Goal: Transaction & Acquisition: Purchase product/service

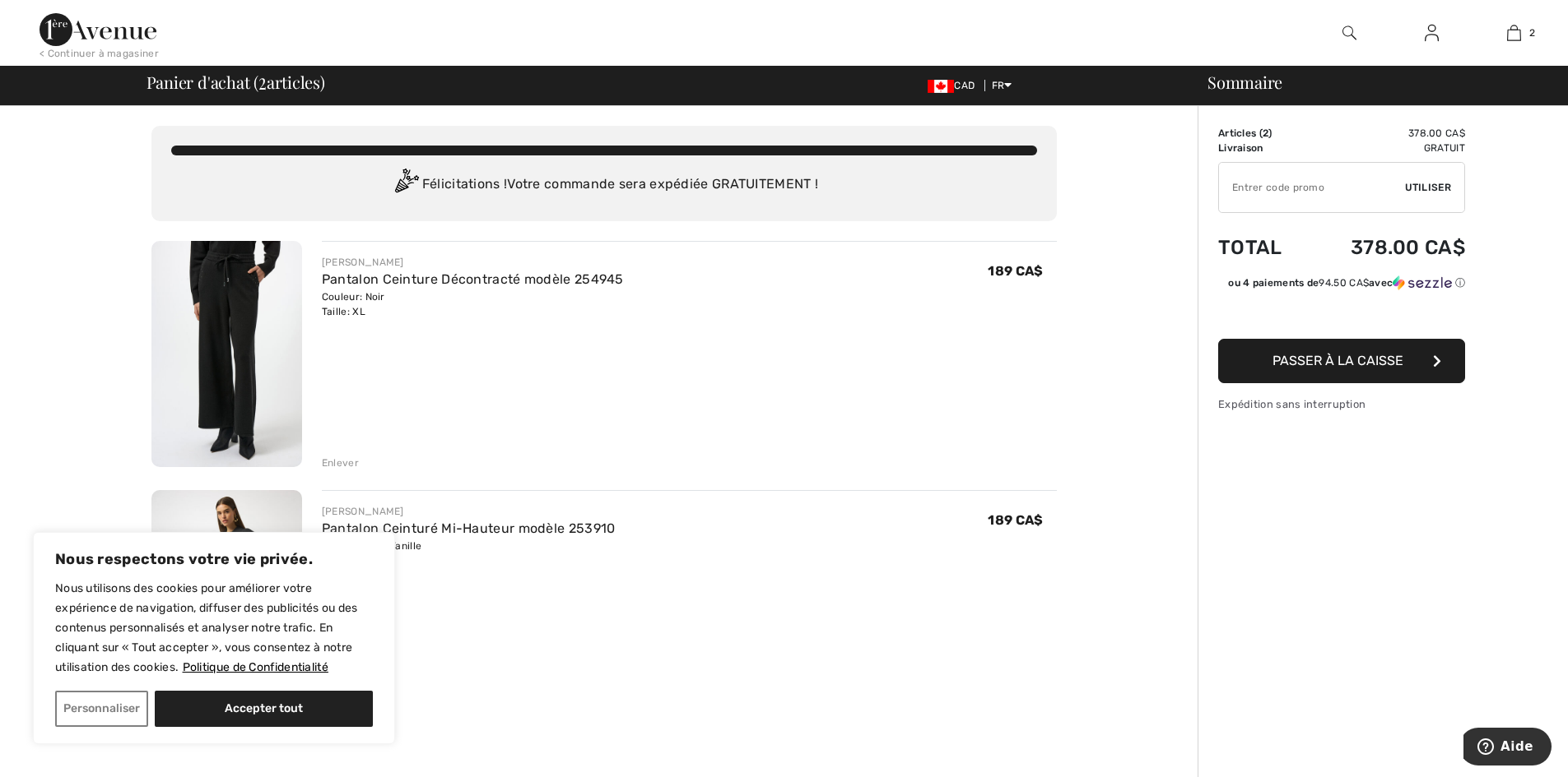
click at [339, 464] on div "Enlever" at bounding box center [340, 463] width 37 height 14
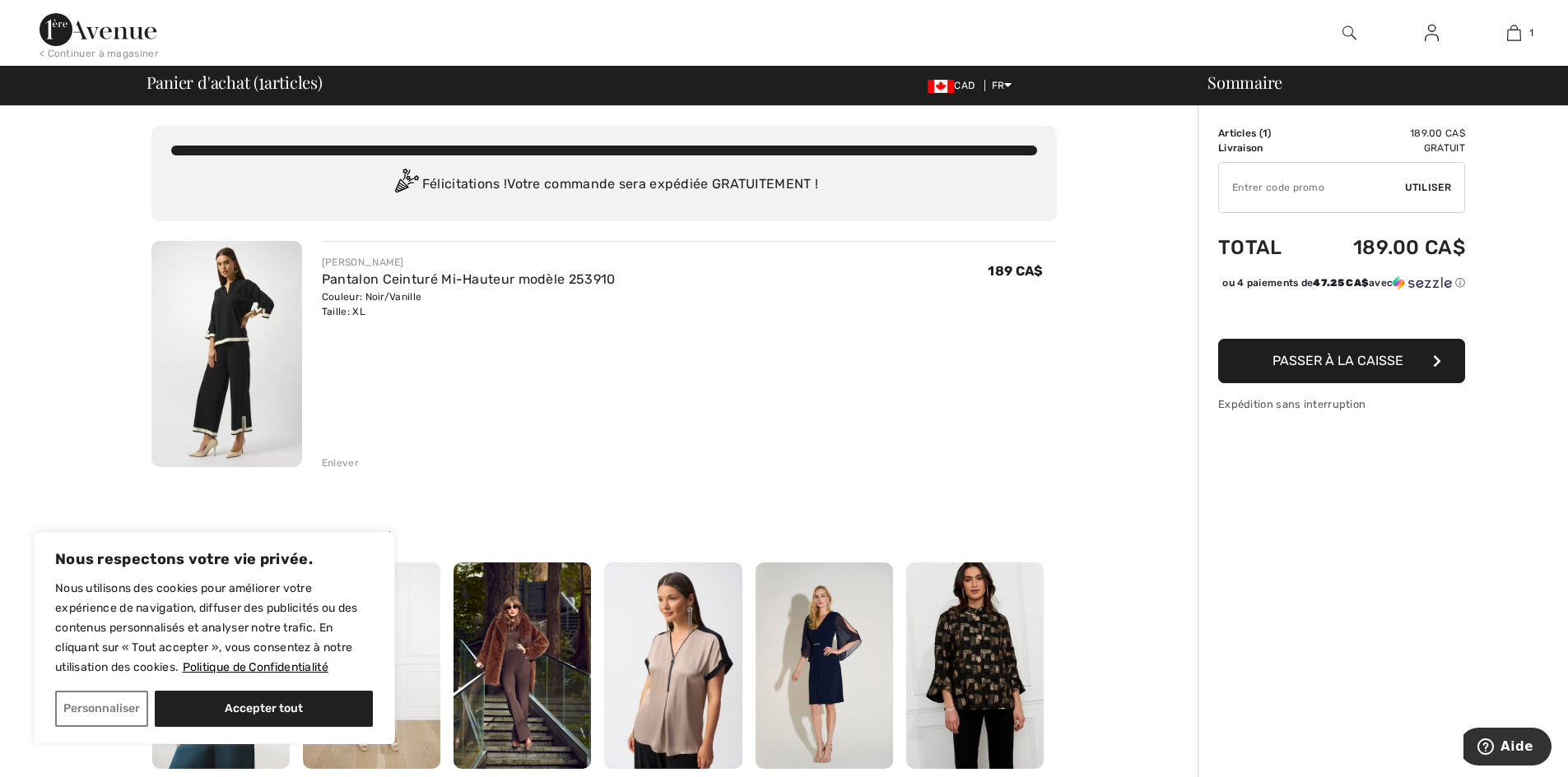
click at [230, 351] on img at bounding box center [226, 354] width 151 height 226
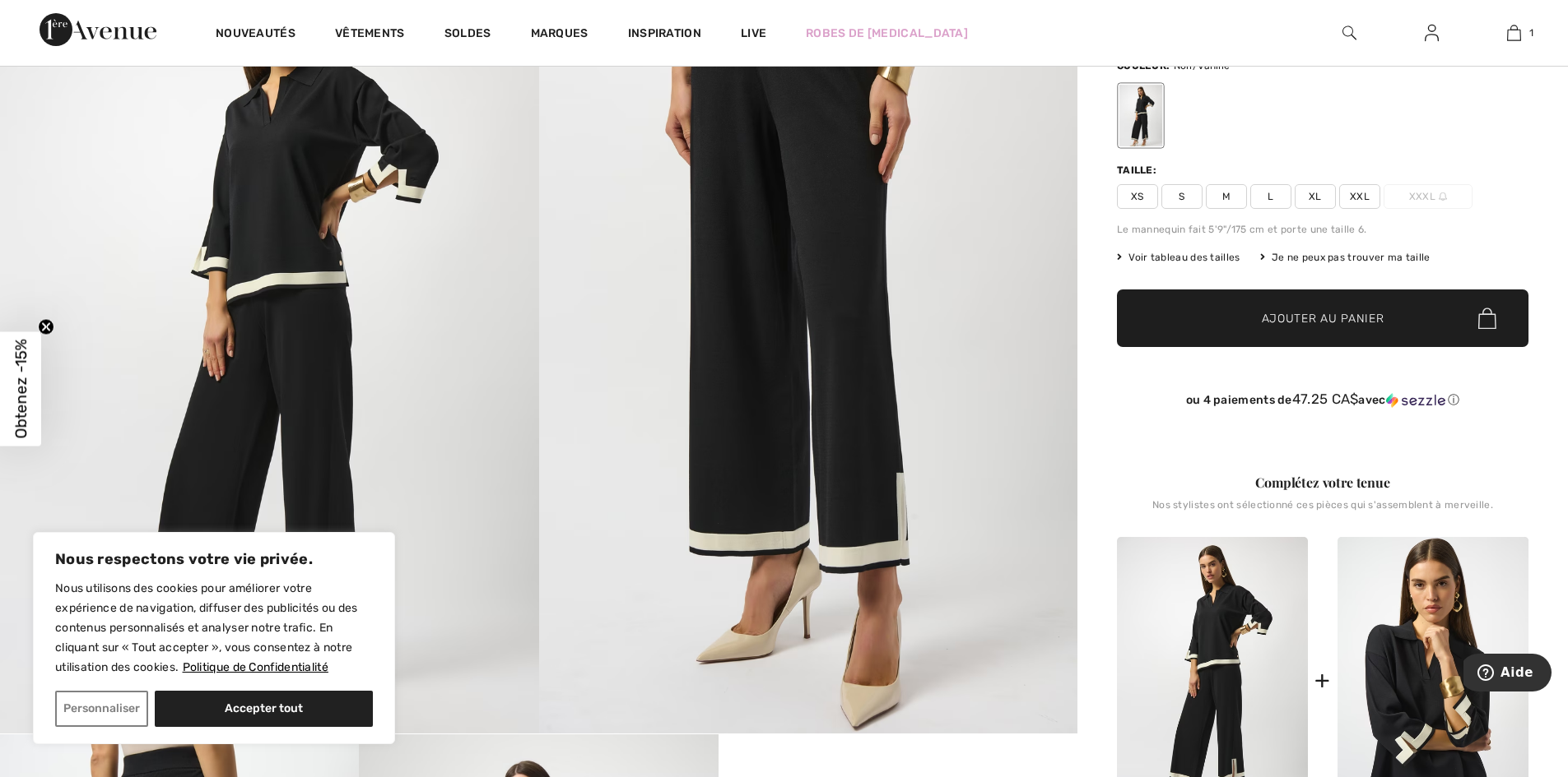
scroll to position [83, 0]
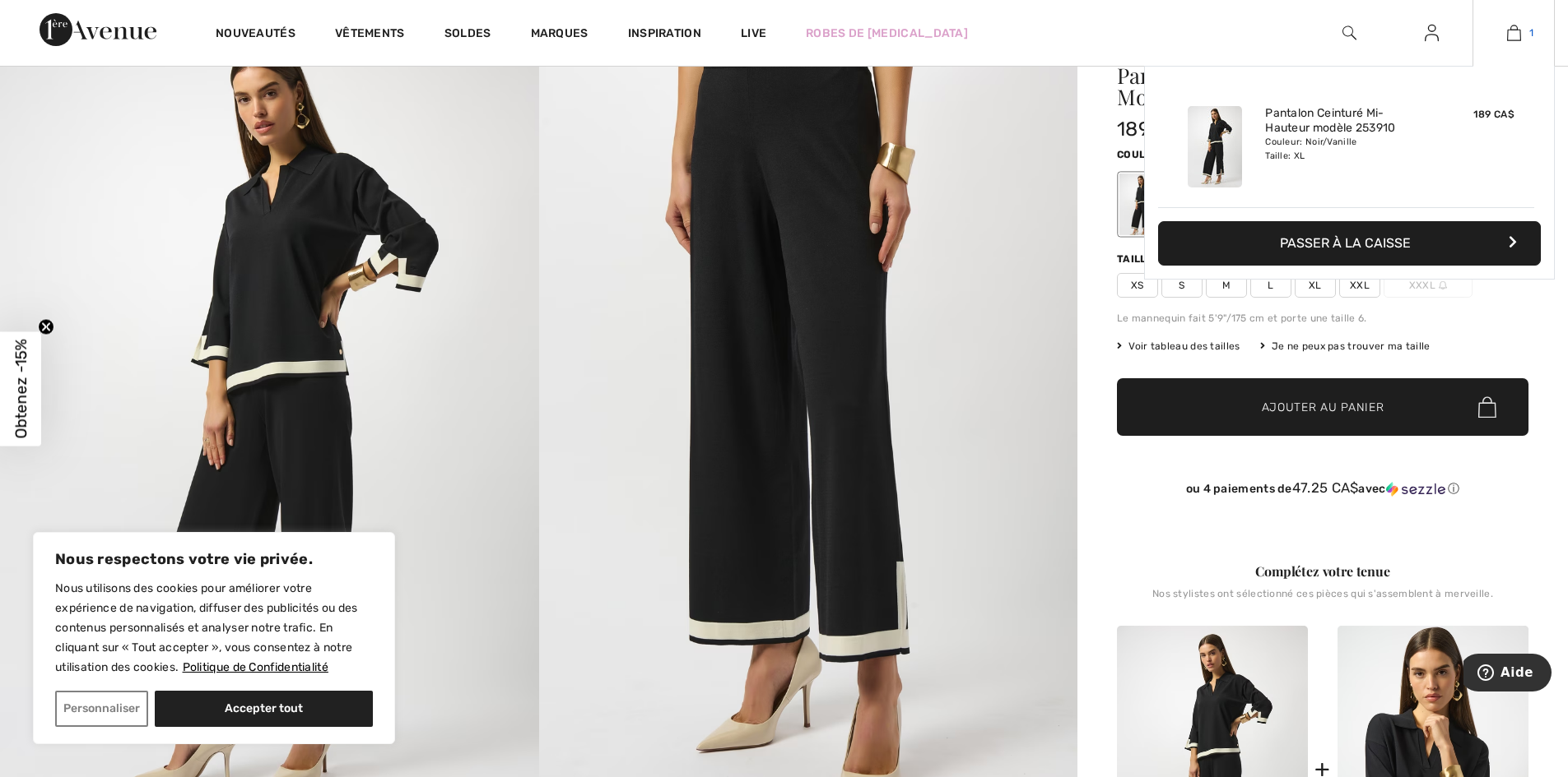
click at [1512, 28] on img at bounding box center [1513, 33] width 14 height 20
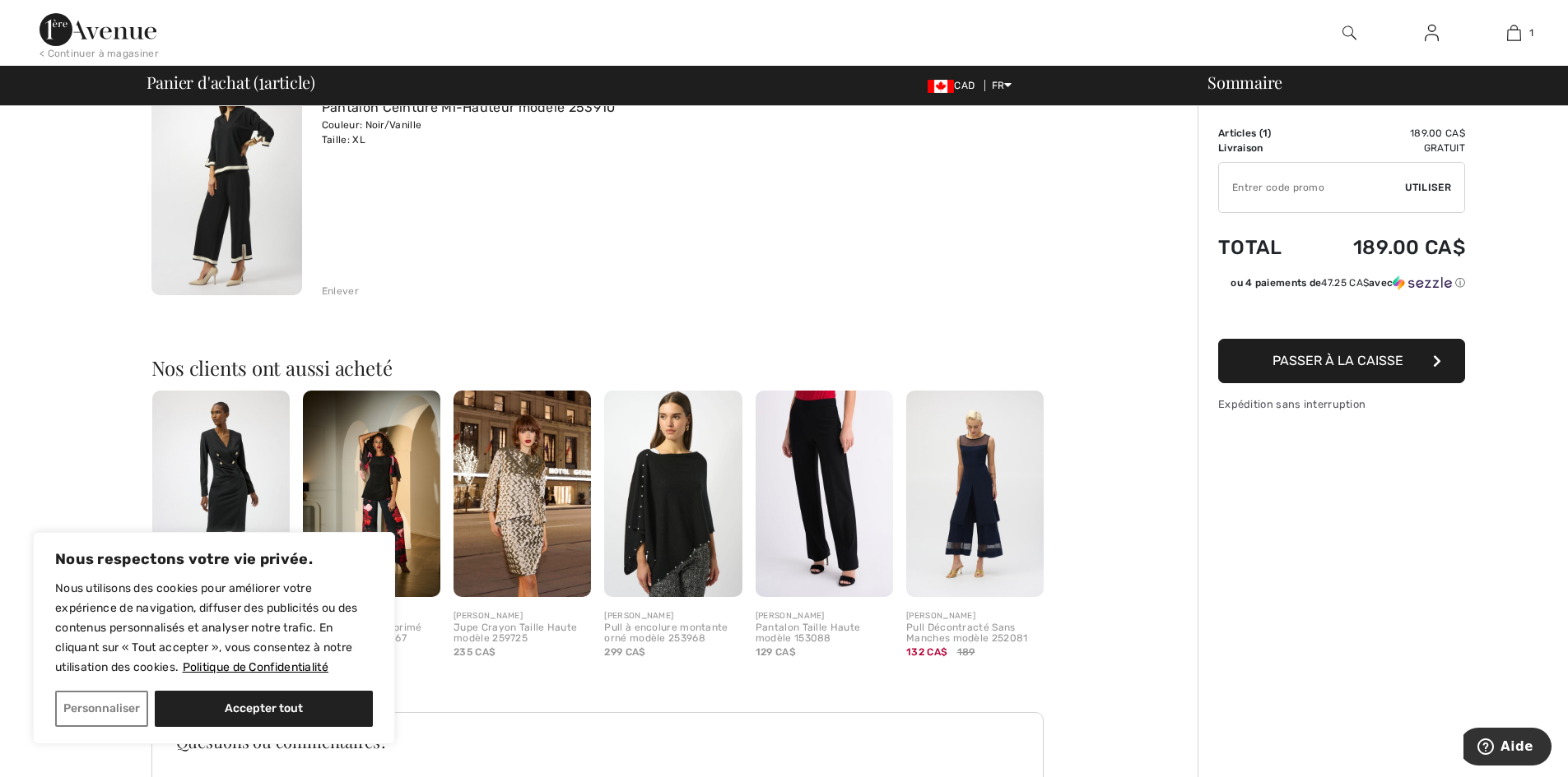
scroll to position [329, 0]
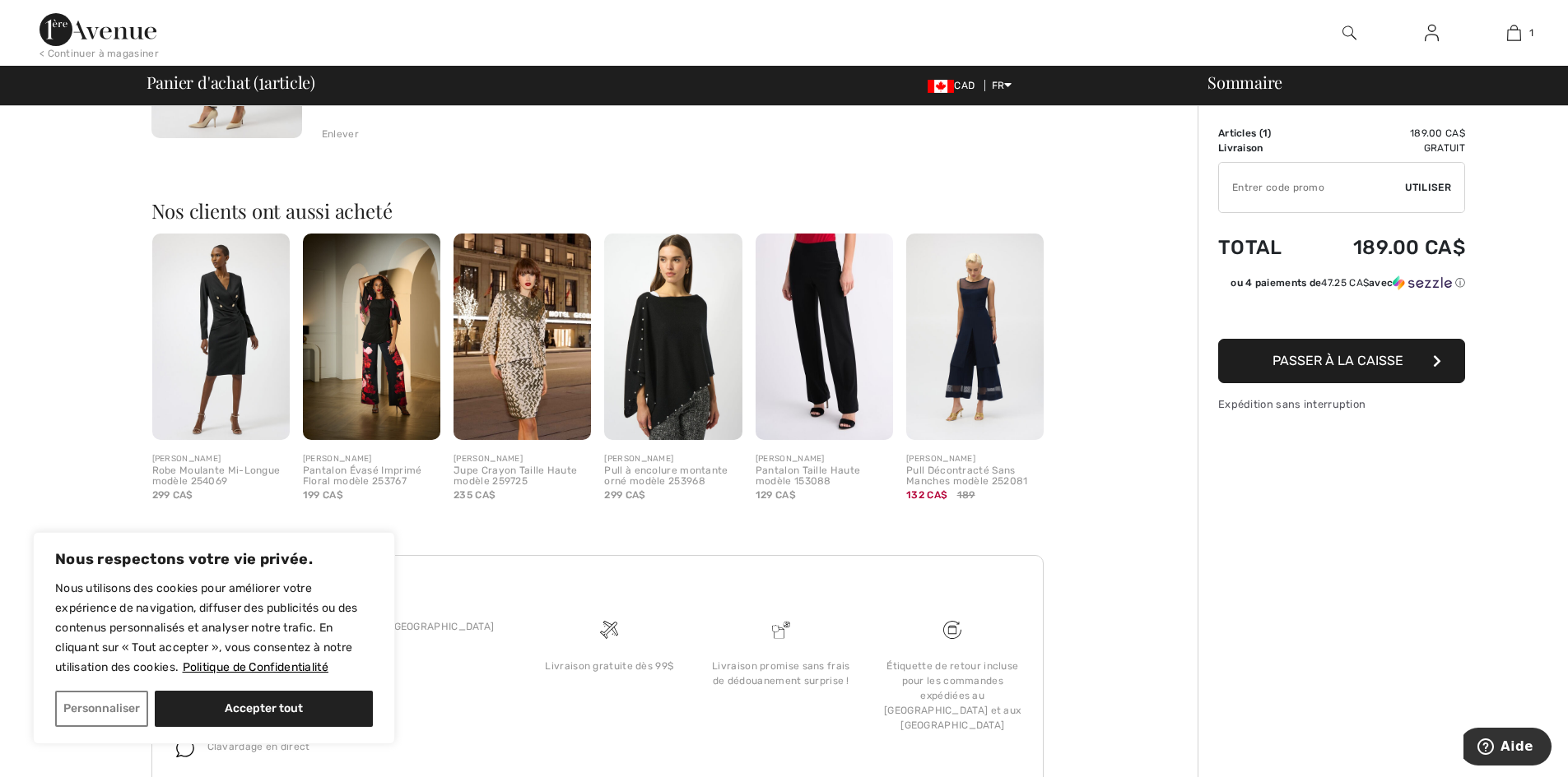
click at [356, 335] on img at bounding box center [371, 337] width 138 height 207
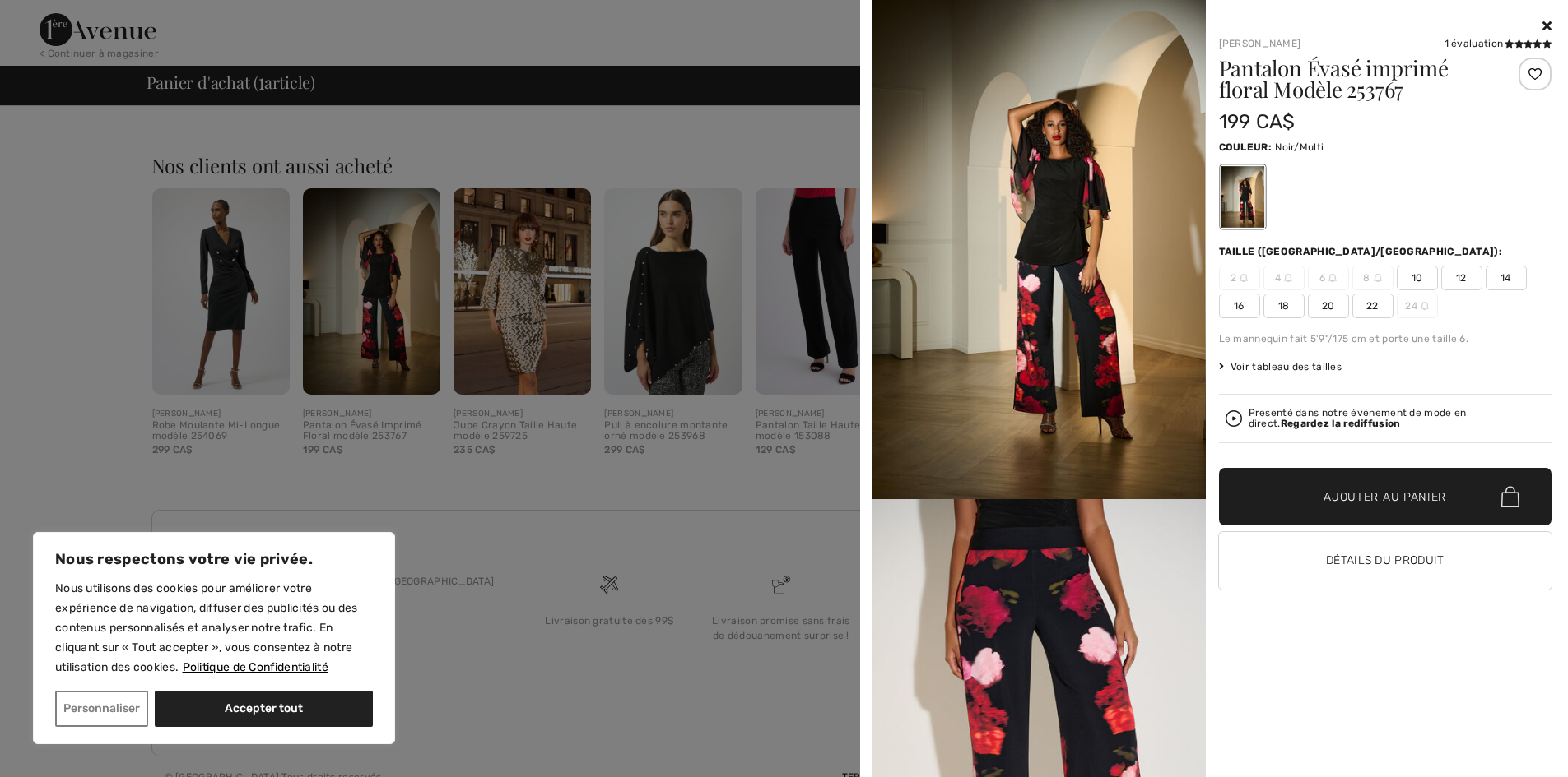
scroll to position [395, 0]
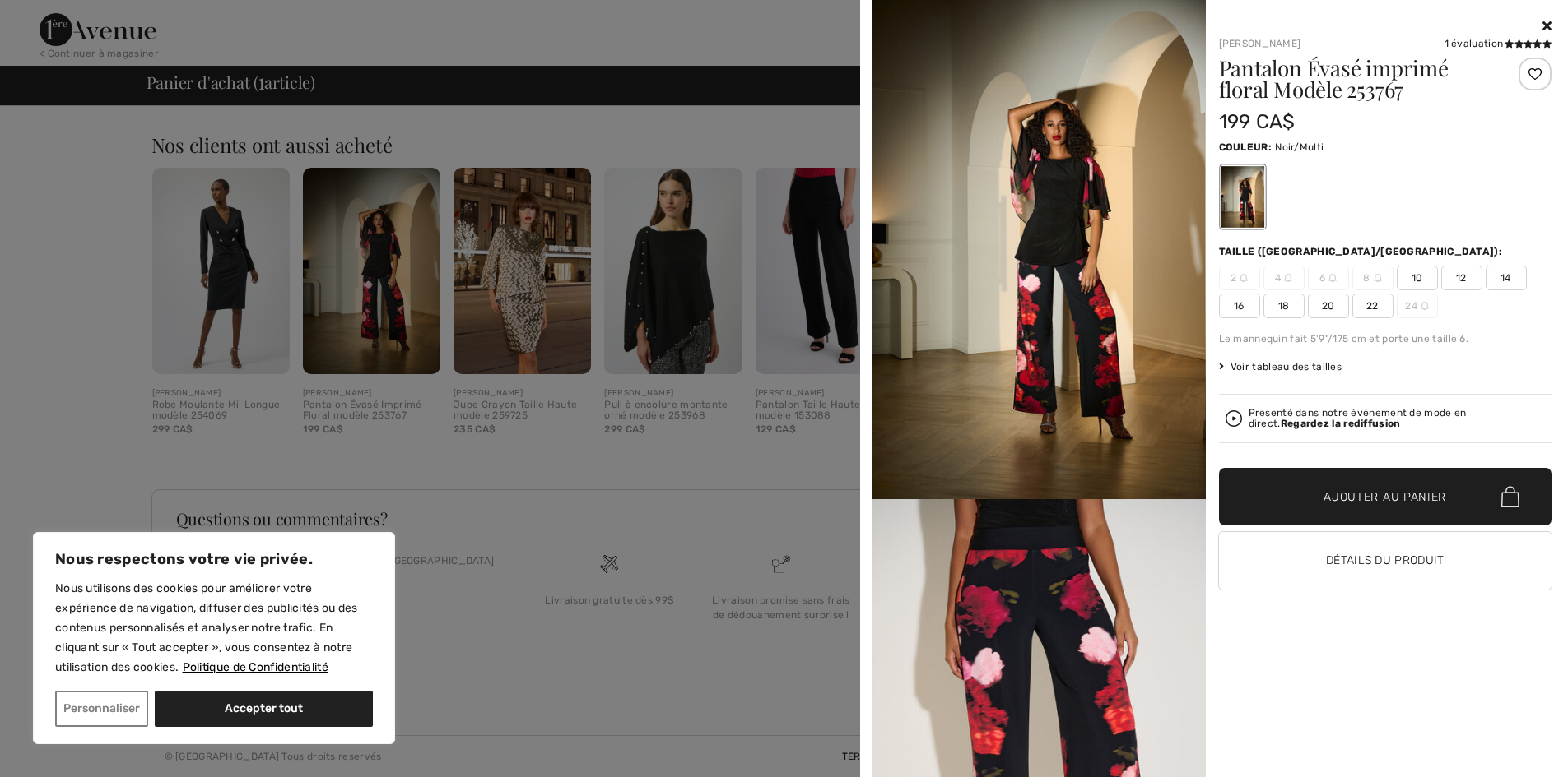
click at [1149, 160] on img at bounding box center [1039, 249] width 333 height 499
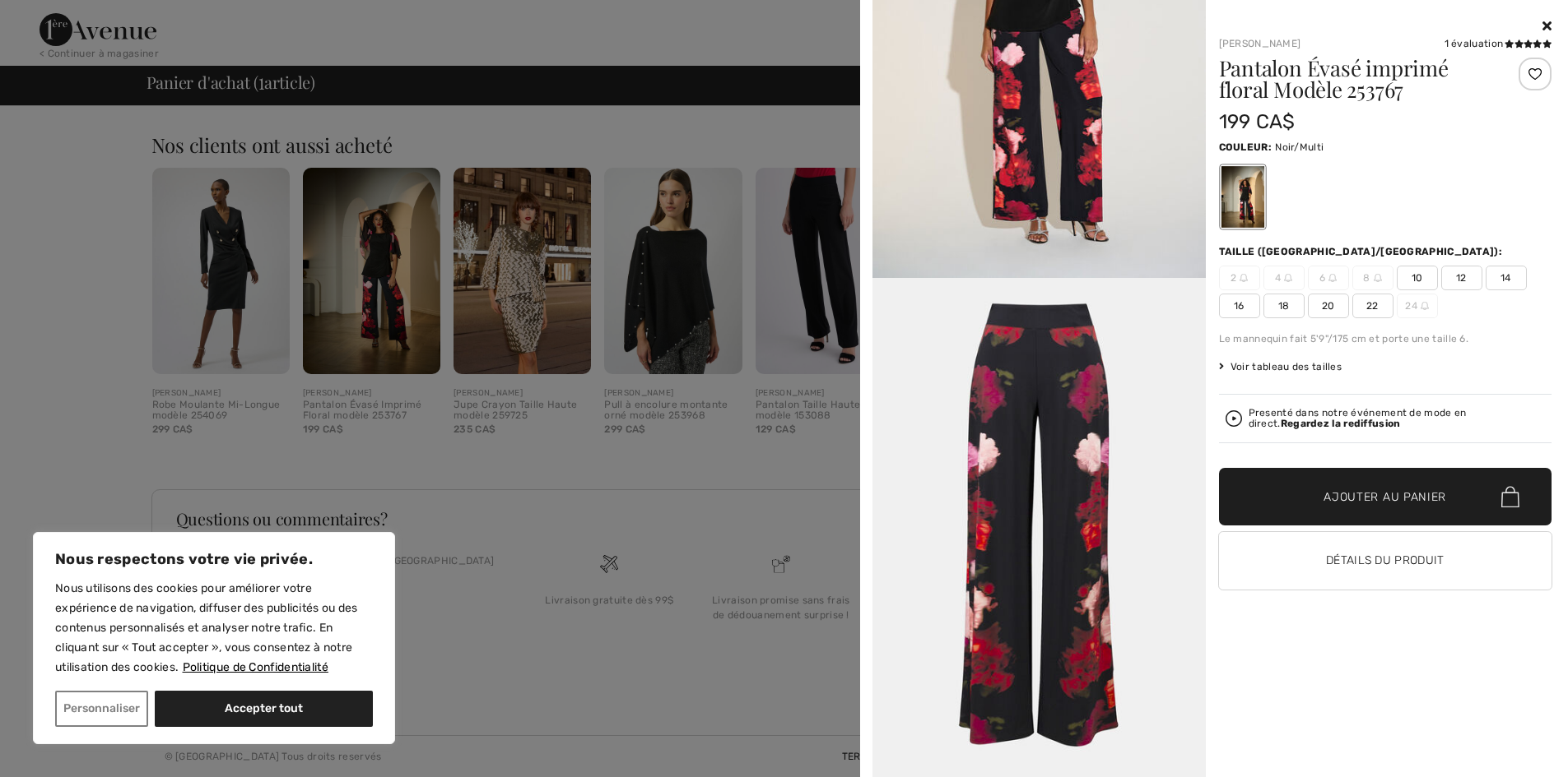
scroll to position [2271, 0]
click at [1548, 19] on icon at bounding box center [1546, 26] width 9 height 13
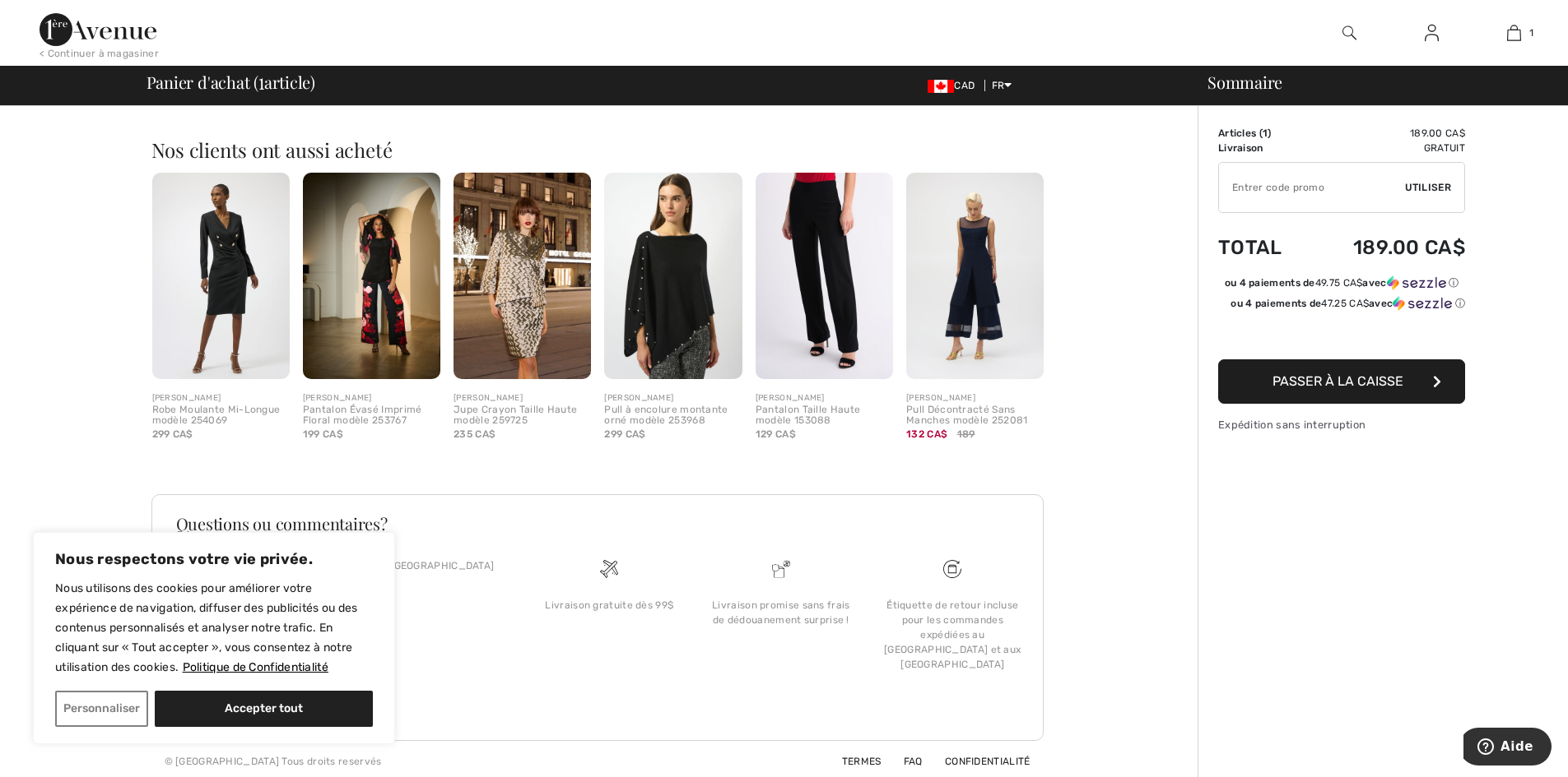
scroll to position [0, 0]
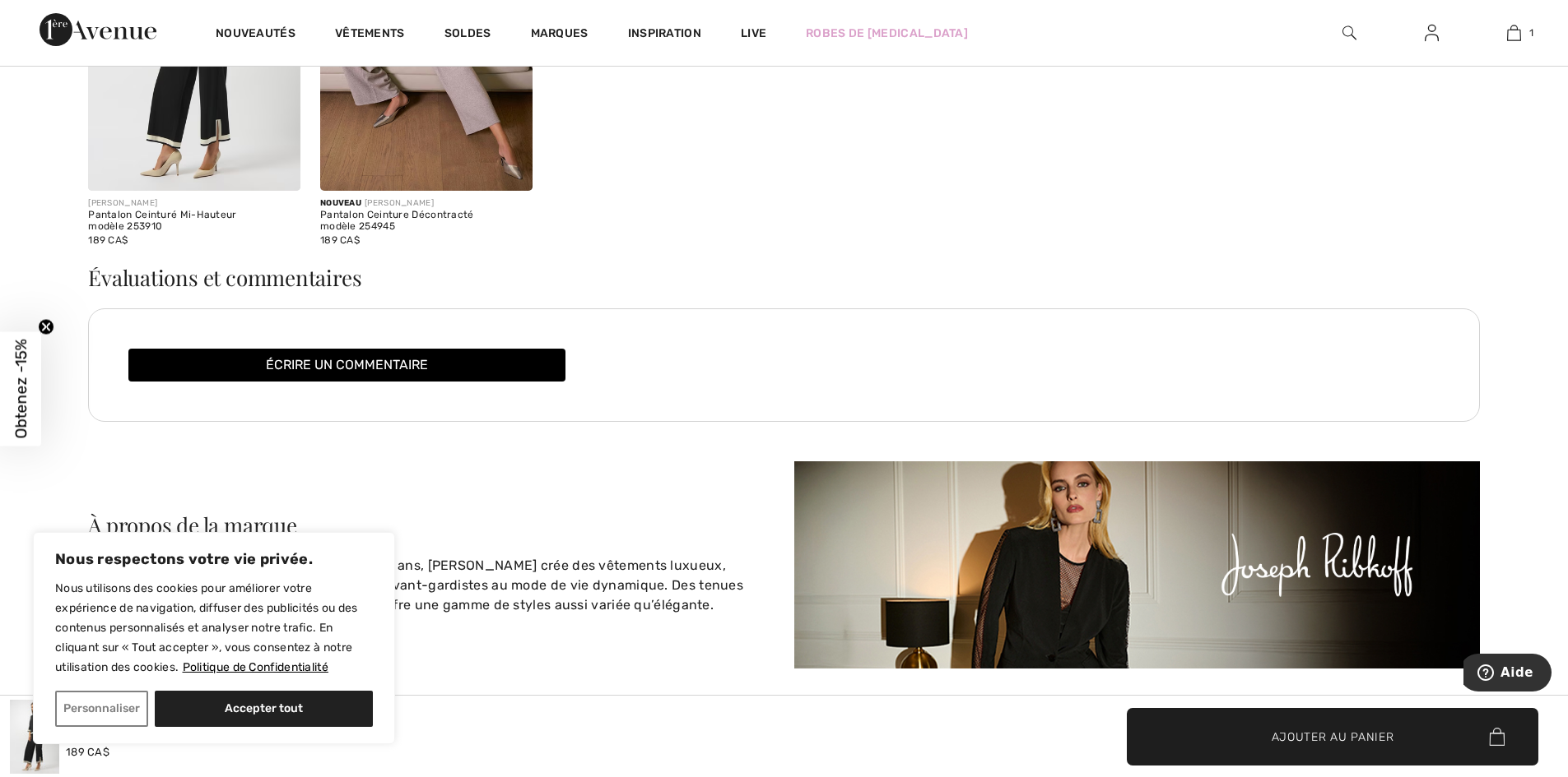
scroll to position [3339, 0]
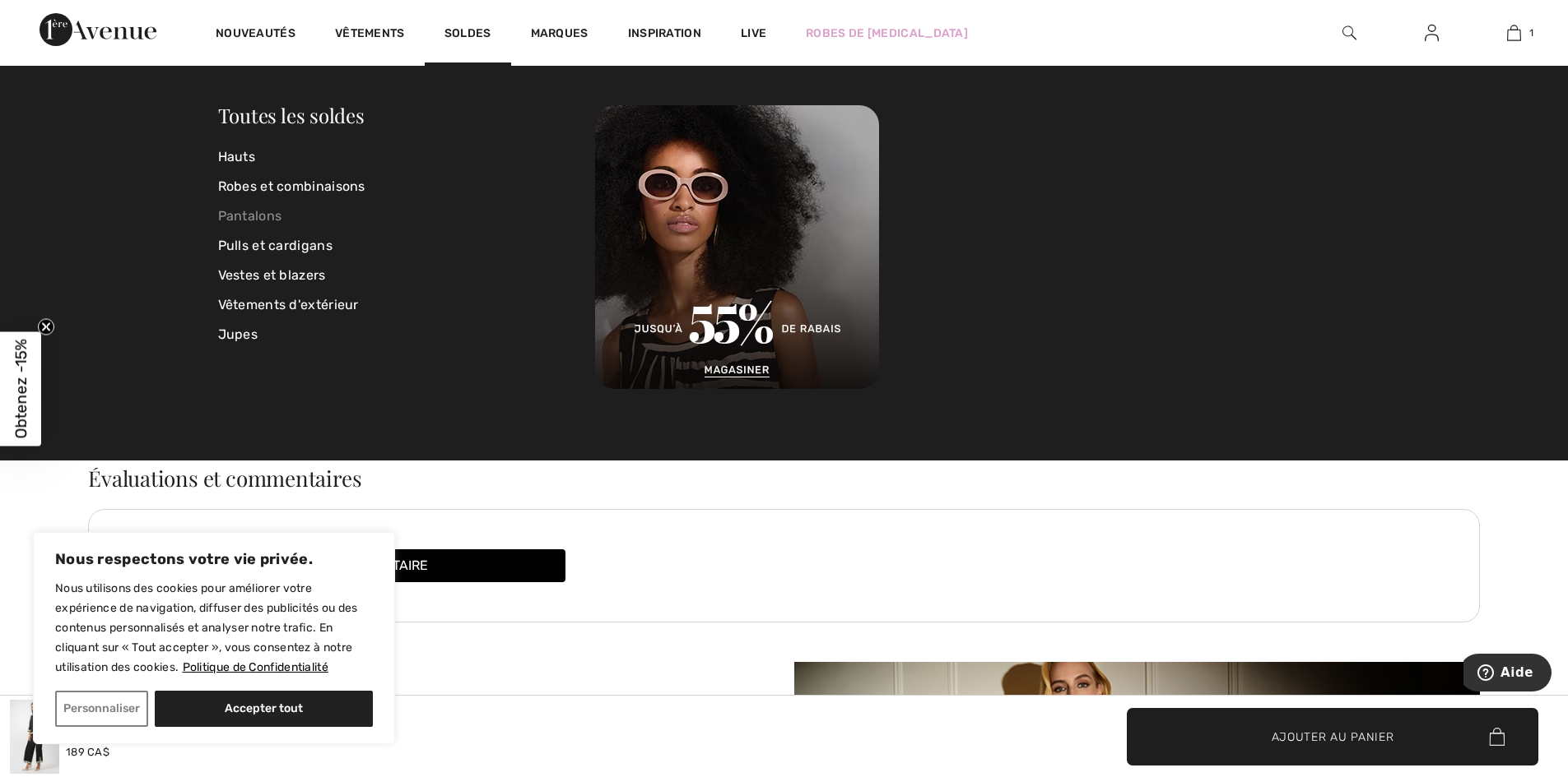
click at [250, 213] on link "Pantalons" at bounding box center [407, 216] width 378 height 30
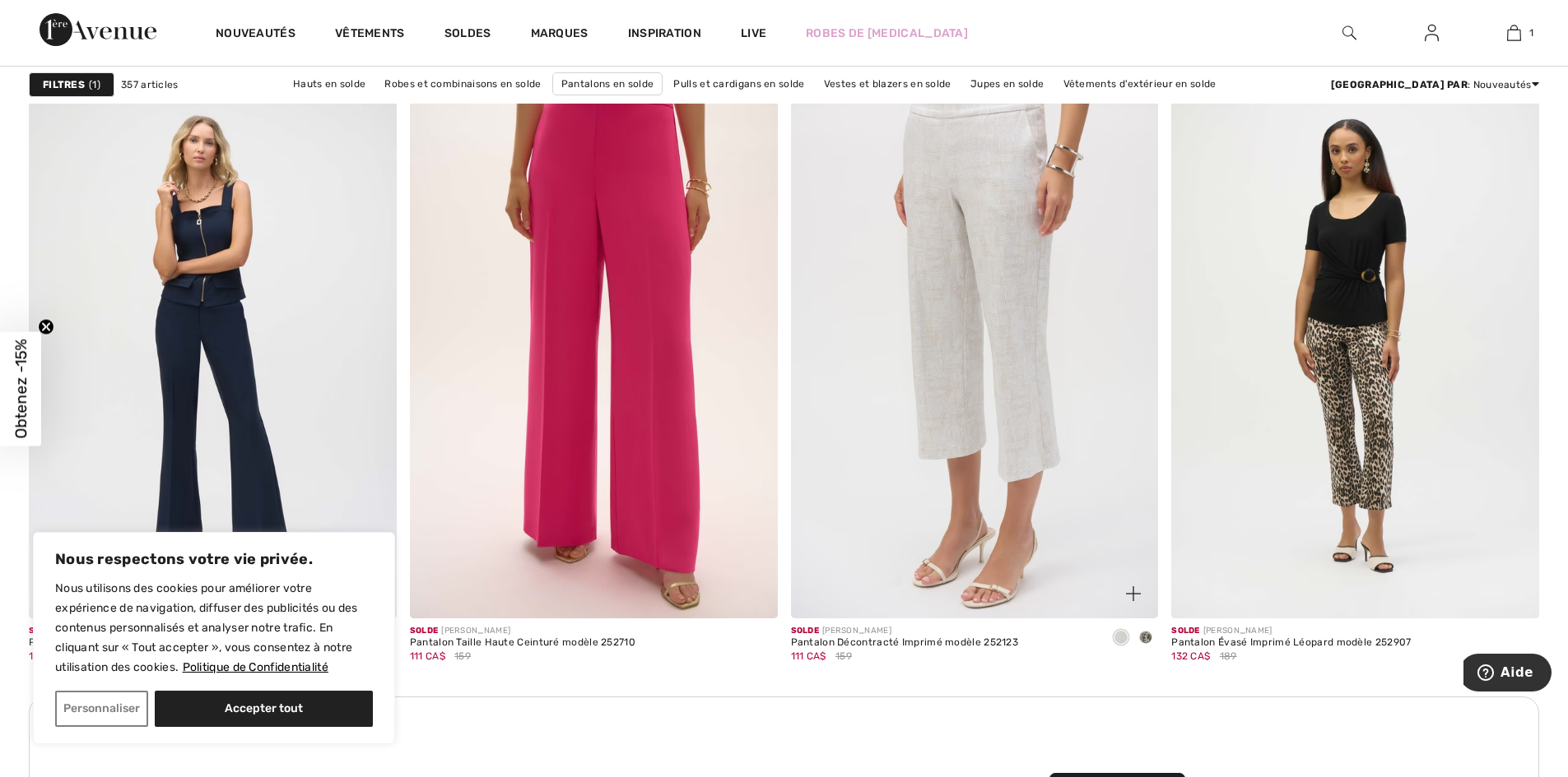
scroll to position [4196, 0]
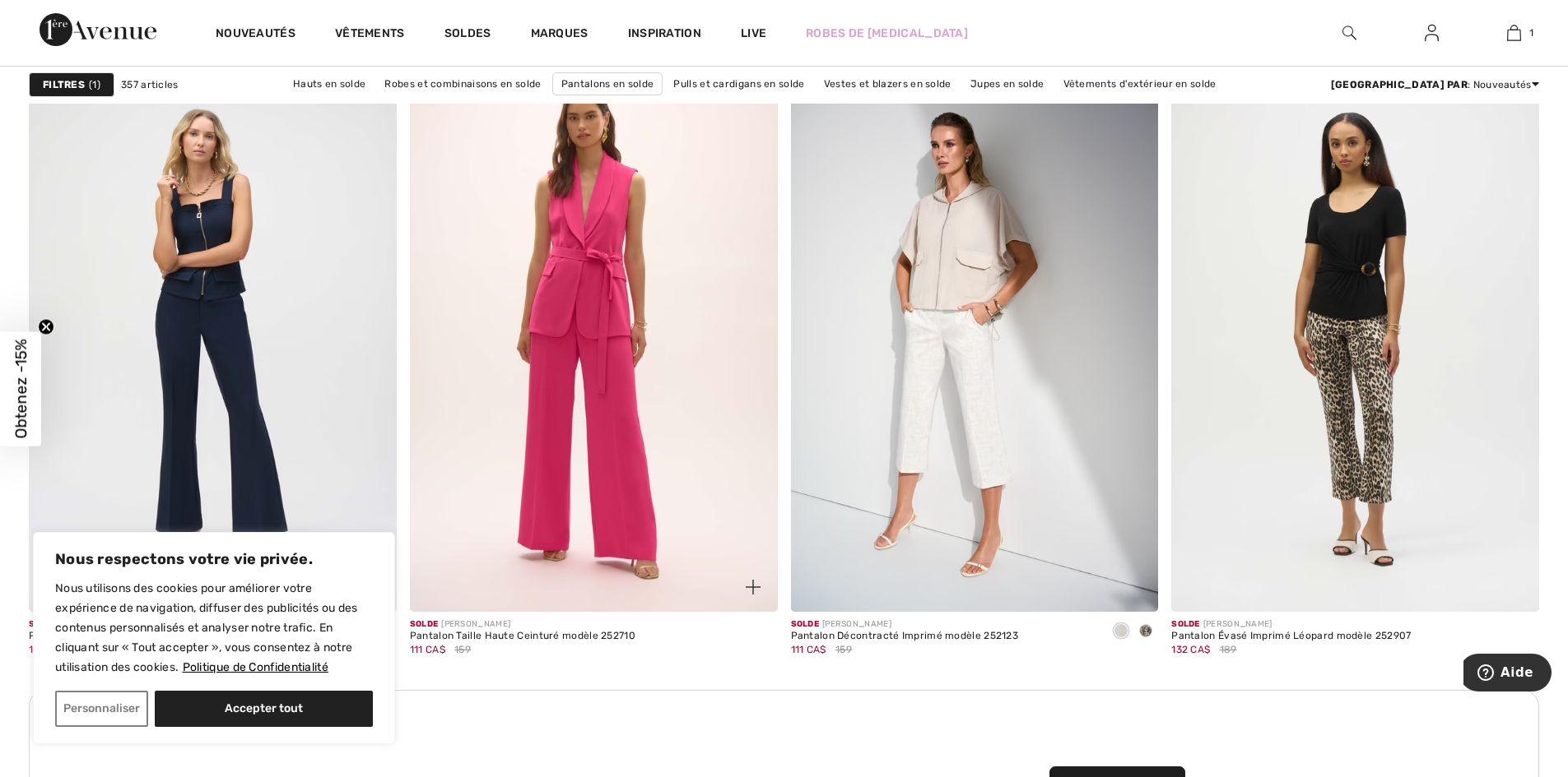
click at [579, 318] on img at bounding box center [594, 336] width 367 height 551
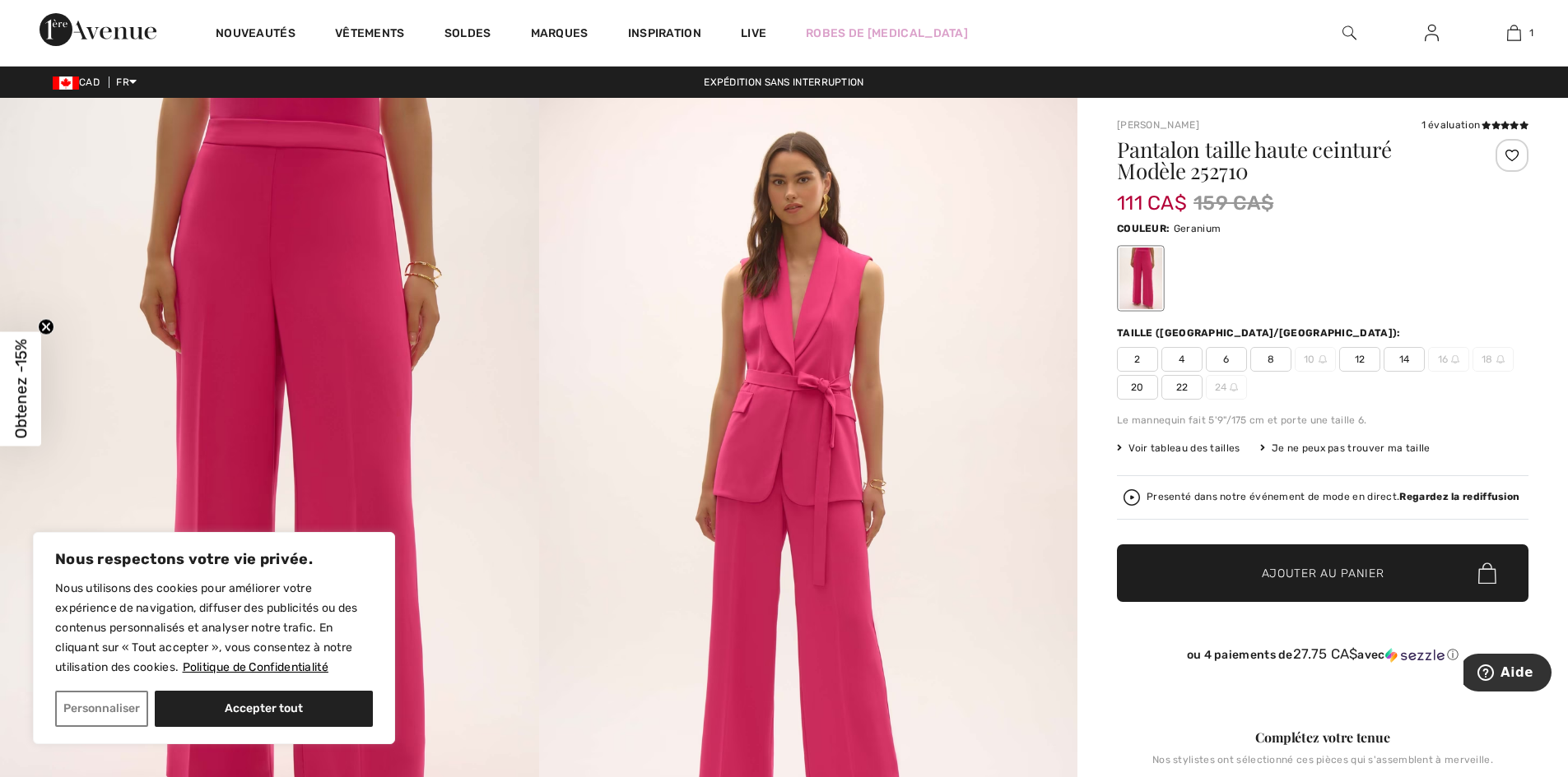
click at [1130, 385] on span "20" at bounding box center [1137, 388] width 41 height 25
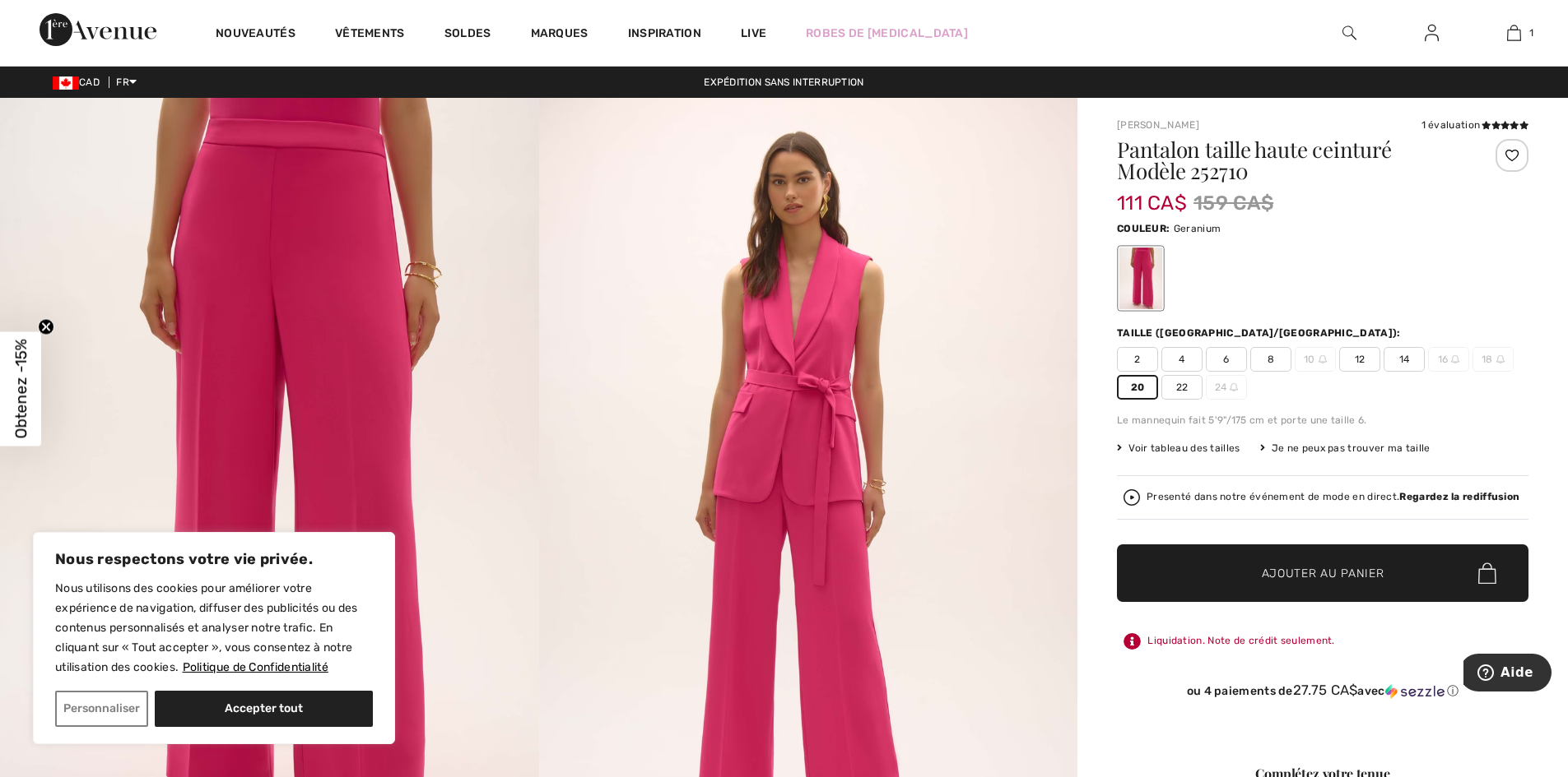
click at [1319, 569] on span "Ajouter au panier" at bounding box center [1322, 574] width 122 height 17
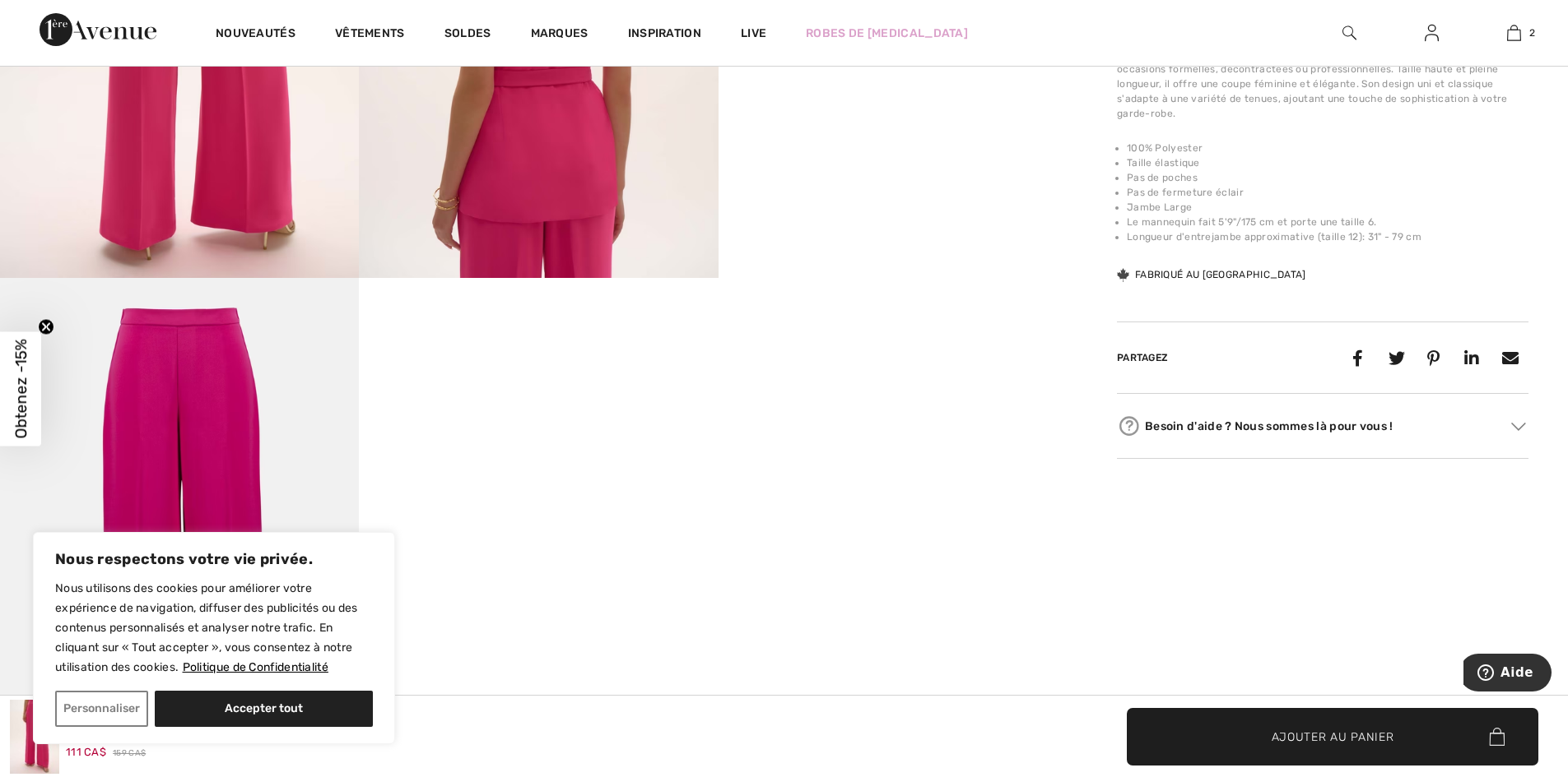
scroll to position [1398, 0]
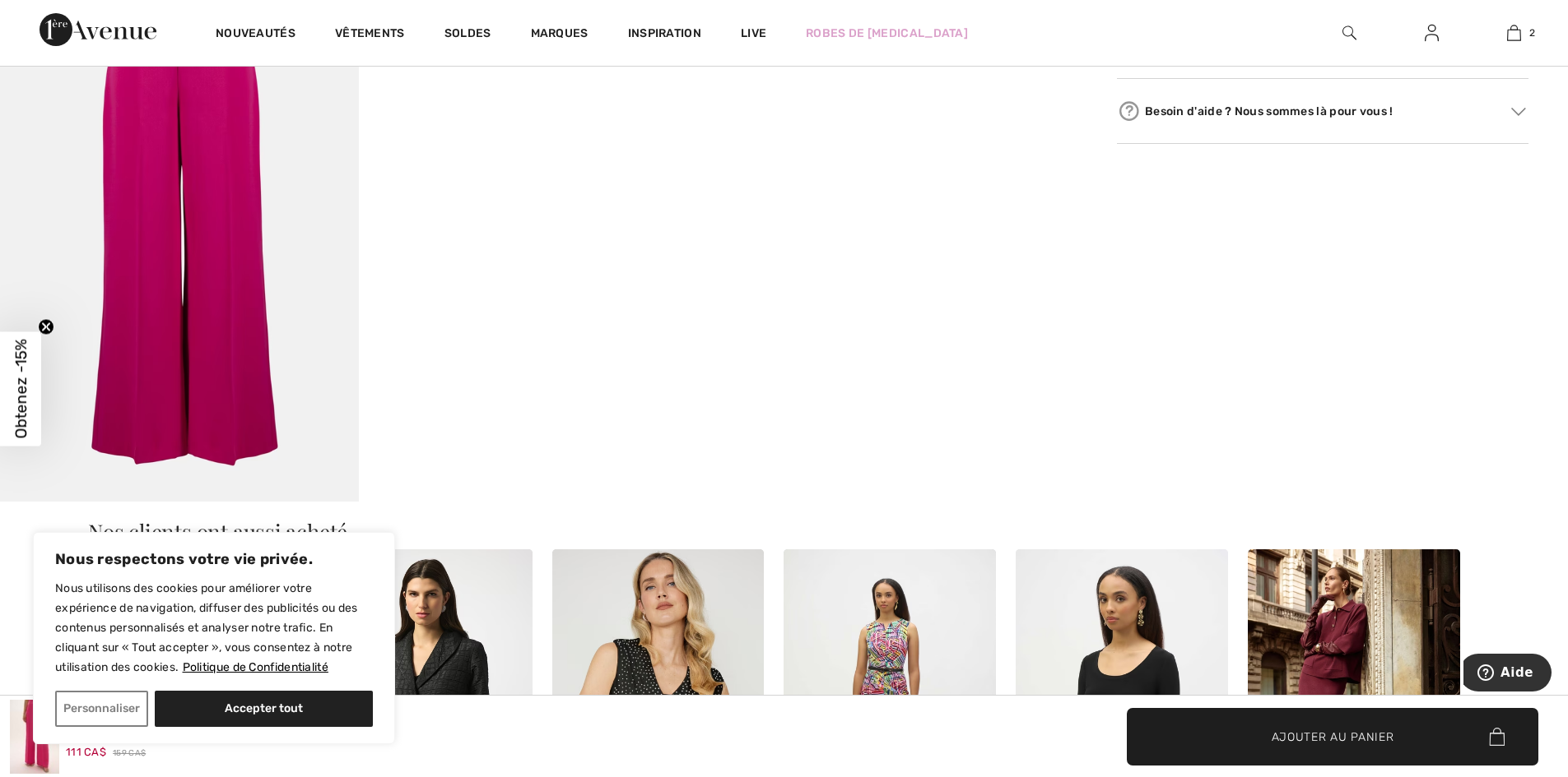
click at [194, 249] on img at bounding box center [179, 232] width 359 height 538
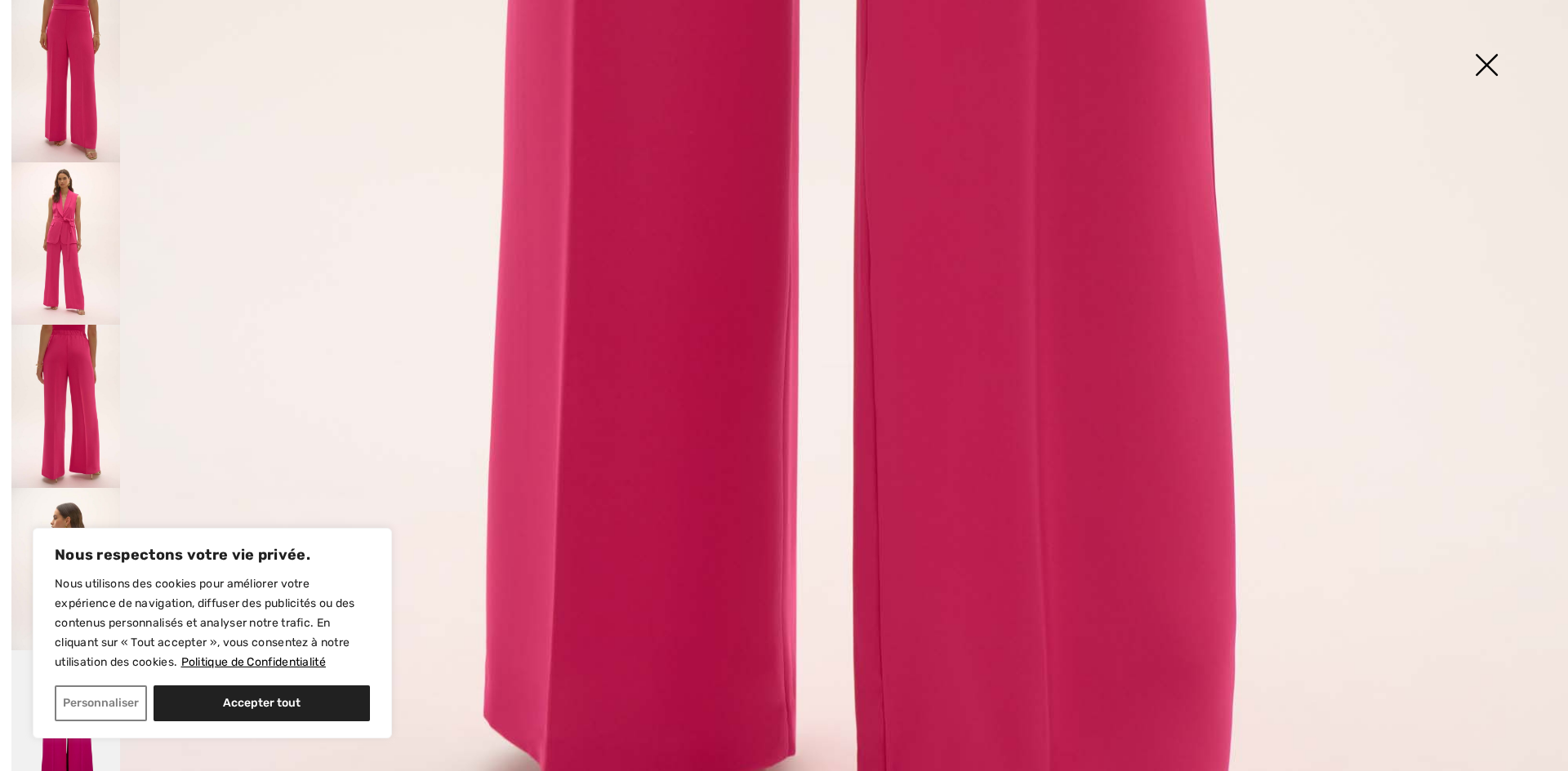
scroll to position [1070, 0]
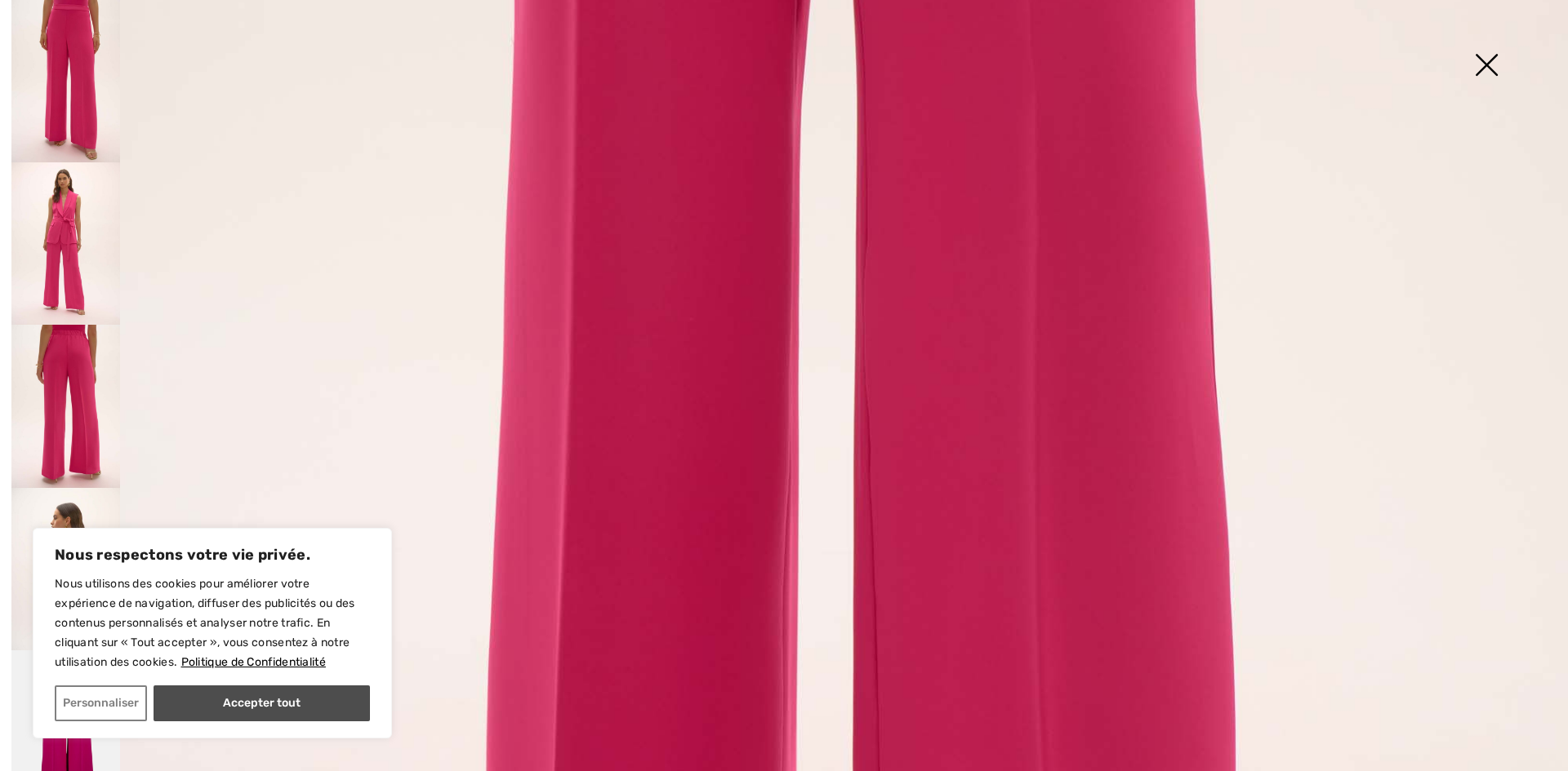
click at [241, 700] on button "Accepter tout" at bounding box center [261, 704] width 217 height 36
checkbox input "true"
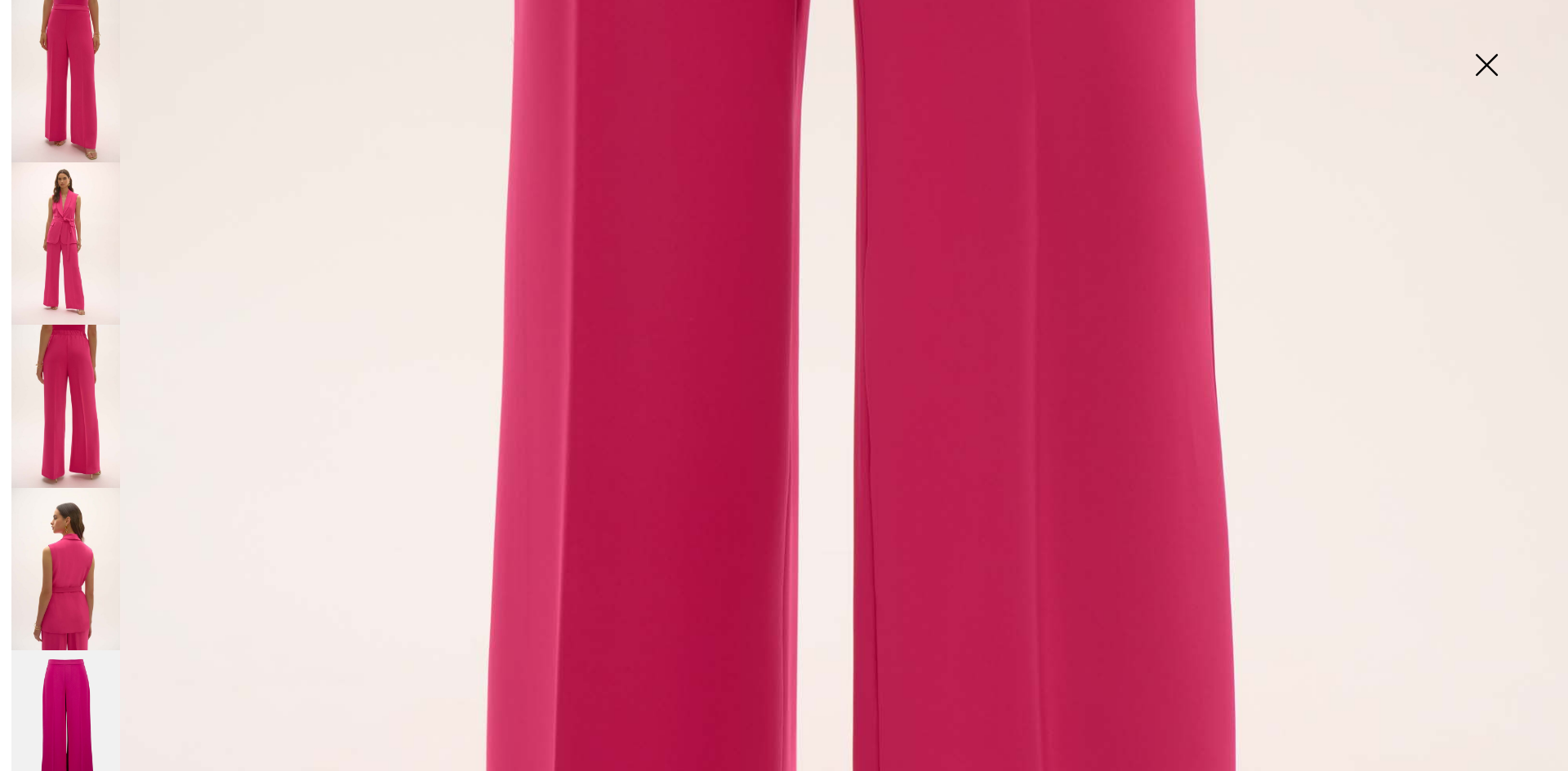
click at [1488, 59] on img at bounding box center [1486, 67] width 82 height 84
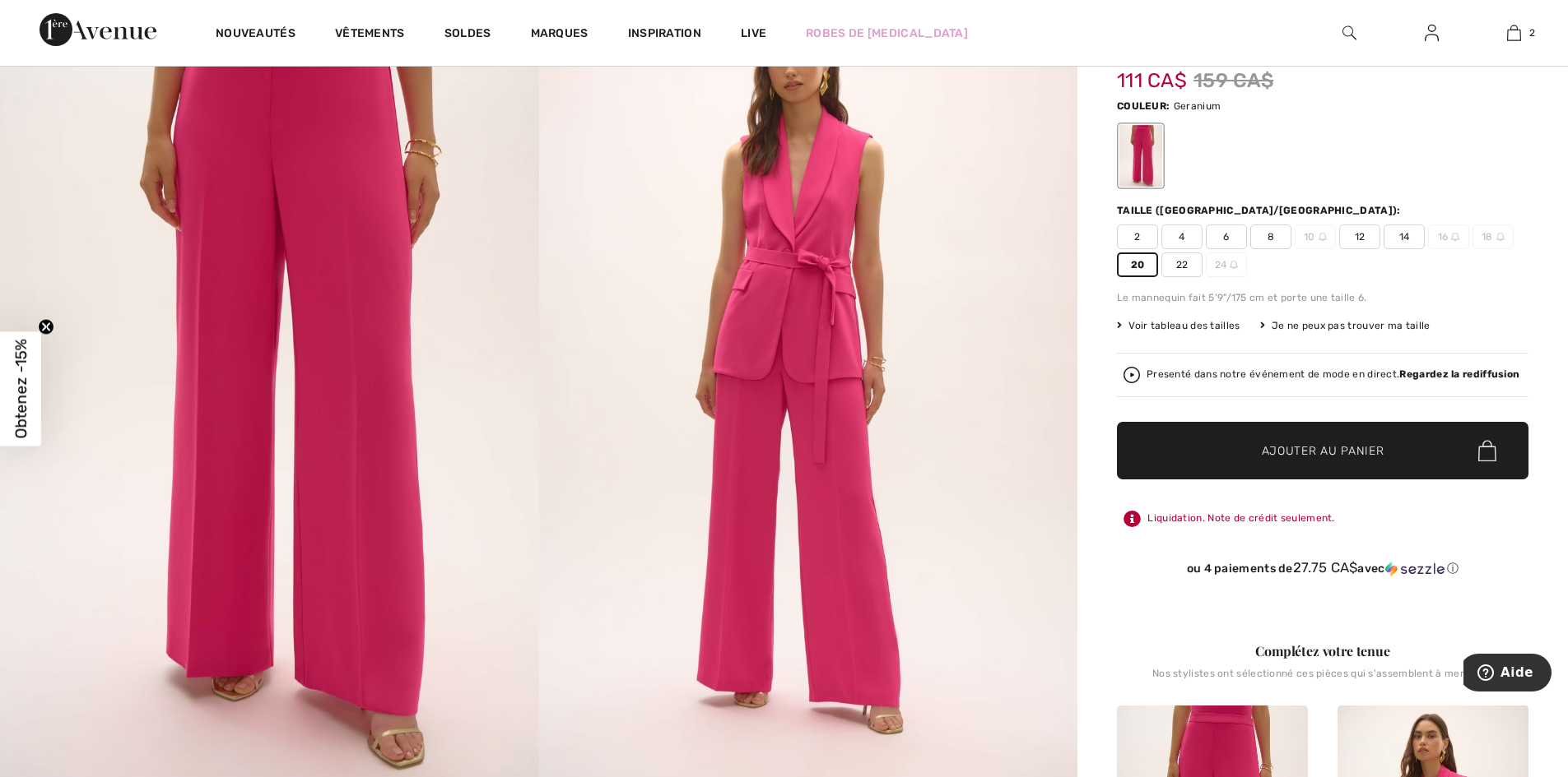
scroll to position [0, 0]
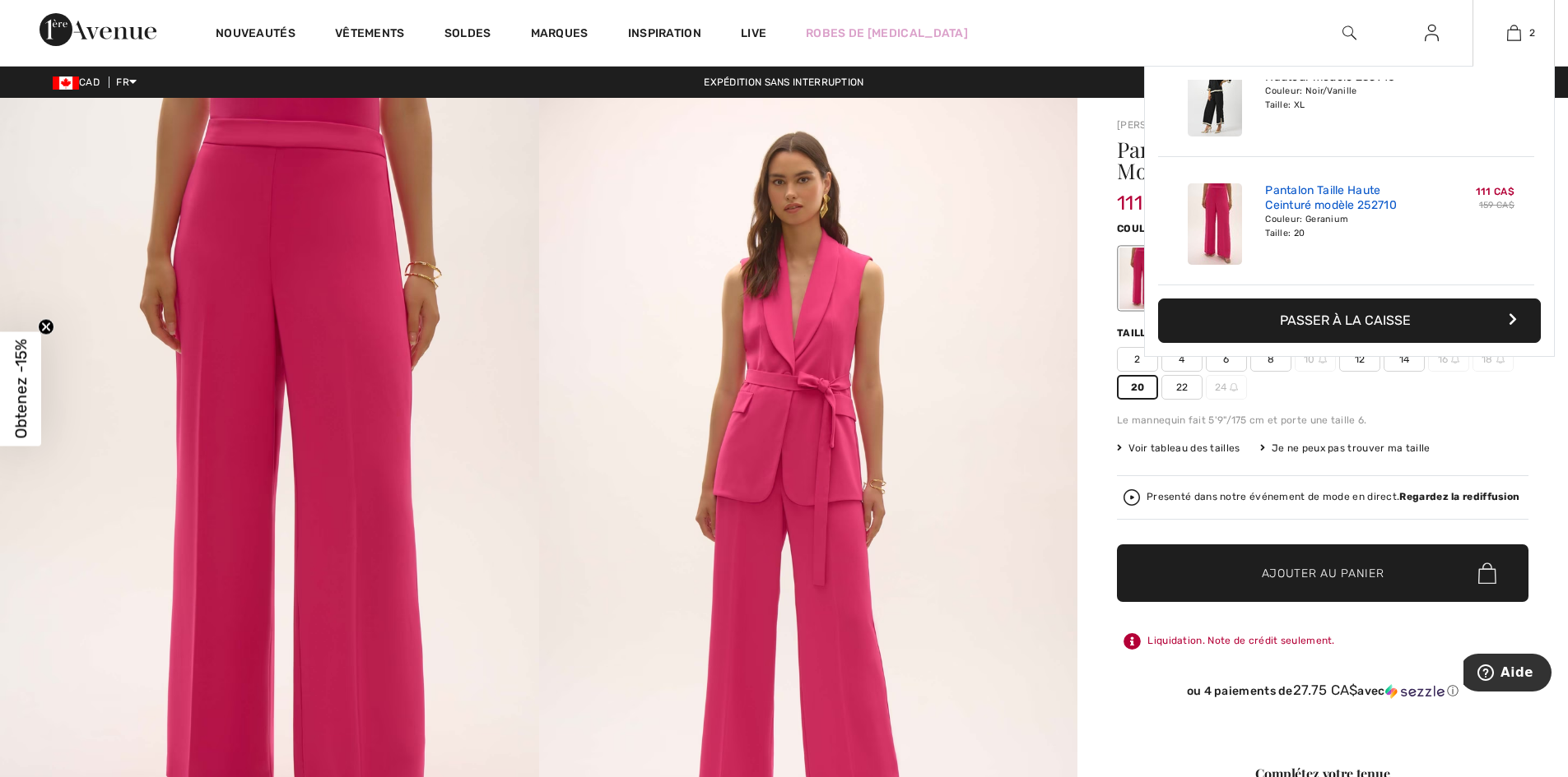
click at [1343, 199] on link "Pantalon Taille Haute Ceinturé modèle 252710" at bounding box center [1346, 198] width 163 height 30
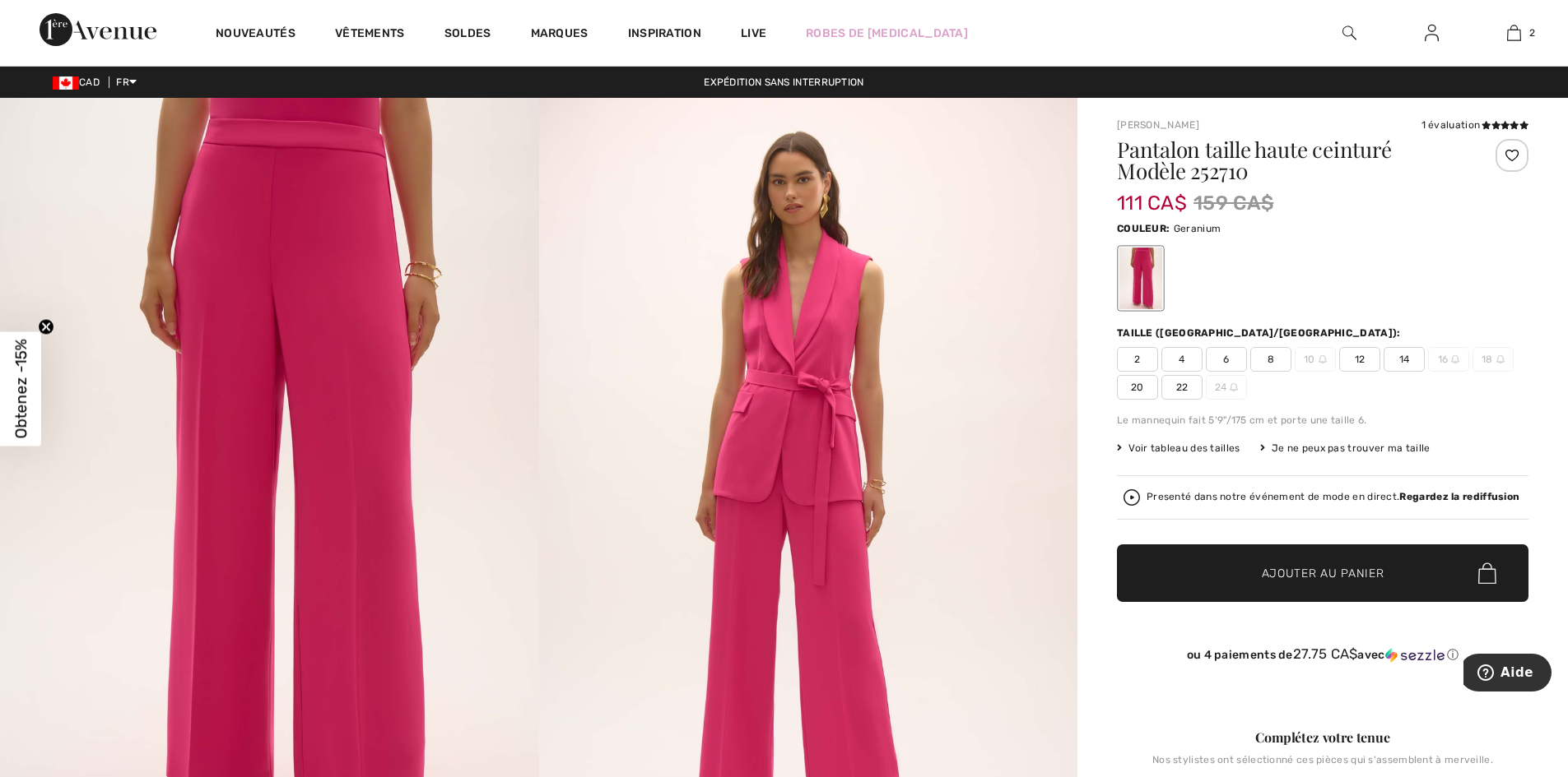
click at [328, 305] on img at bounding box center [269, 501] width 539 height 807
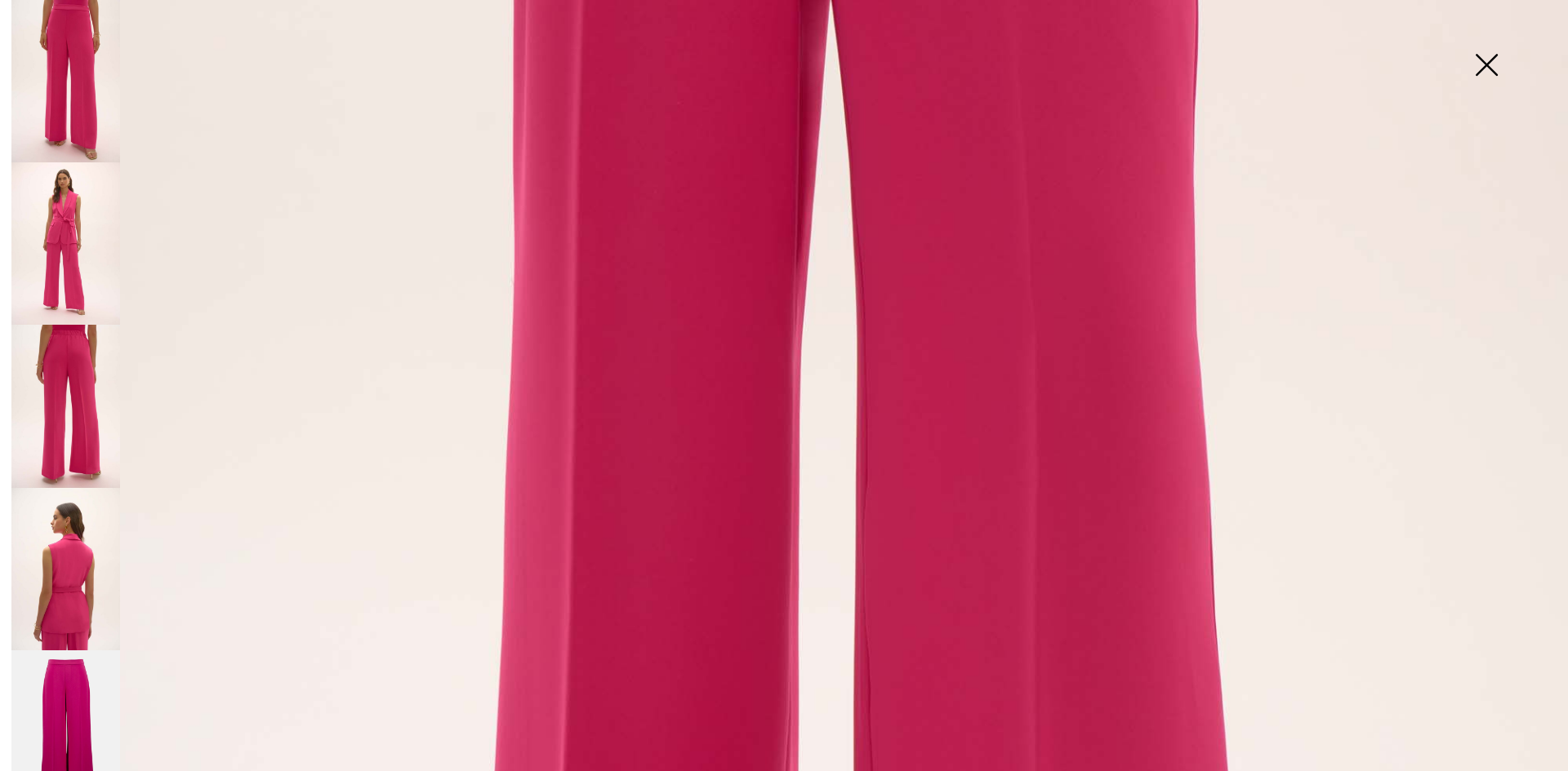
scroll to position [824, 0]
click at [61, 680] on img at bounding box center [66, 732] width 109 height 163
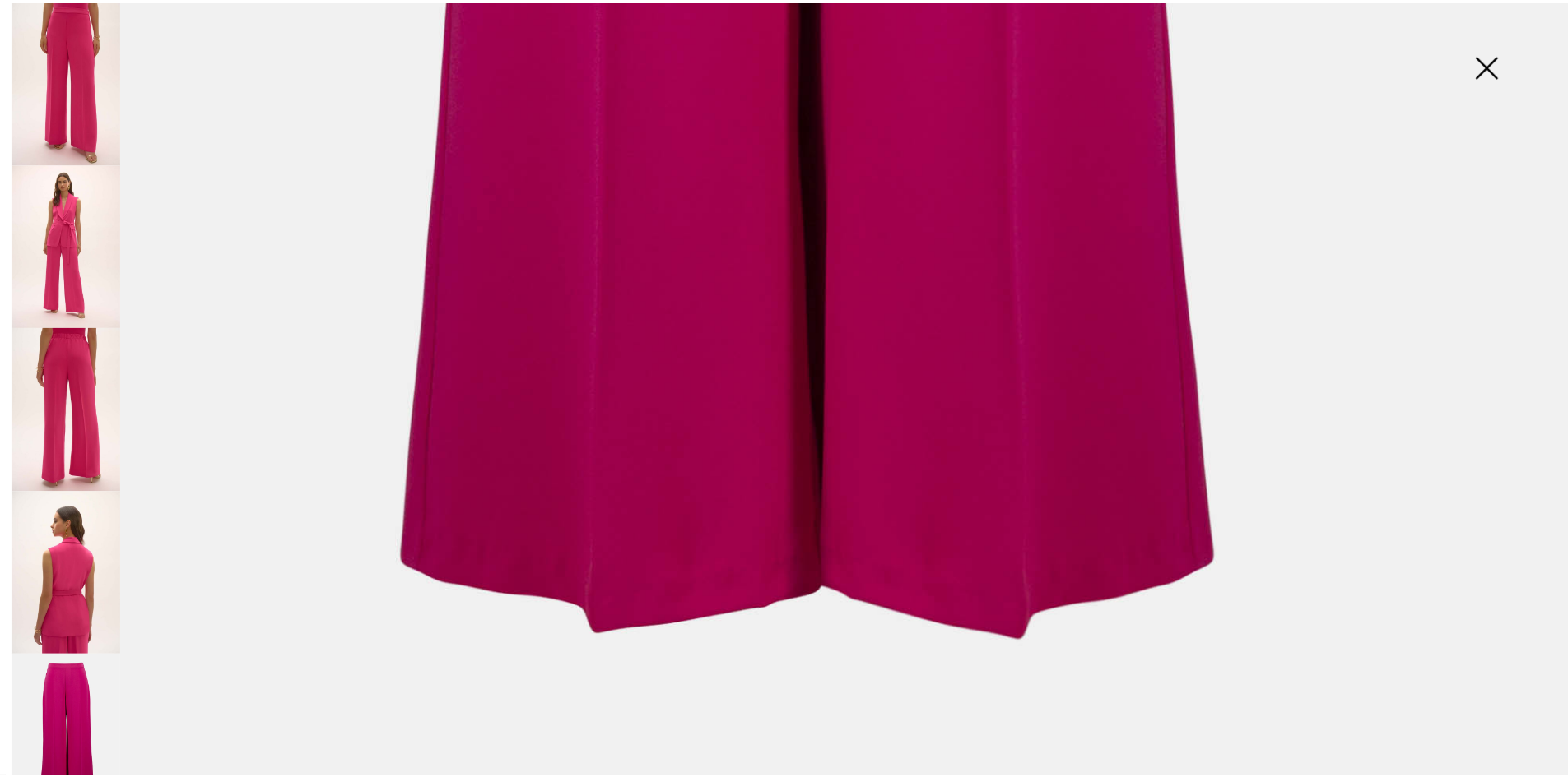
scroll to position [1573, 0]
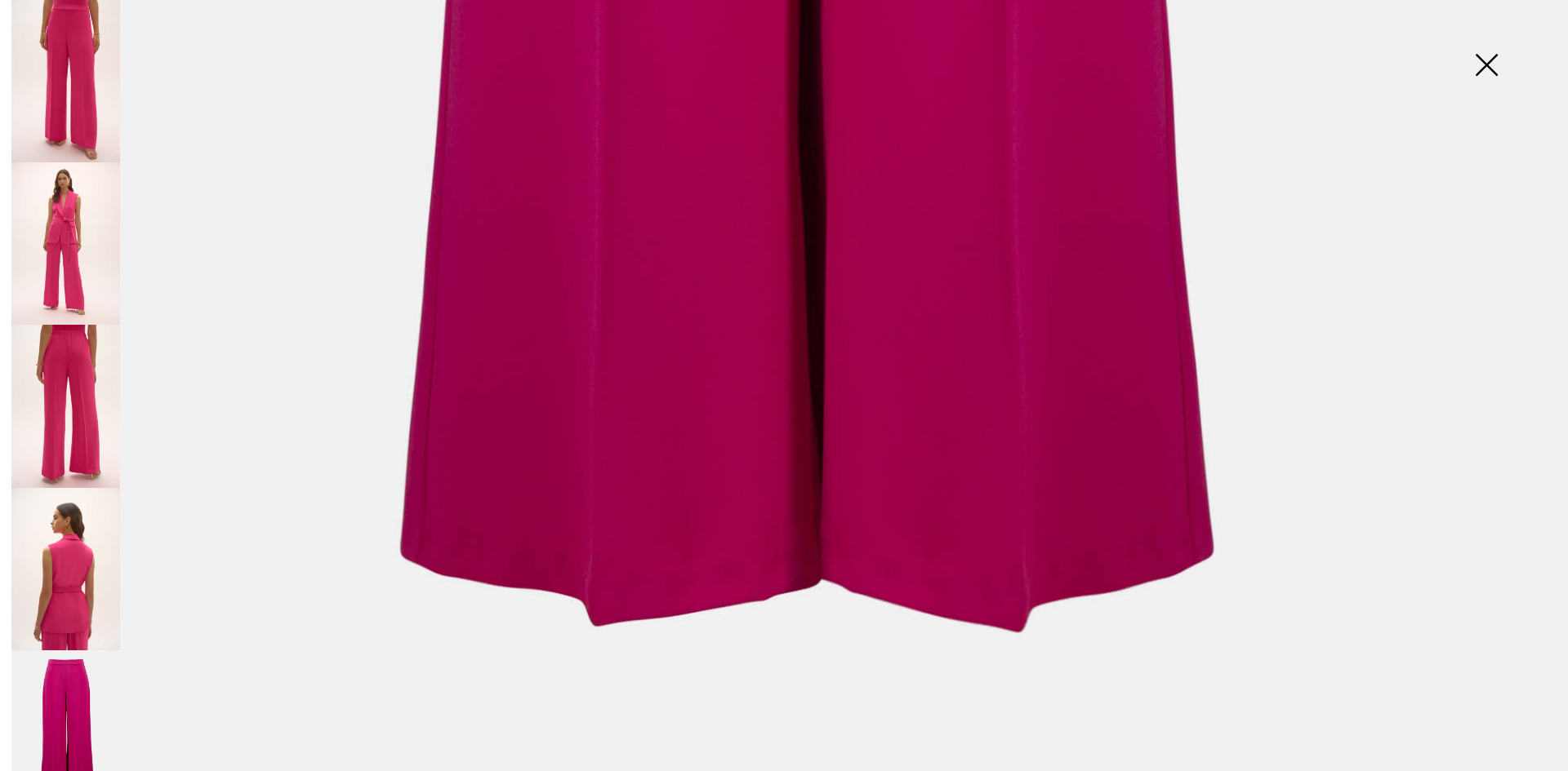
click at [1487, 58] on img at bounding box center [1486, 67] width 82 height 84
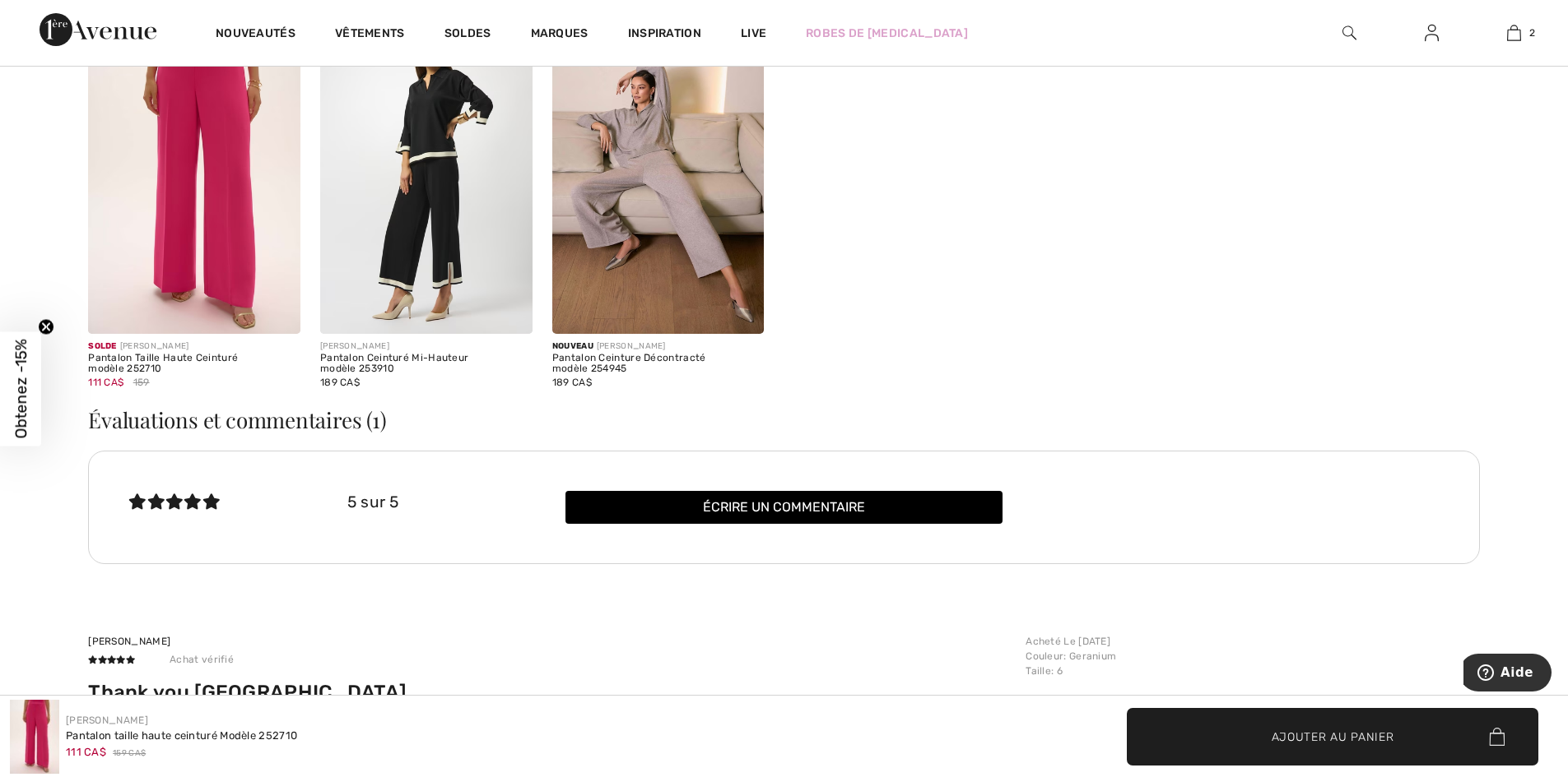
scroll to position [2879, 0]
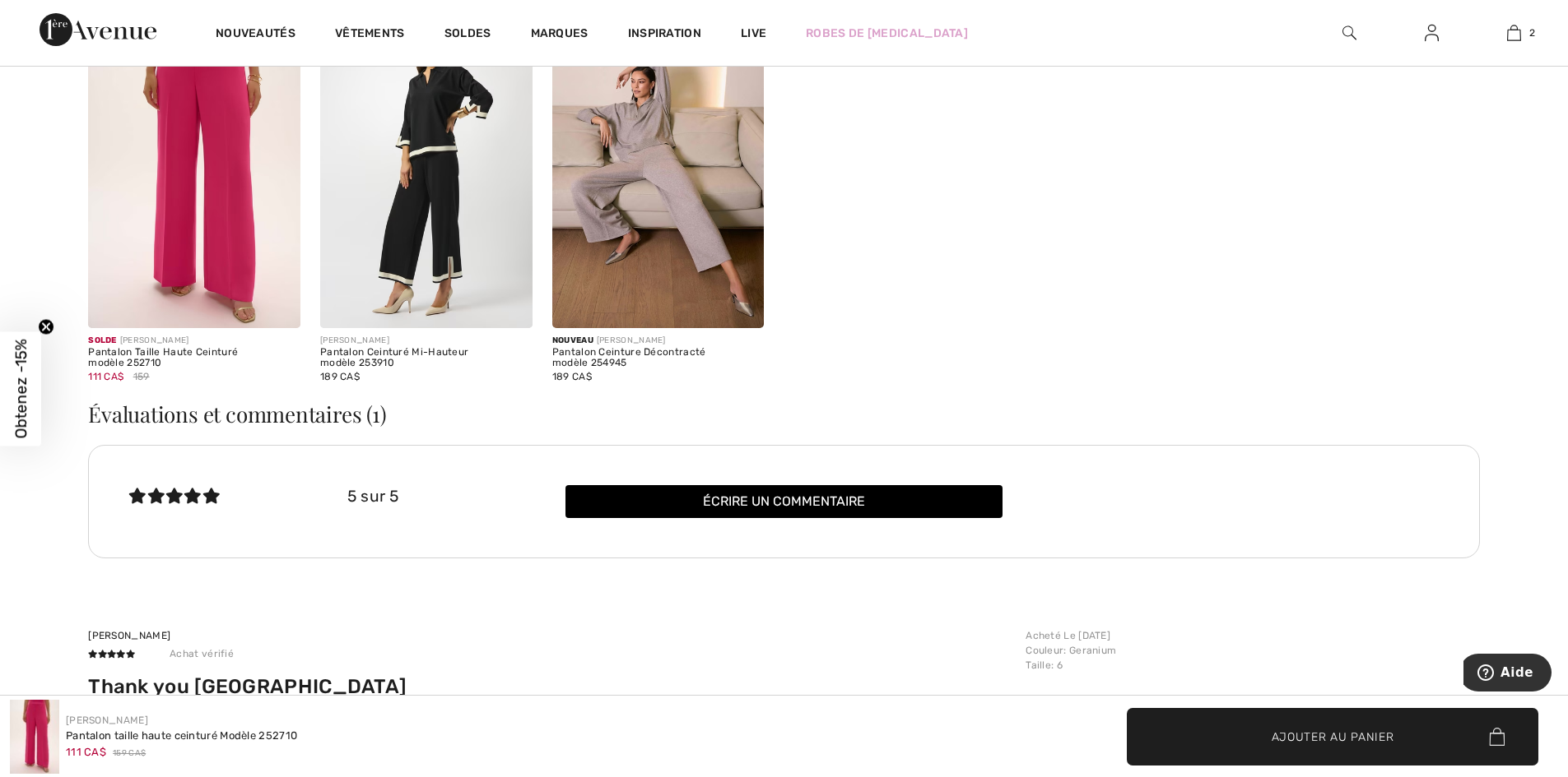
click at [208, 264] on img at bounding box center [194, 168] width 213 height 318
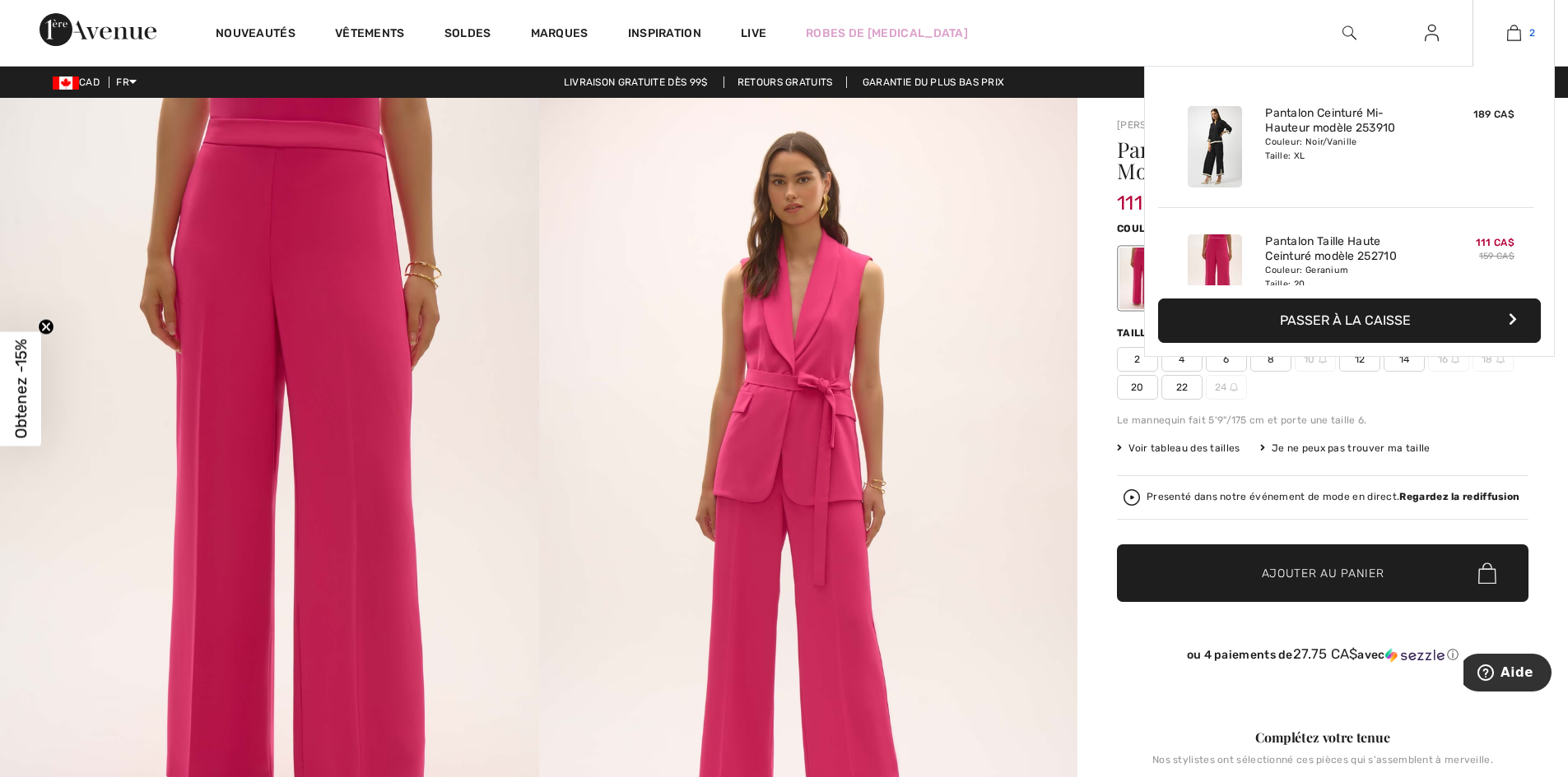
click at [1512, 34] on img at bounding box center [1513, 33] width 14 height 20
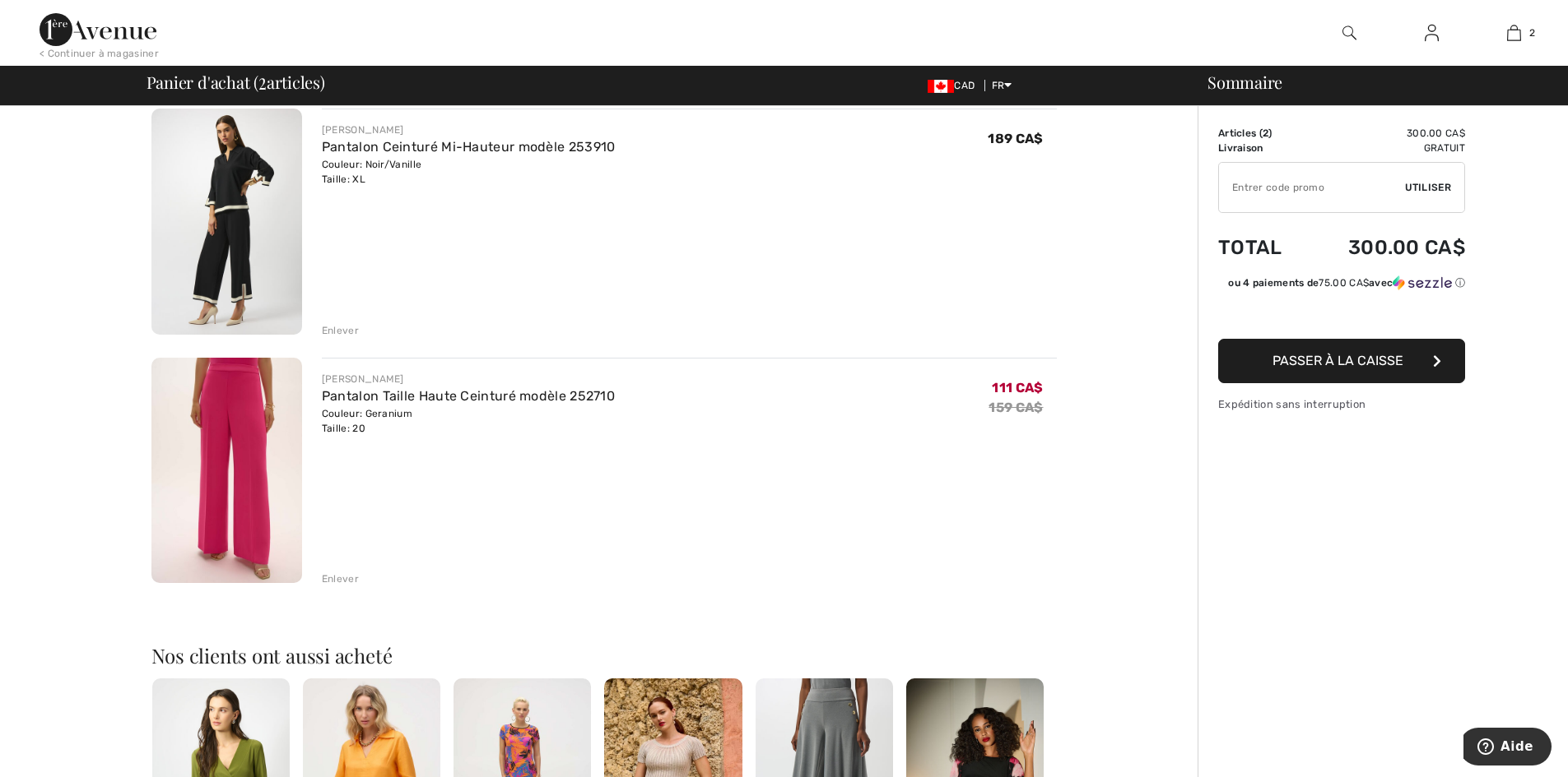
scroll to position [164, 0]
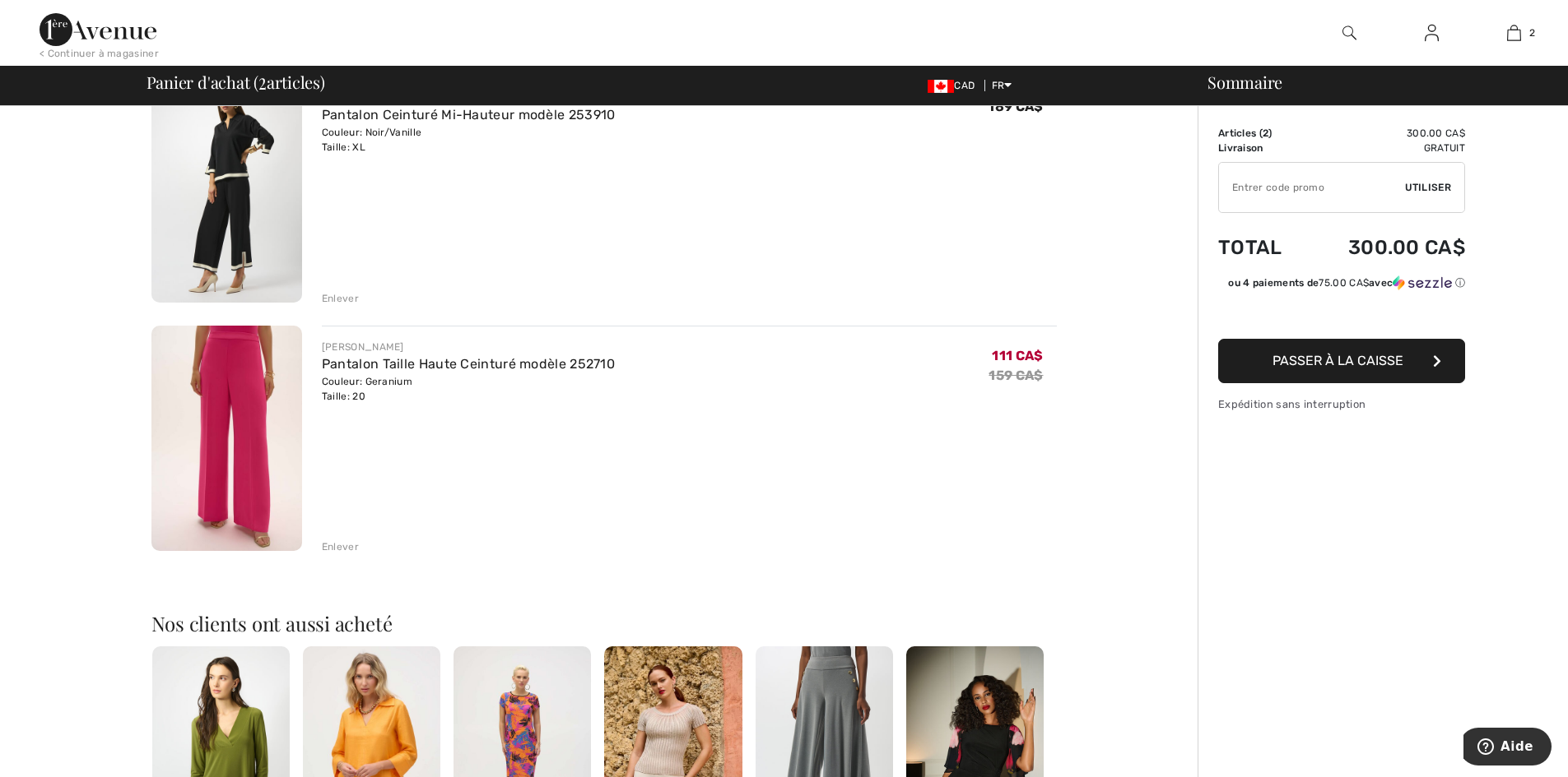
click at [344, 299] on div "Enlever" at bounding box center [340, 298] width 37 height 14
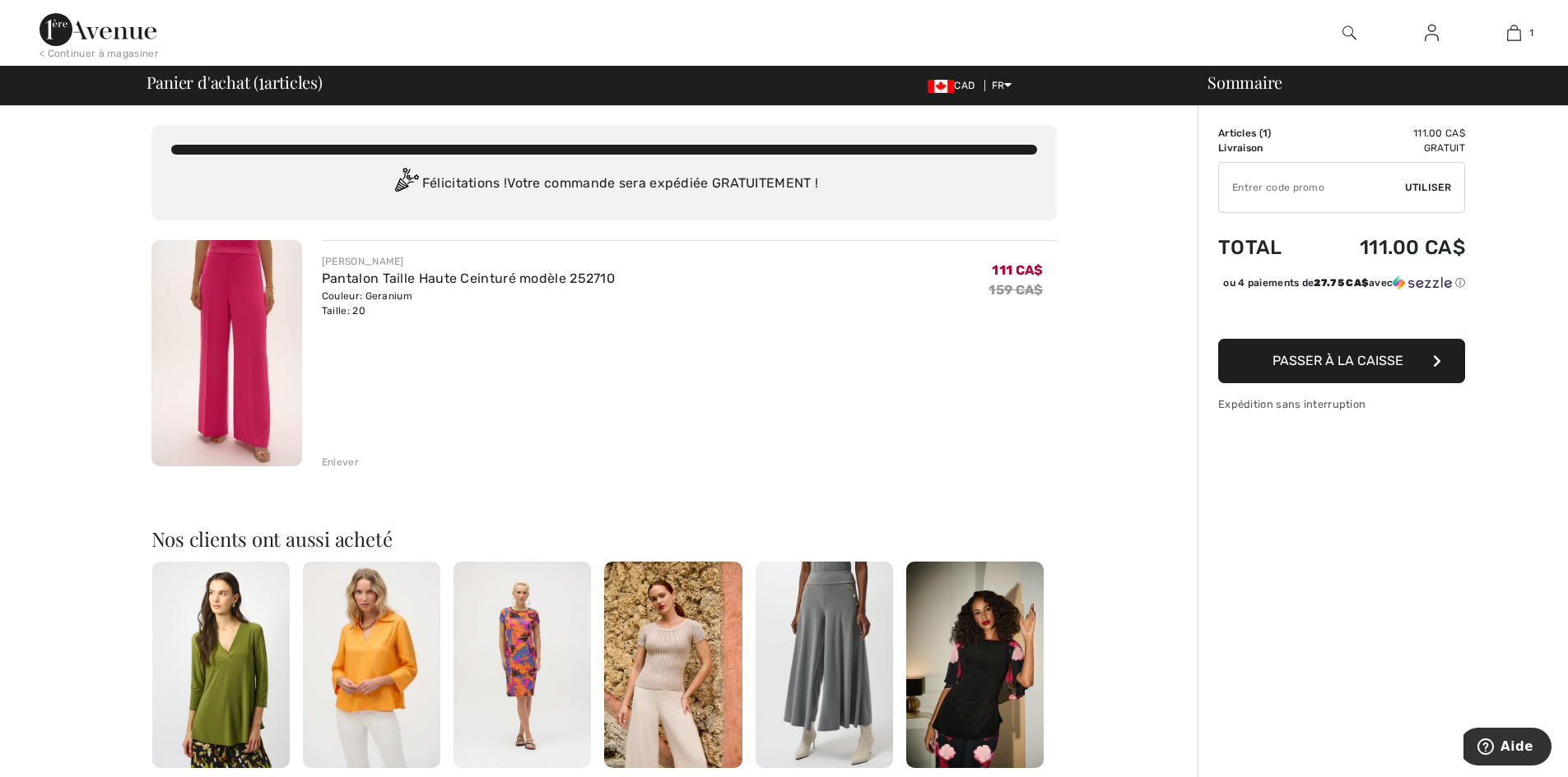
scroll to position [0, 0]
click at [248, 349] on img at bounding box center [226, 354] width 151 height 226
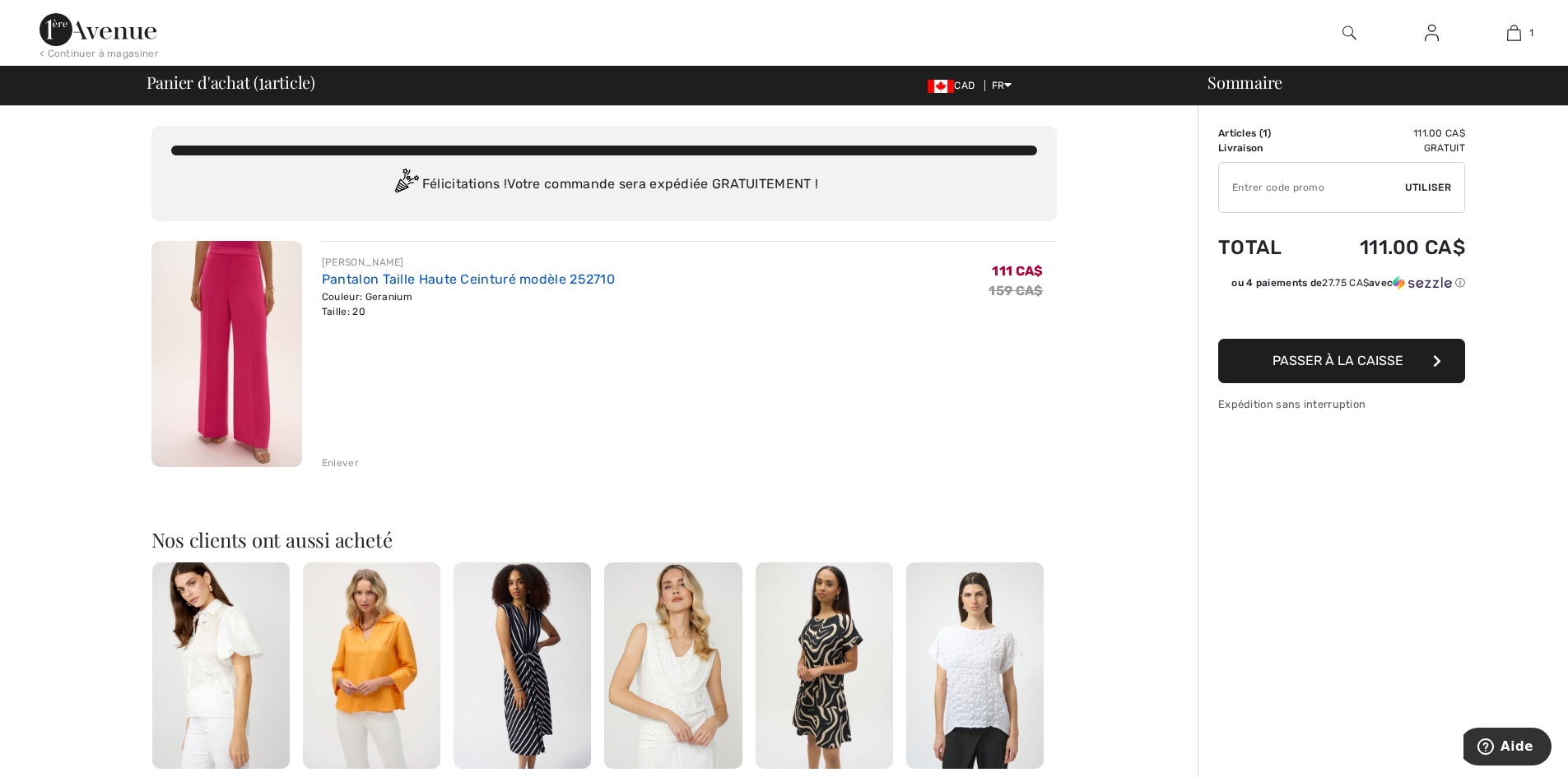
click at [341, 280] on link "Pantalon Taille Haute Ceinturé modèle 252710" at bounding box center [468, 279] width 293 height 15
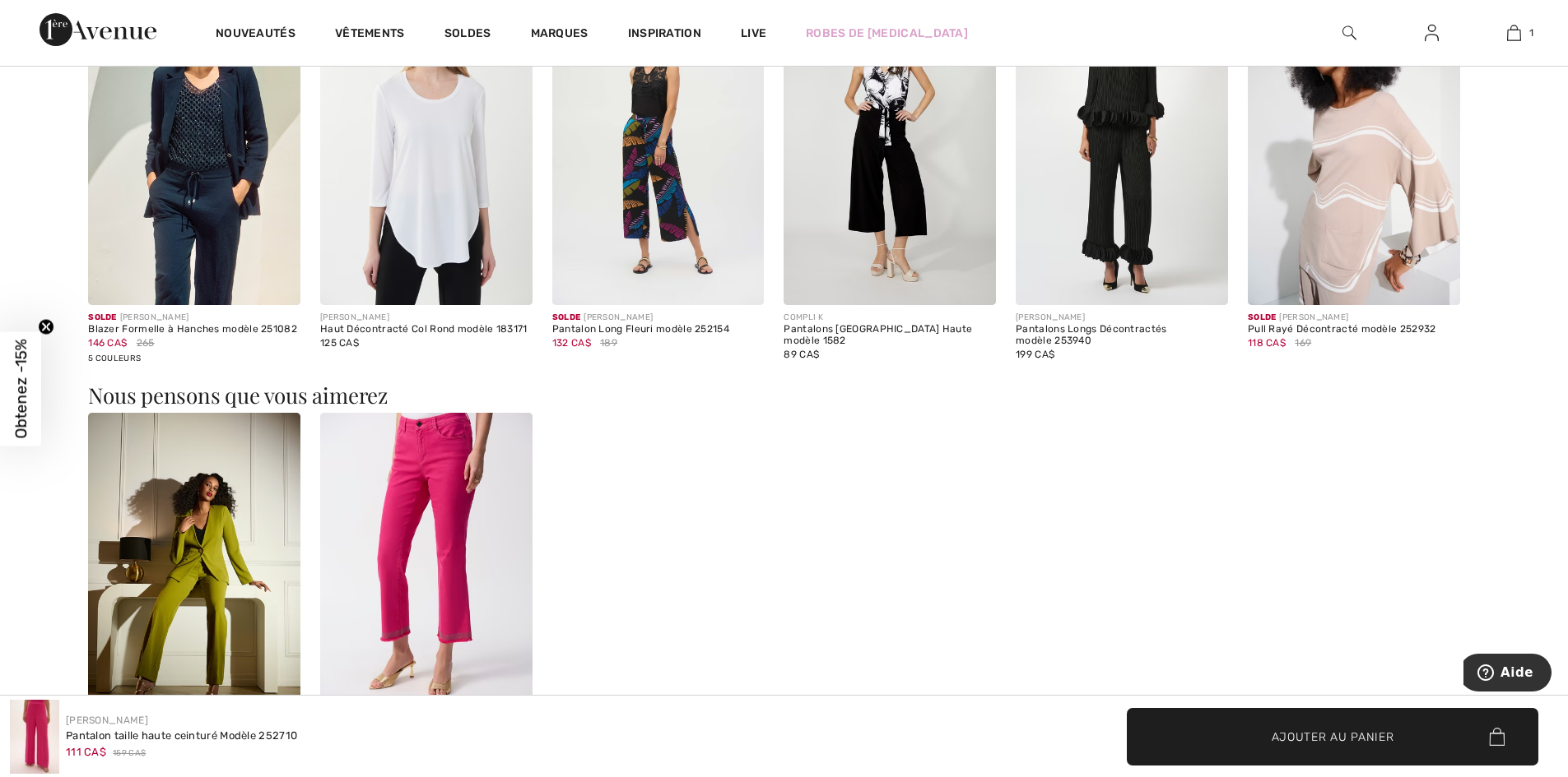
scroll to position [2221, 0]
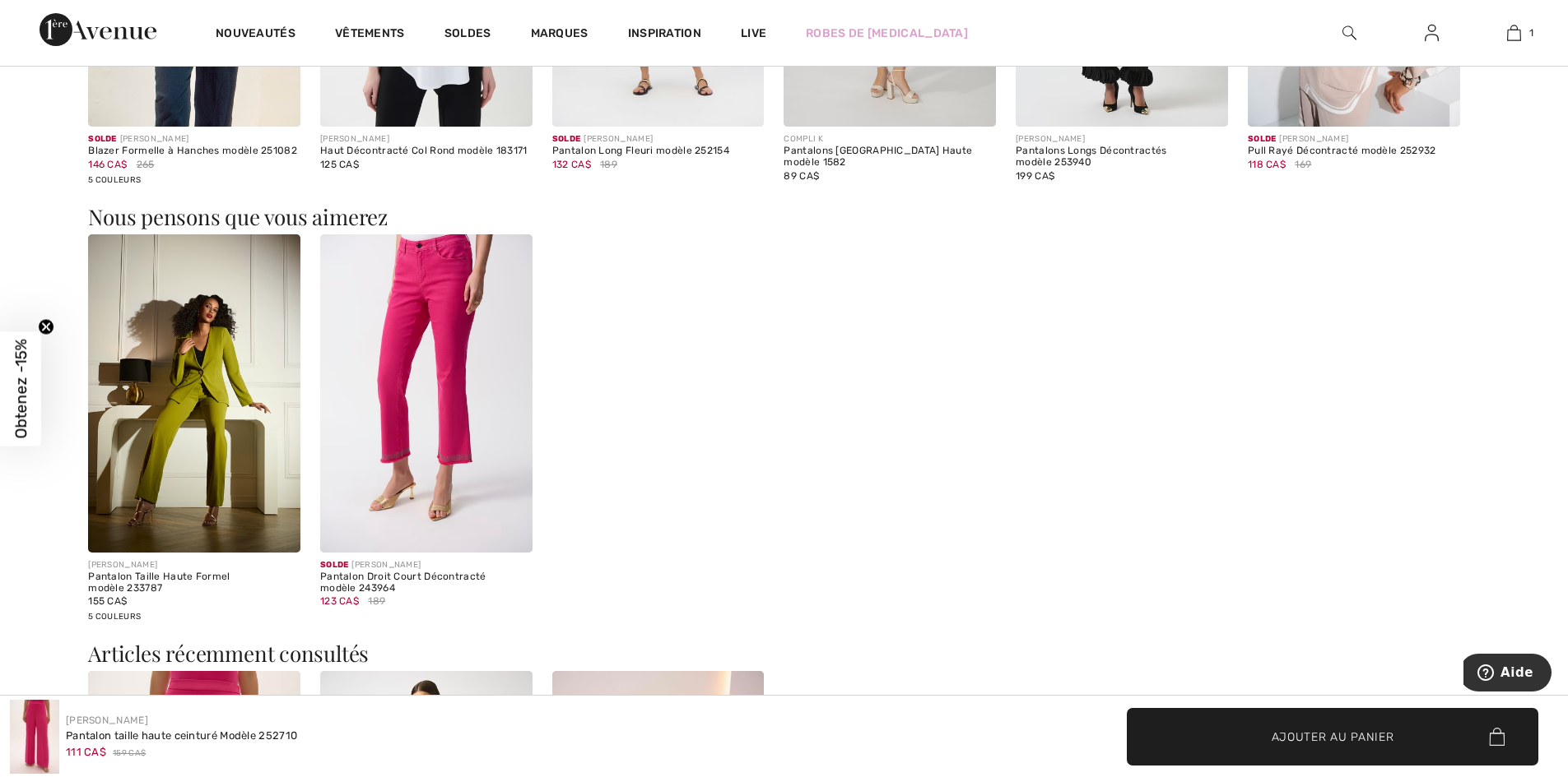
click at [201, 418] on img at bounding box center [194, 393] width 213 height 318
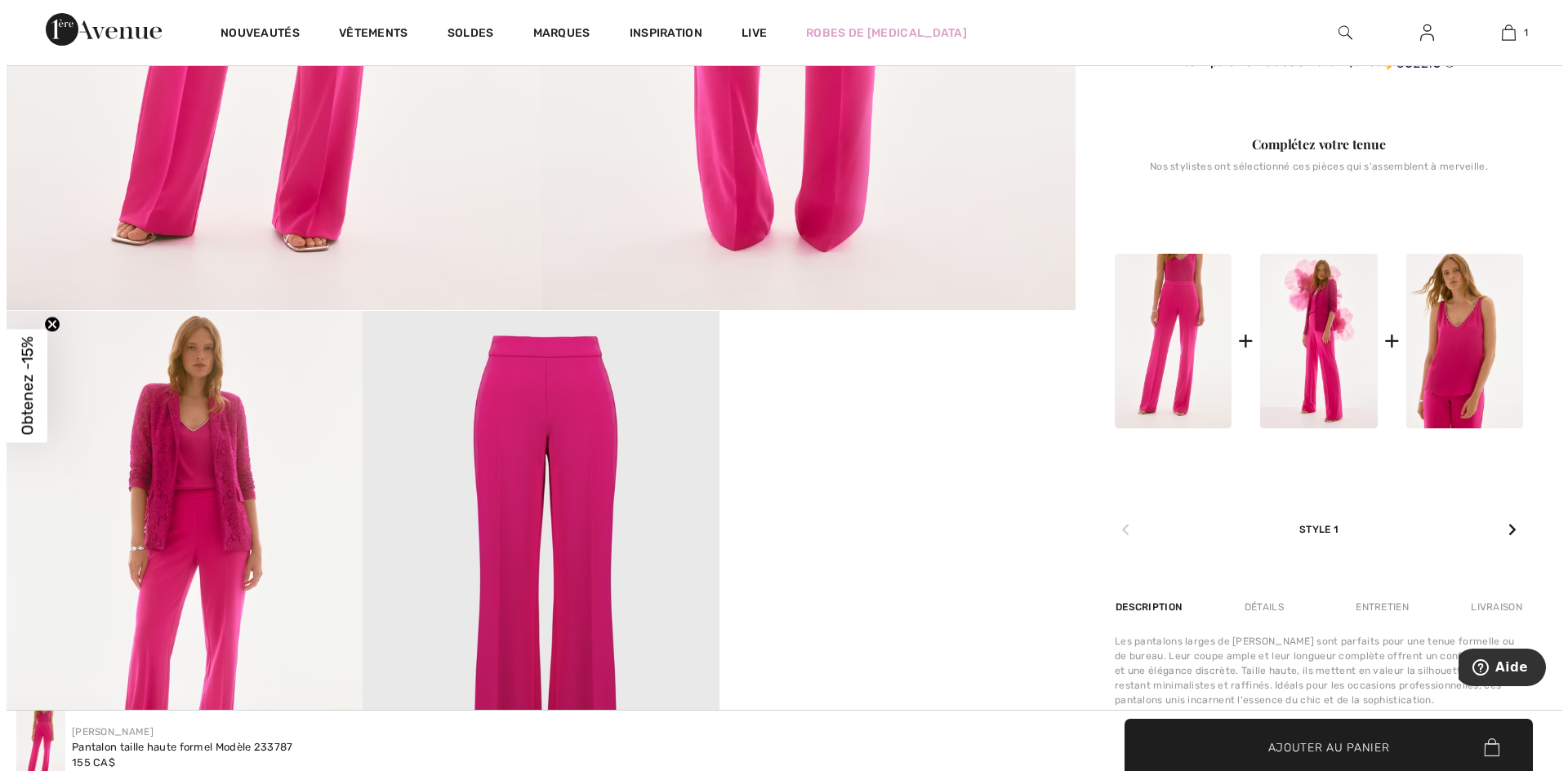
scroll to position [816, 0]
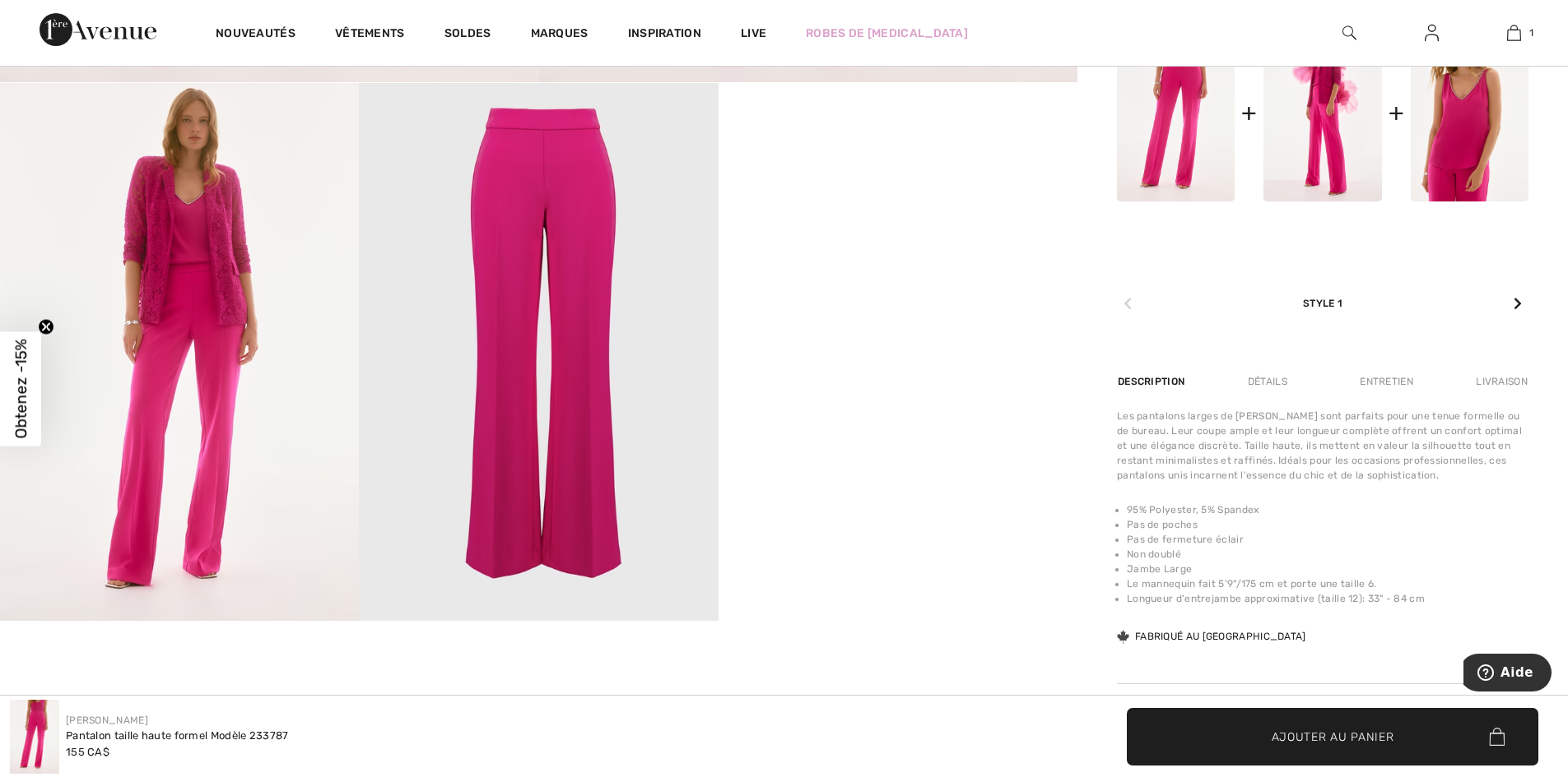
click at [535, 322] on img at bounding box center [538, 351] width 359 height 538
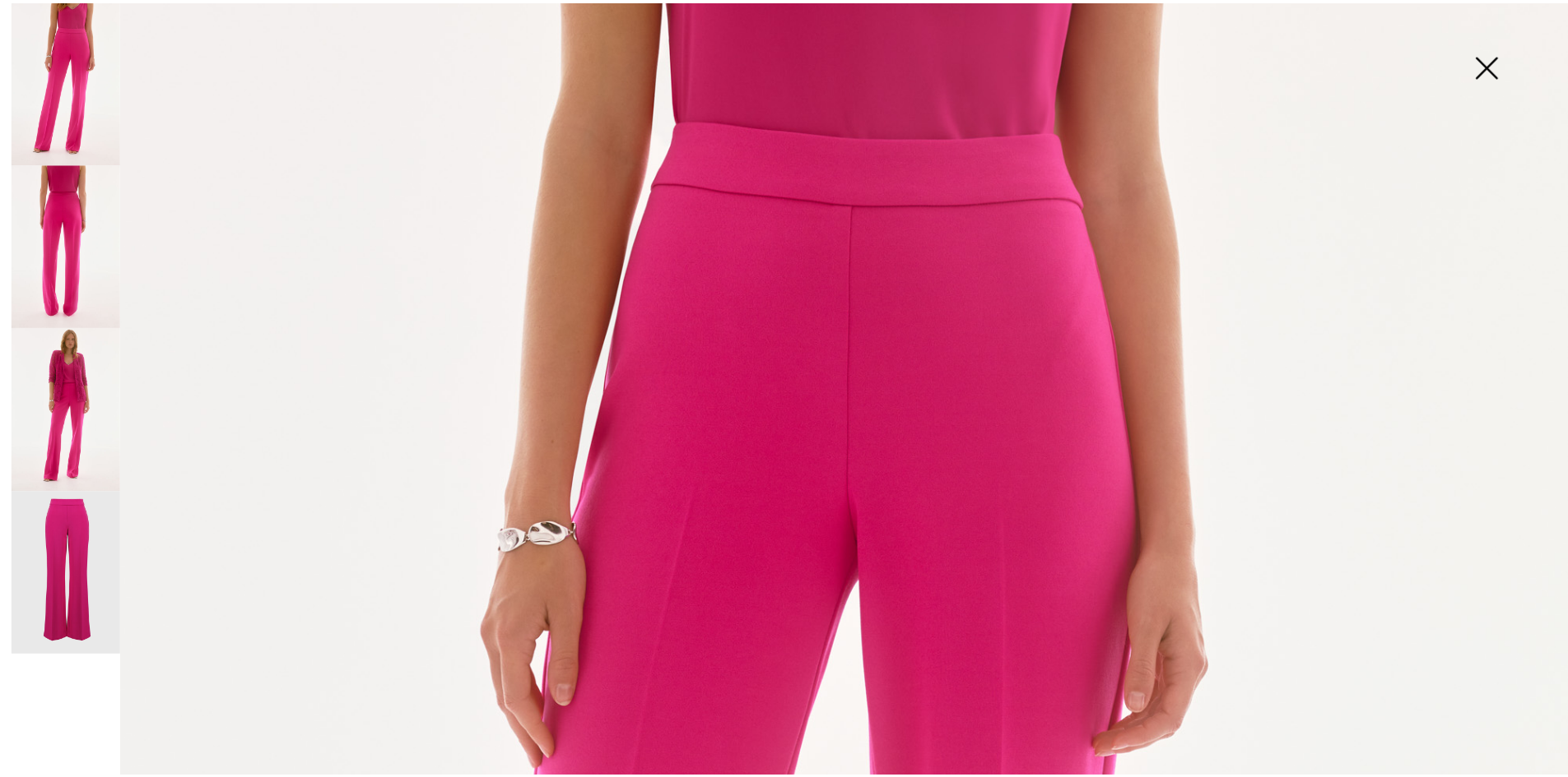
scroll to position [0, 0]
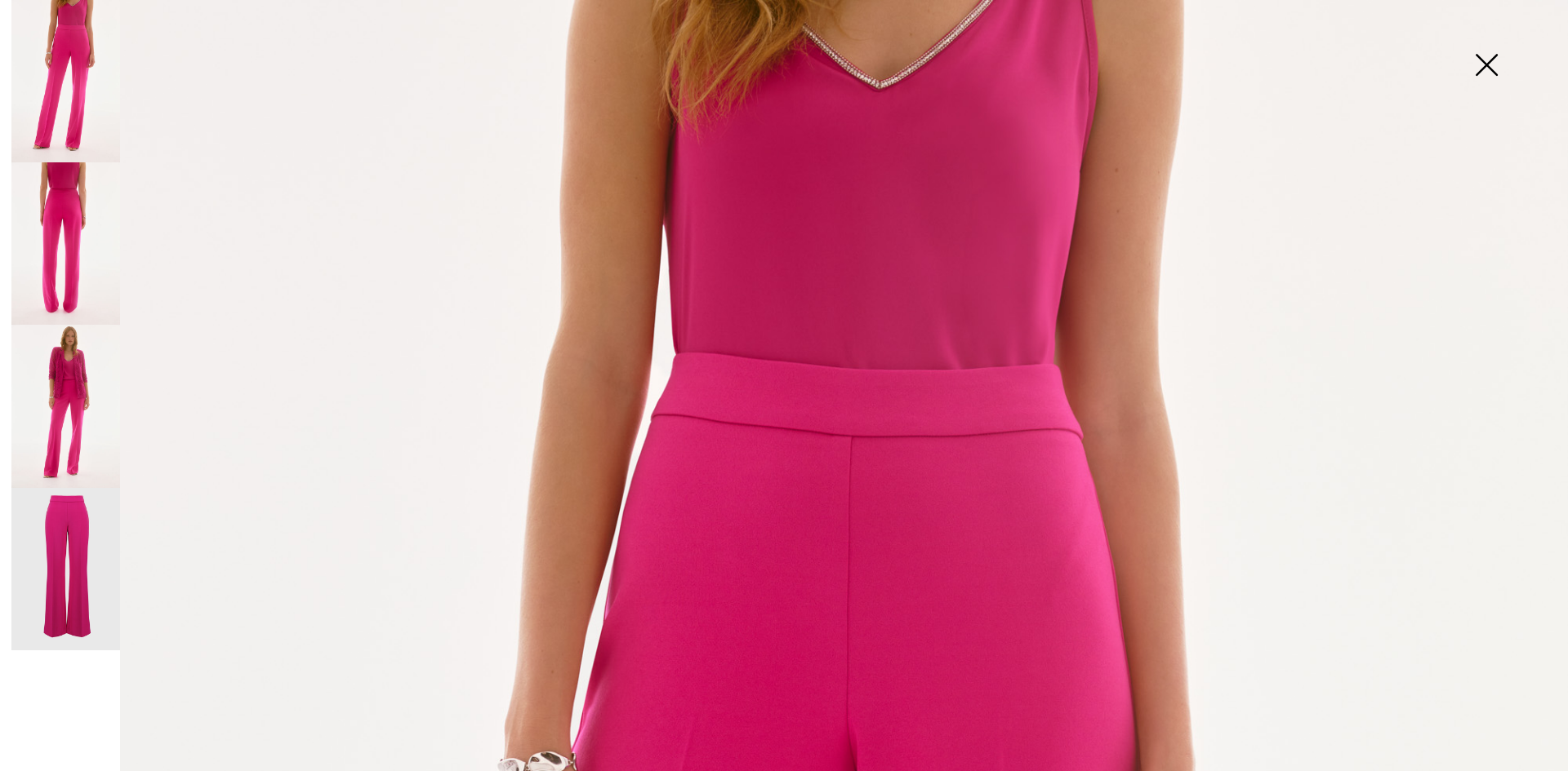
click at [1489, 60] on img at bounding box center [1486, 67] width 82 height 84
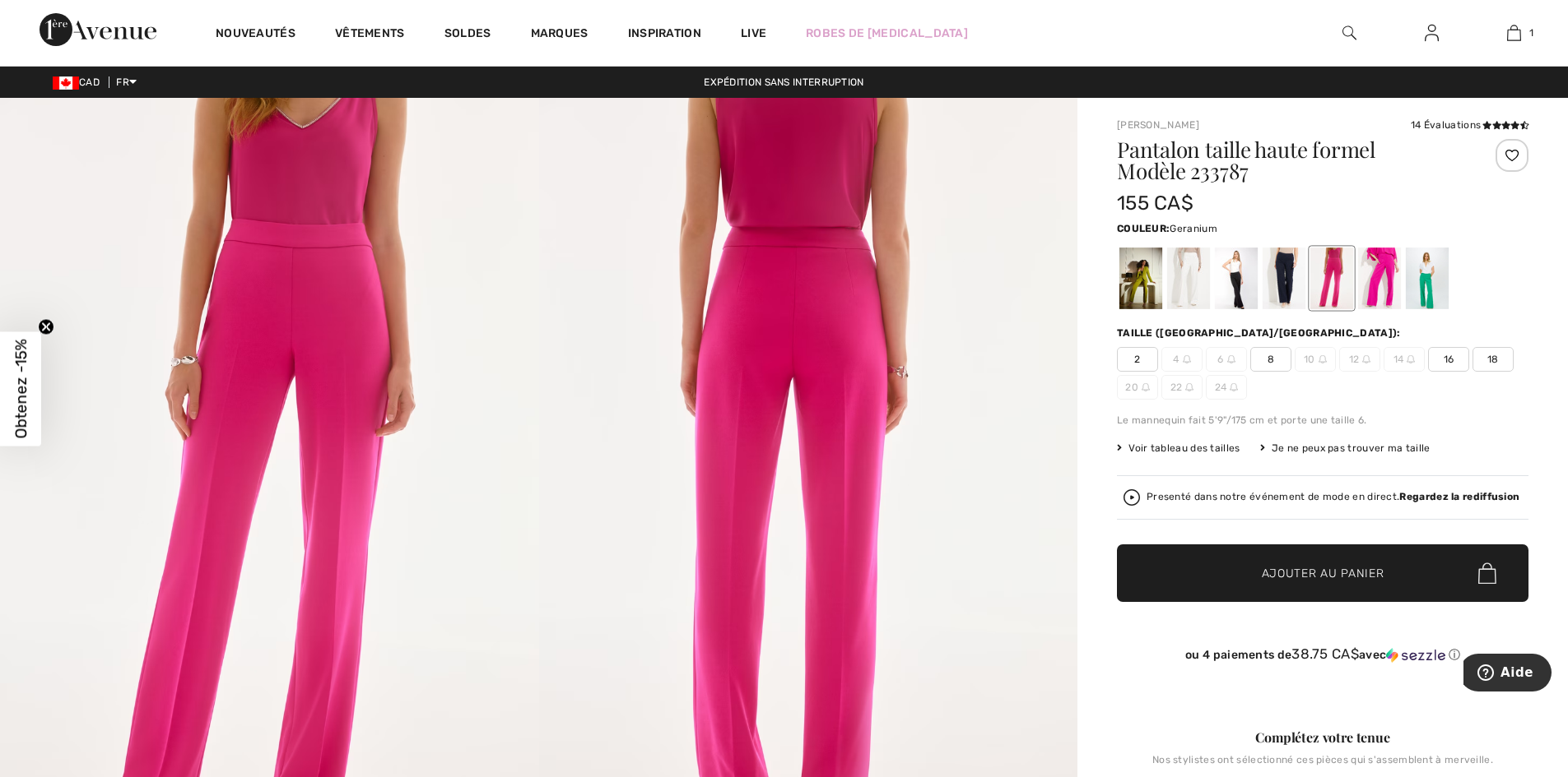
click at [1497, 356] on span "18" at bounding box center [1492, 360] width 41 height 25
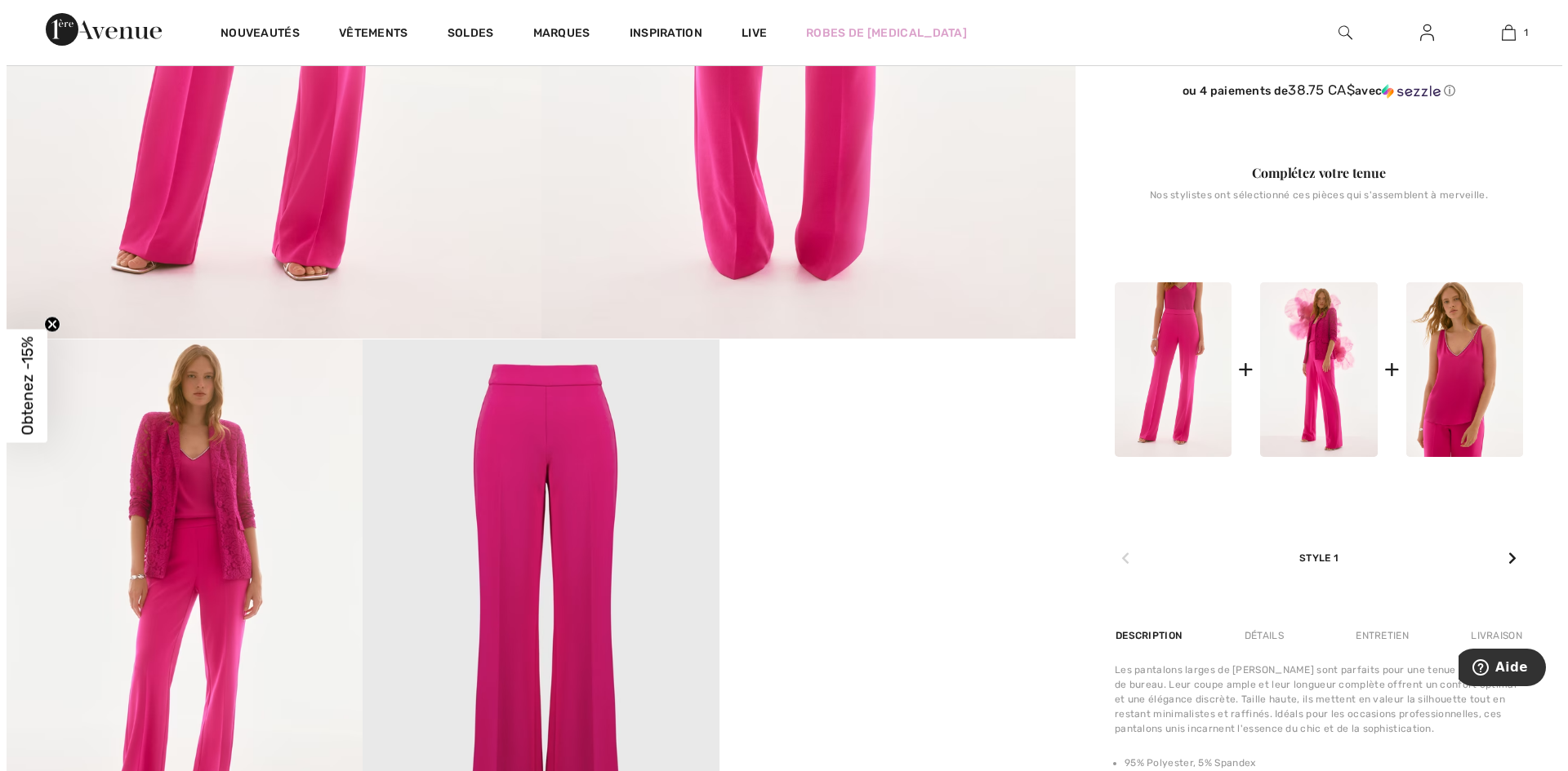
scroll to position [653, 0]
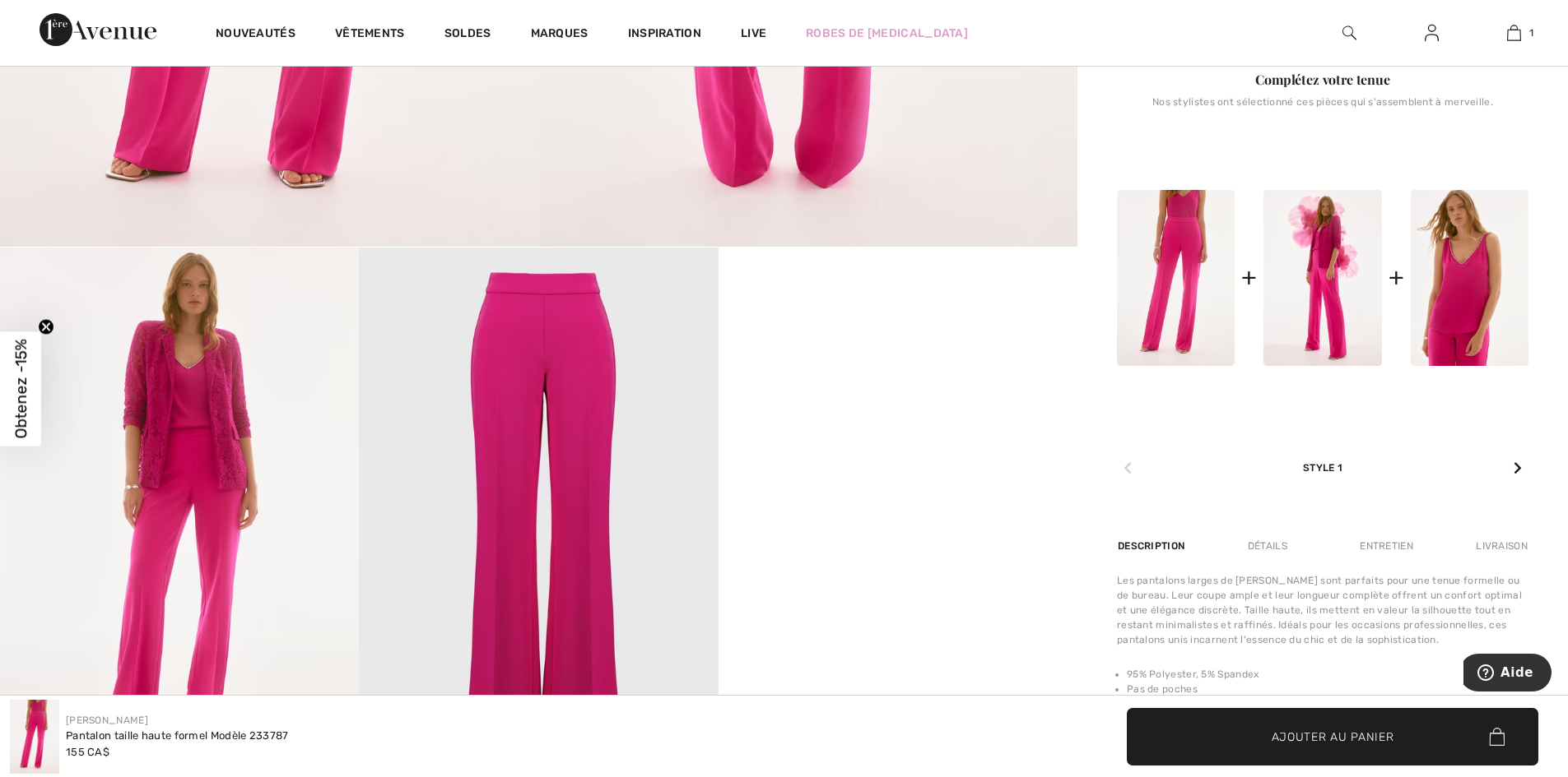
click at [526, 496] on img at bounding box center [538, 516] width 359 height 538
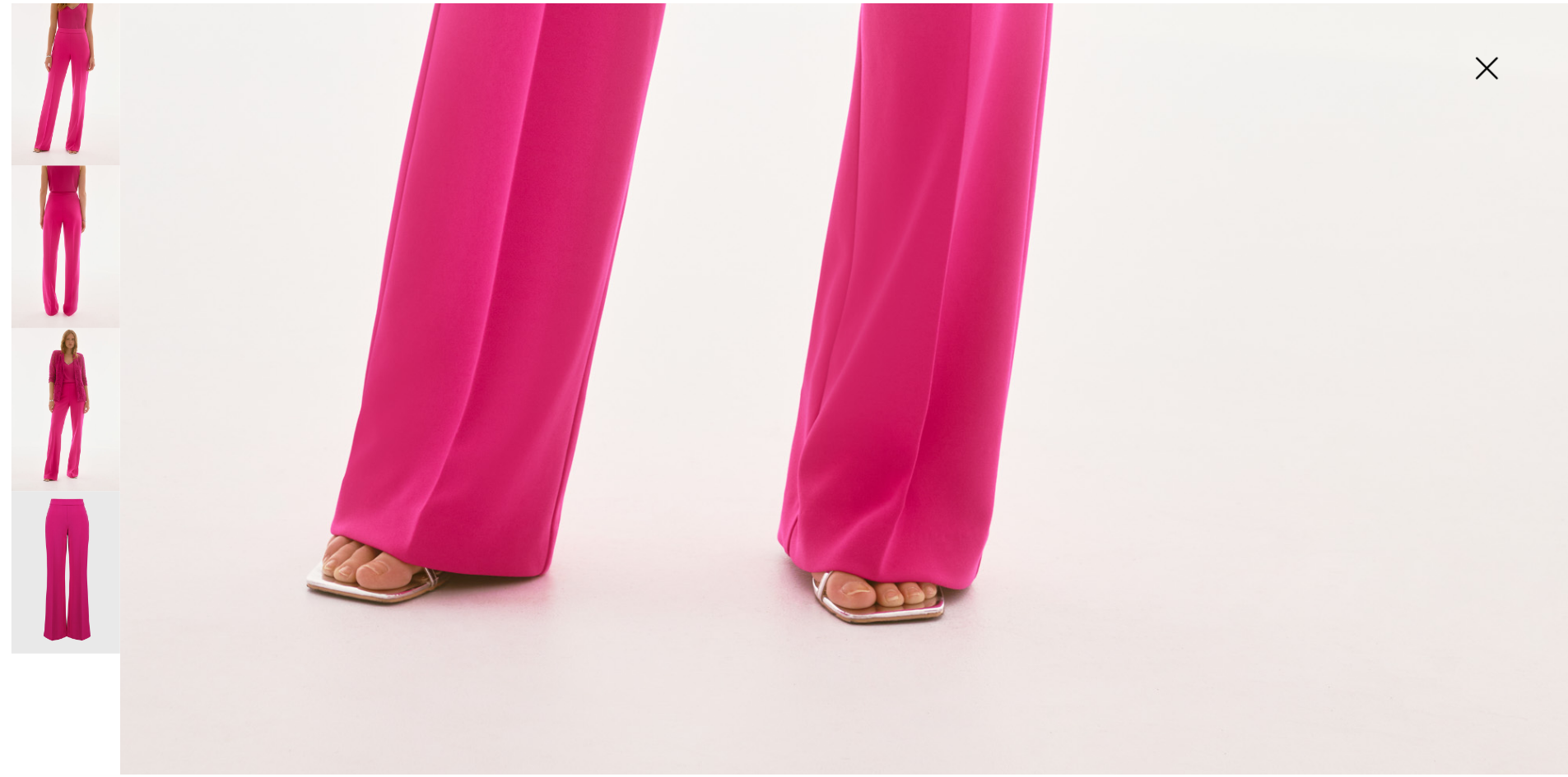
scroll to position [1572, 0]
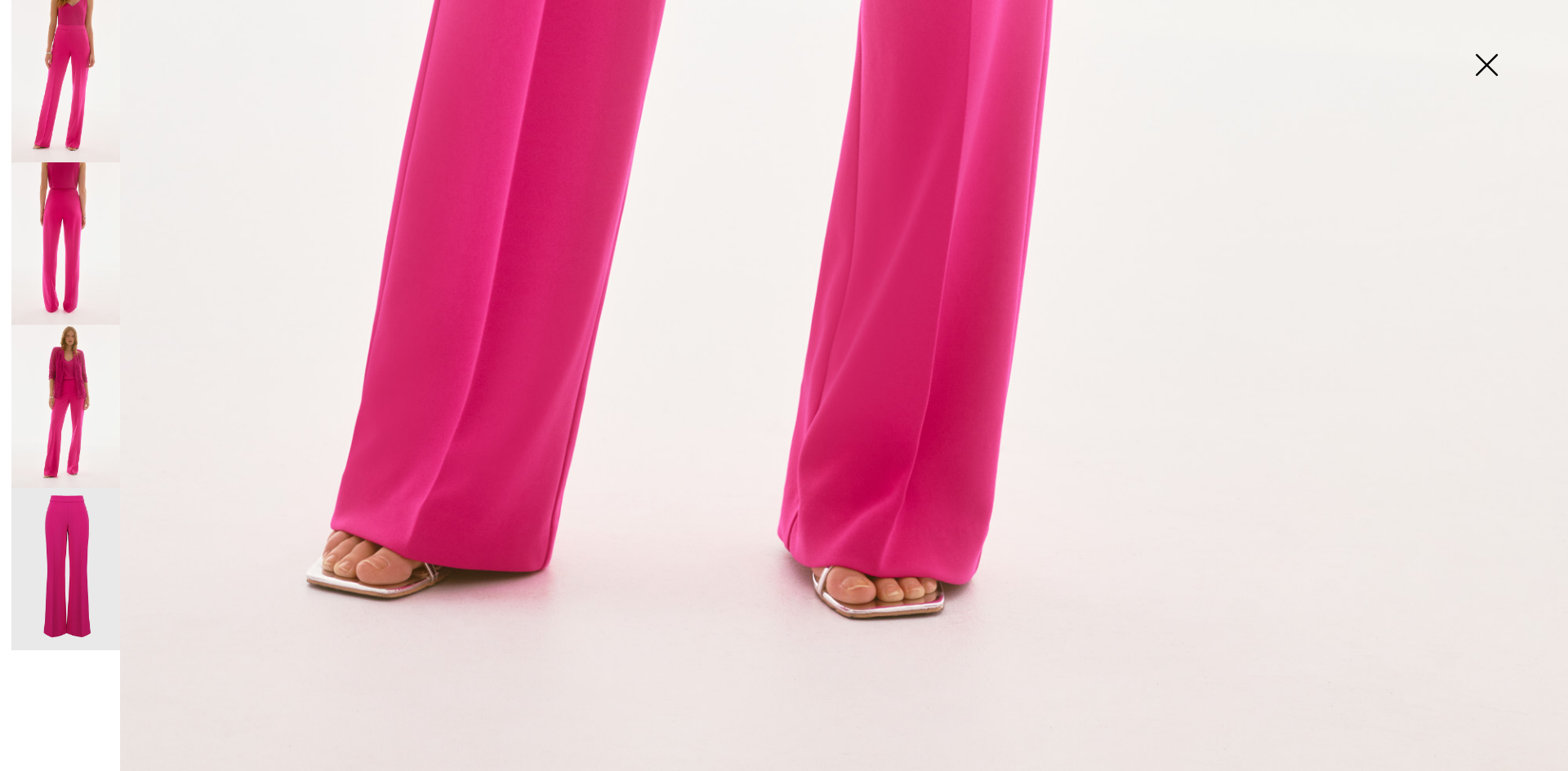
click at [1477, 60] on img at bounding box center [1486, 67] width 82 height 84
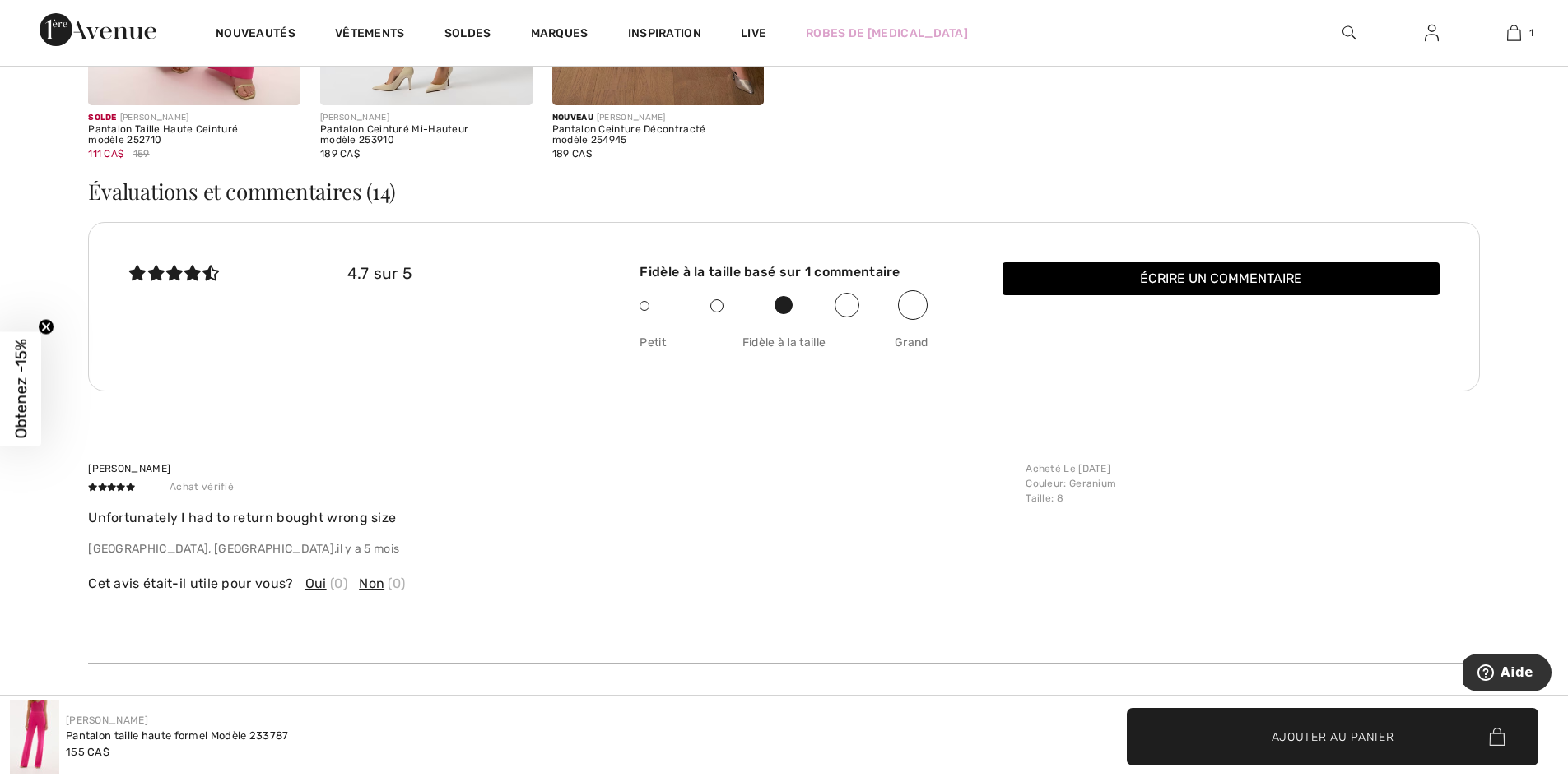
scroll to position [3291, 0]
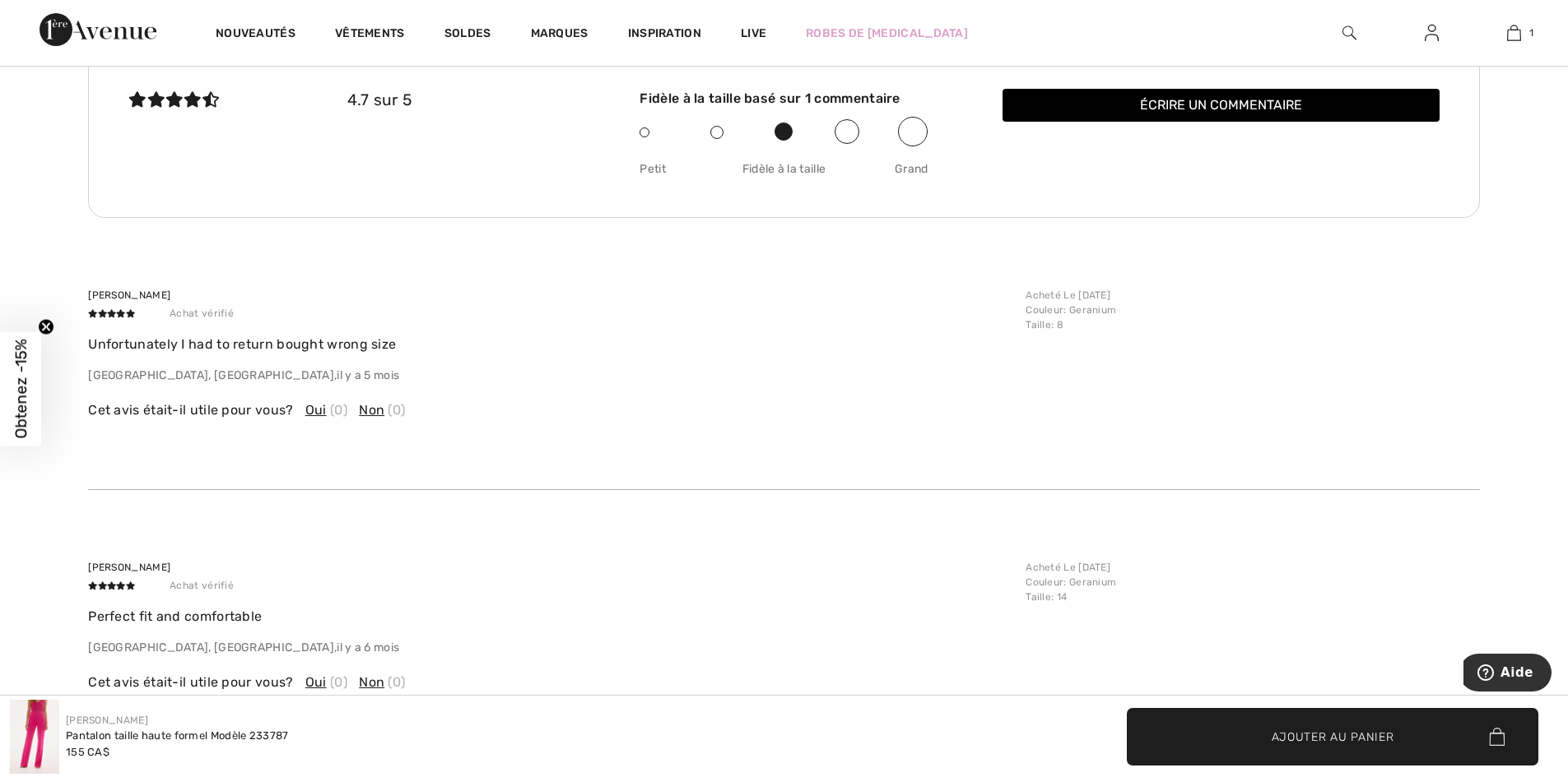
click at [31, 729] on img at bounding box center [34, 737] width 49 height 74
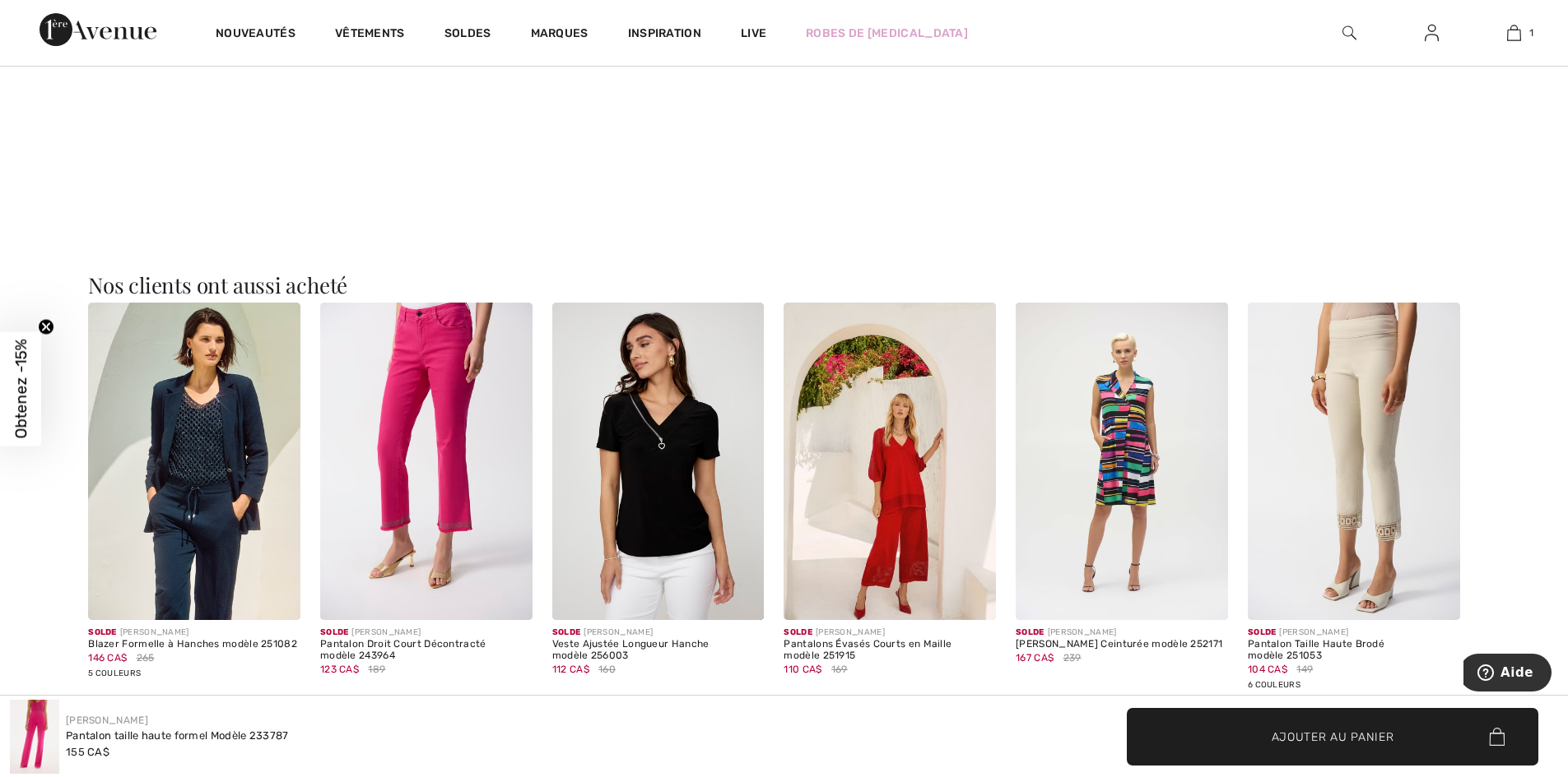
scroll to position [1398, 0]
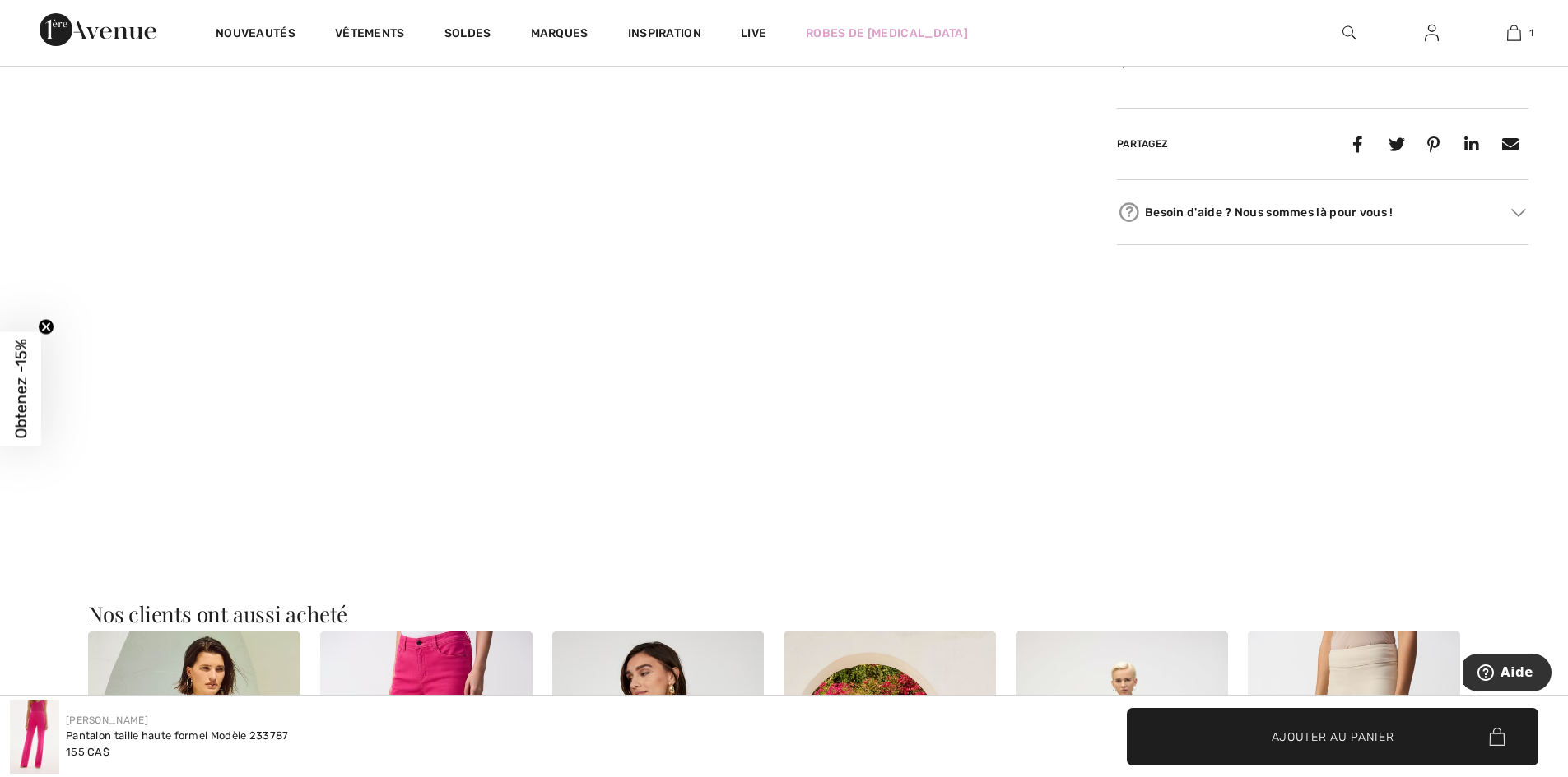
click at [174, 225] on video "Your browser does not support the video tag." at bounding box center [179, 135] width 359 height 179
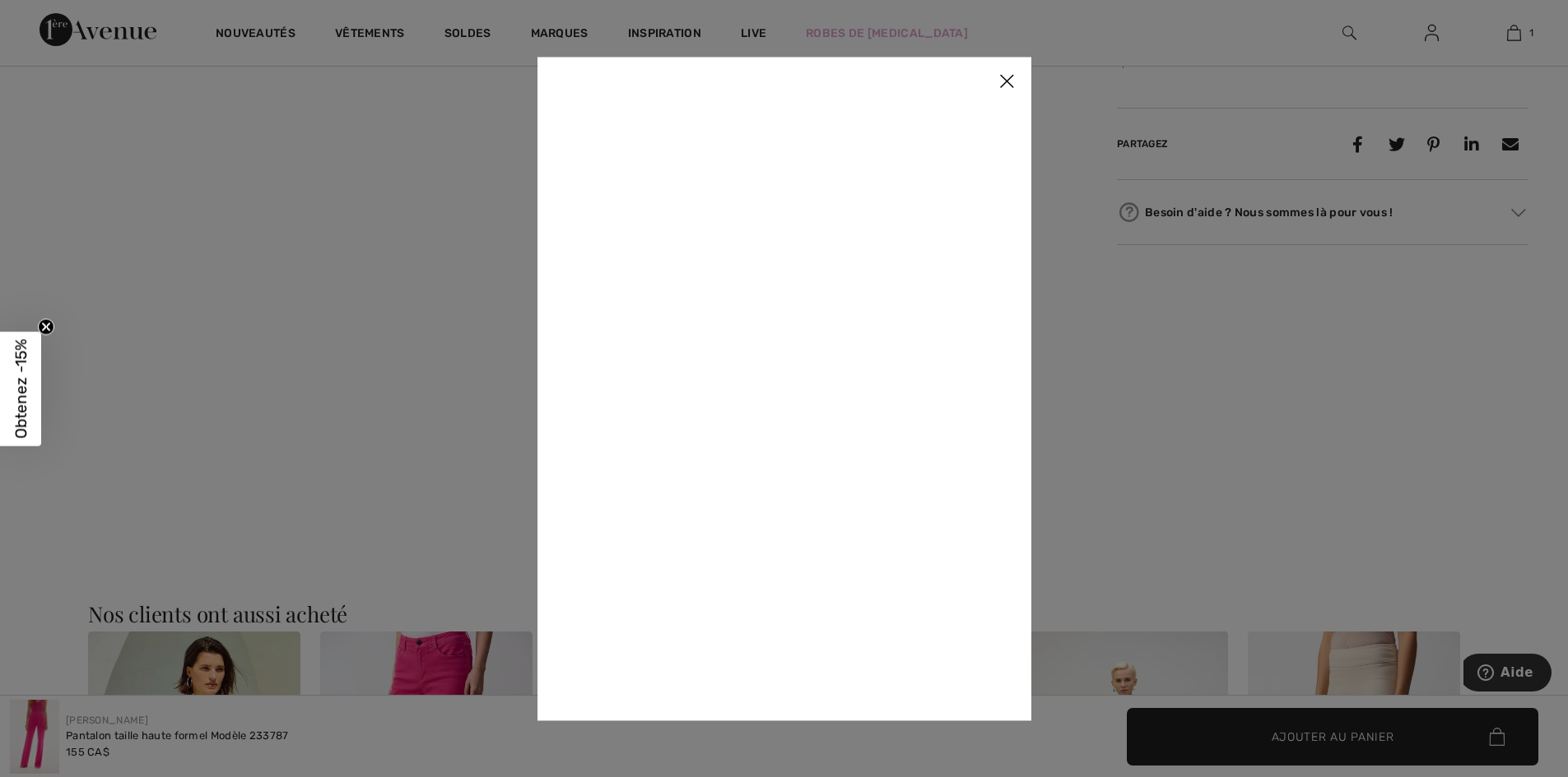
click at [1013, 75] on img at bounding box center [1006, 82] width 49 height 51
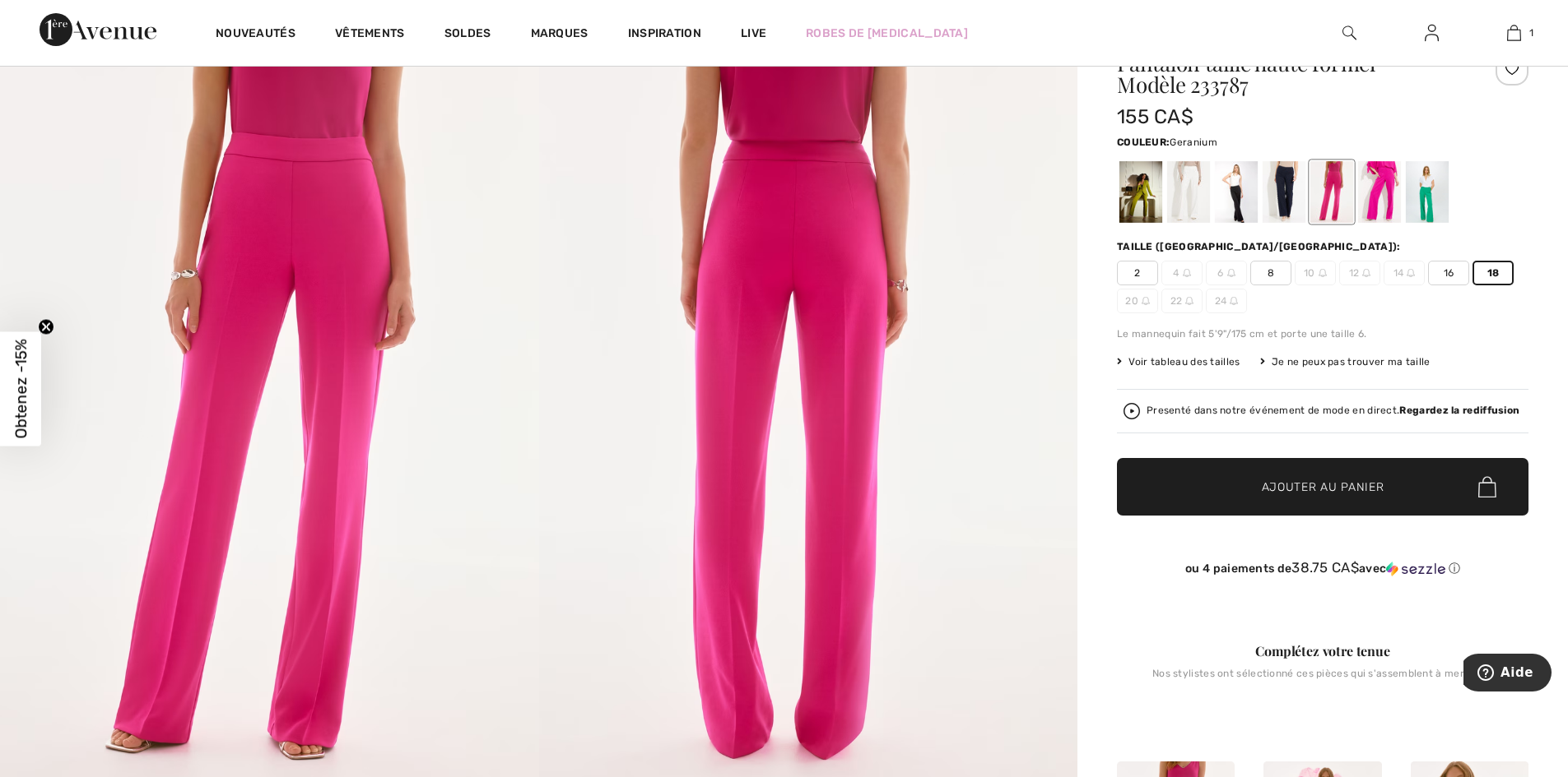
scroll to position [0, 0]
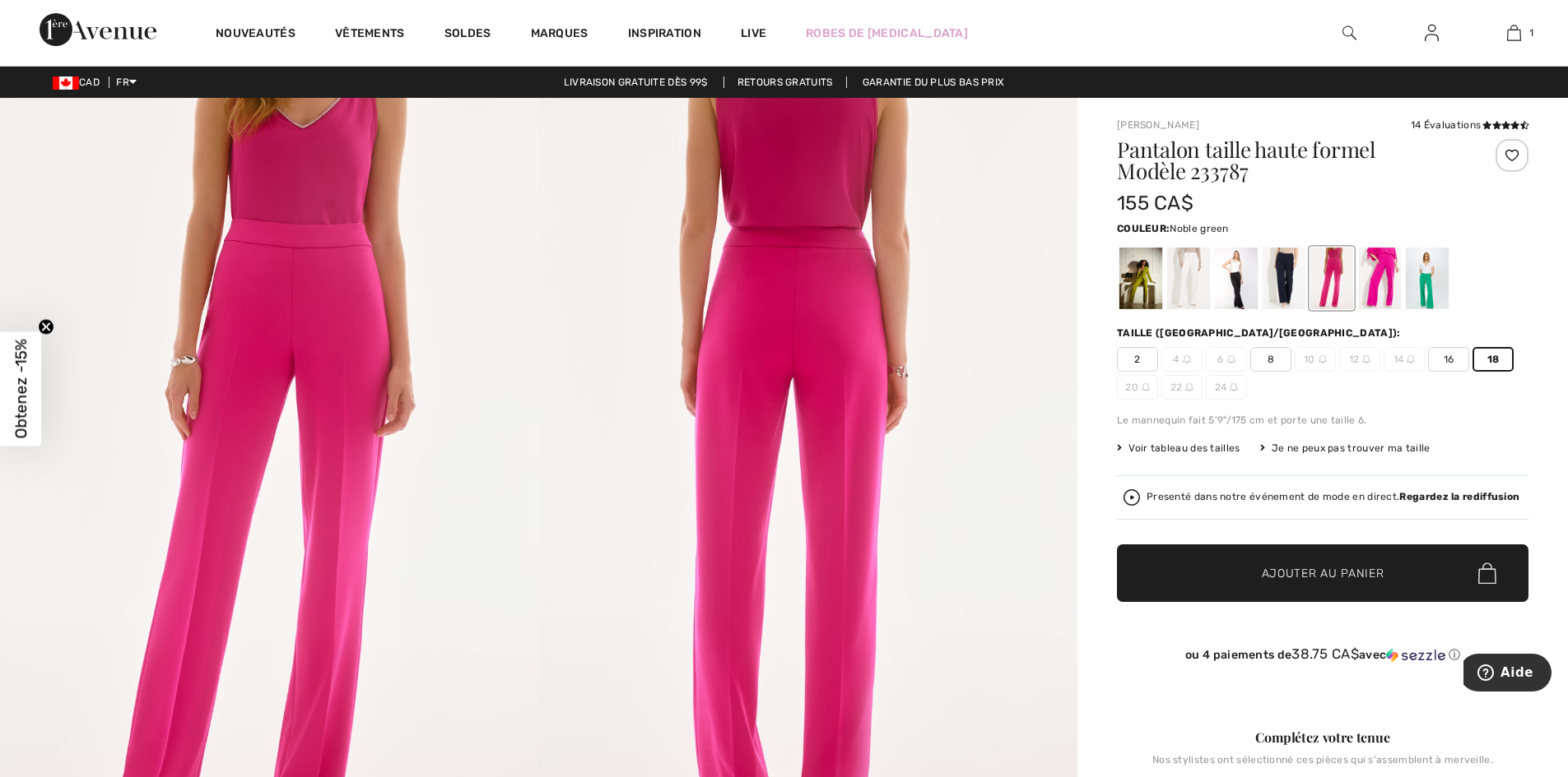
click at [1431, 276] on div at bounding box center [1427, 279] width 42 height 62
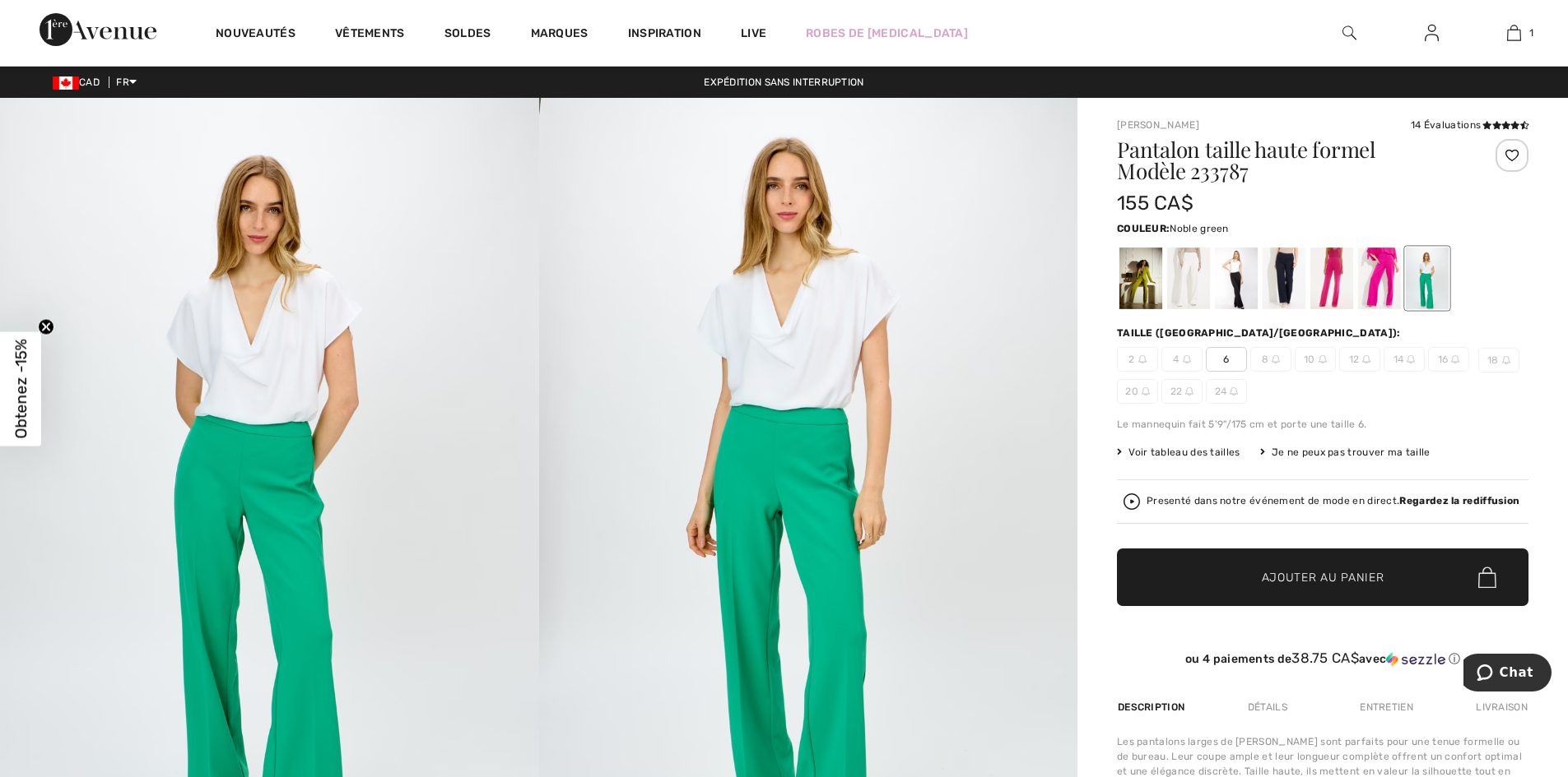
click at [822, 373] on img at bounding box center [808, 502] width 539 height 808
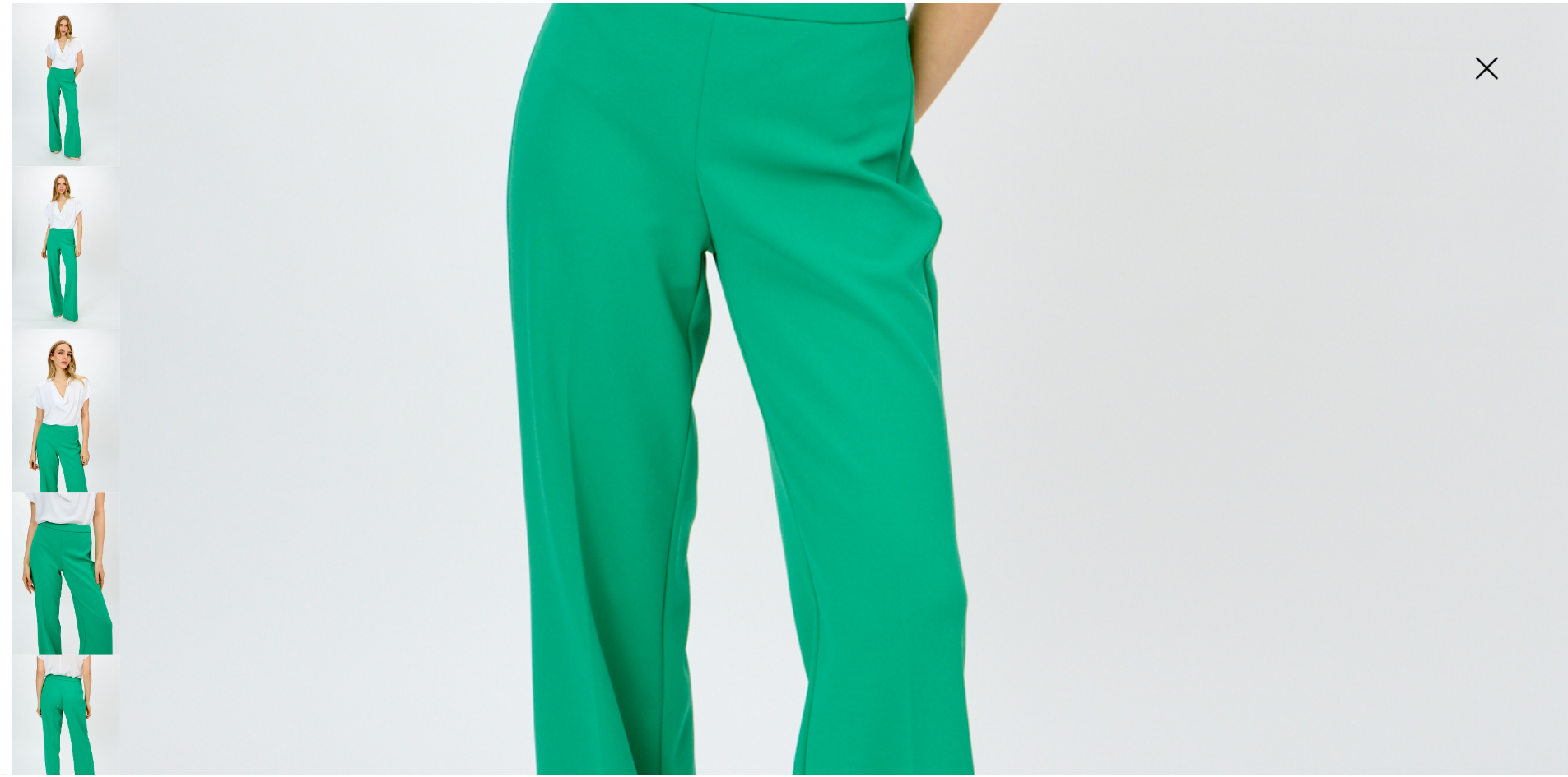
scroll to position [751, 0]
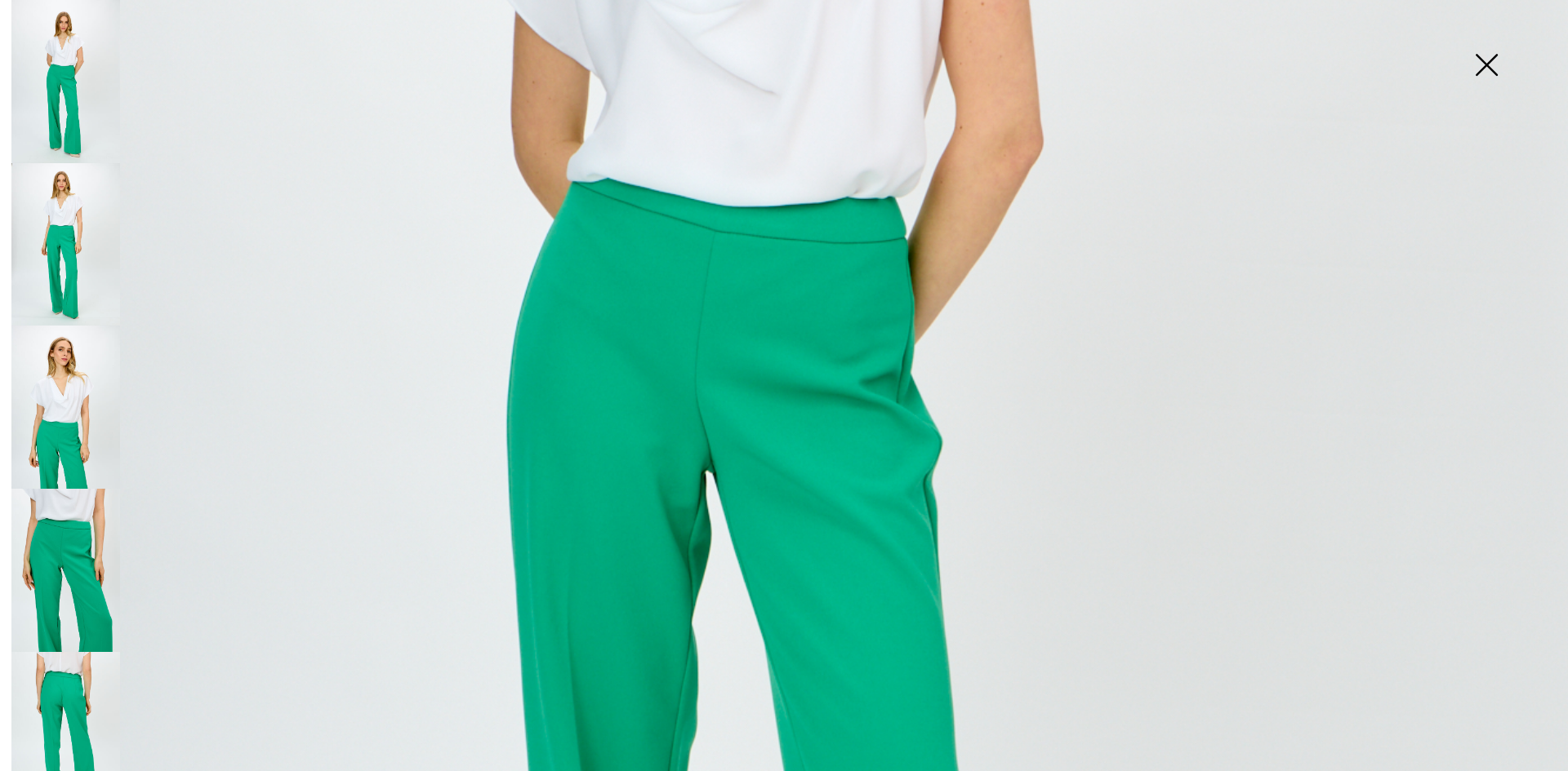
click at [1487, 57] on img at bounding box center [1486, 67] width 82 height 84
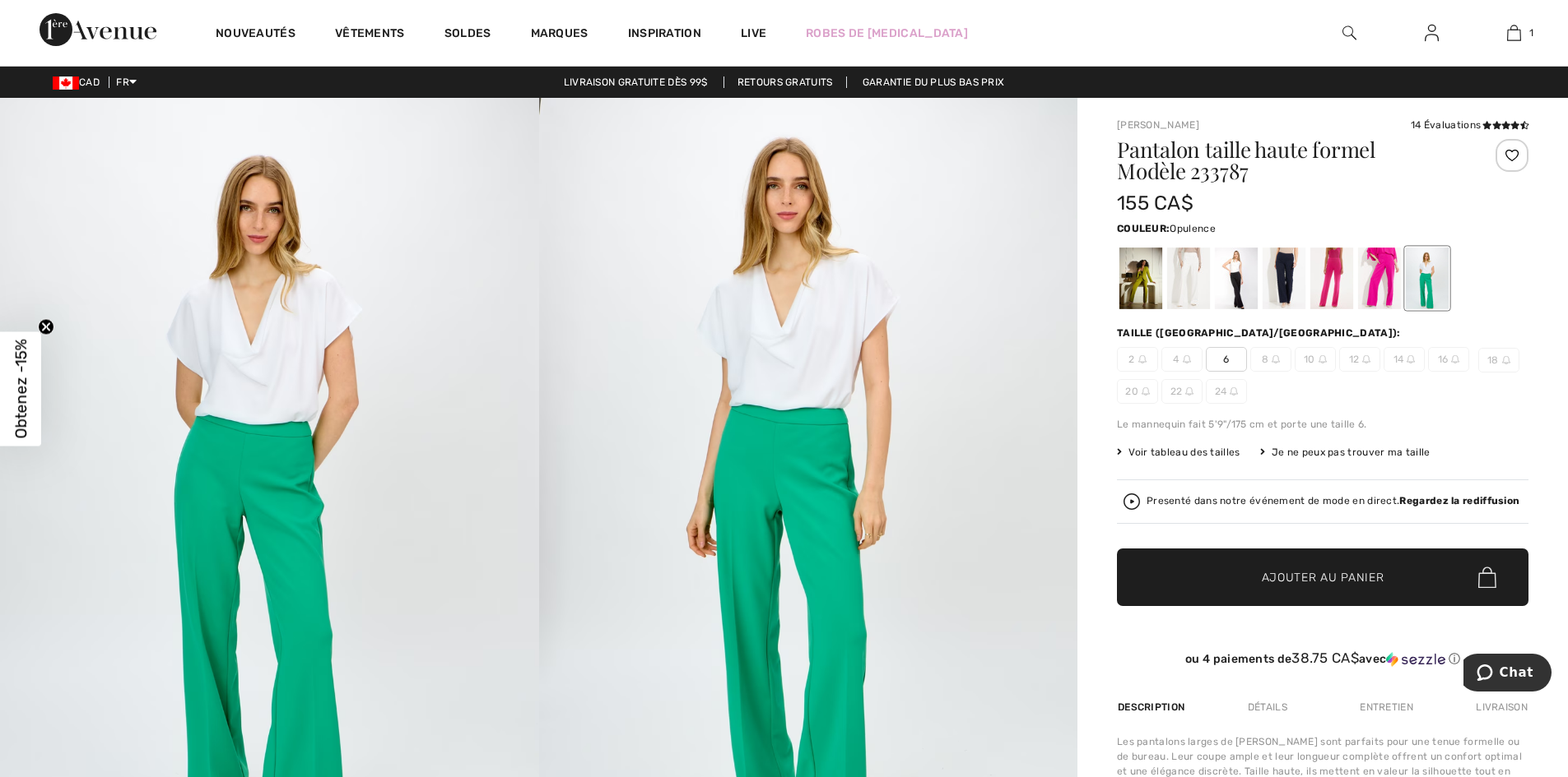
click at [1387, 288] on div at bounding box center [1379, 279] width 42 height 62
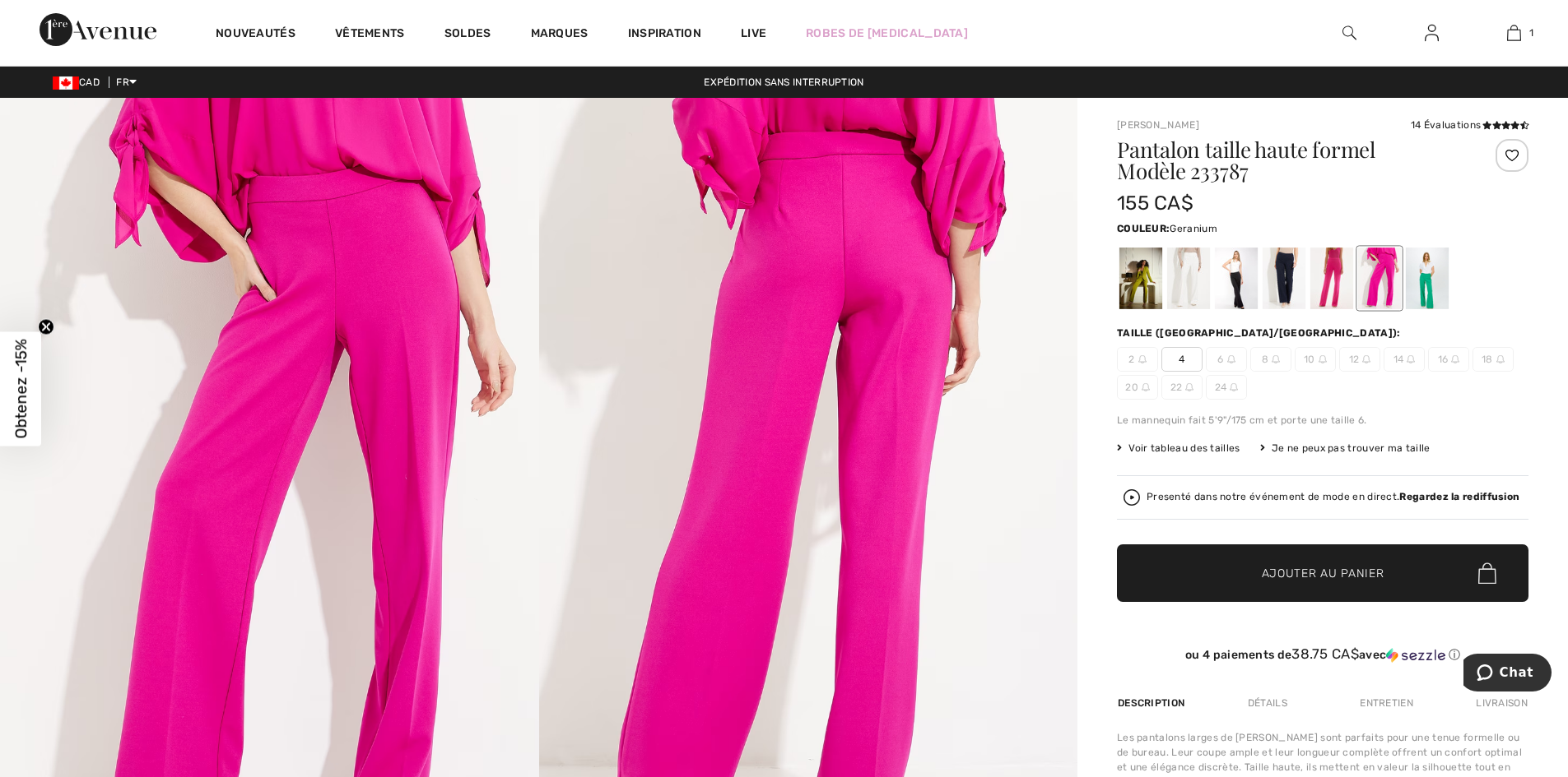
click at [1324, 276] on div at bounding box center [1331, 279] width 42 height 62
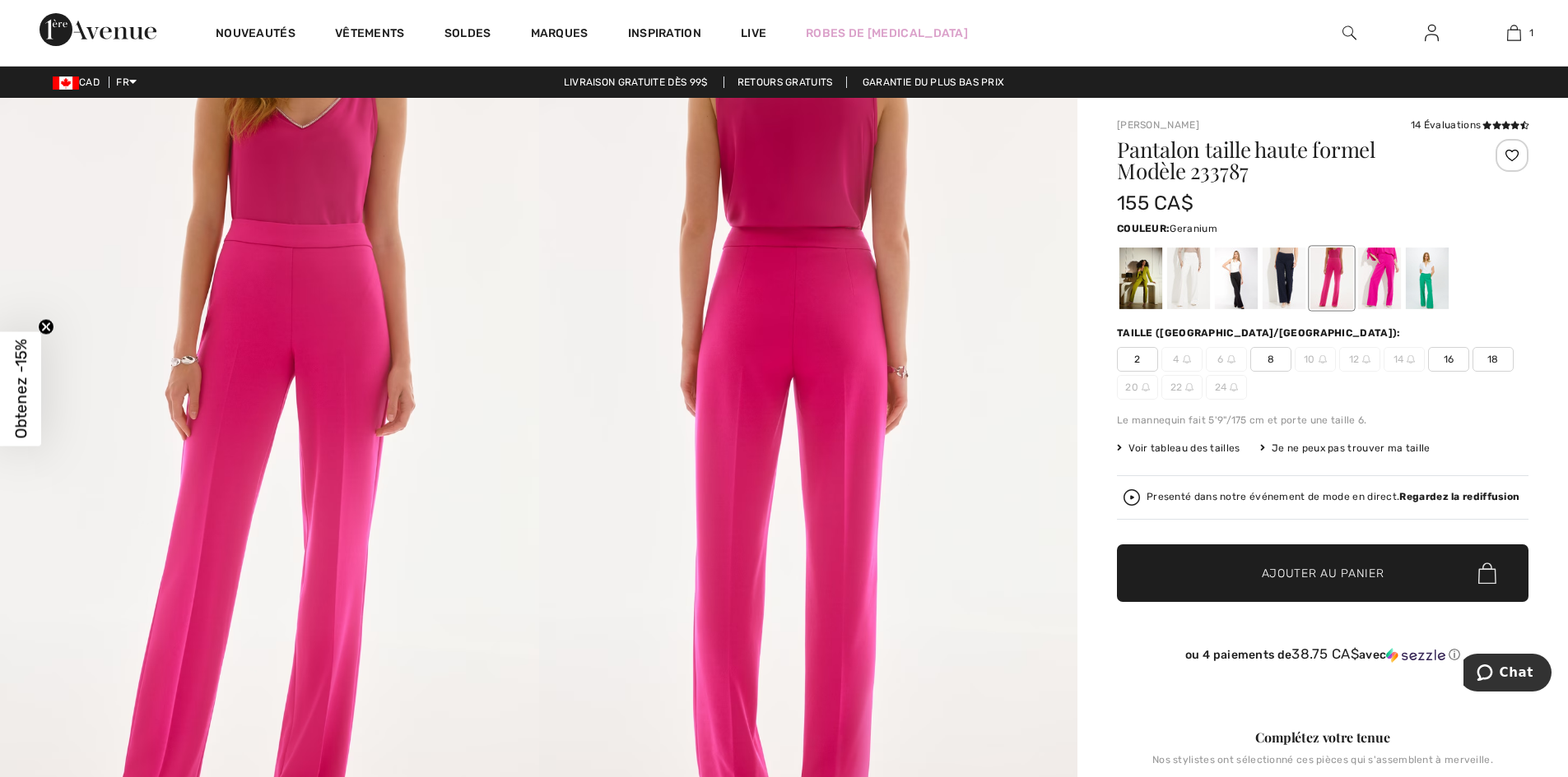
click at [1491, 359] on span "18" at bounding box center [1492, 360] width 41 height 25
click at [1319, 571] on span "Ajouter au panier" at bounding box center [1322, 574] width 122 height 17
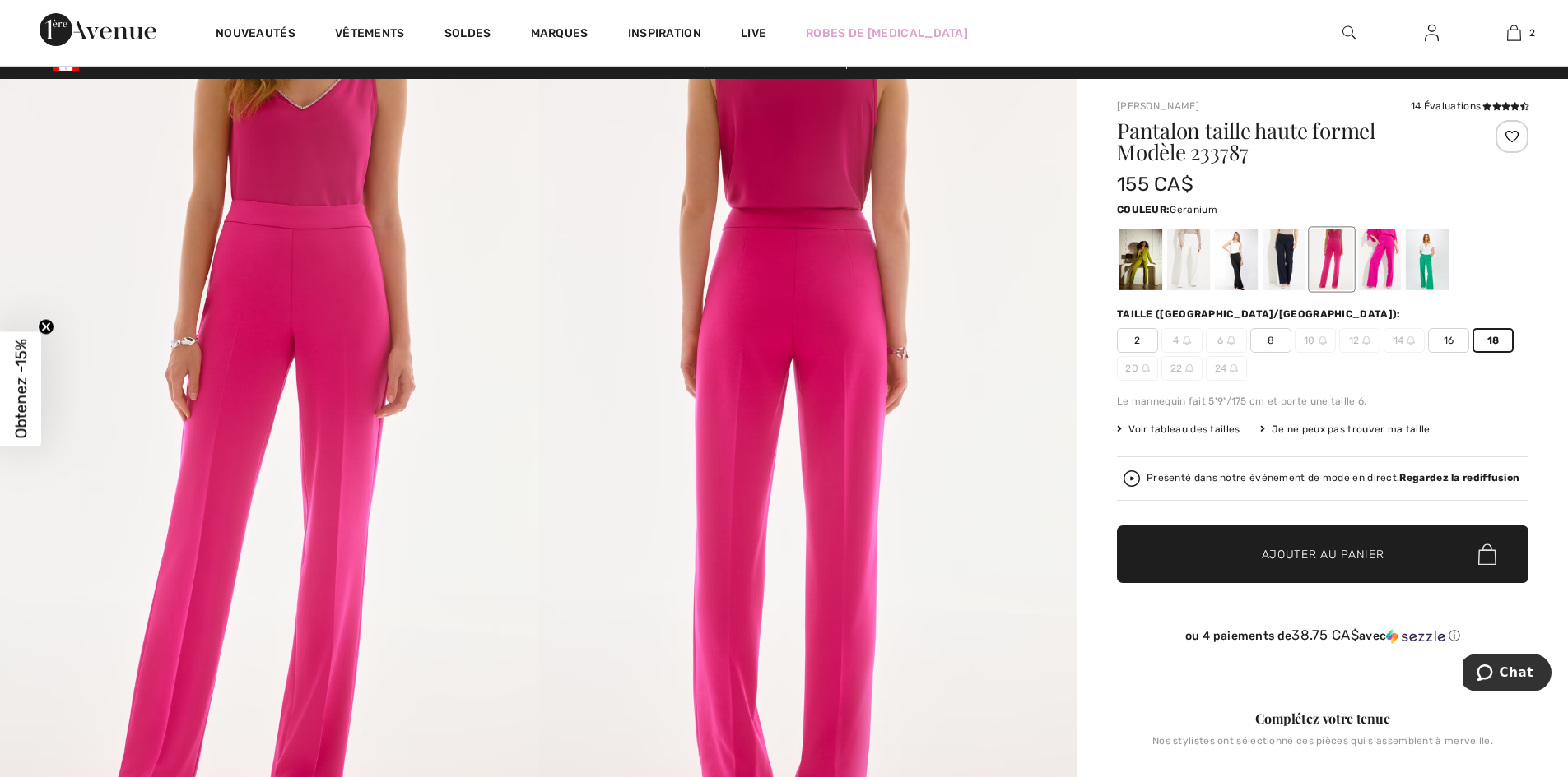
scroll to position [0, 0]
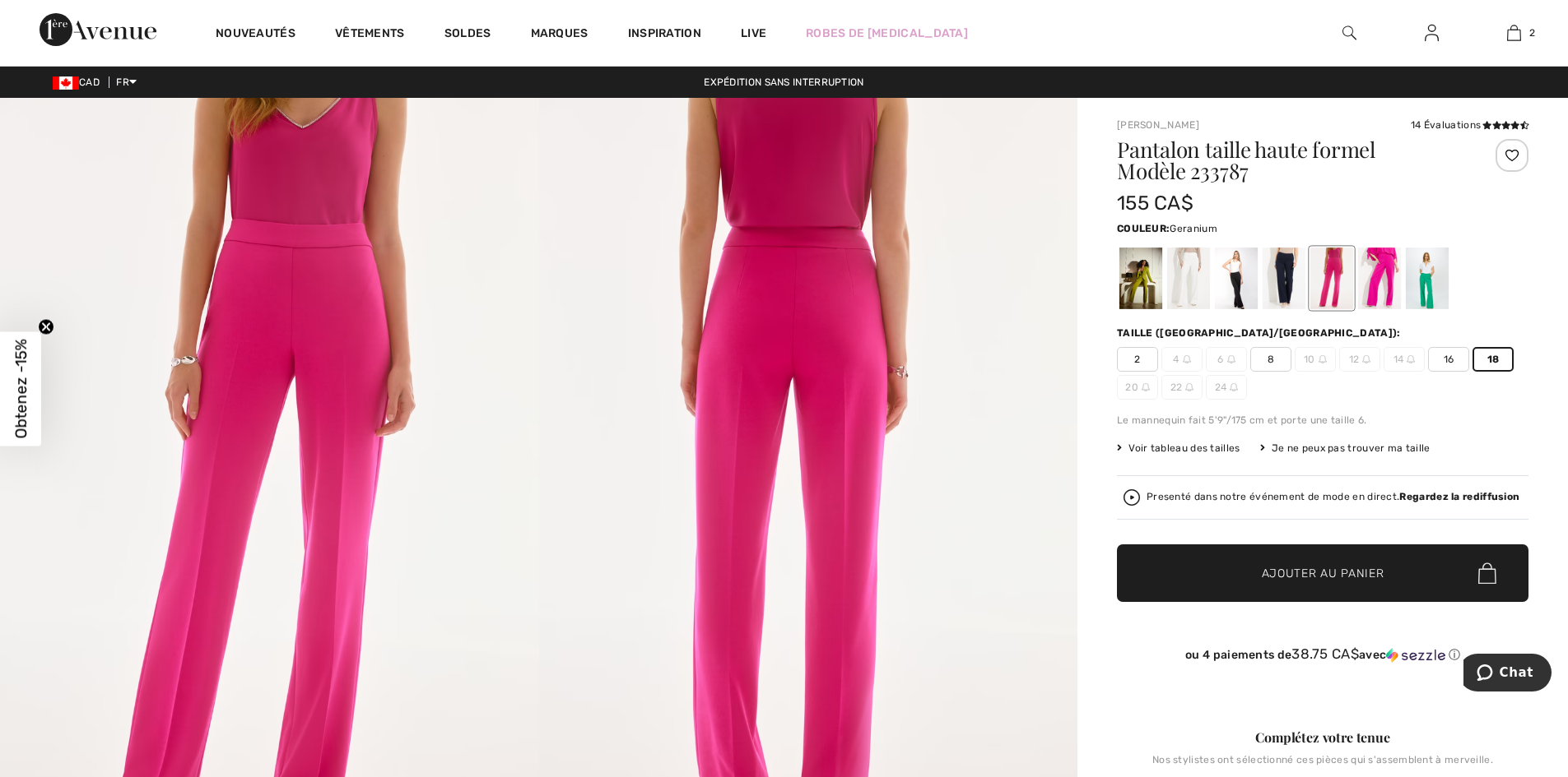
drag, startPoint x: 1321, startPoint y: 568, endPoint x: 1313, endPoint y: 572, distance: 8.9
click at [1313, 572] on span "Ajouter au panier" at bounding box center [1322, 574] width 122 height 17
click at [1314, 572] on span "Ajouter au panier" at bounding box center [1322, 574] width 122 height 17
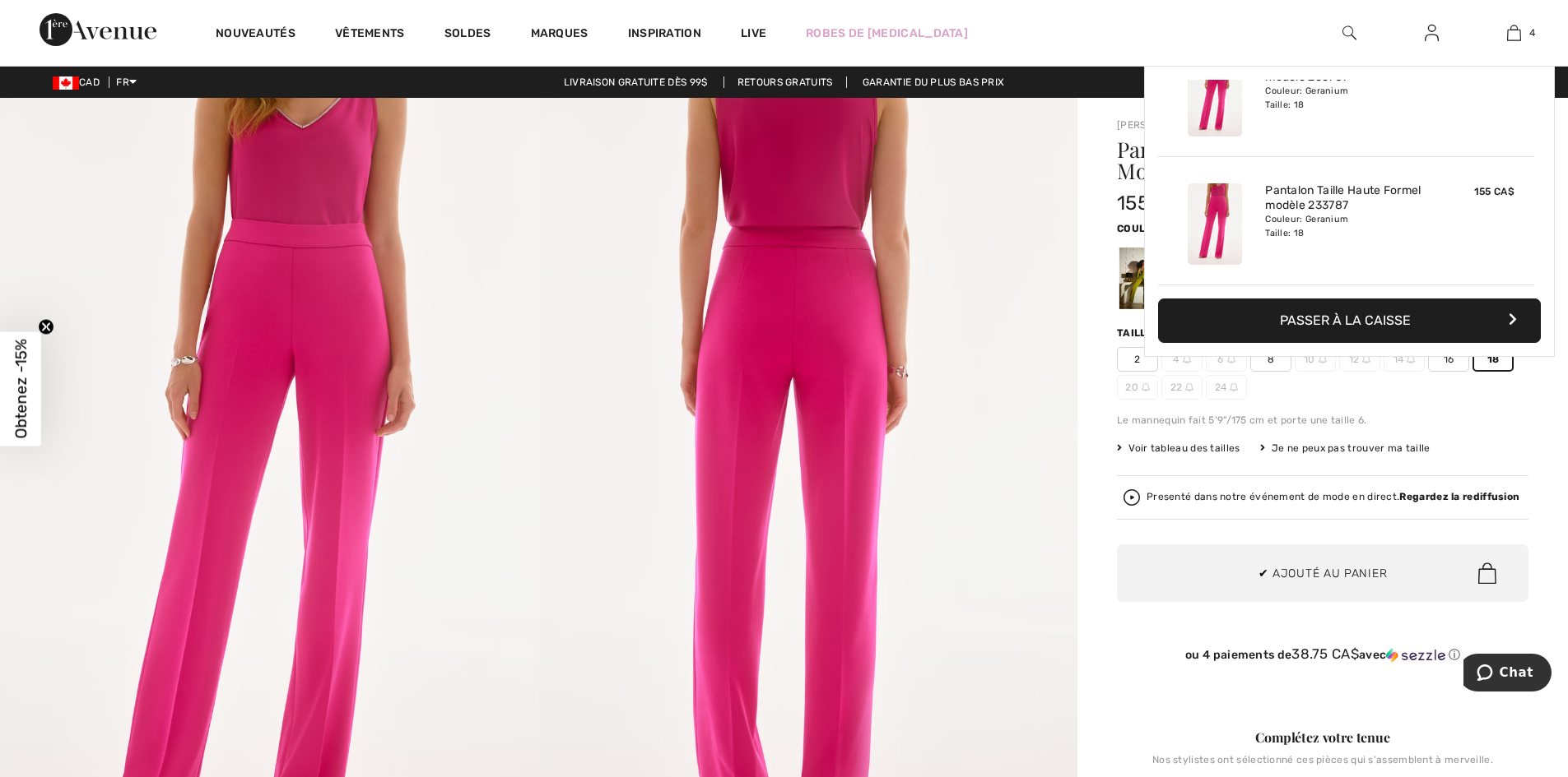
scroll to position [308, 0]
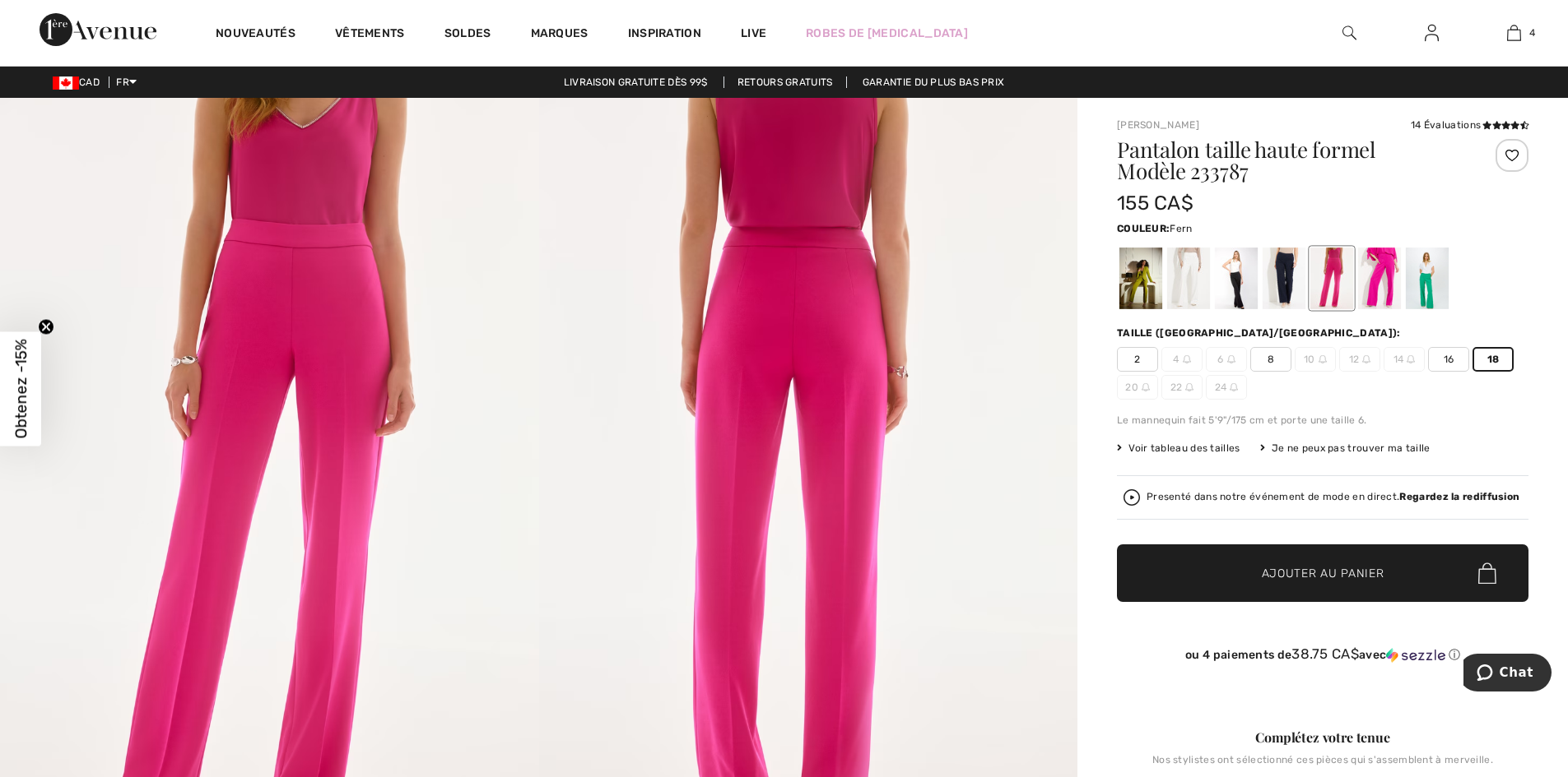
click at [1130, 291] on div at bounding box center [1140, 279] width 42 height 62
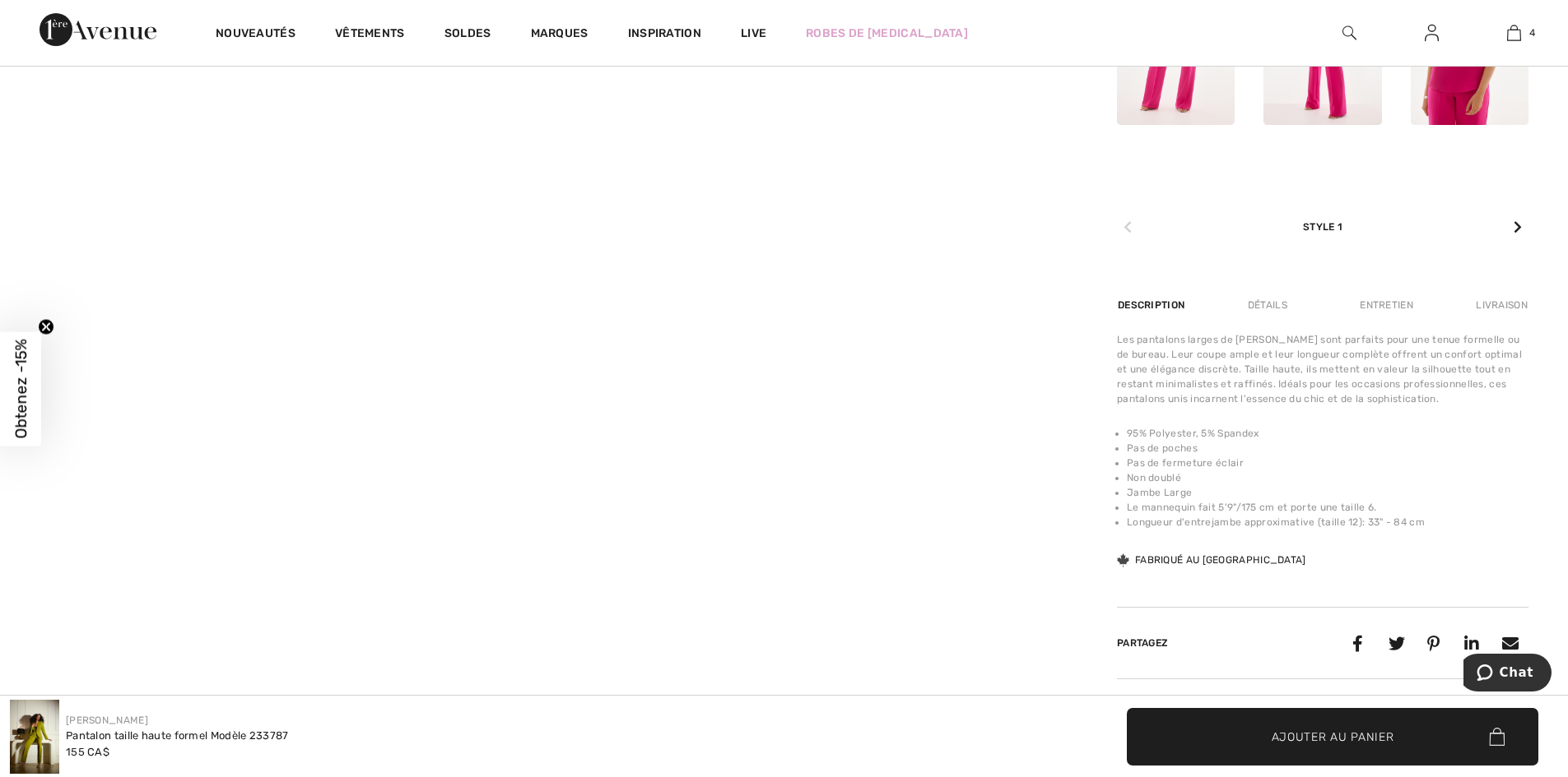
scroll to position [905, 0]
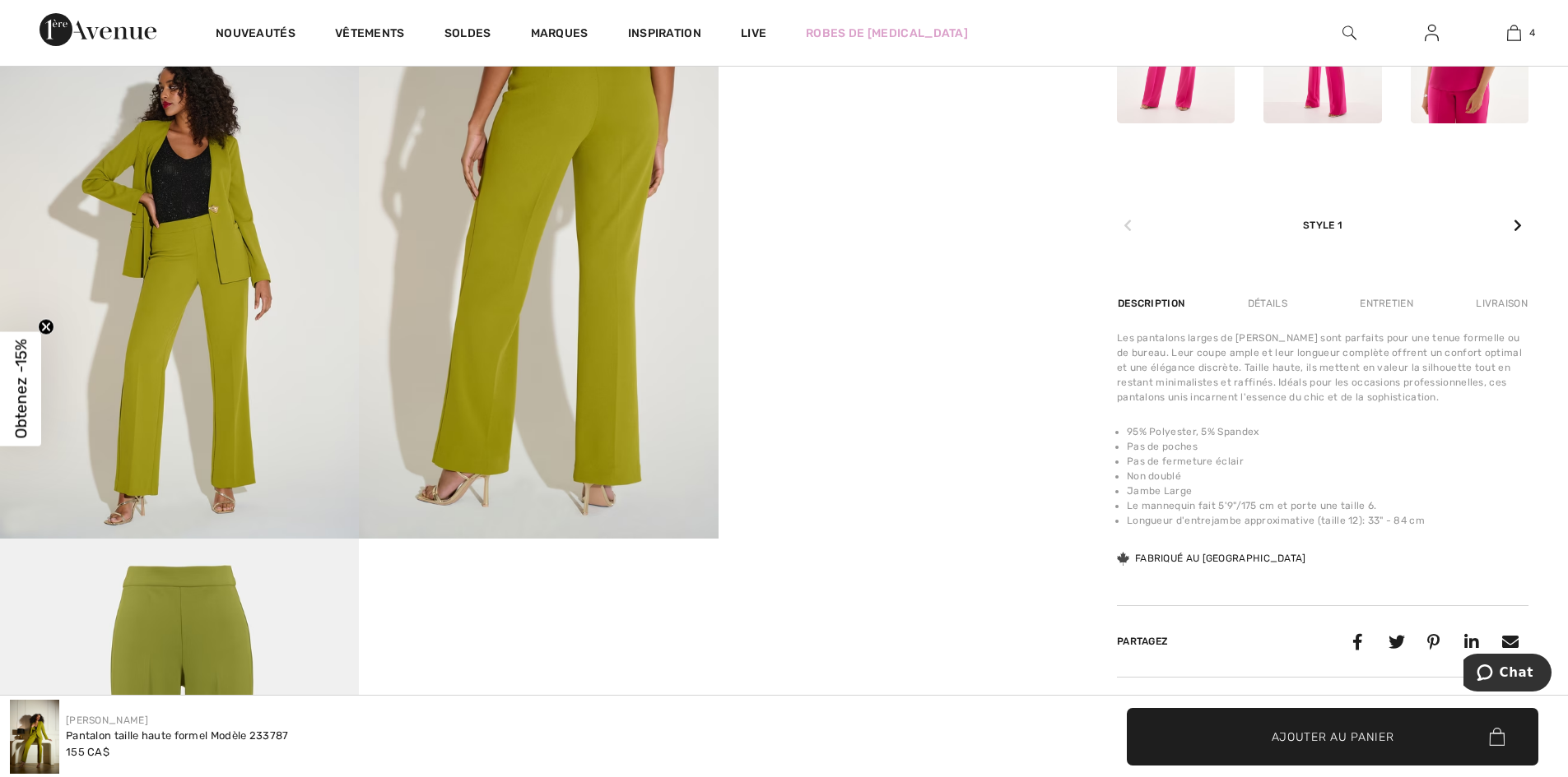
click at [914, 180] on video "Your browser does not support the video tag." at bounding box center [898, 90] width 359 height 179
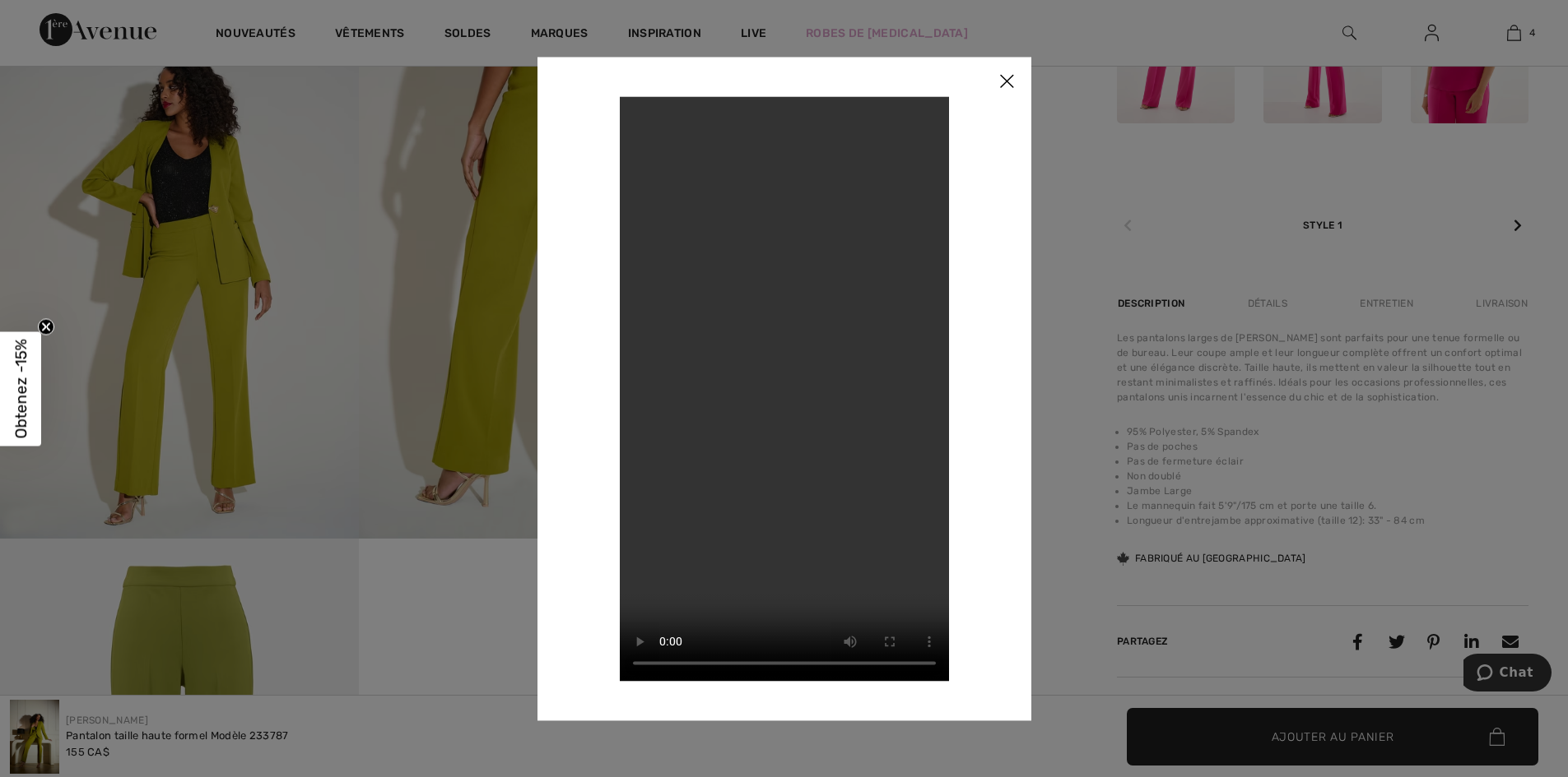
click at [999, 76] on img at bounding box center [1006, 82] width 49 height 51
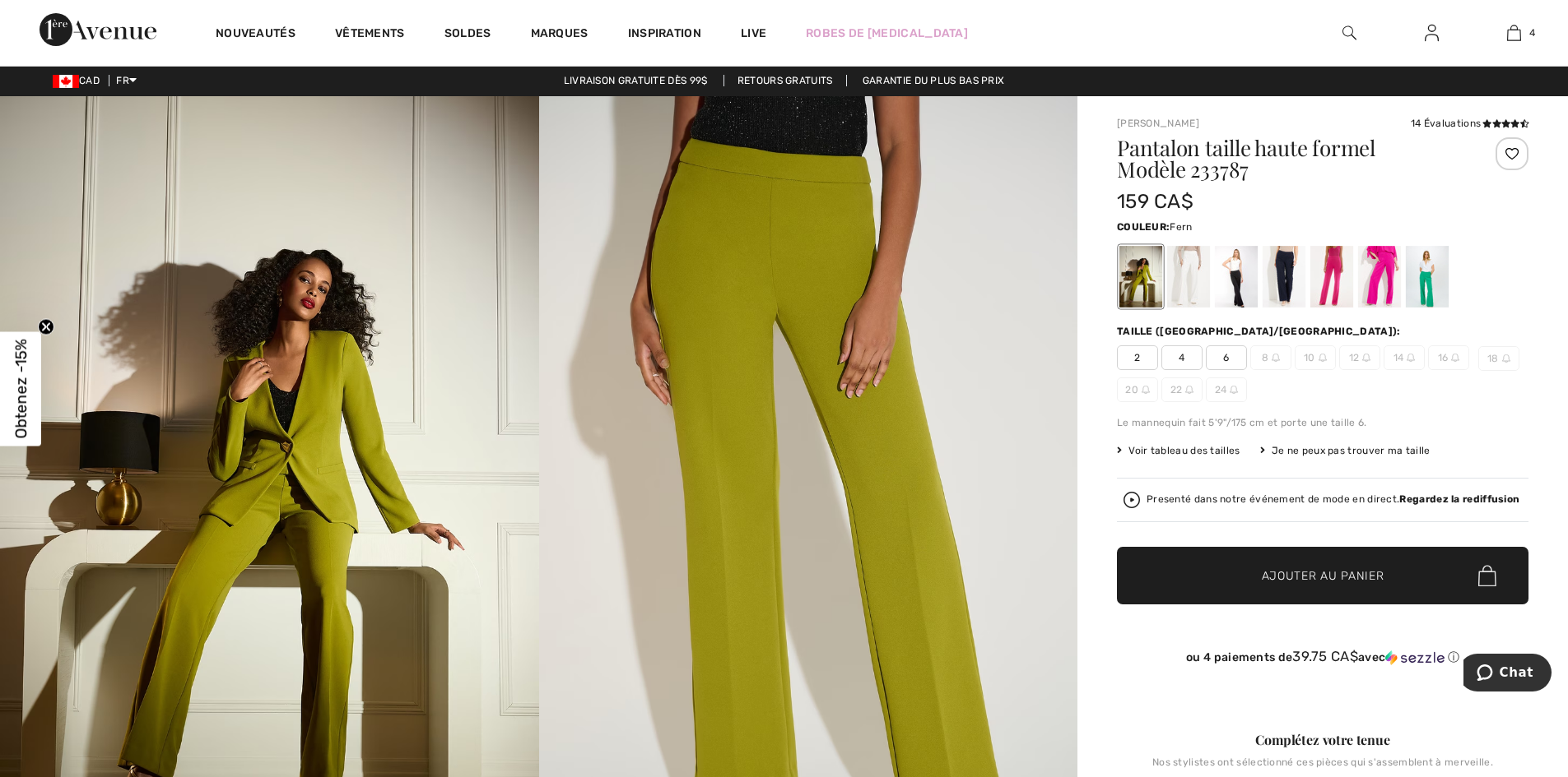
scroll to position [0, 0]
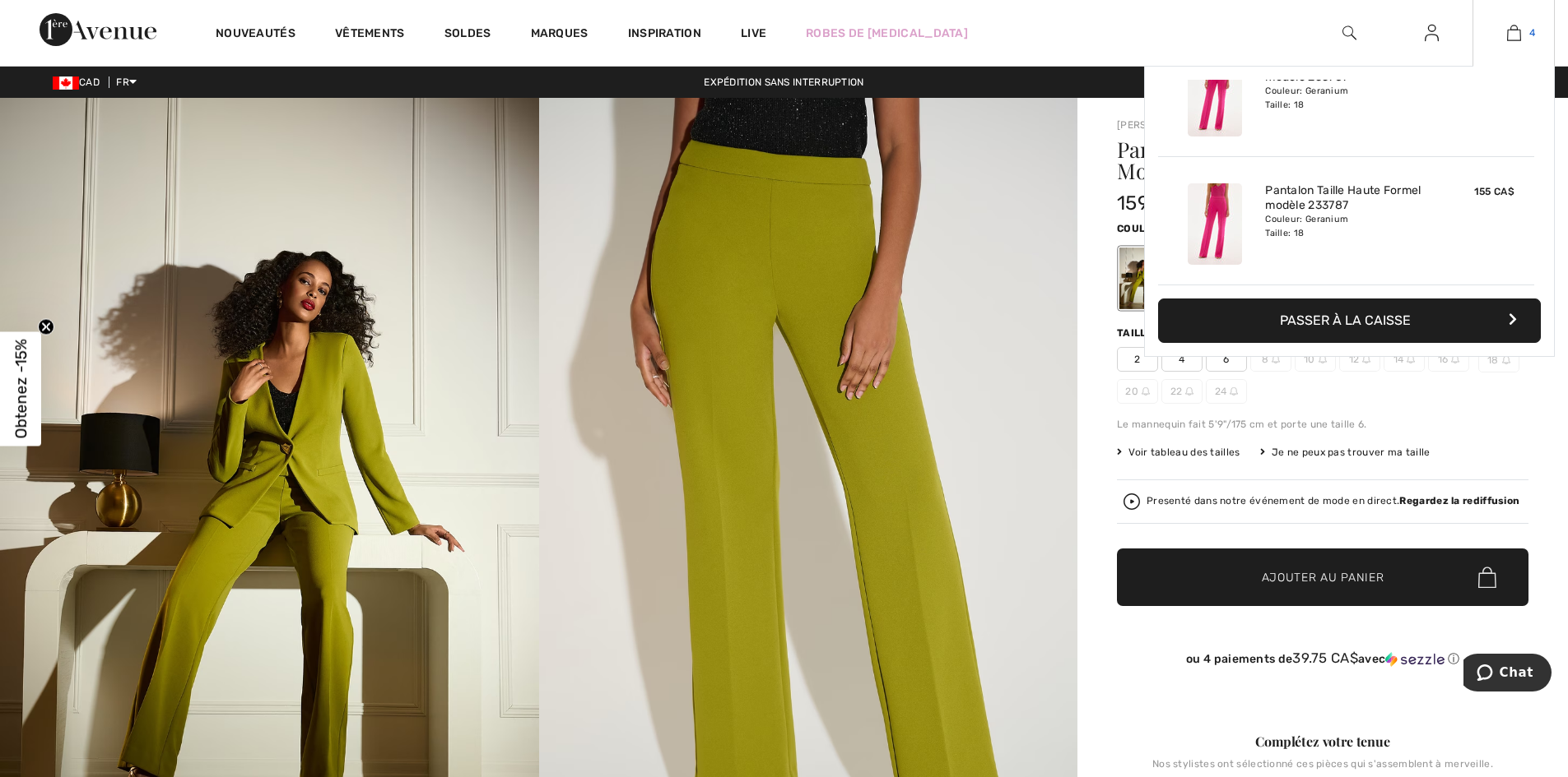
click at [1509, 33] on img at bounding box center [1513, 33] width 14 height 20
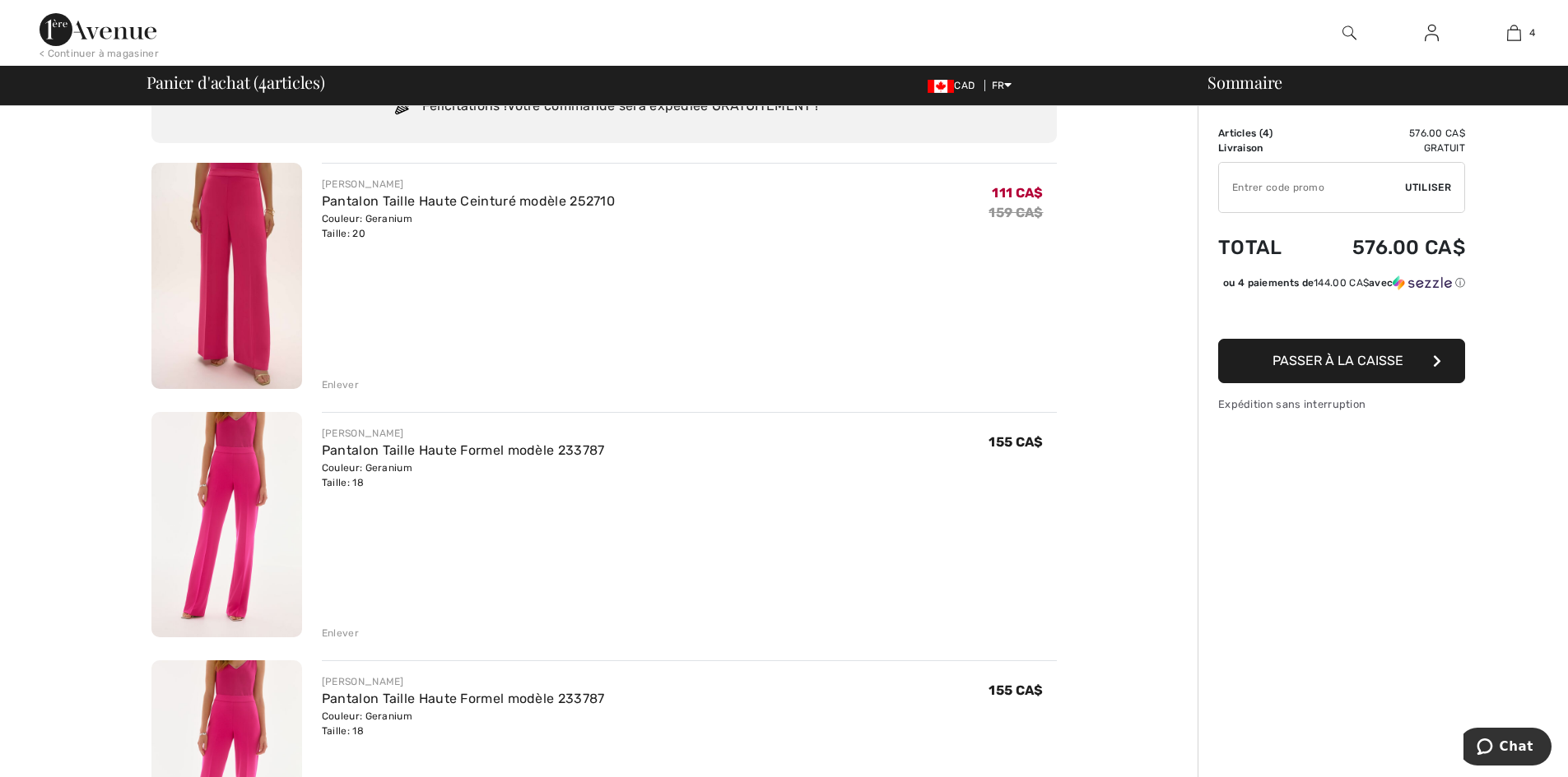
scroll to position [164, 0]
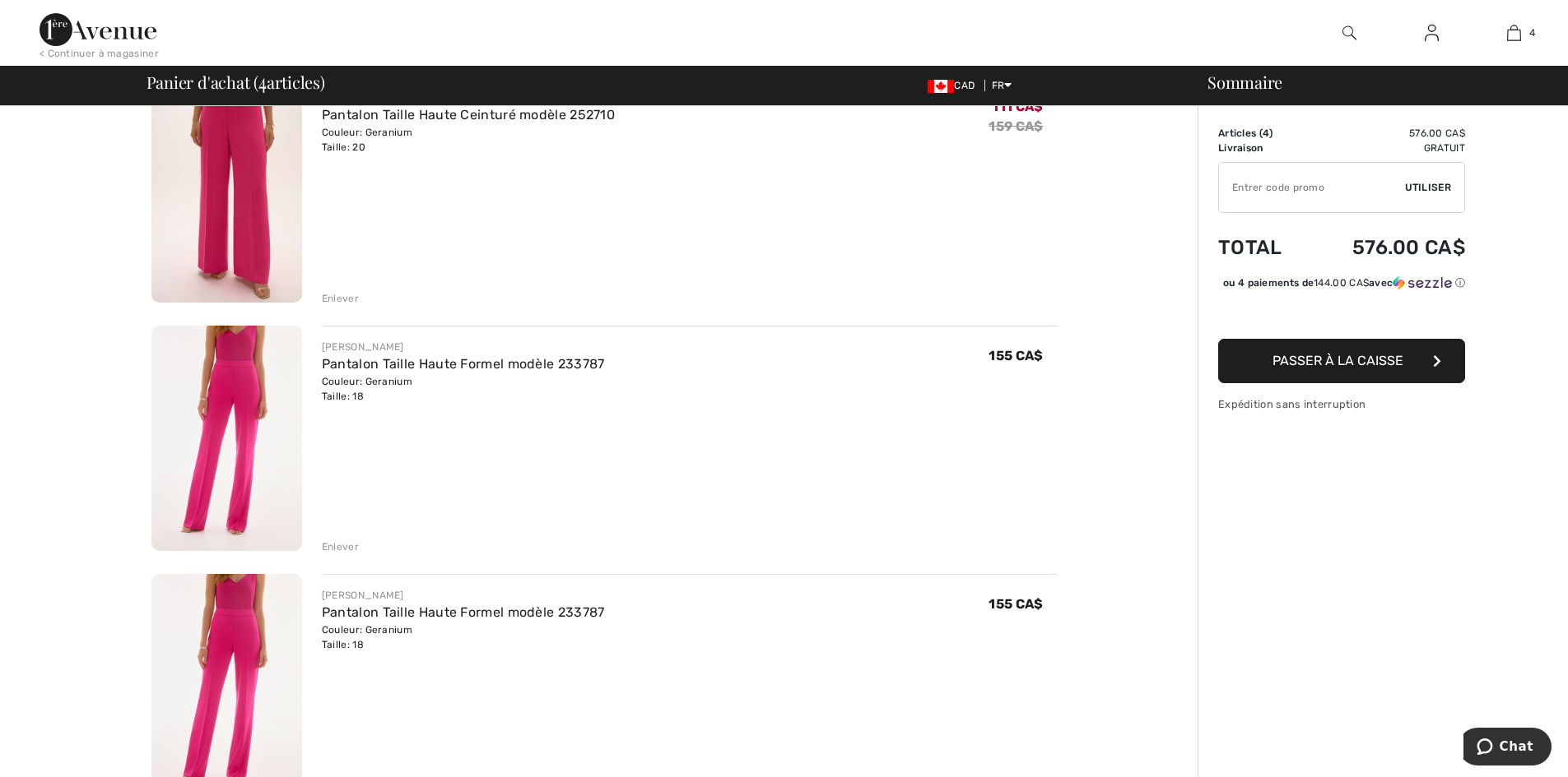
drag, startPoint x: 341, startPoint y: 544, endPoint x: 327, endPoint y: 512, distance: 34.9
click at [341, 539] on div "Enlever" at bounding box center [340, 546] width 37 height 14
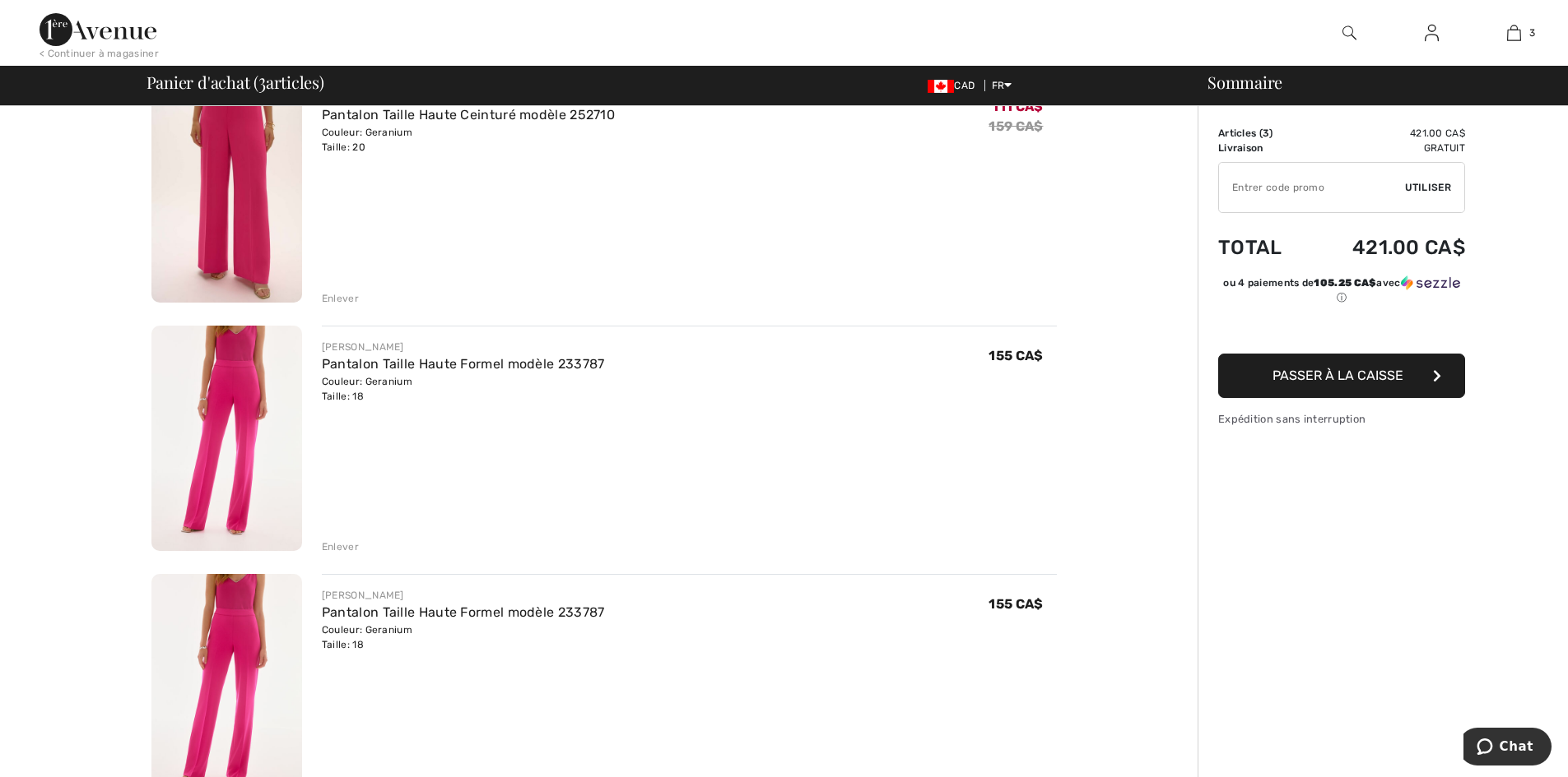
click at [339, 545] on div "Enlever" at bounding box center [340, 546] width 37 height 14
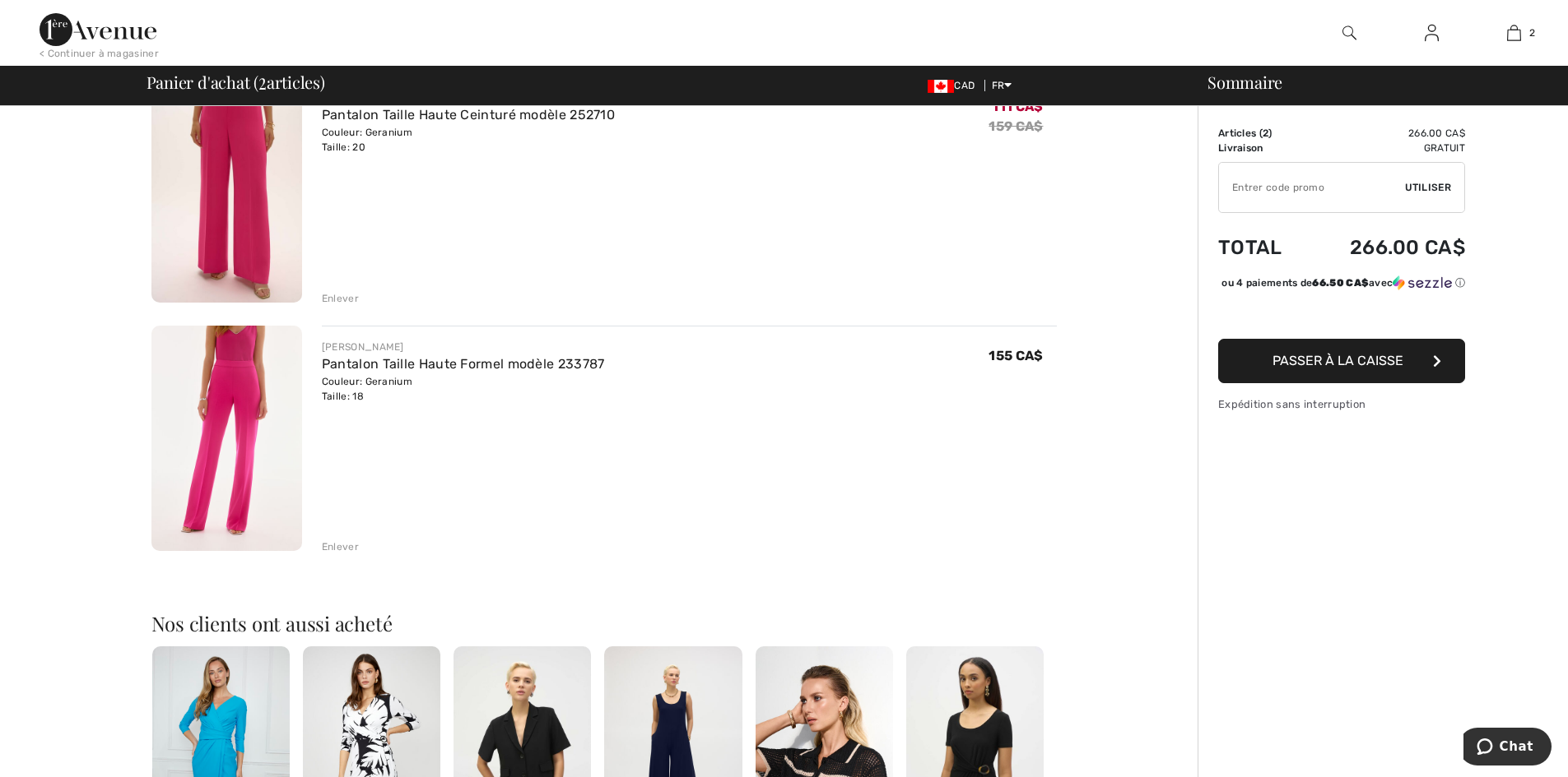
click at [333, 547] on div "Enlever" at bounding box center [340, 546] width 37 height 14
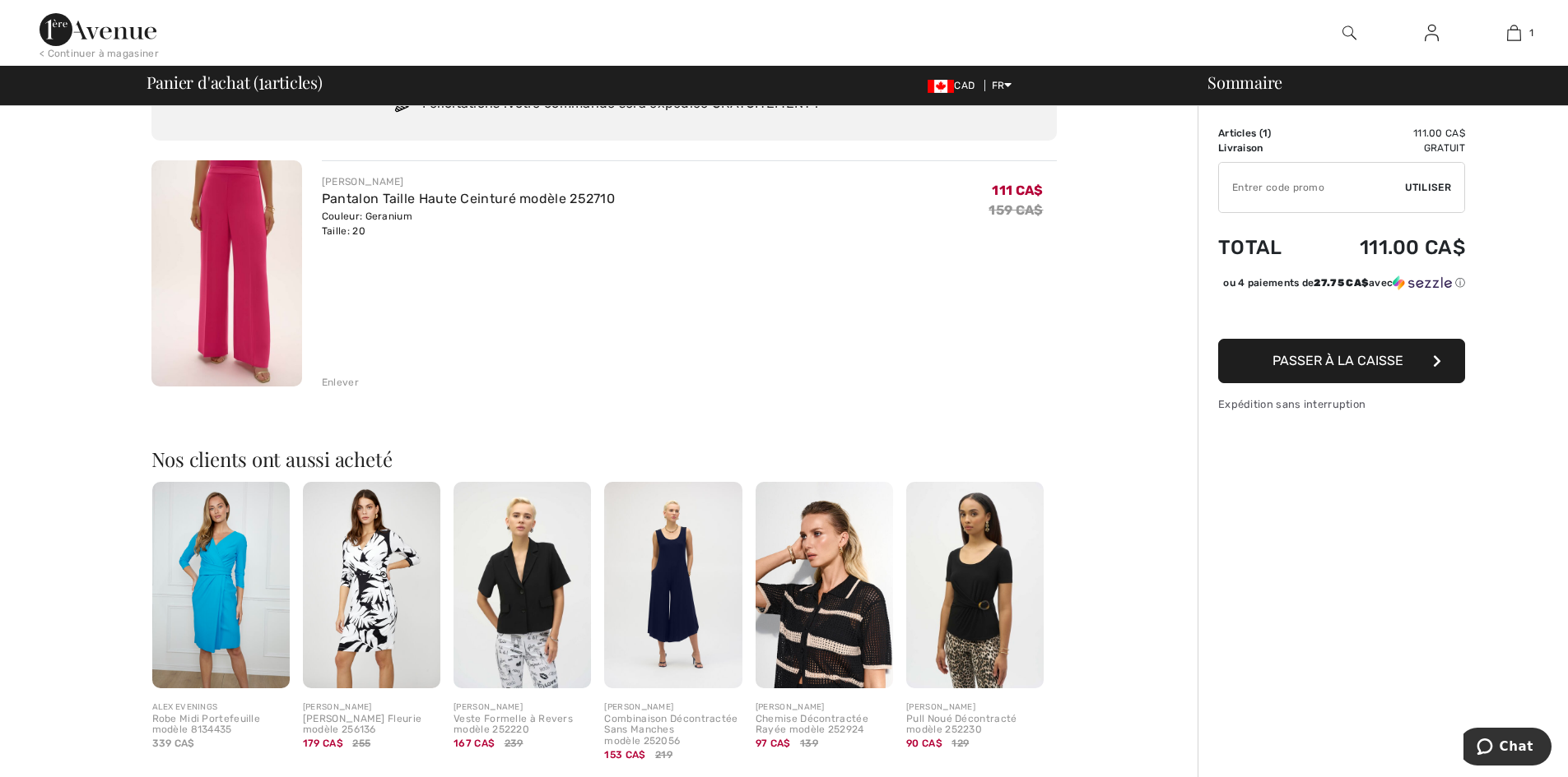
scroll to position [0, 0]
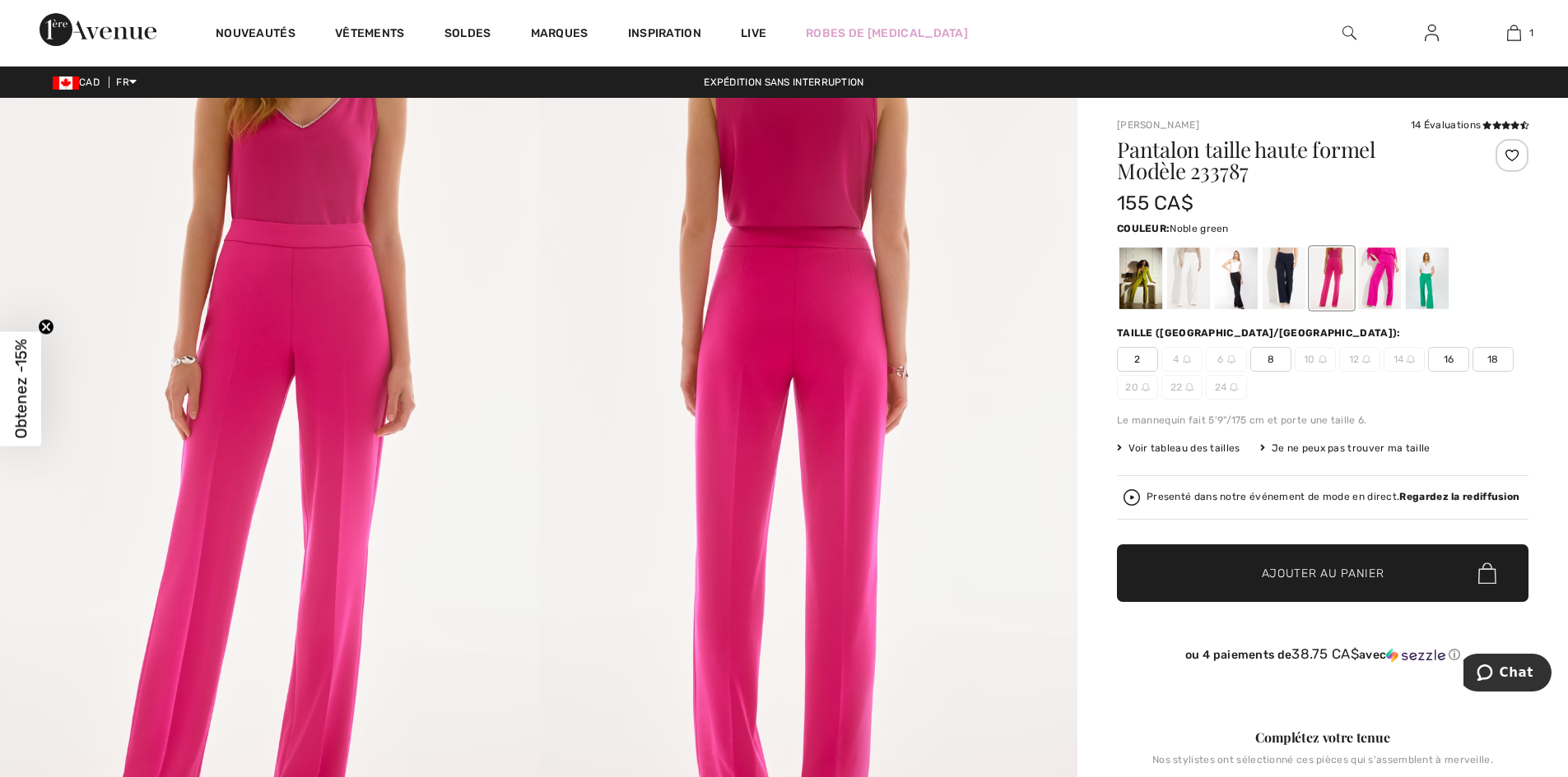
click at [1424, 276] on div at bounding box center [1427, 279] width 42 height 62
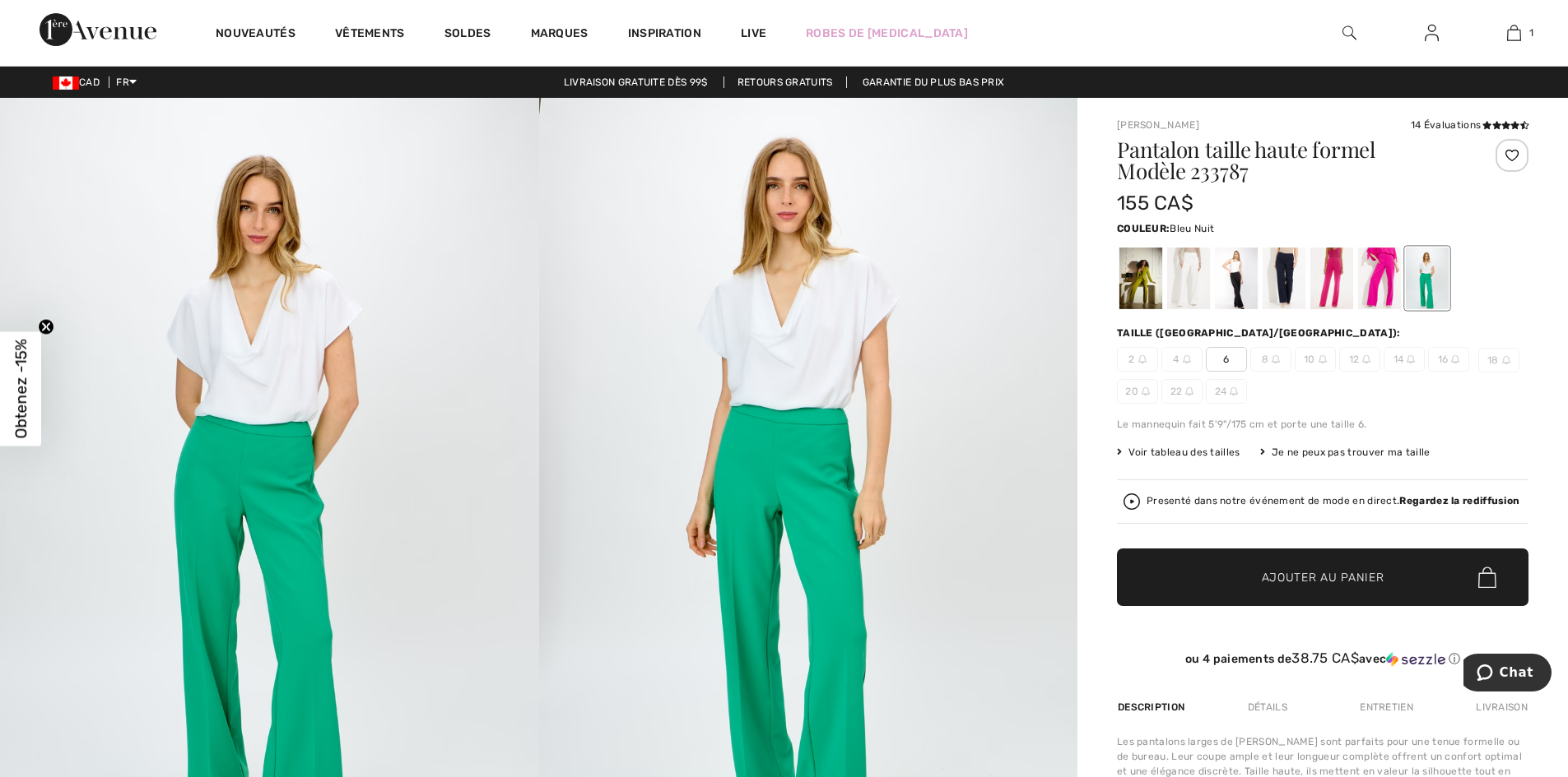
click at [1286, 276] on div at bounding box center [1283, 279] width 42 height 62
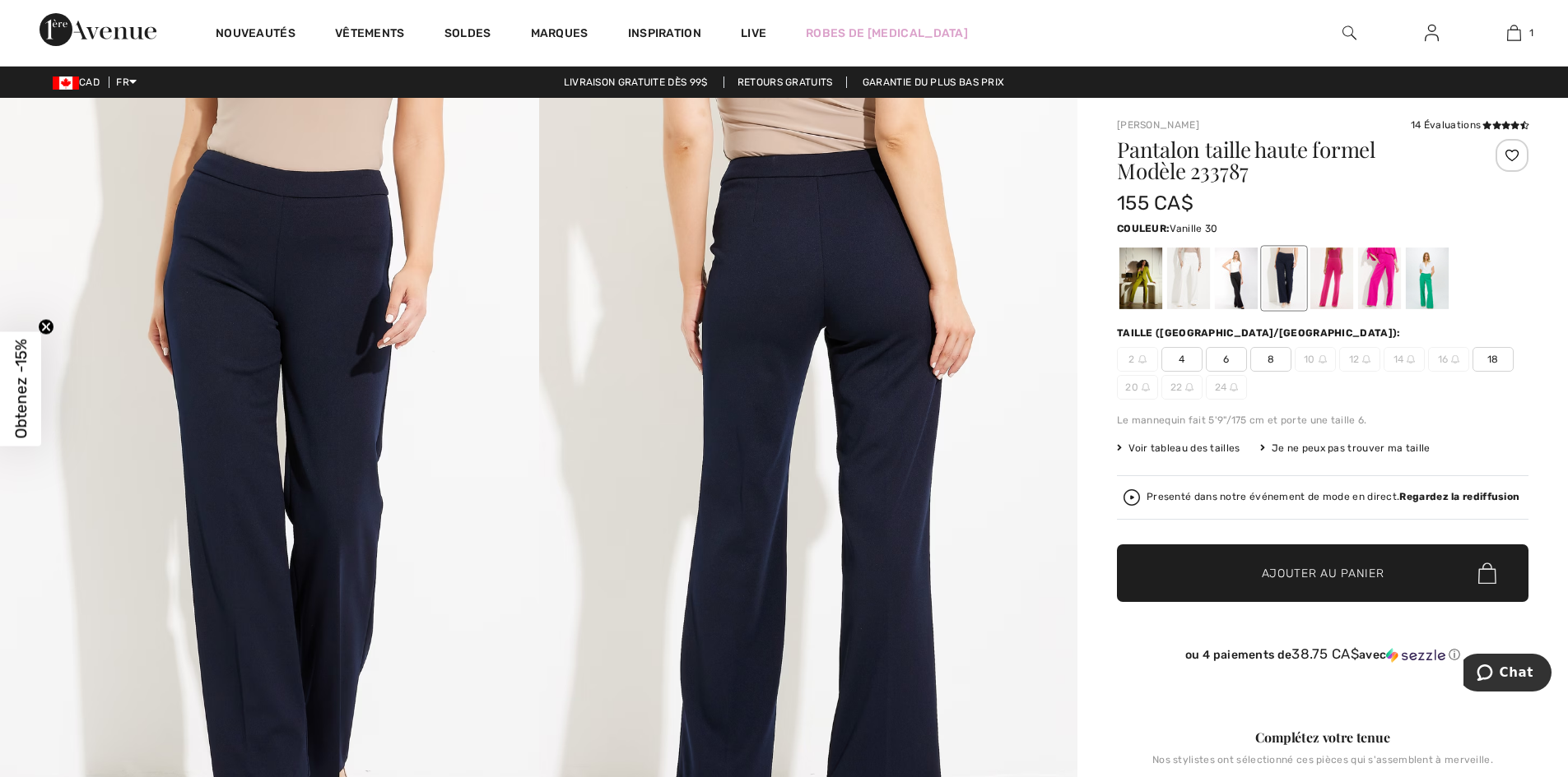
click at [1184, 284] on div at bounding box center [1188, 279] width 42 height 62
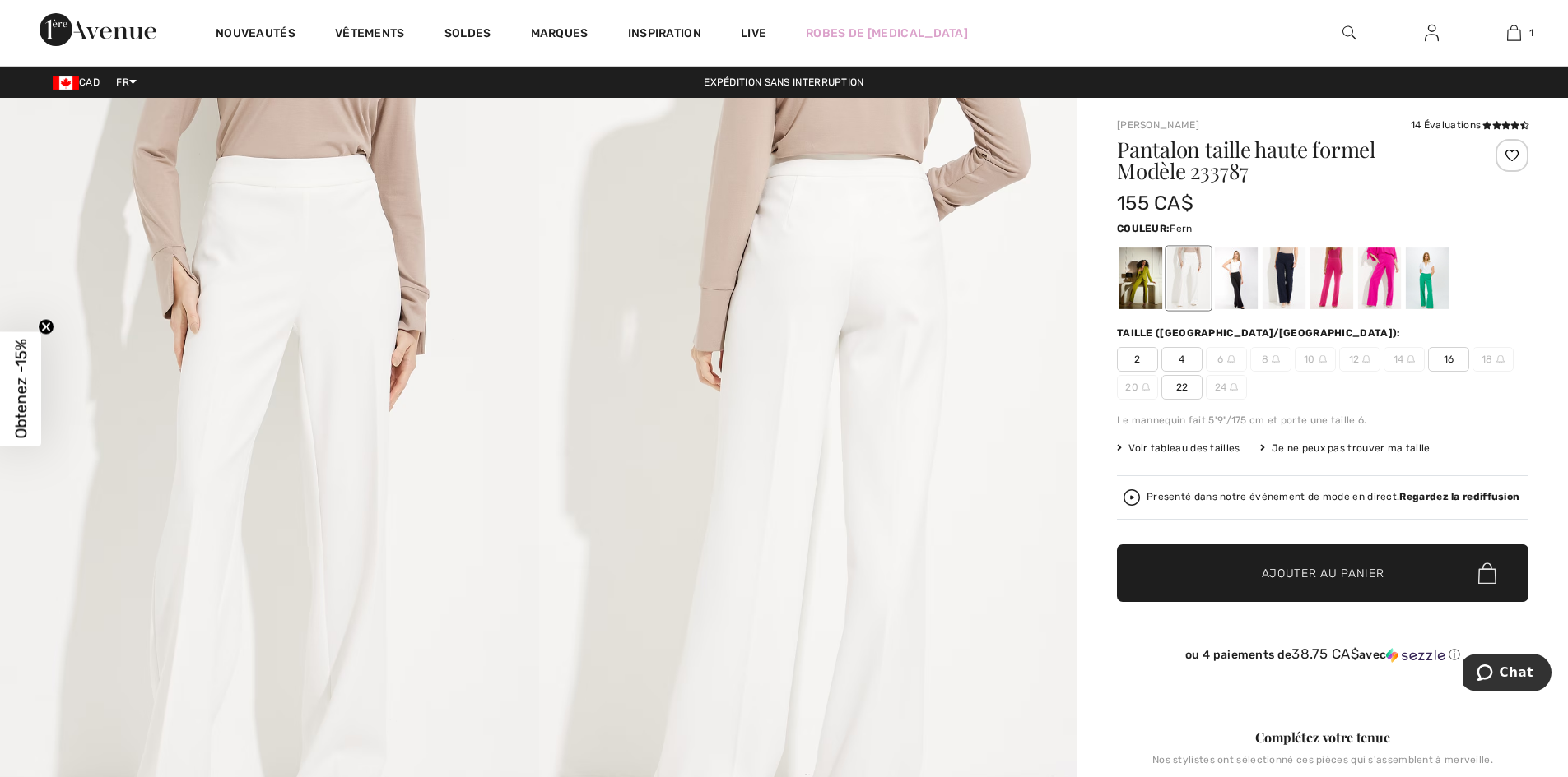
click at [1138, 282] on div at bounding box center [1140, 279] width 42 height 62
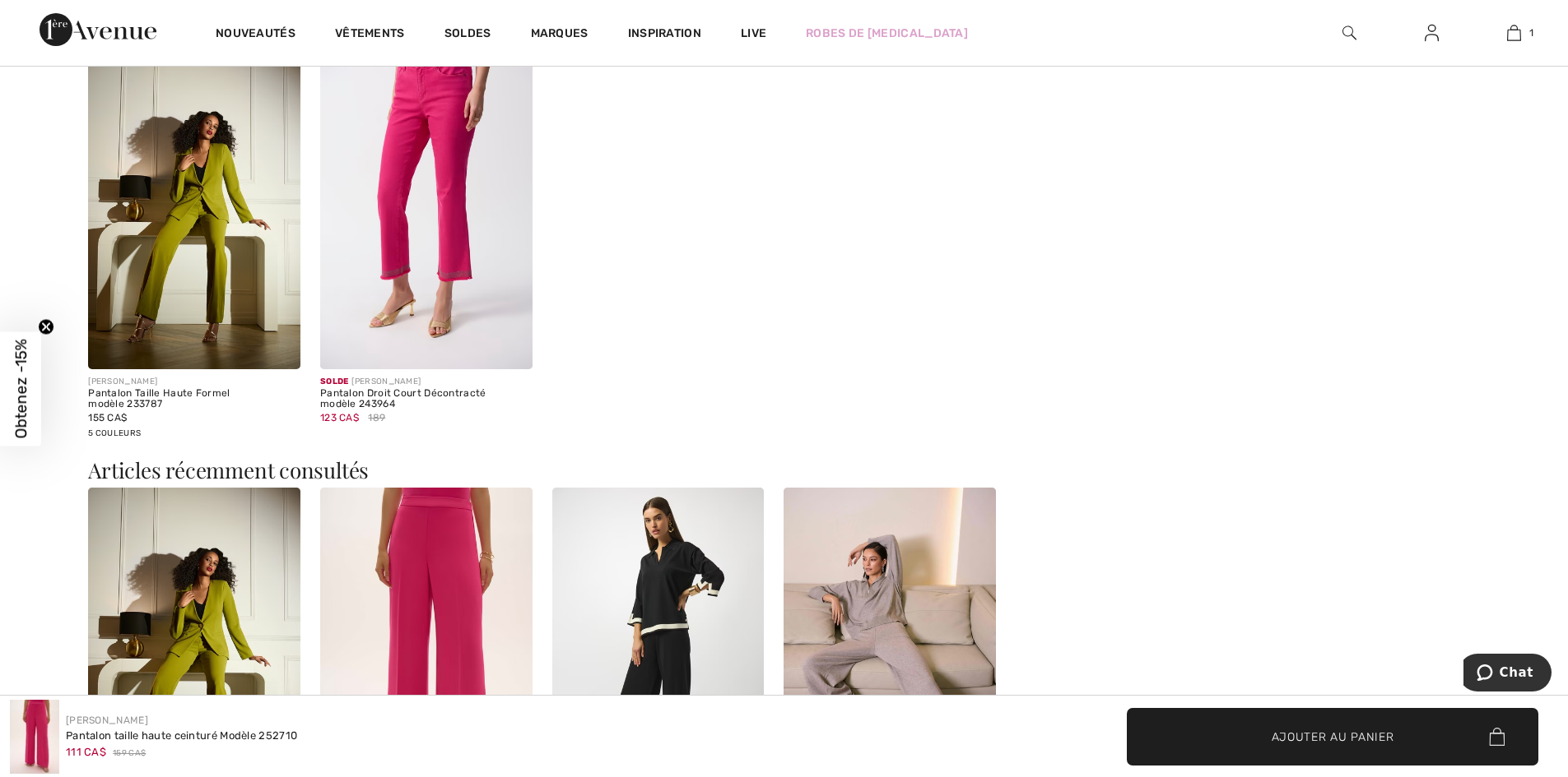
scroll to position [1990, 0]
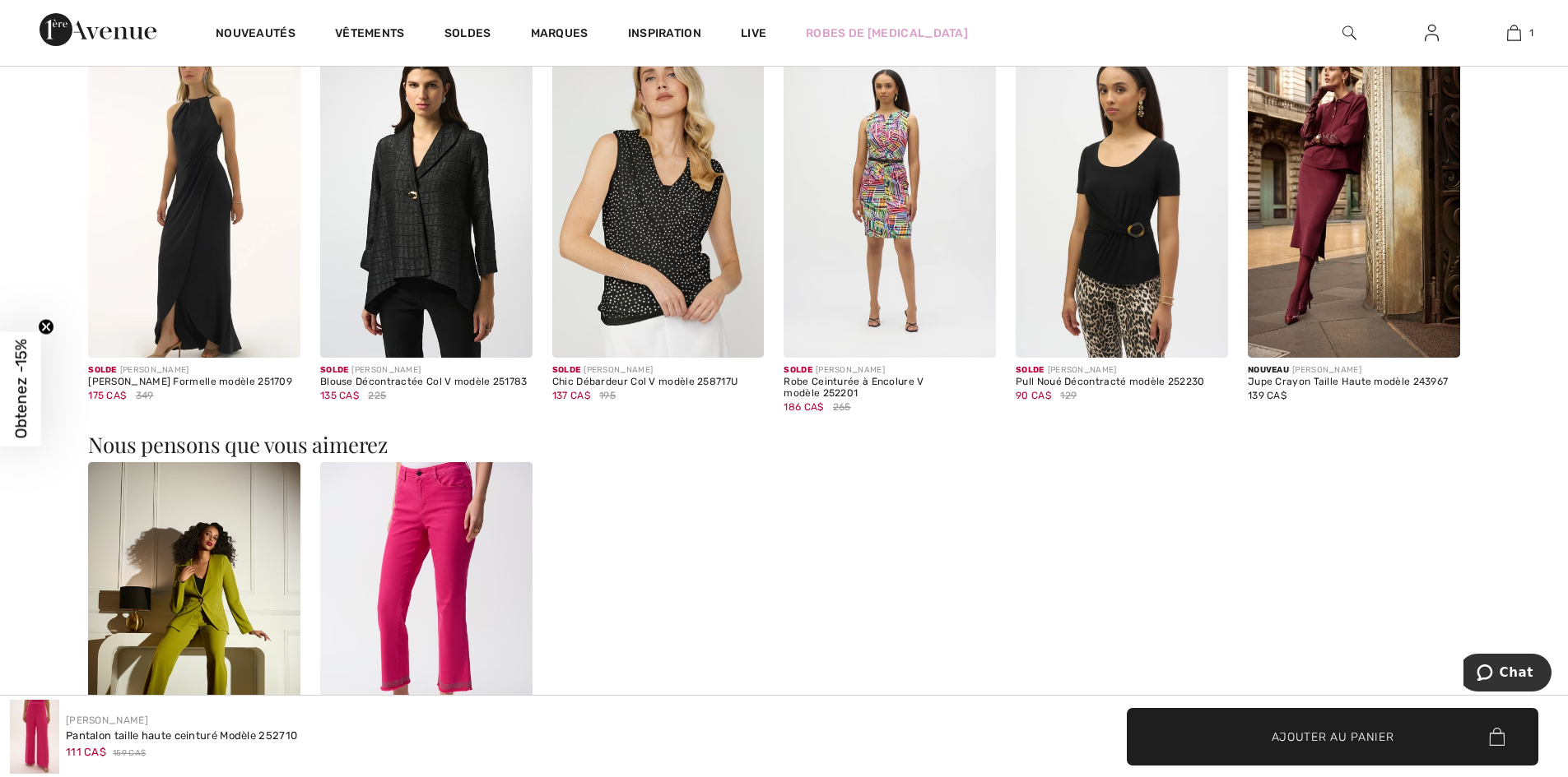
click at [669, 227] on img at bounding box center [658, 199] width 213 height 318
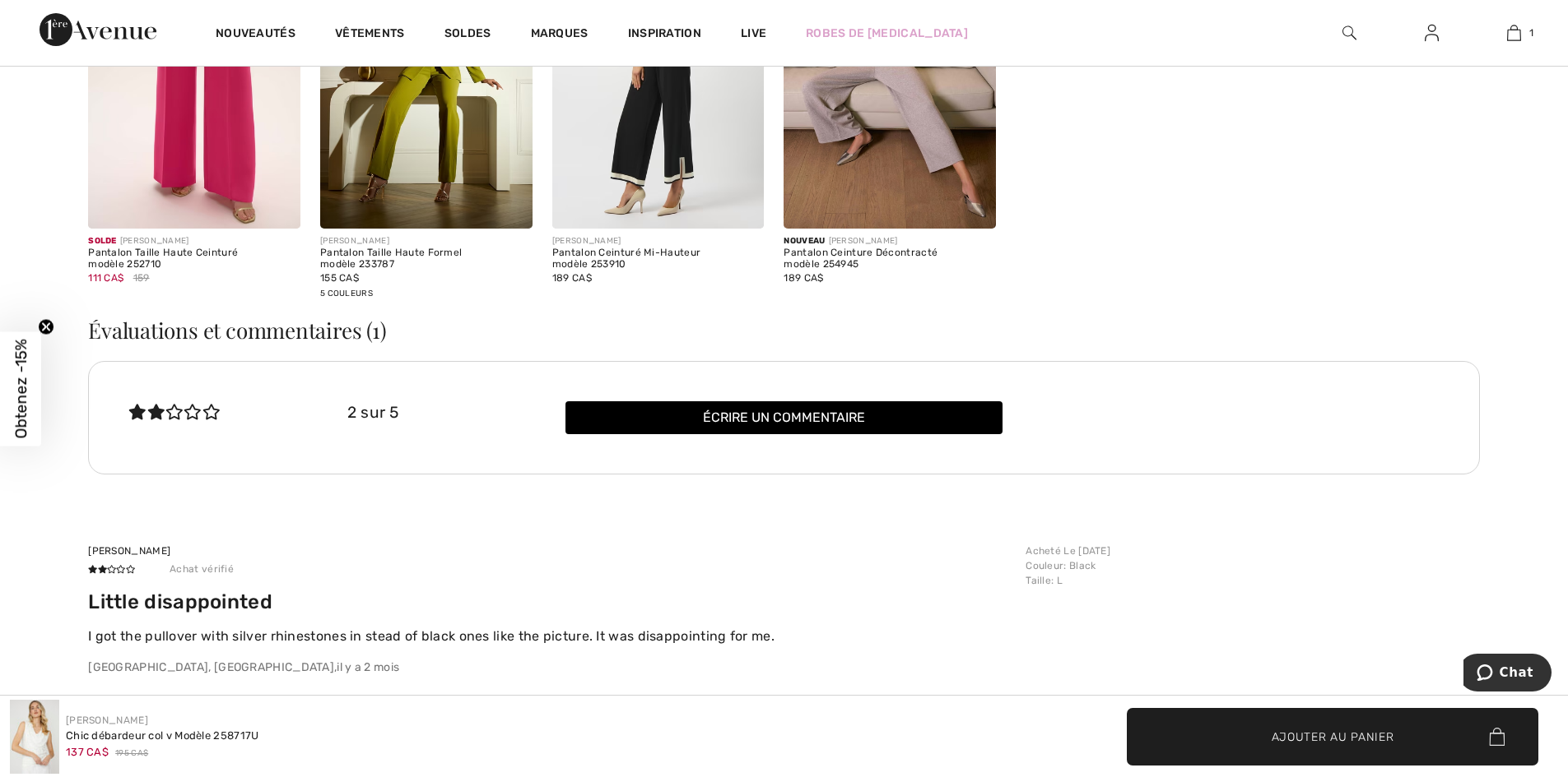
scroll to position [2386, 0]
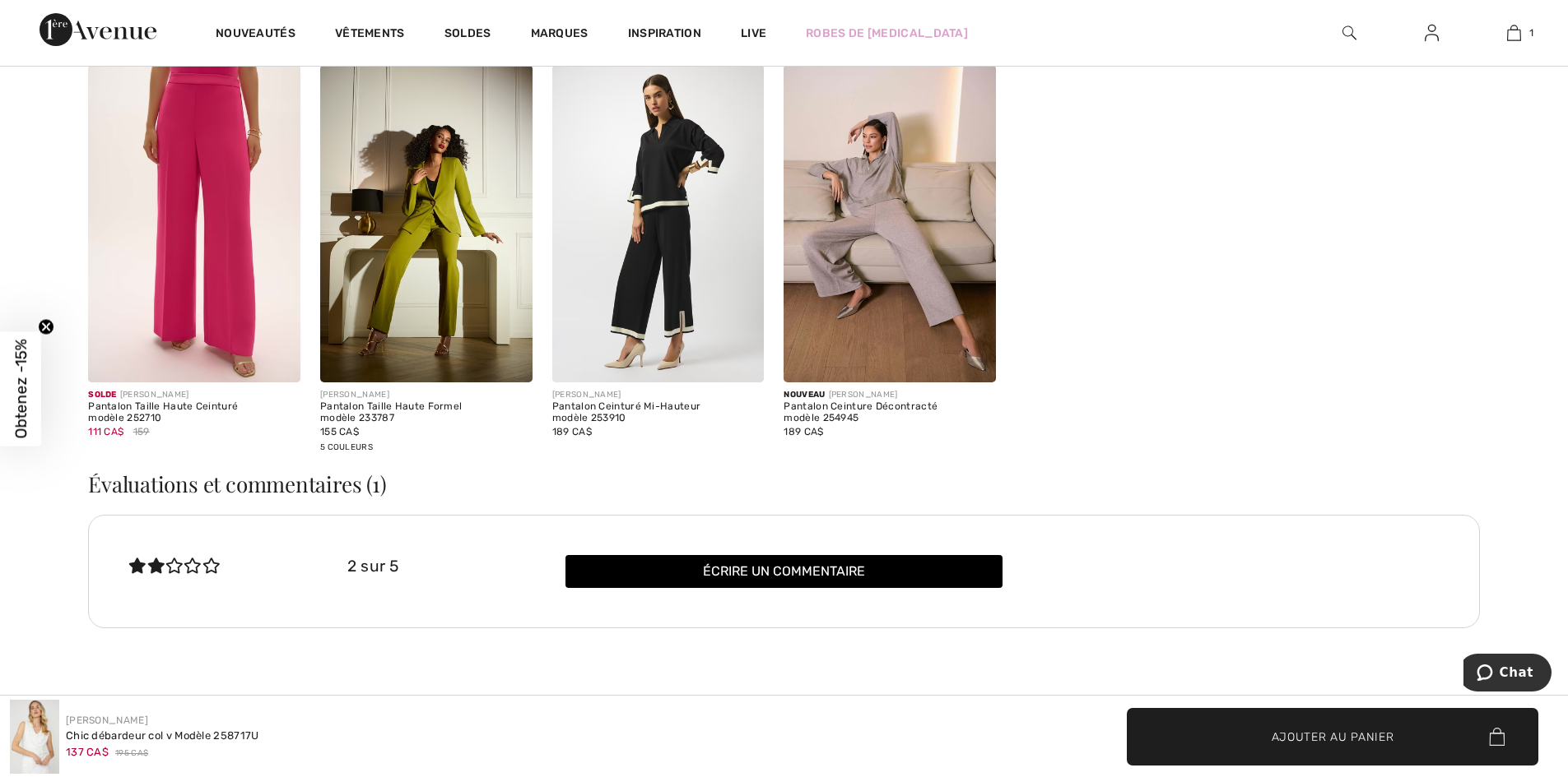
click at [687, 328] on img at bounding box center [658, 224] width 213 height 318
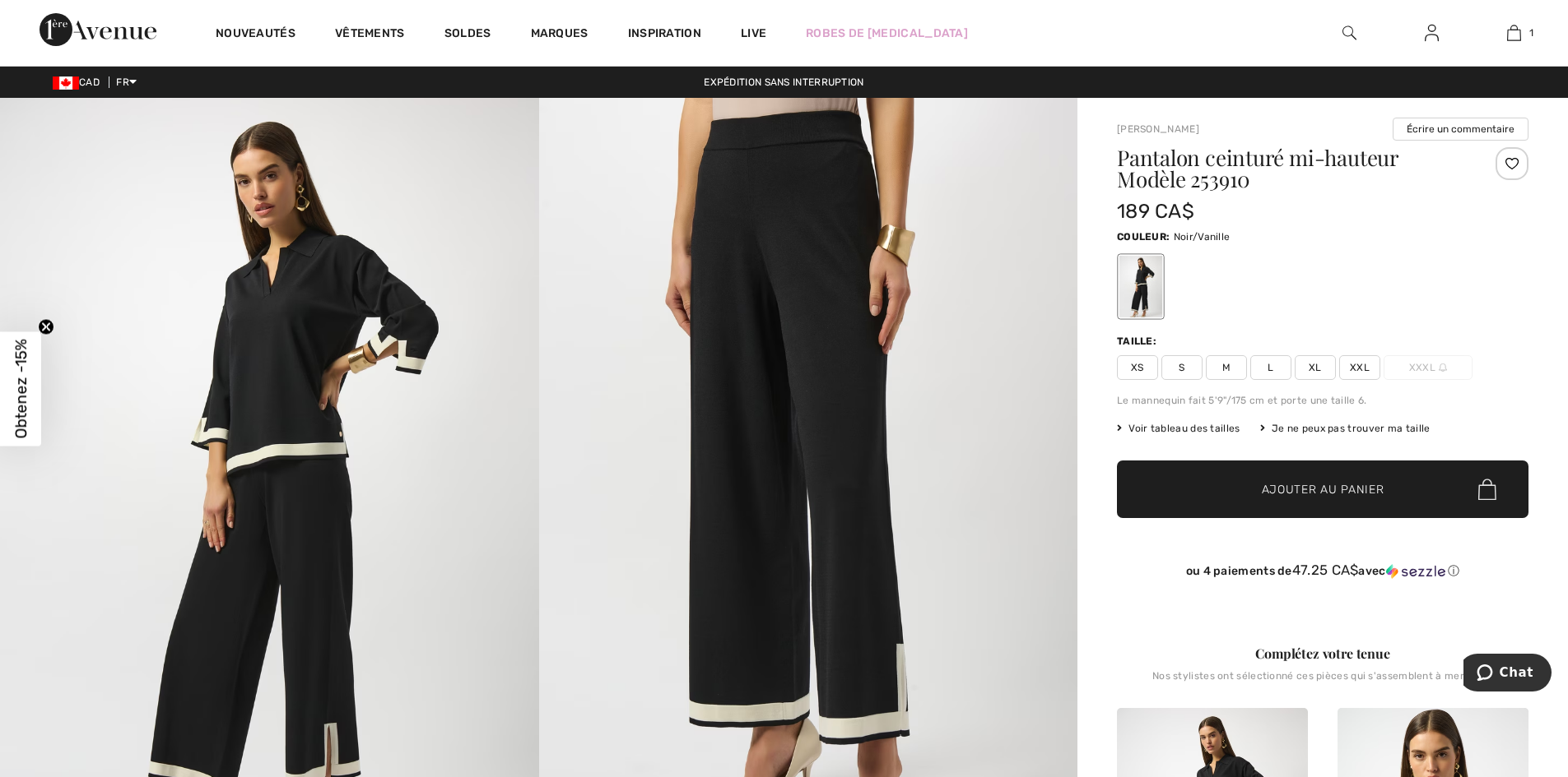
click at [1317, 364] on span "XL" at bounding box center [1315, 368] width 41 height 25
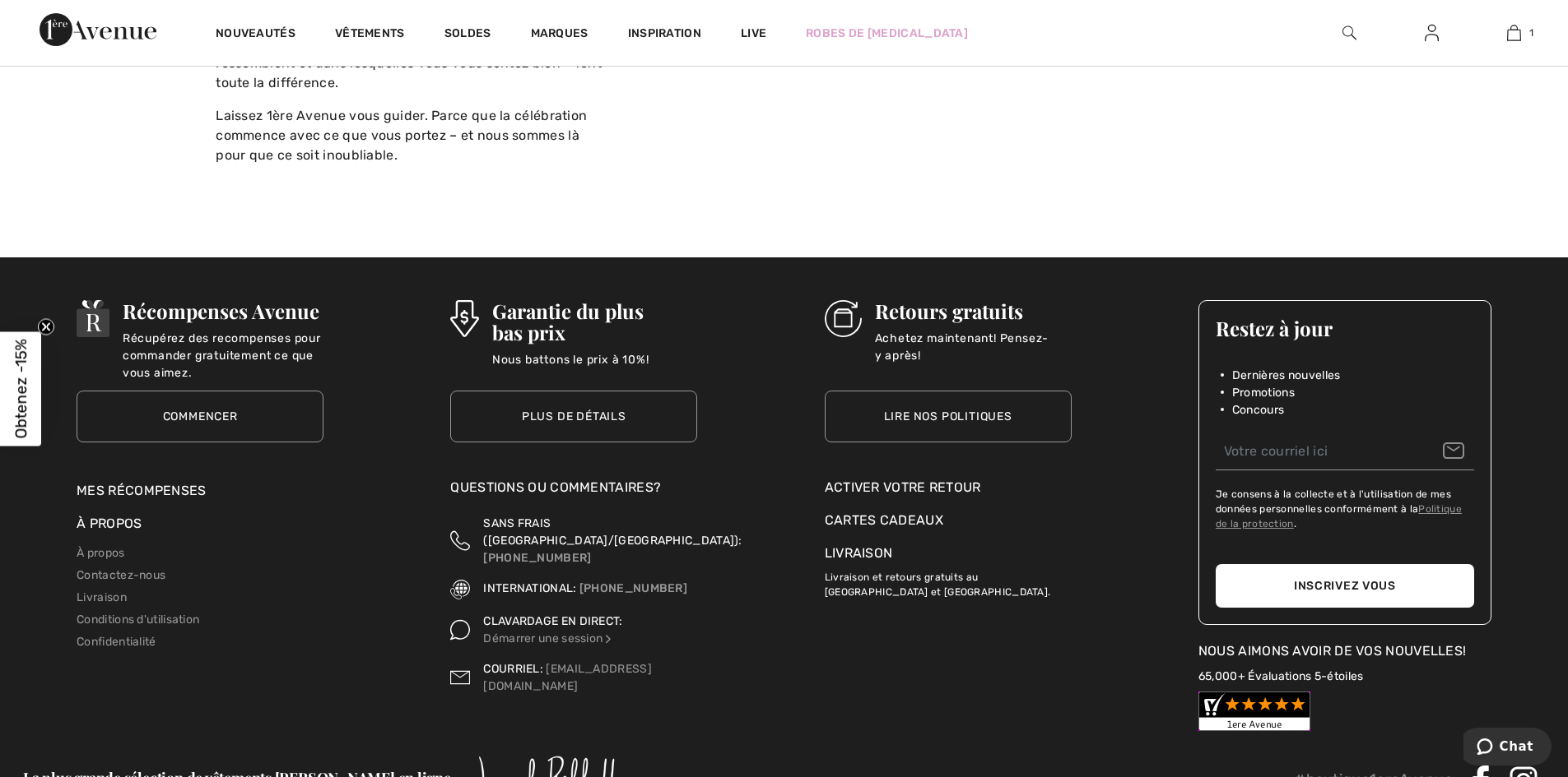
scroll to position [7459, 0]
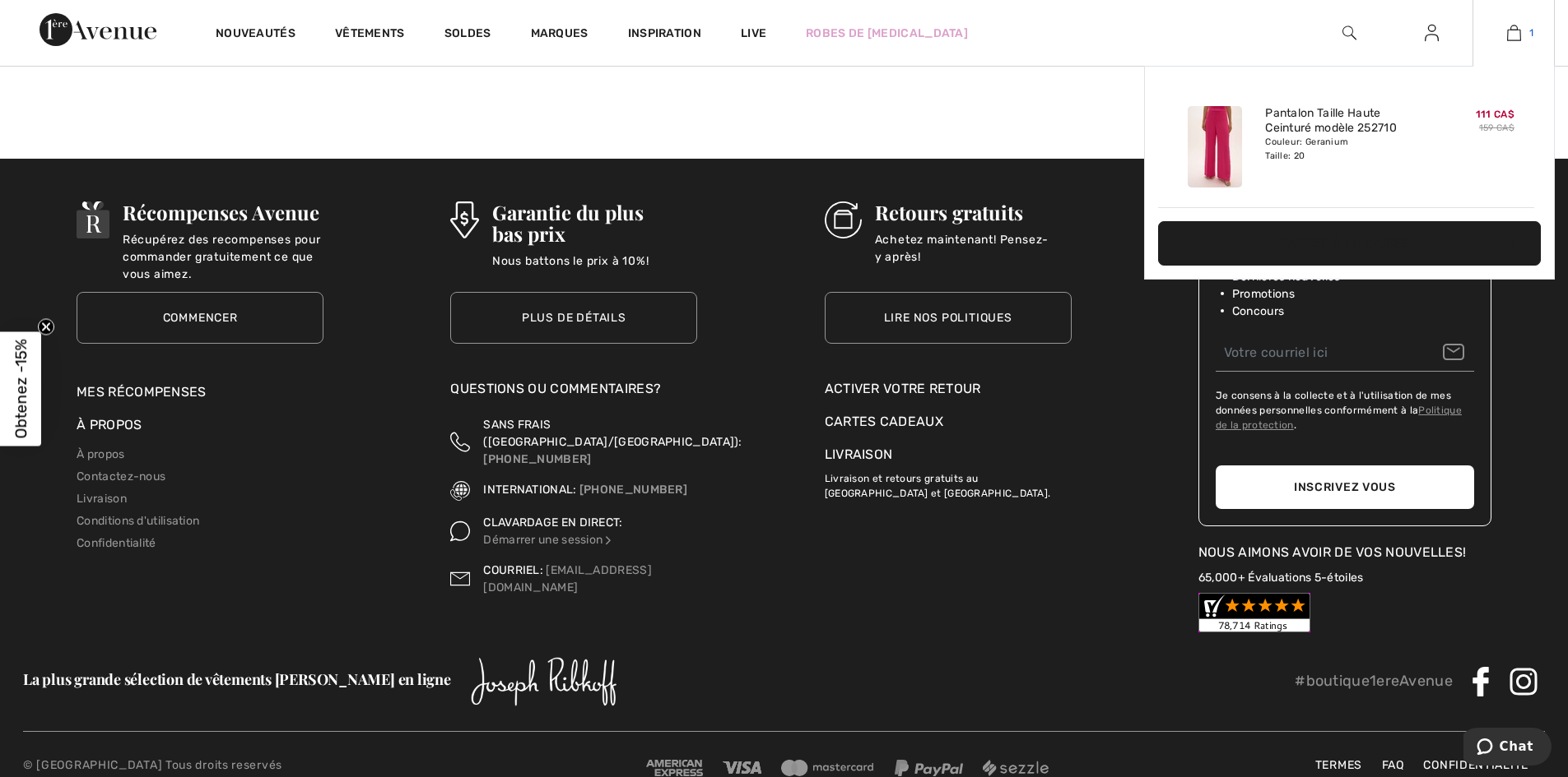
click at [1514, 37] on img at bounding box center [1513, 33] width 14 height 20
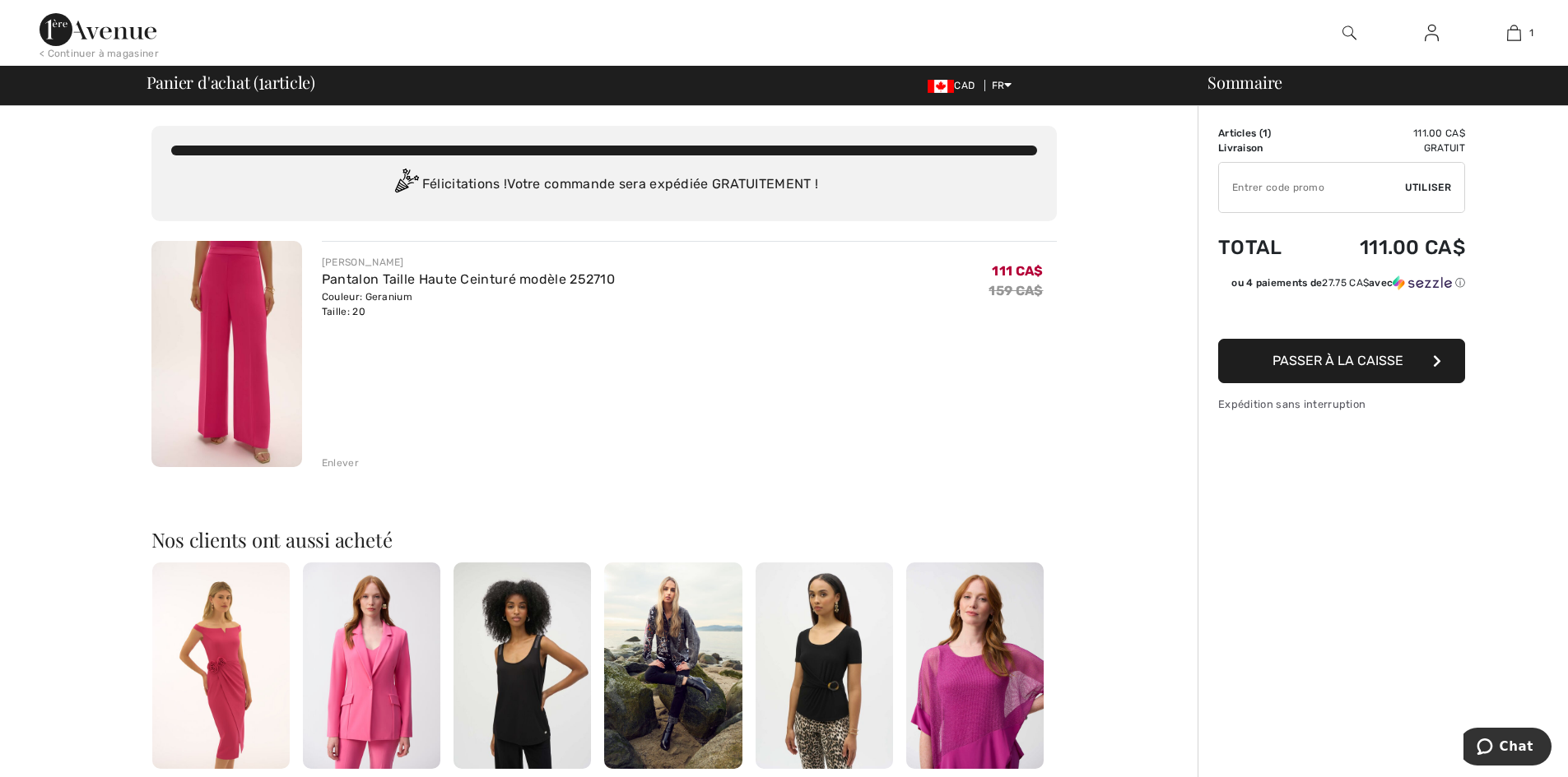
click at [267, 362] on img at bounding box center [226, 354] width 151 height 226
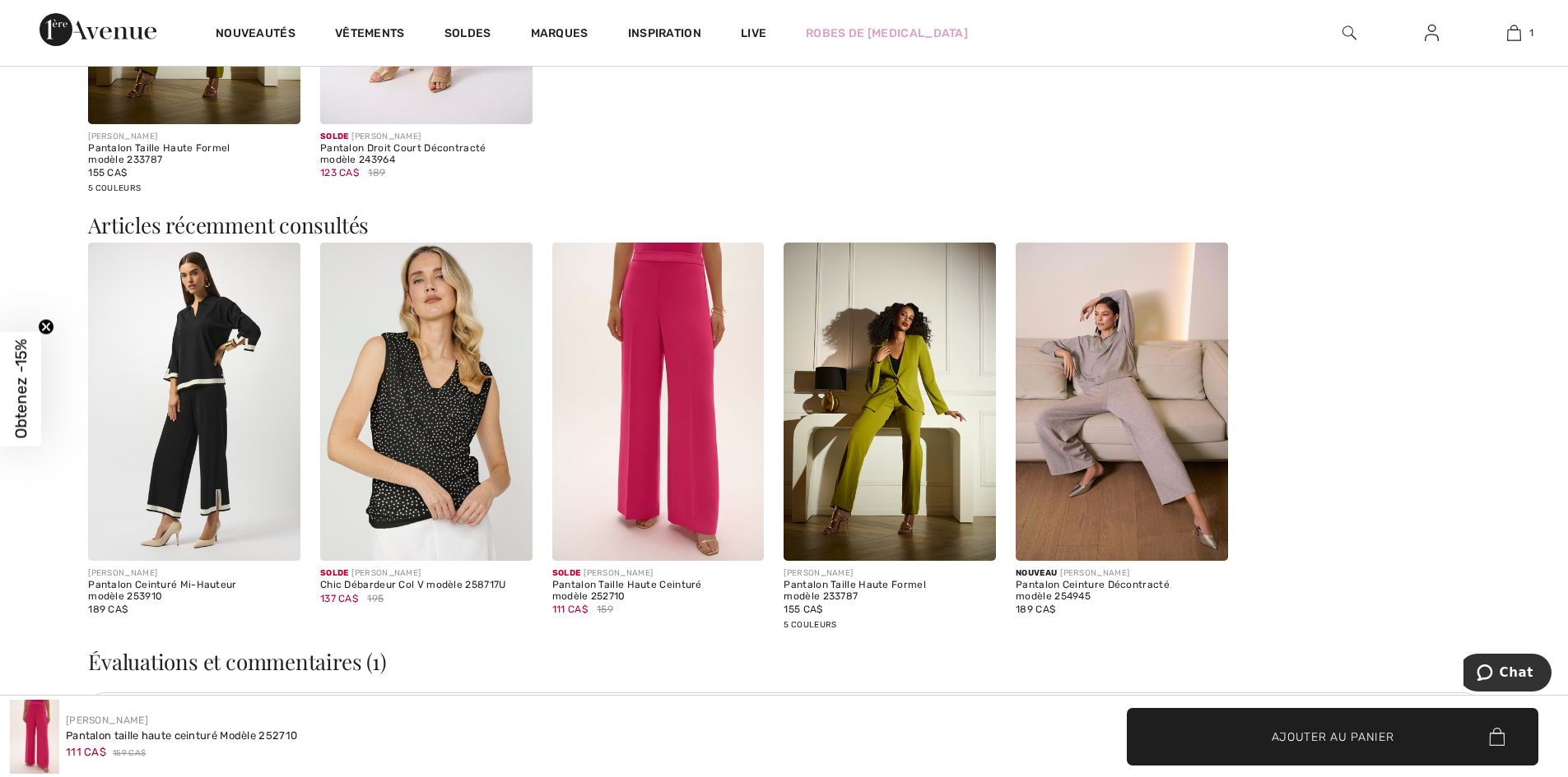
scroll to position [2570, 0]
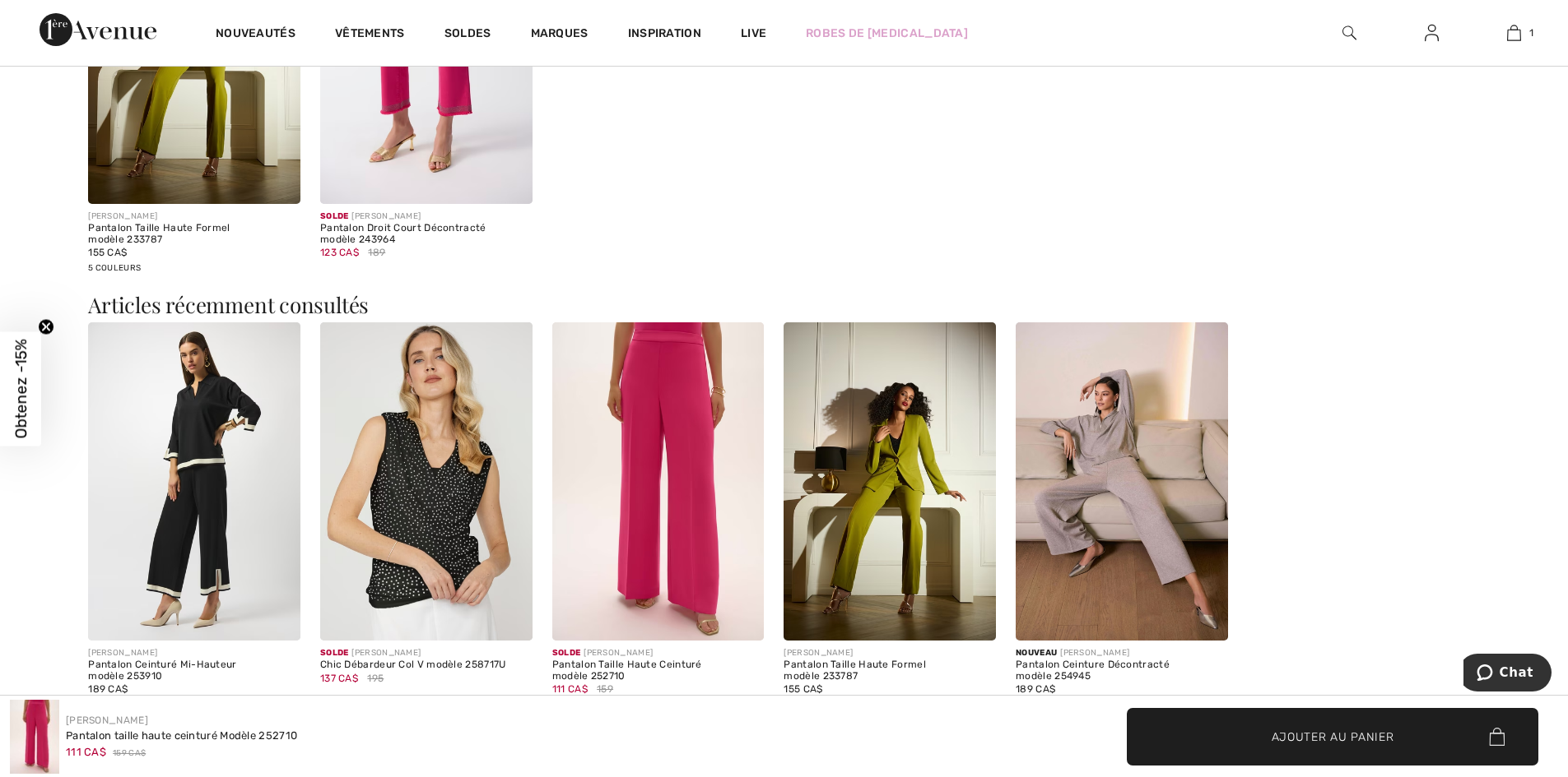
click at [681, 399] on img at bounding box center [658, 481] width 213 height 318
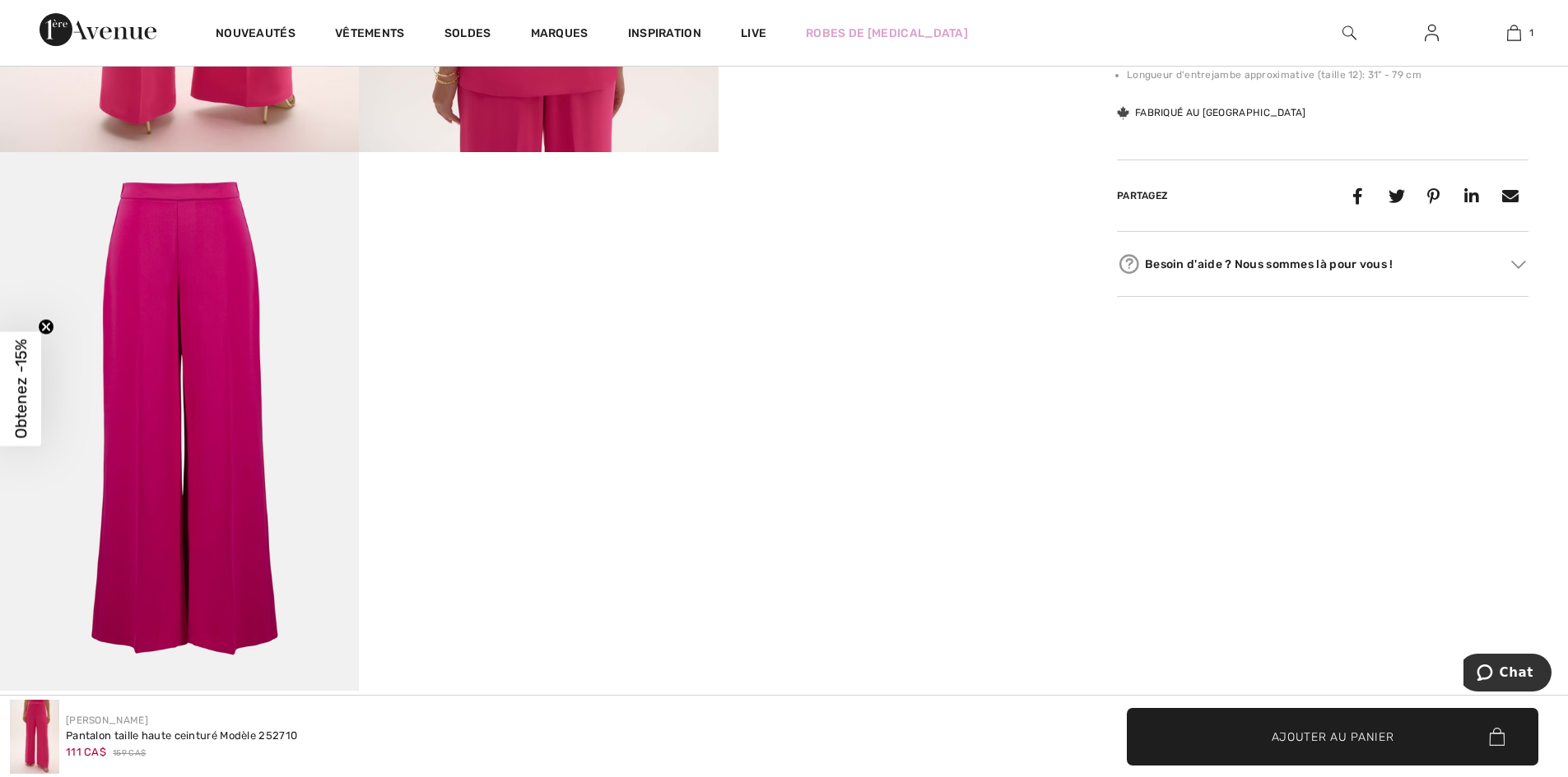
scroll to position [1481, 0]
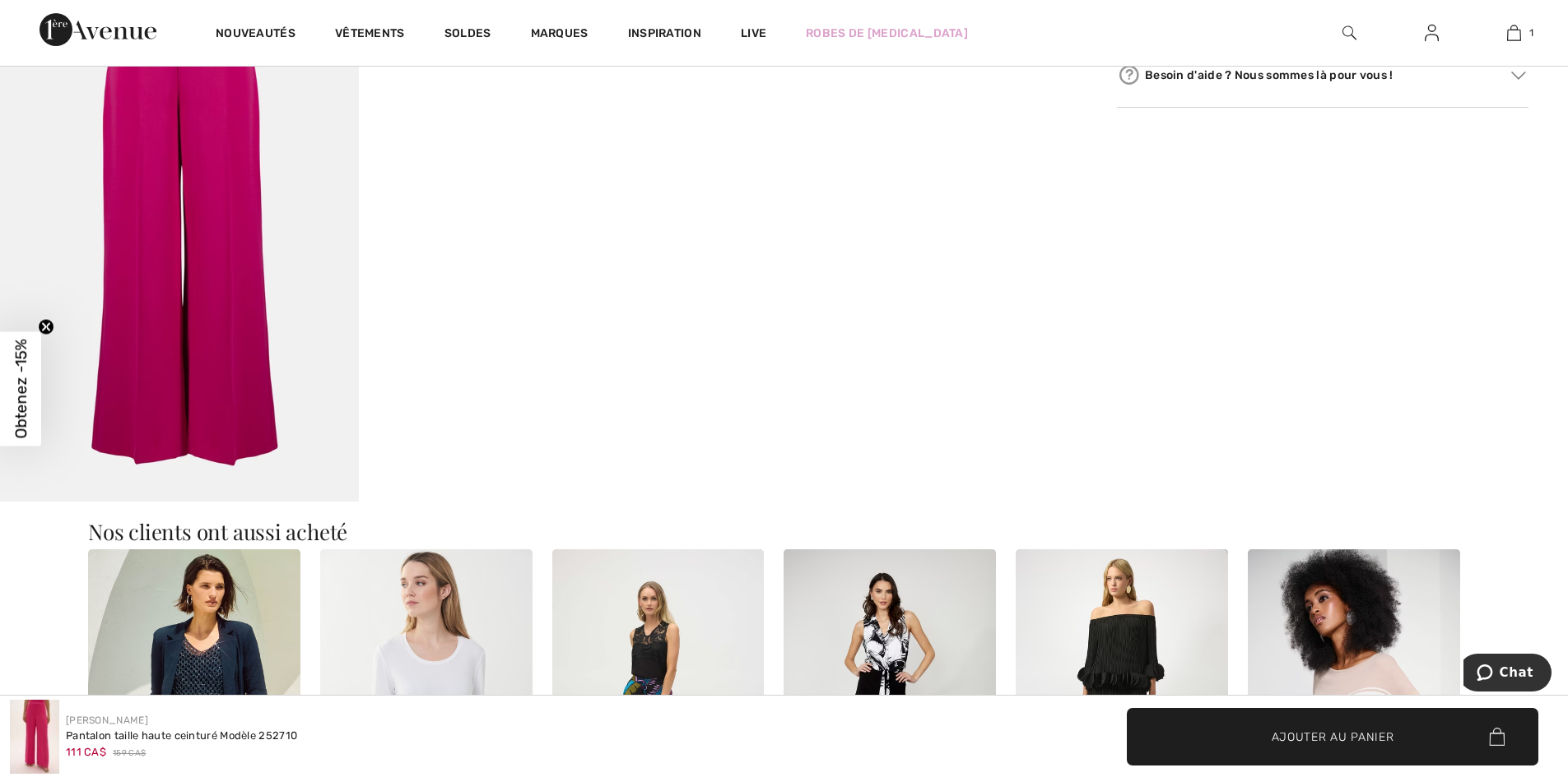
click at [203, 212] on img at bounding box center [179, 232] width 359 height 538
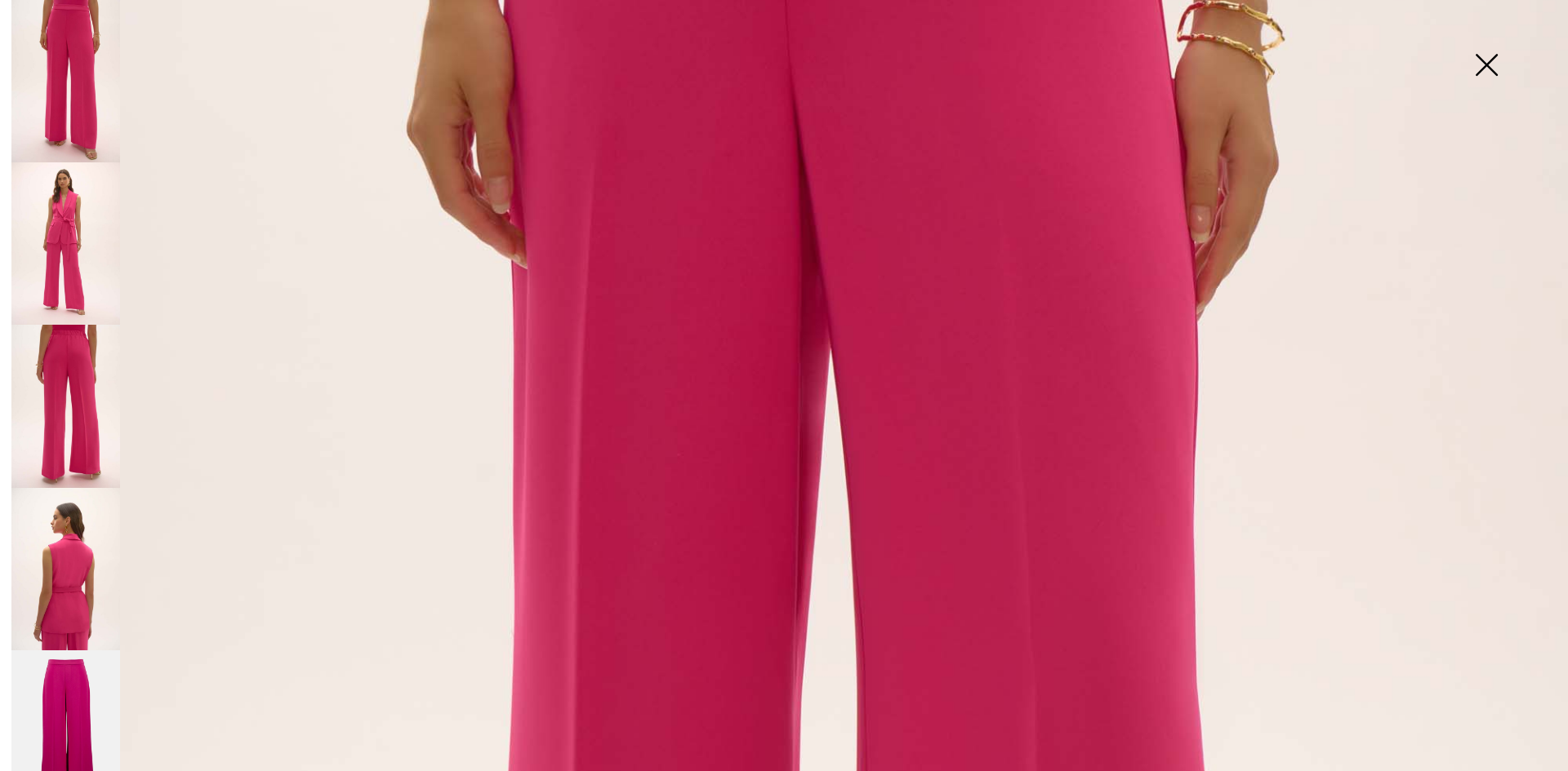
scroll to position [653, 0]
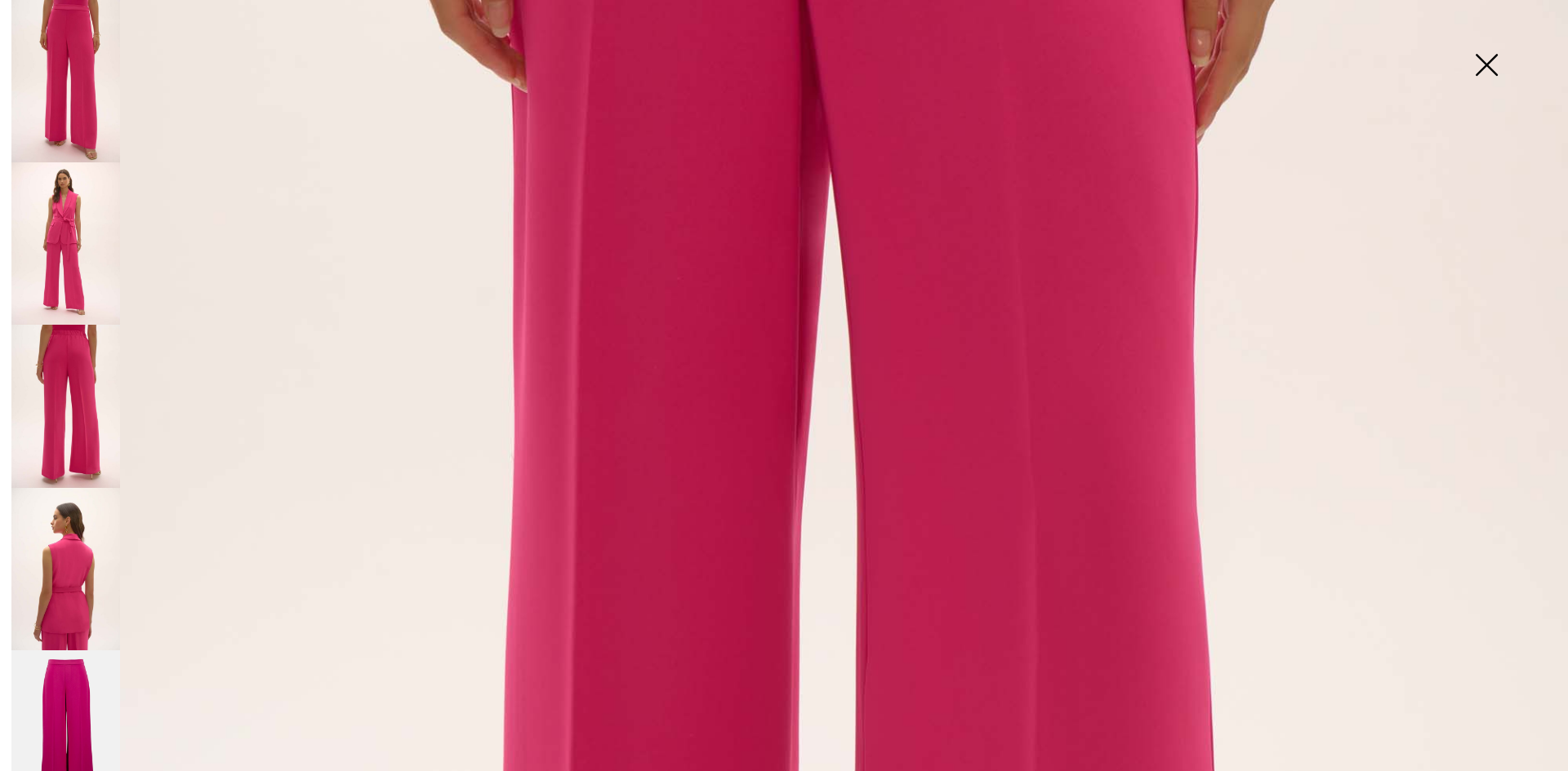
click at [59, 665] on img at bounding box center [66, 732] width 109 height 163
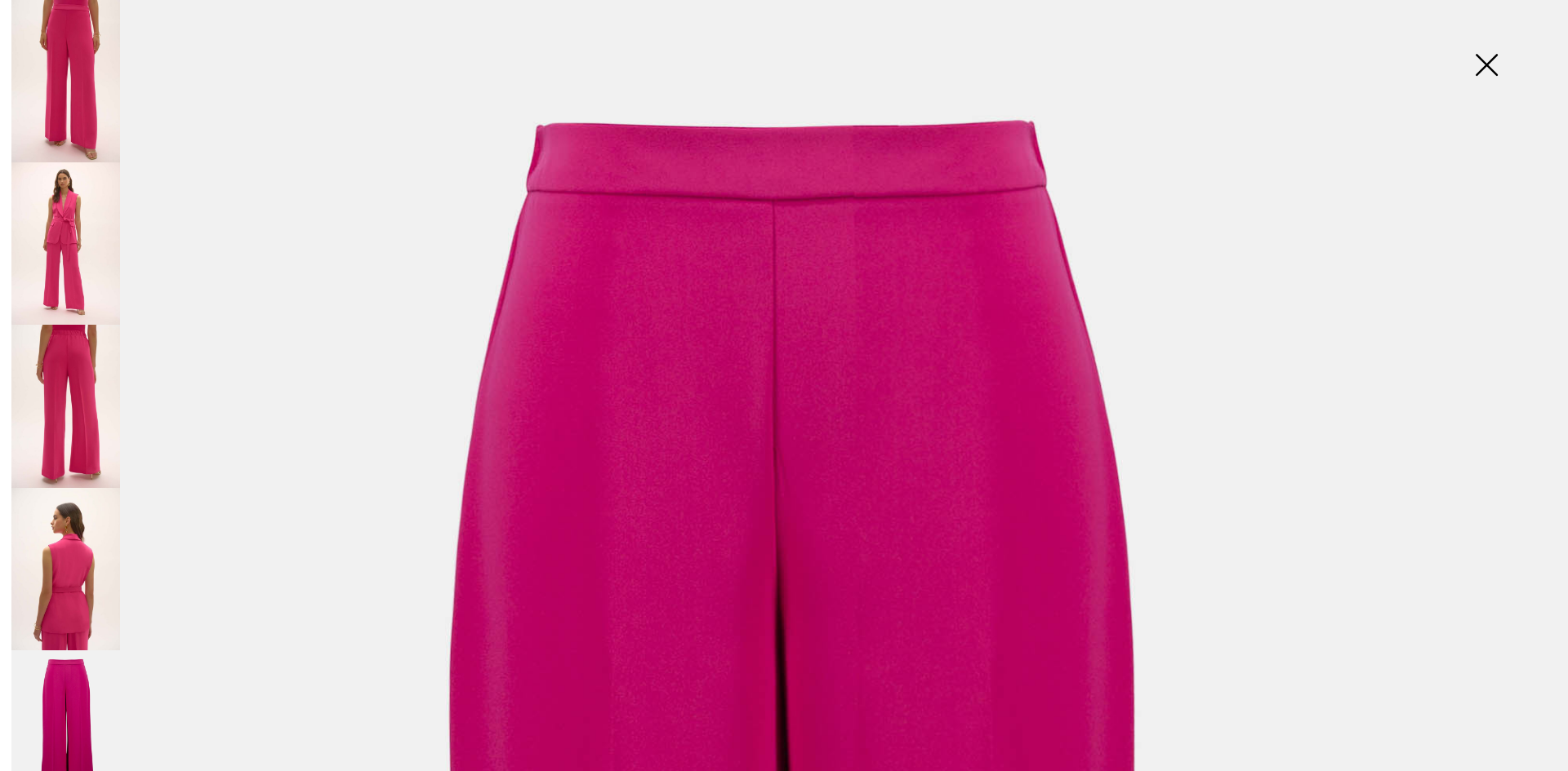
scroll to position [0, 0]
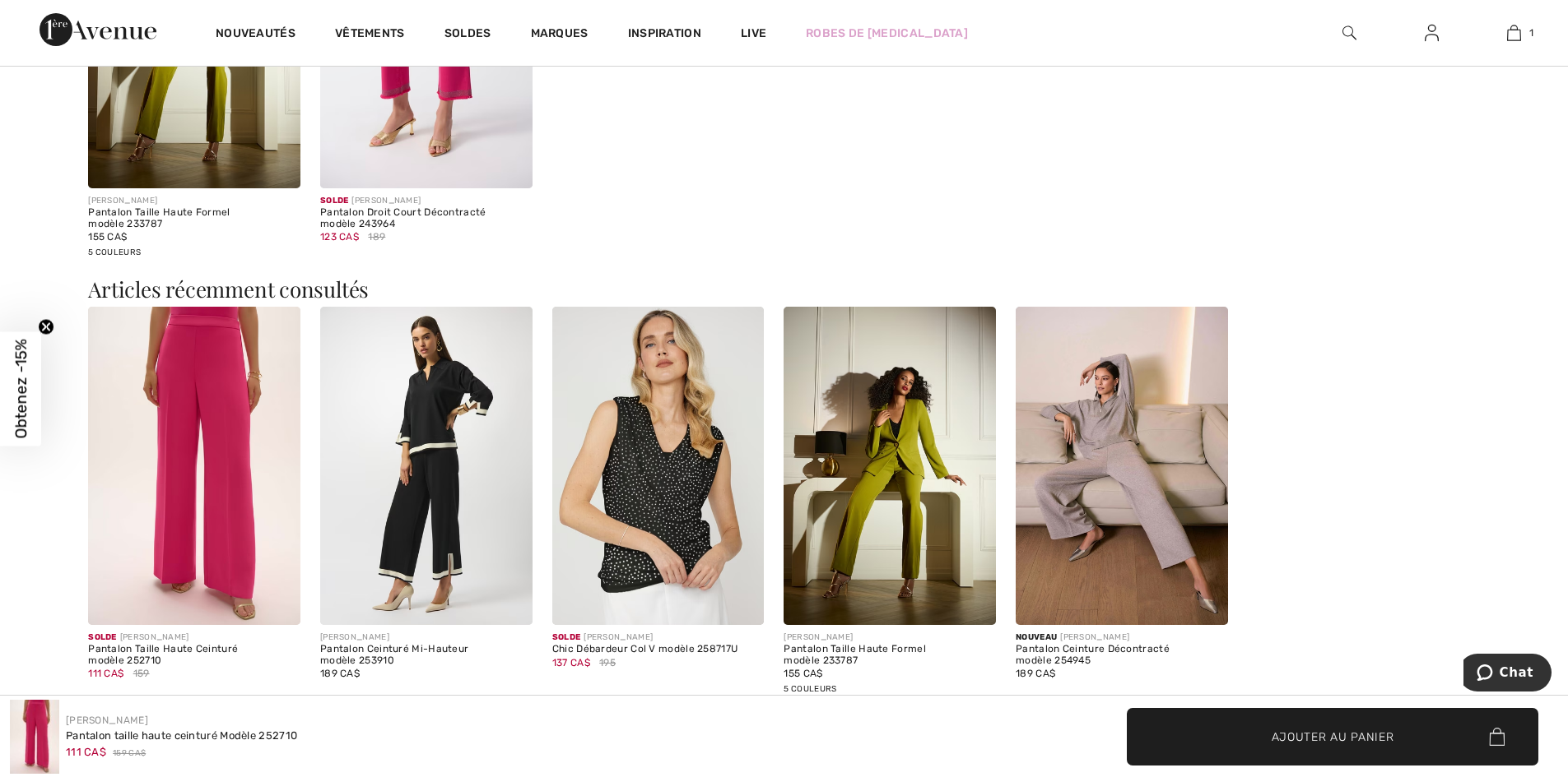
scroll to position [2570, 0]
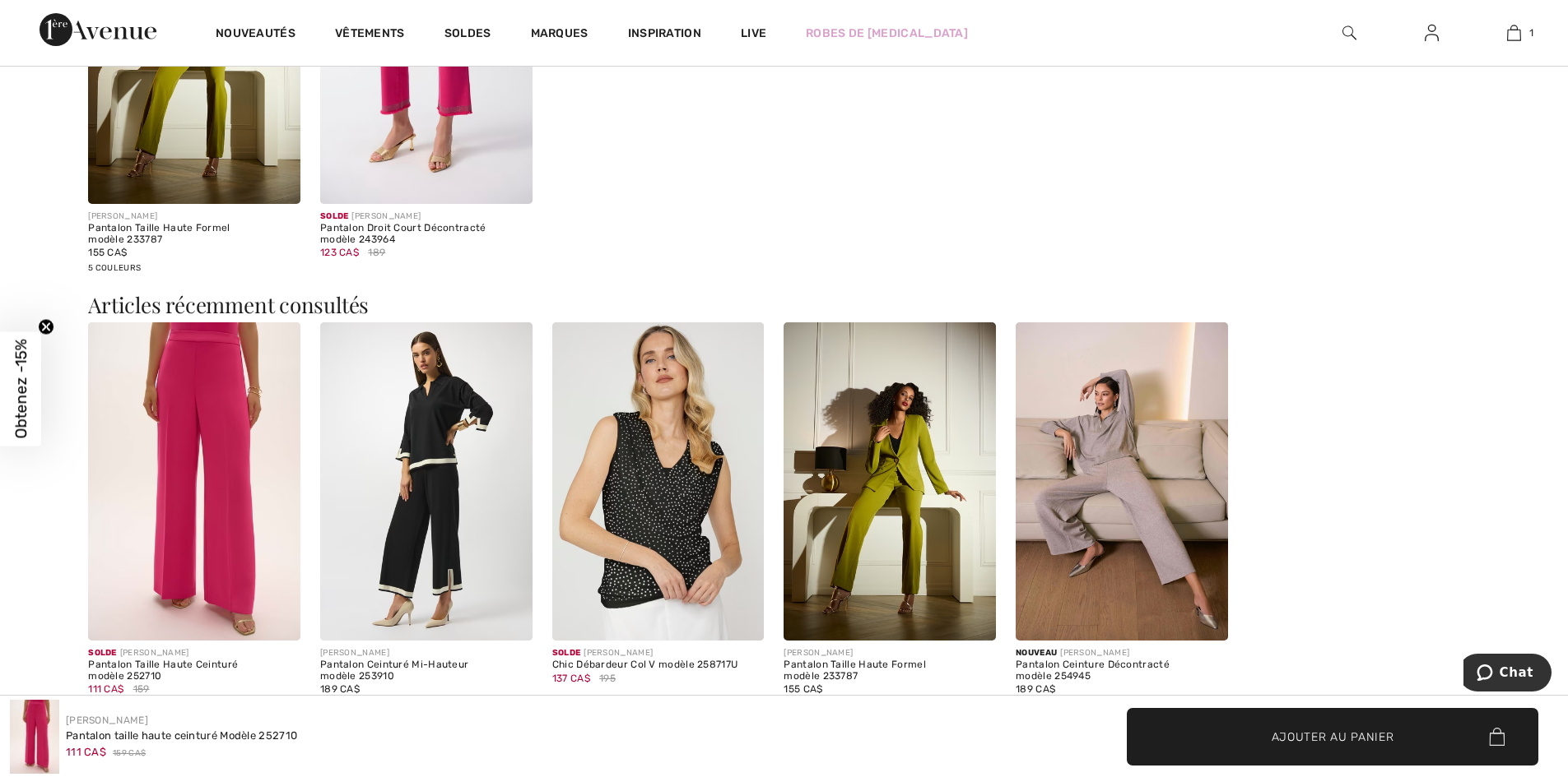
click at [185, 395] on img at bounding box center [194, 481] width 213 height 318
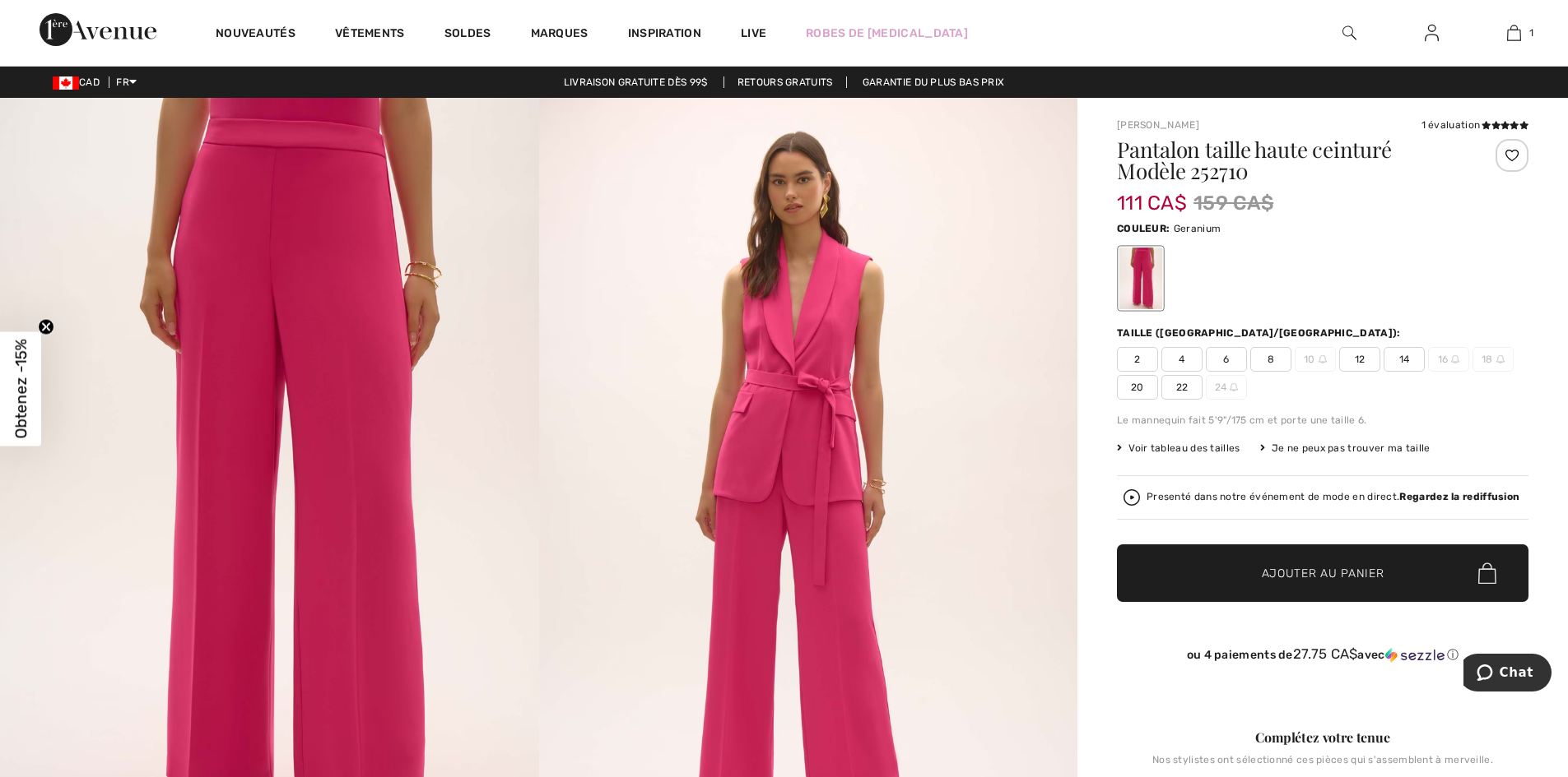
click at [270, 228] on img at bounding box center [269, 501] width 539 height 807
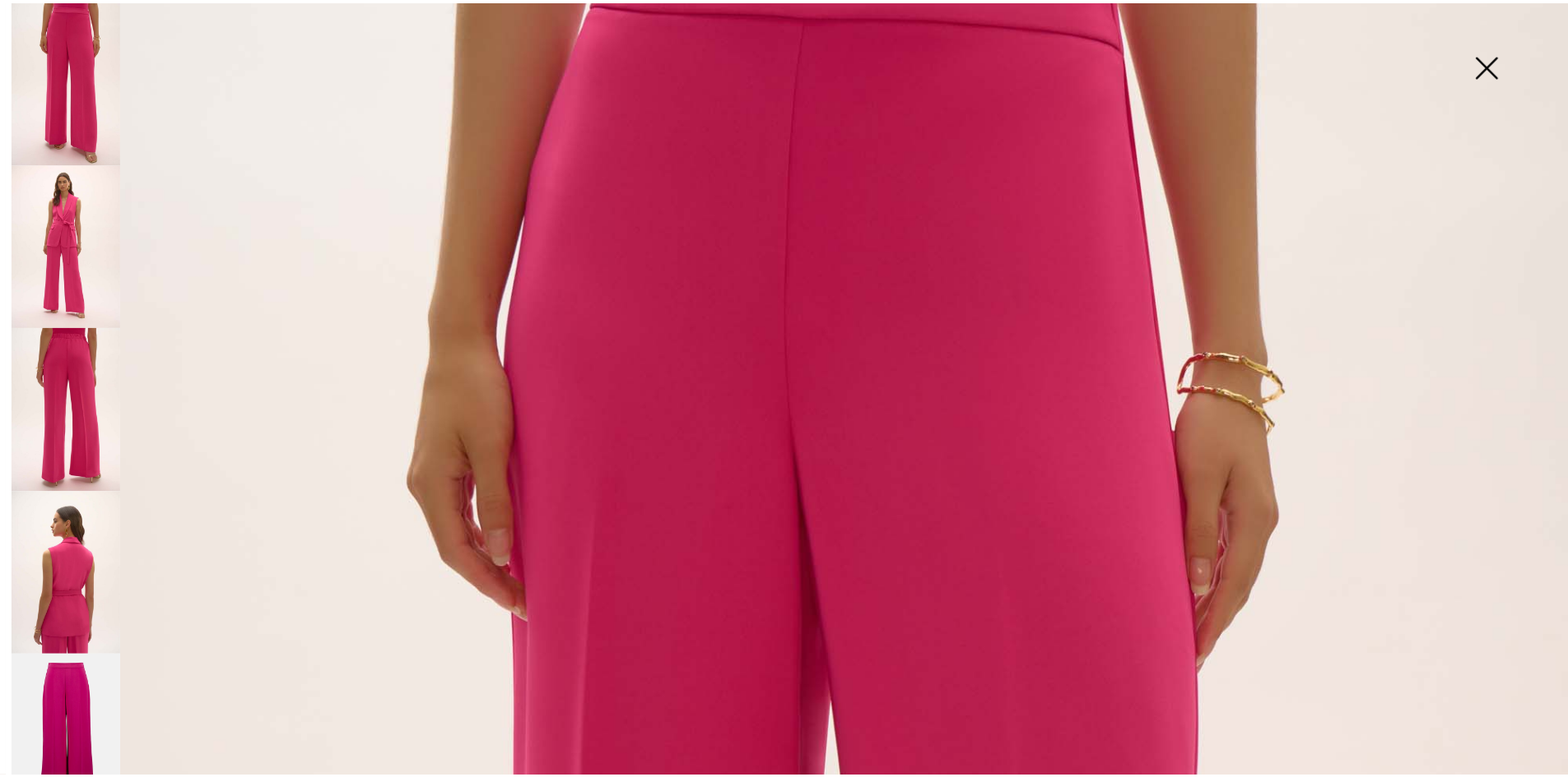
scroll to position [329, 0]
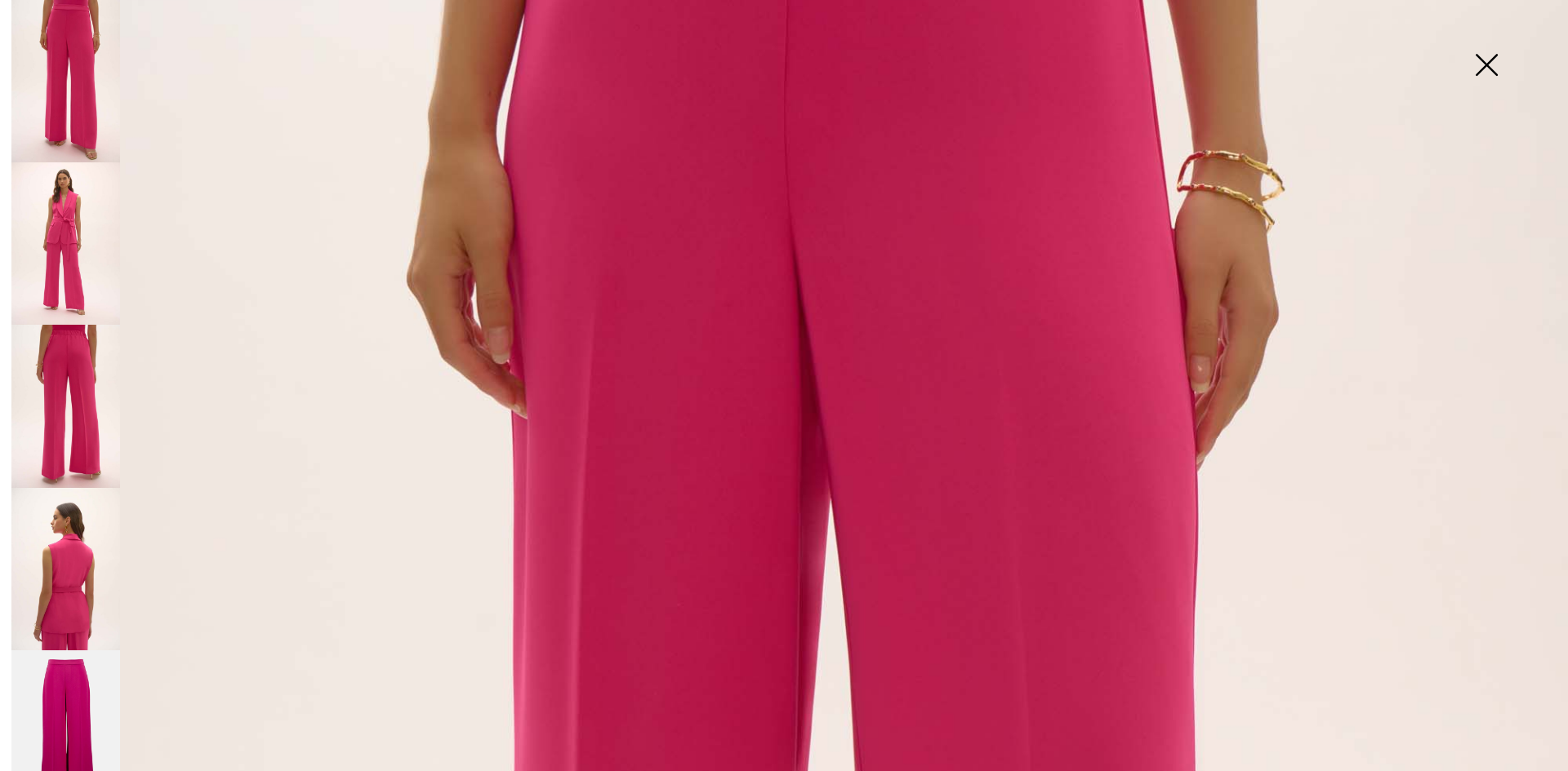
click at [1489, 61] on img at bounding box center [1486, 67] width 82 height 84
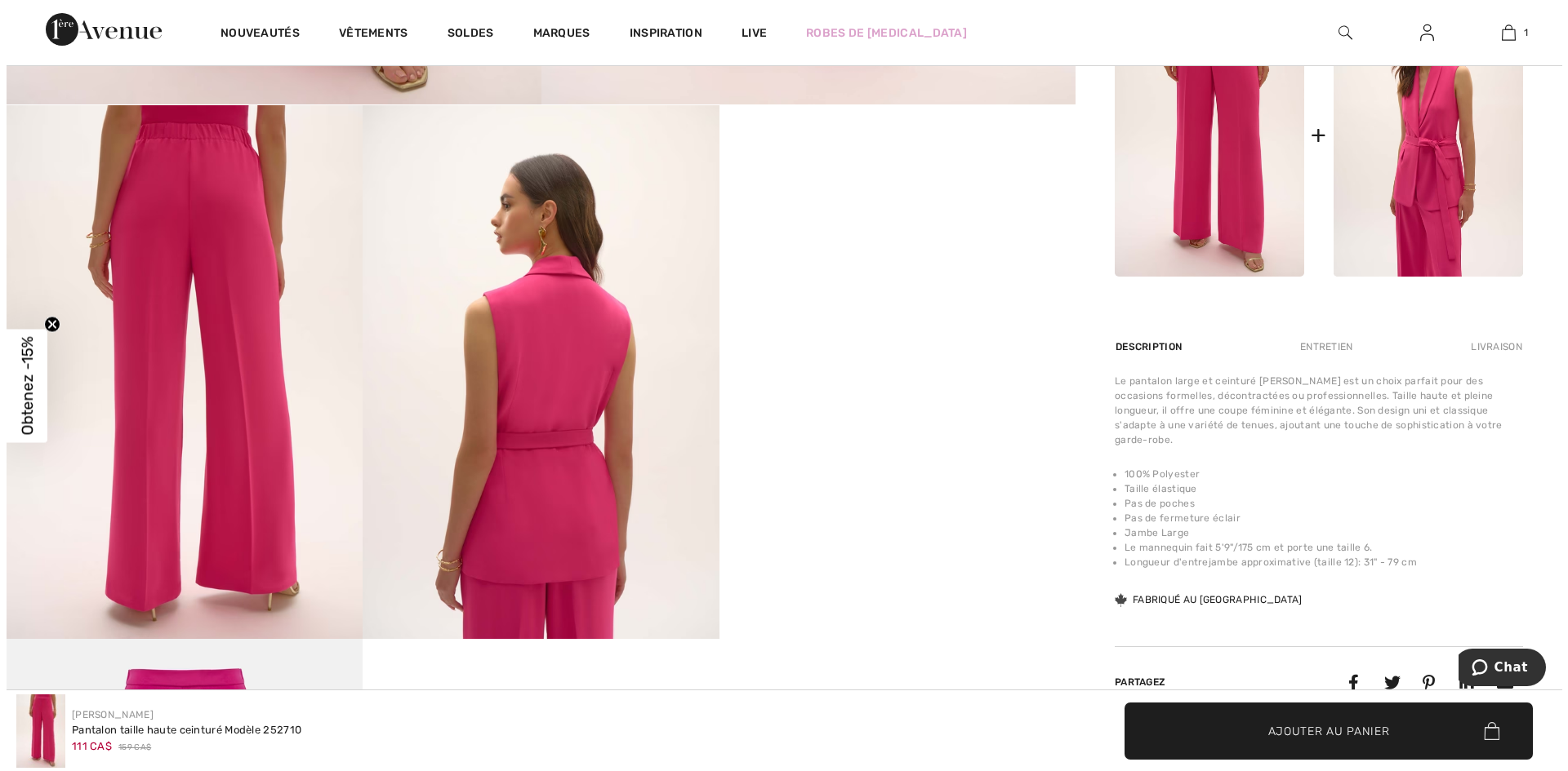
scroll to position [572, 0]
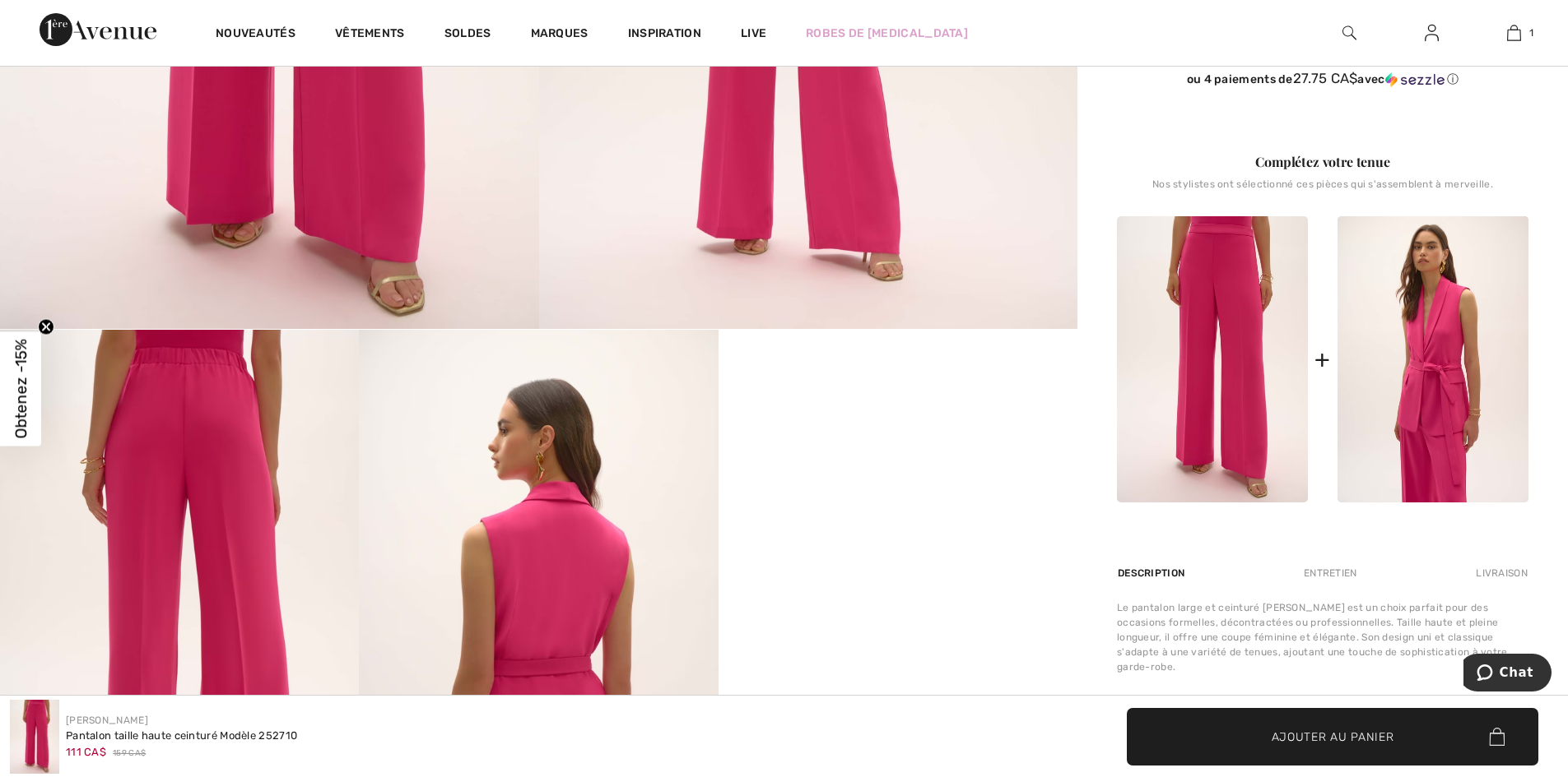
click at [202, 433] on img at bounding box center [179, 598] width 359 height 538
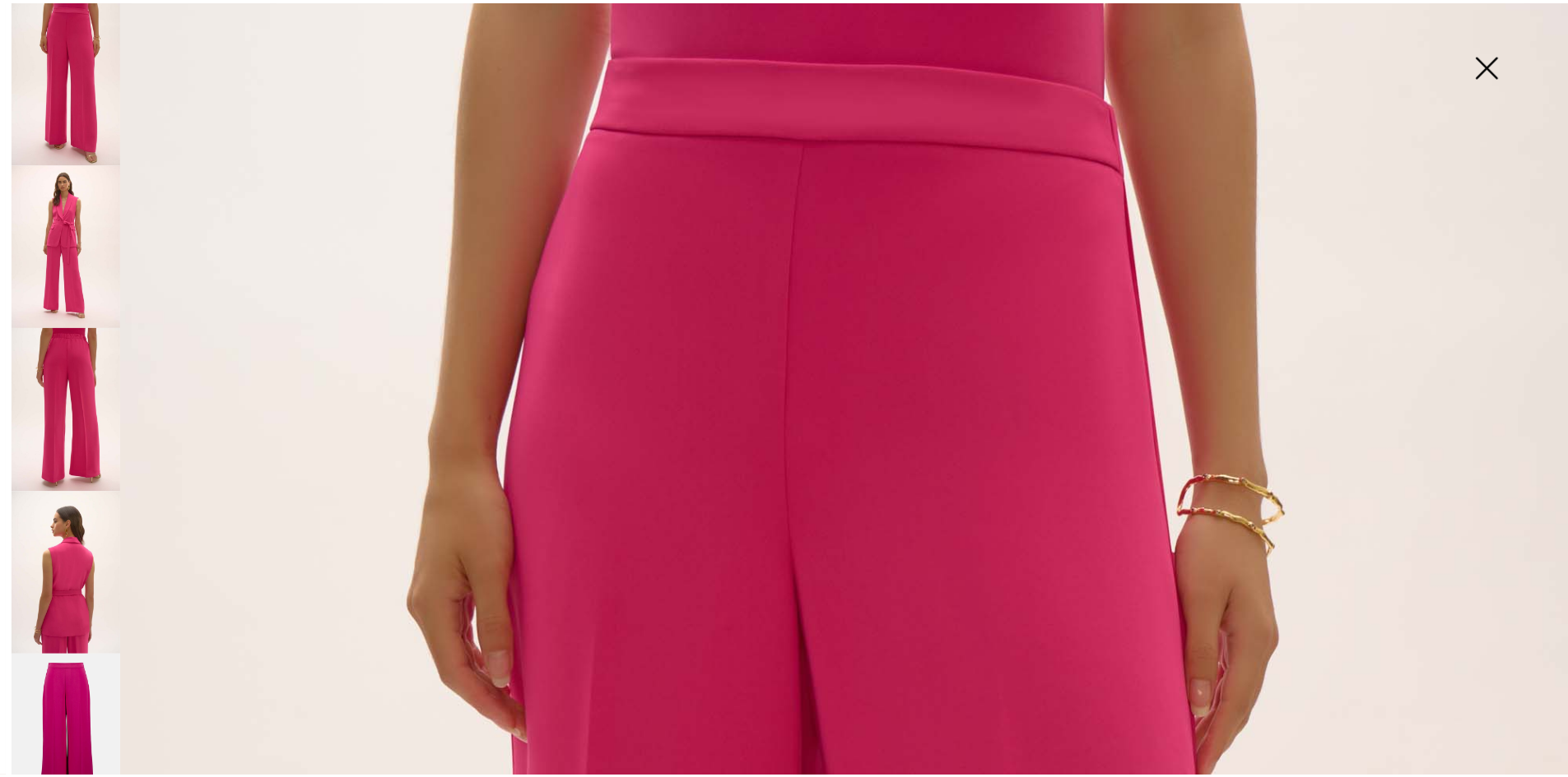
scroll to position [0, 0]
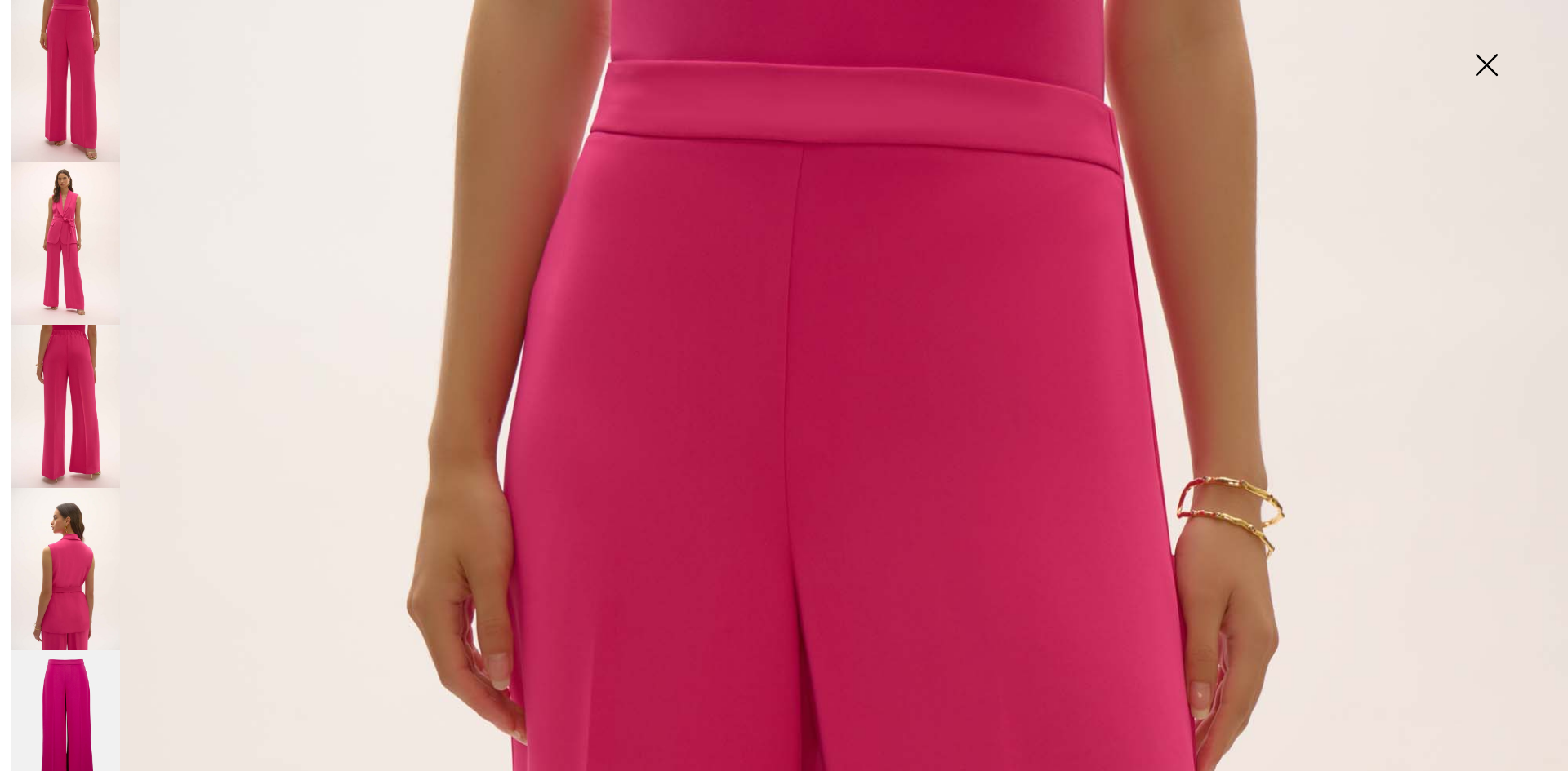
click at [1491, 59] on img at bounding box center [1486, 67] width 82 height 84
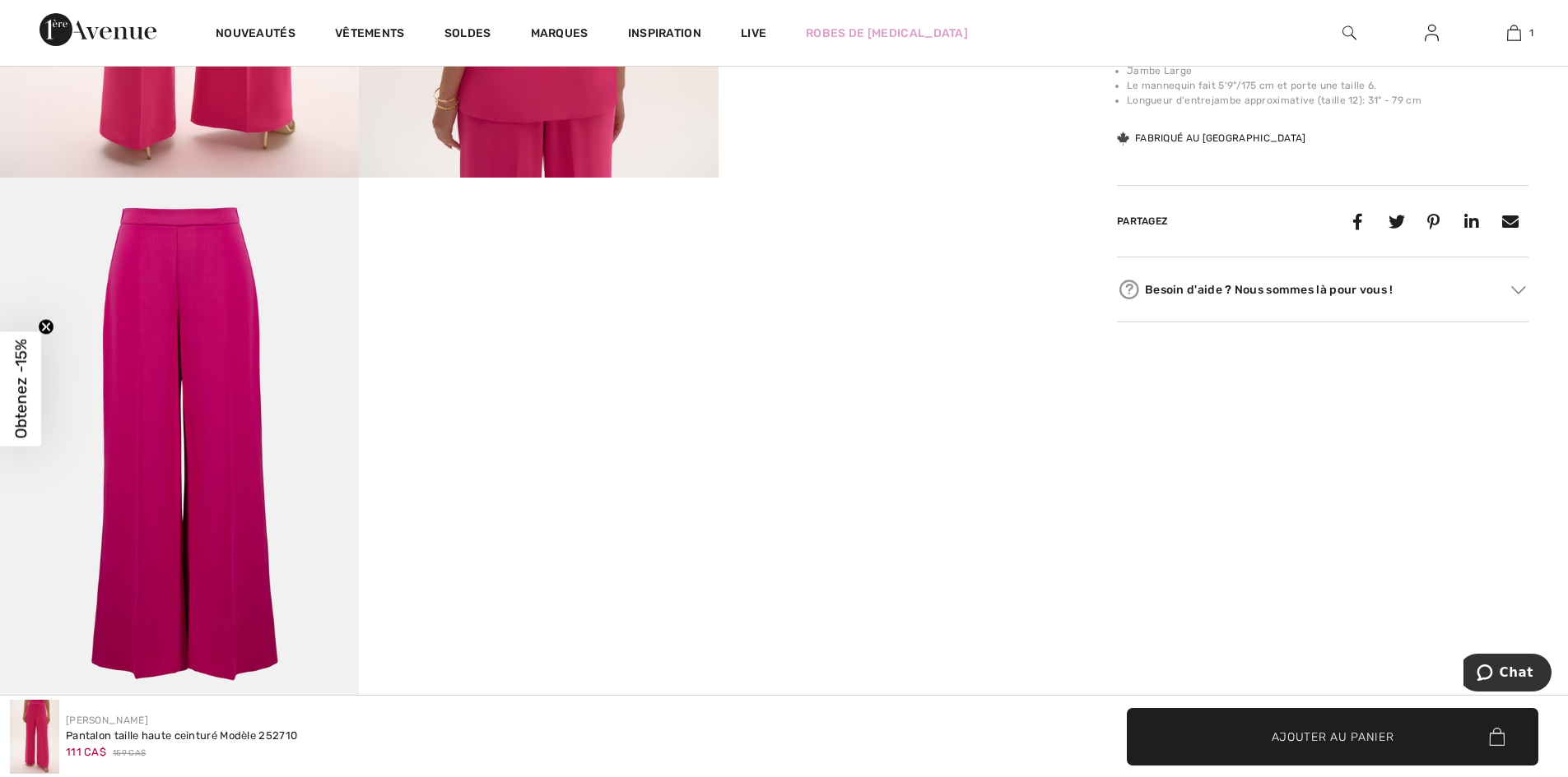
scroll to position [1069, 0]
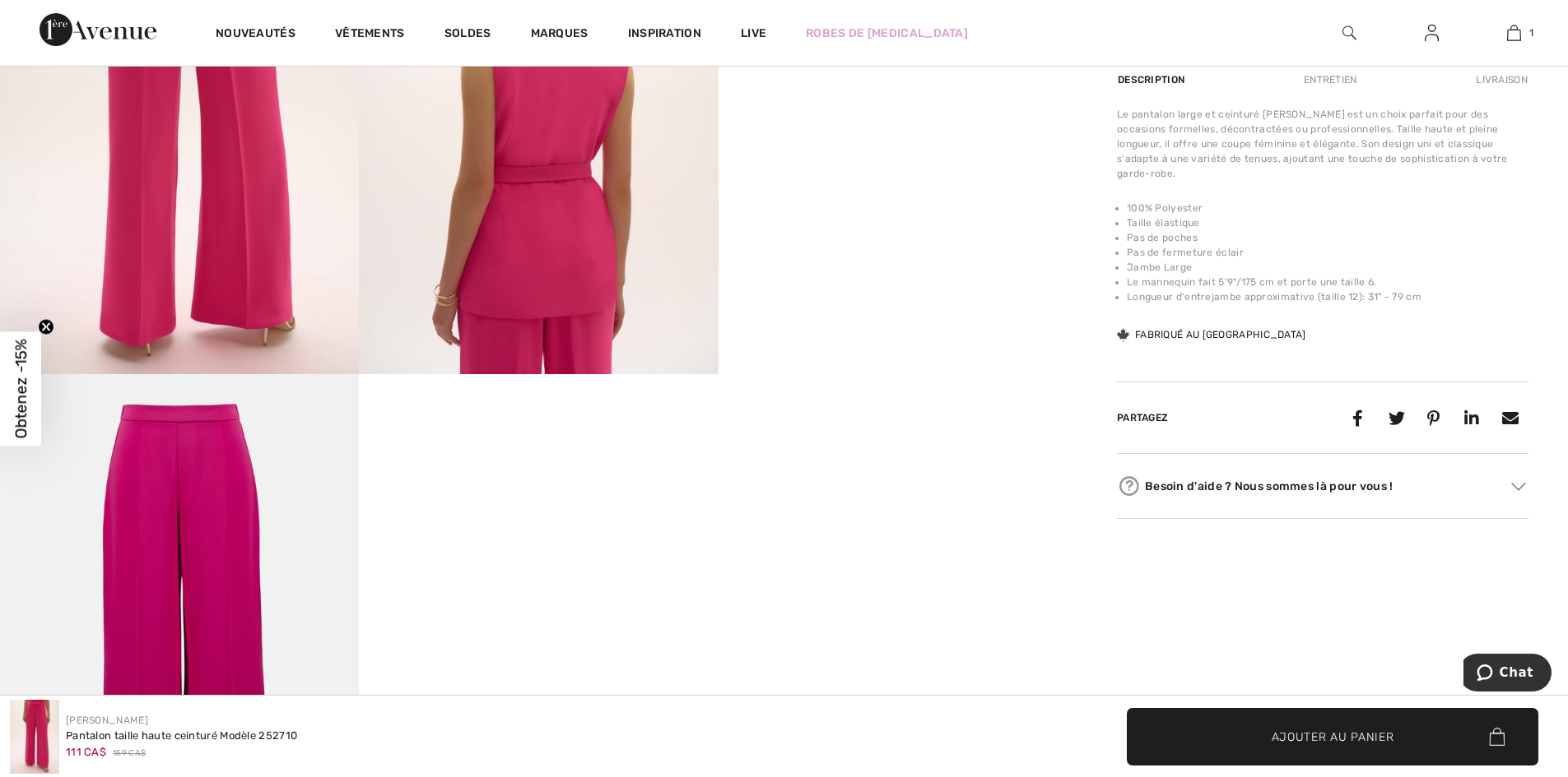
click at [179, 465] on img at bounding box center [179, 642] width 359 height 538
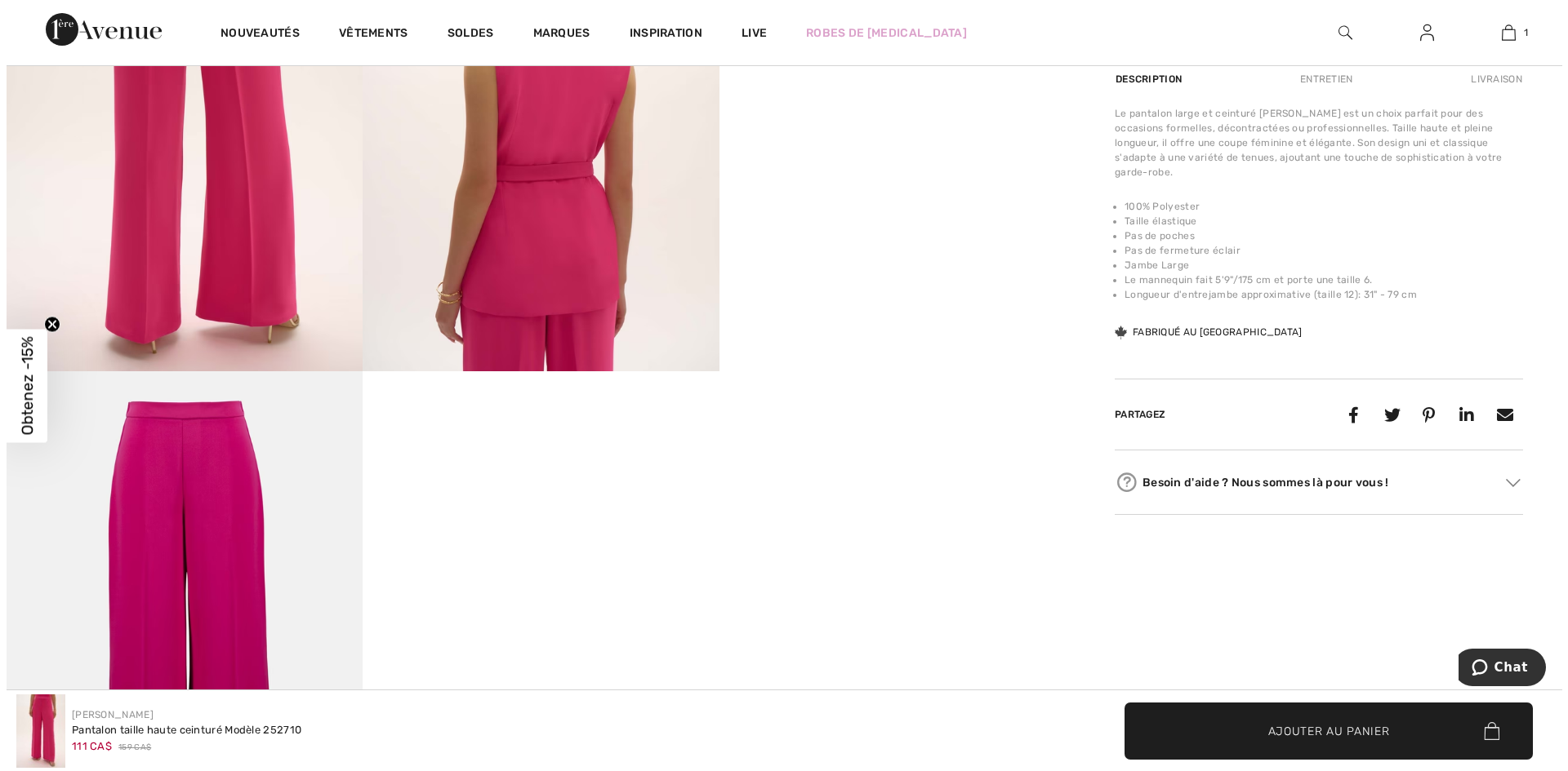
scroll to position [1071, 0]
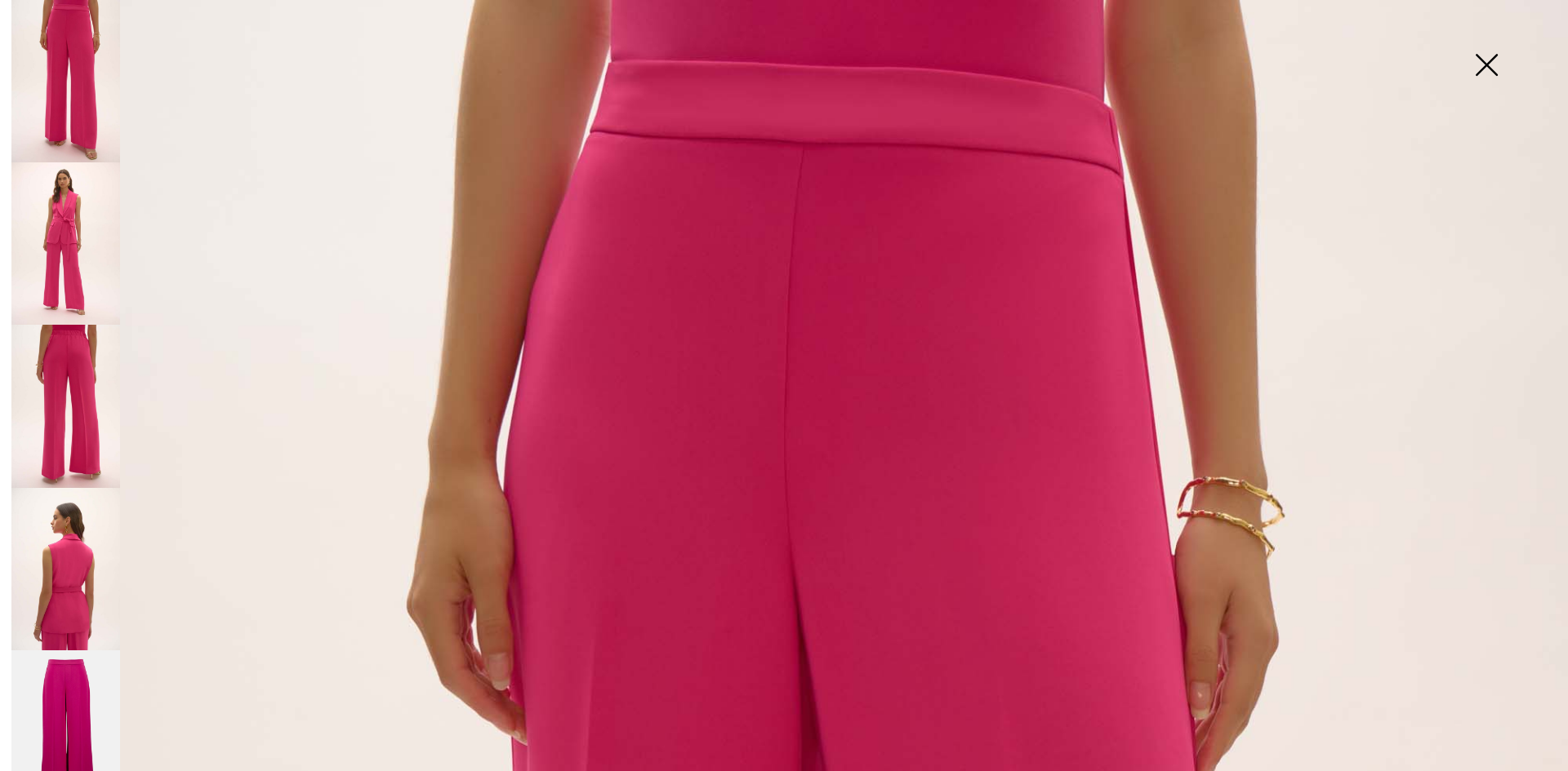
click at [1506, 58] on img at bounding box center [1486, 67] width 82 height 84
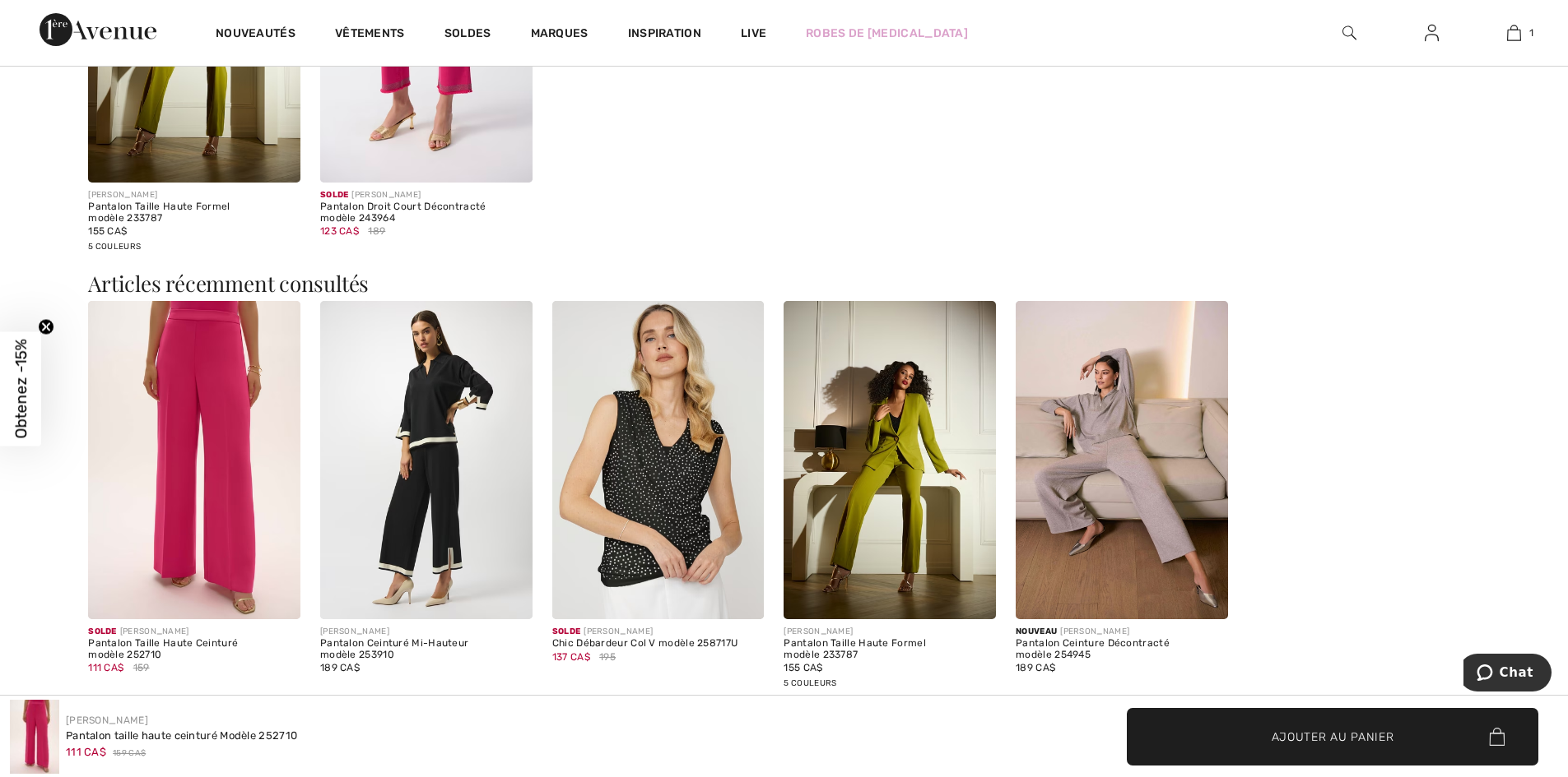
scroll to position [2797, 0]
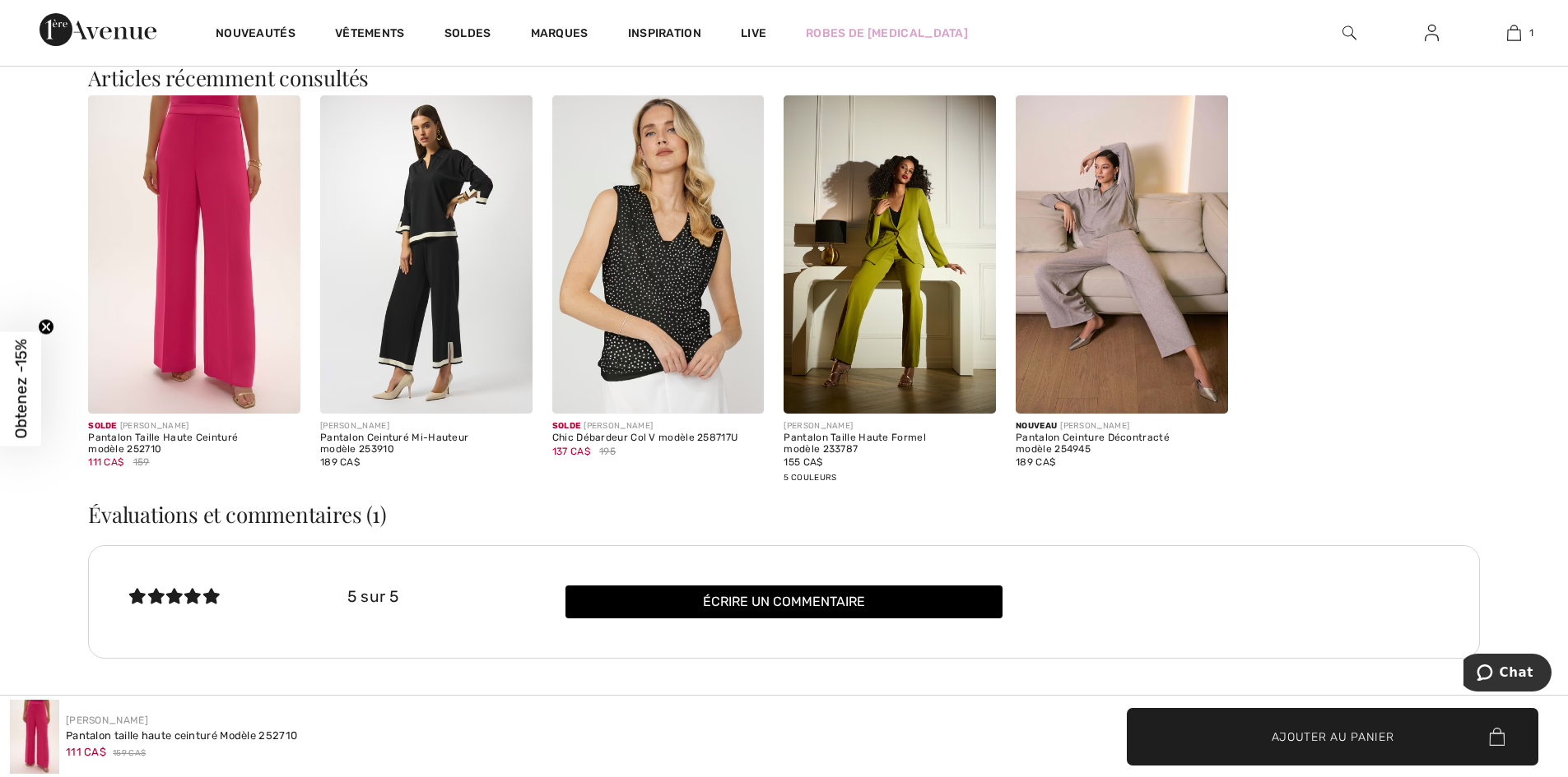
click at [891, 238] on img at bounding box center [889, 254] width 213 height 318
drag, startPoint x: 891, startPoint y: 238, endPoint x: 873, endPoint y: 212, distance: 31.6
click at [889, 235] on img at bounding box center [889, 254] width 213 height 318
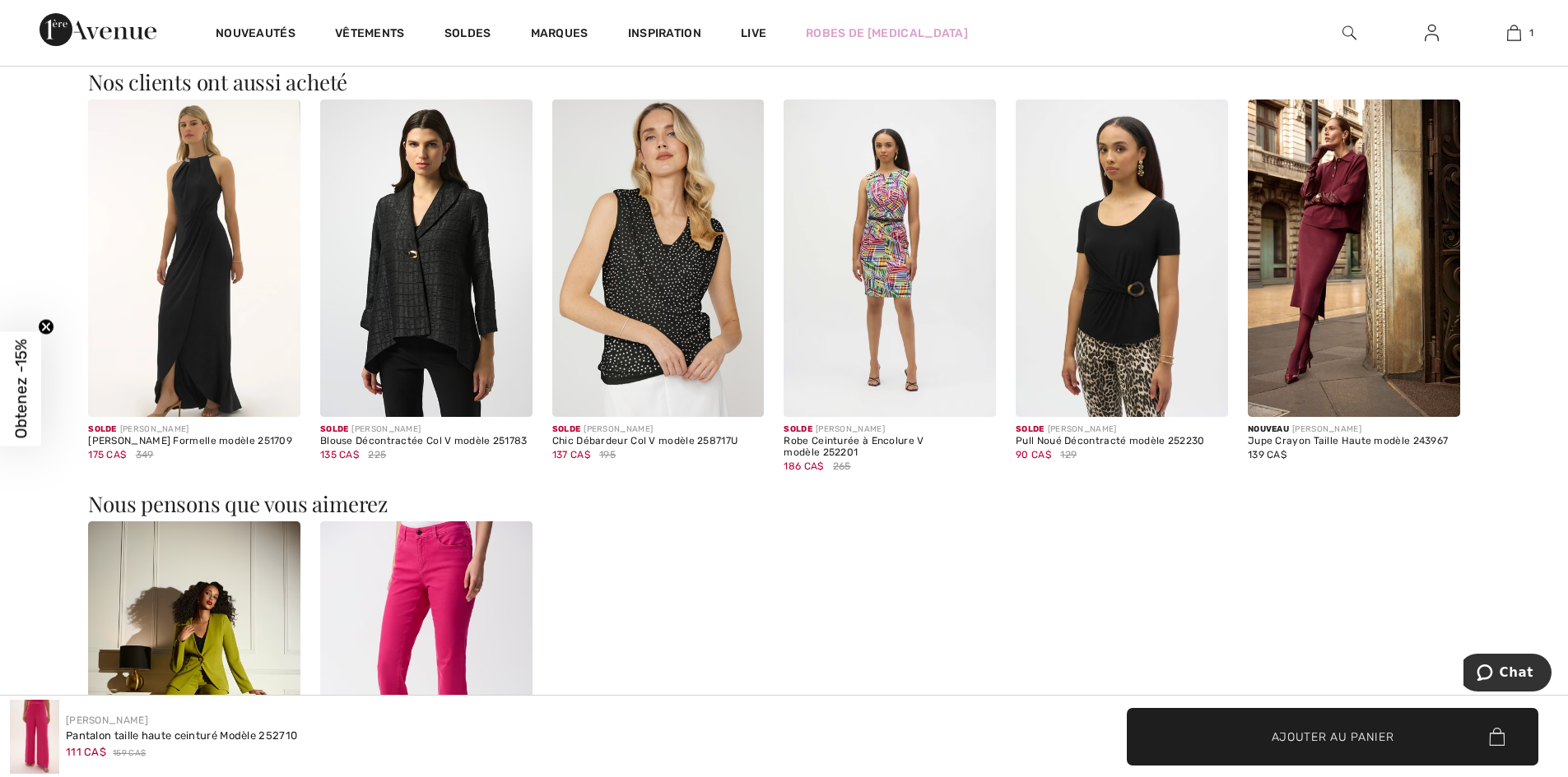
scroll to position [1661, 0]
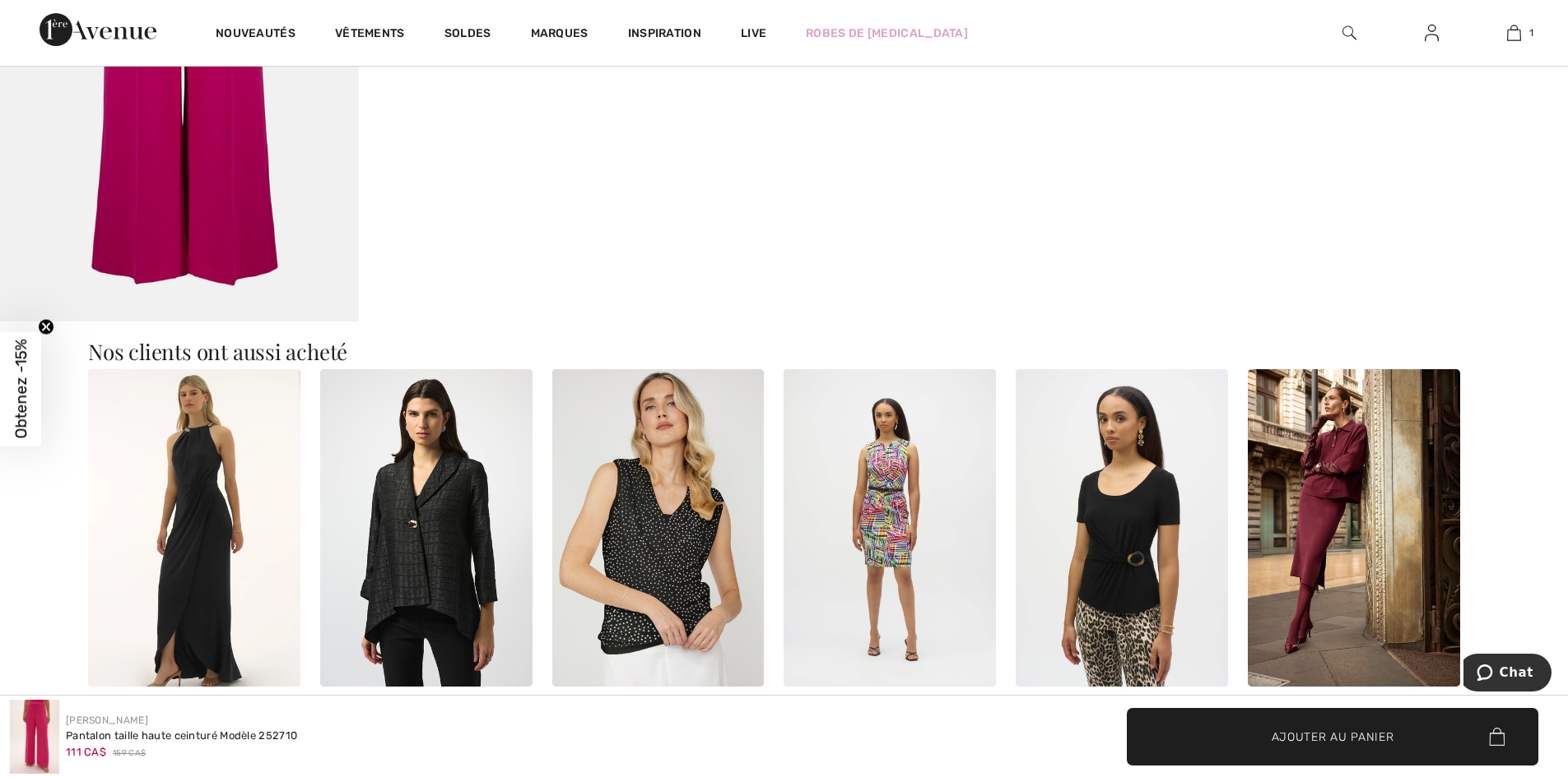
click at [654, 551] on img at bounding box center [658, 528] width 213 height 318
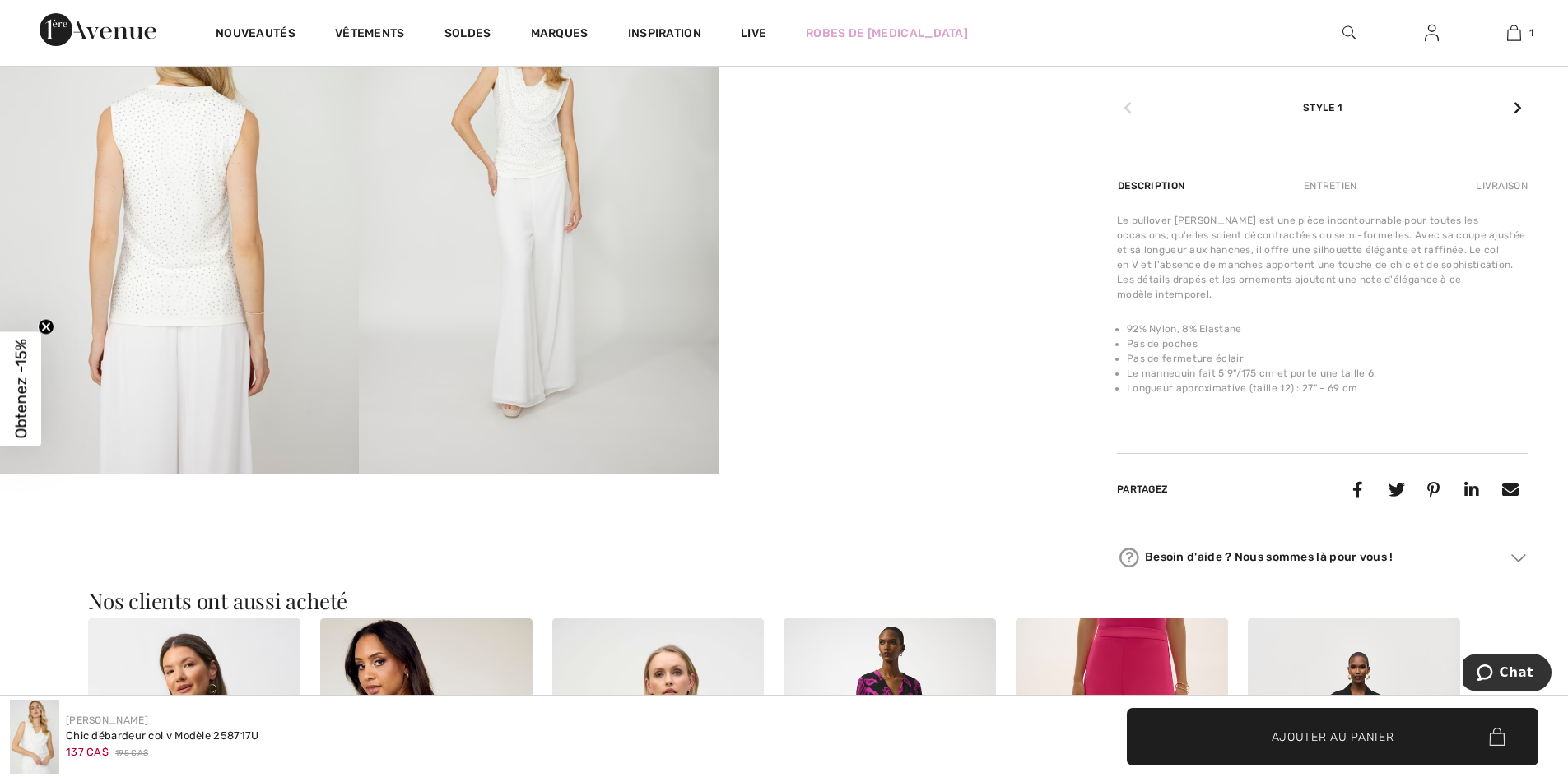
scroll to position [1152, 0]
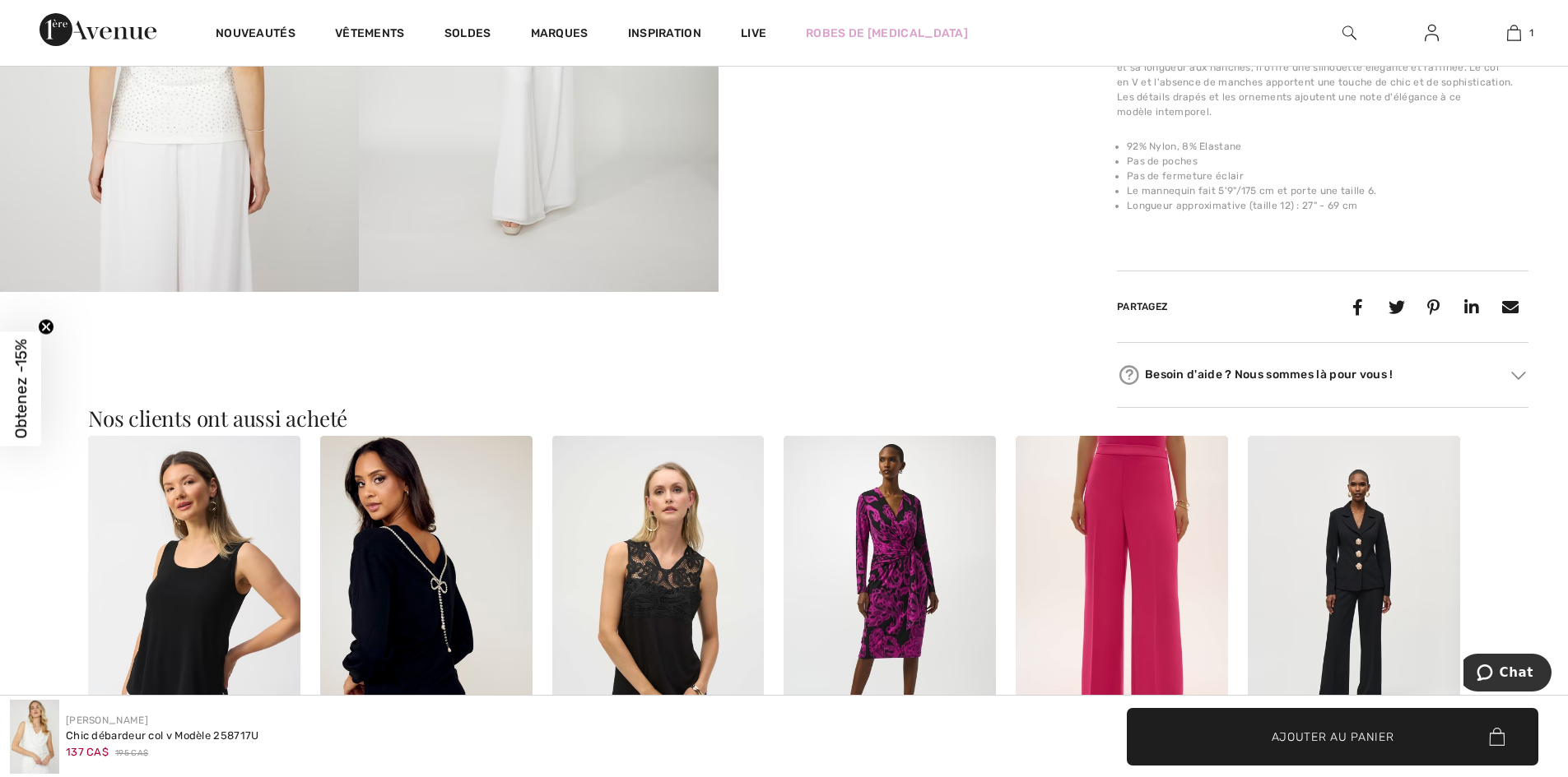
click at [536, 174] on img at bounding box center [538, 22] width 359 height 538
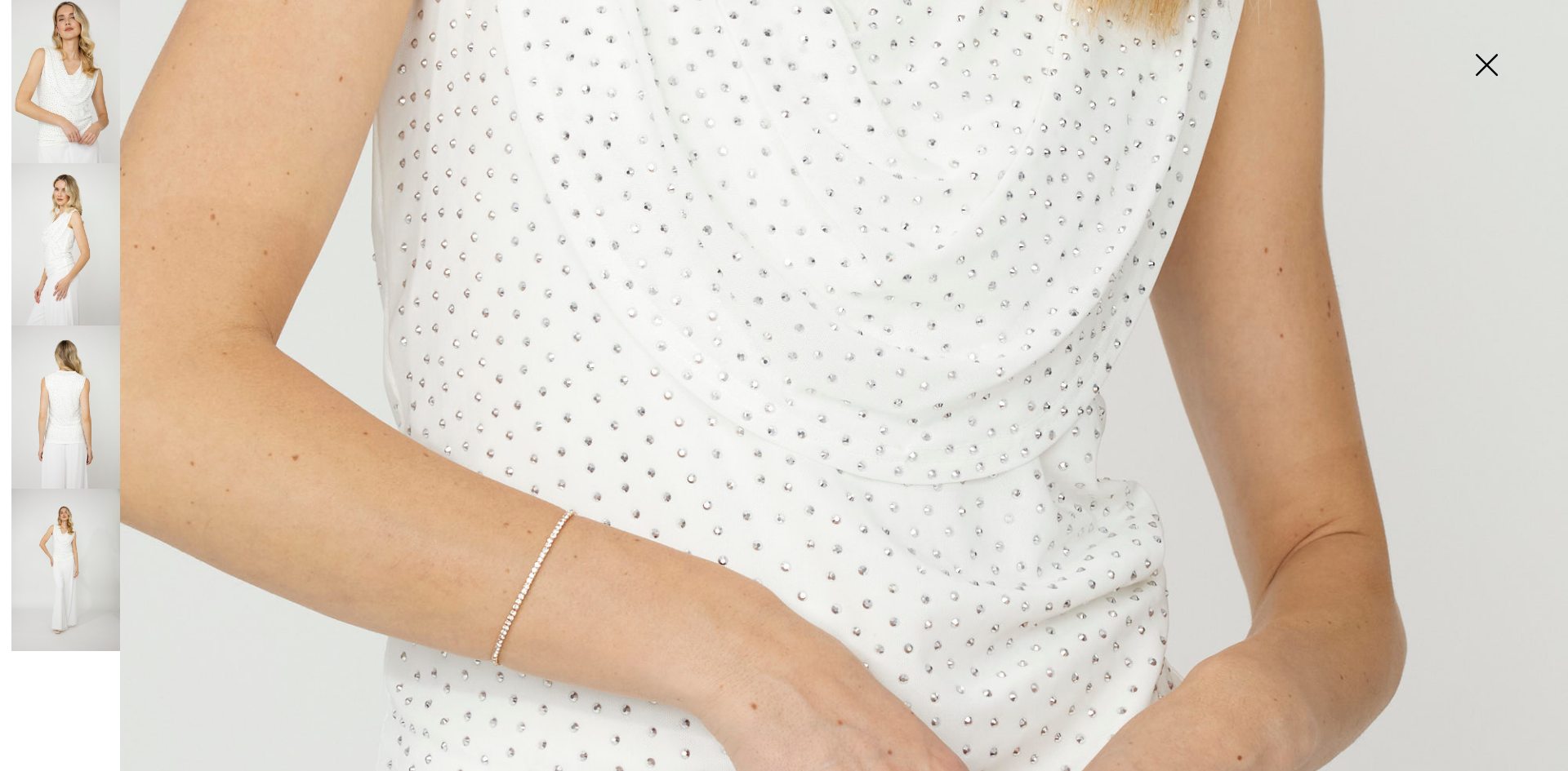
scroll to position [1224, 0]
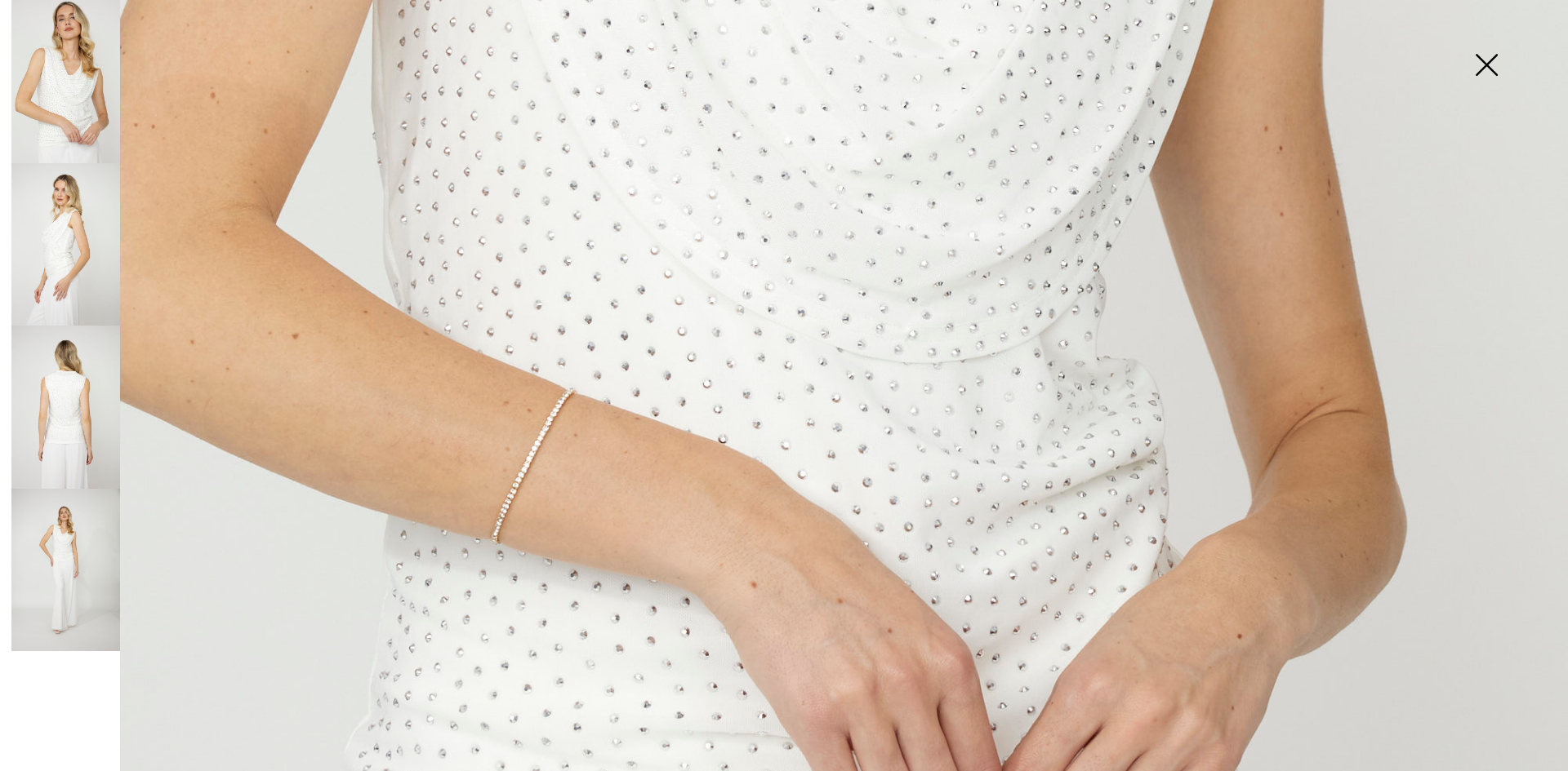
click at [1478, 57] on img at bounding box center [1486, 67] width 82 height 84
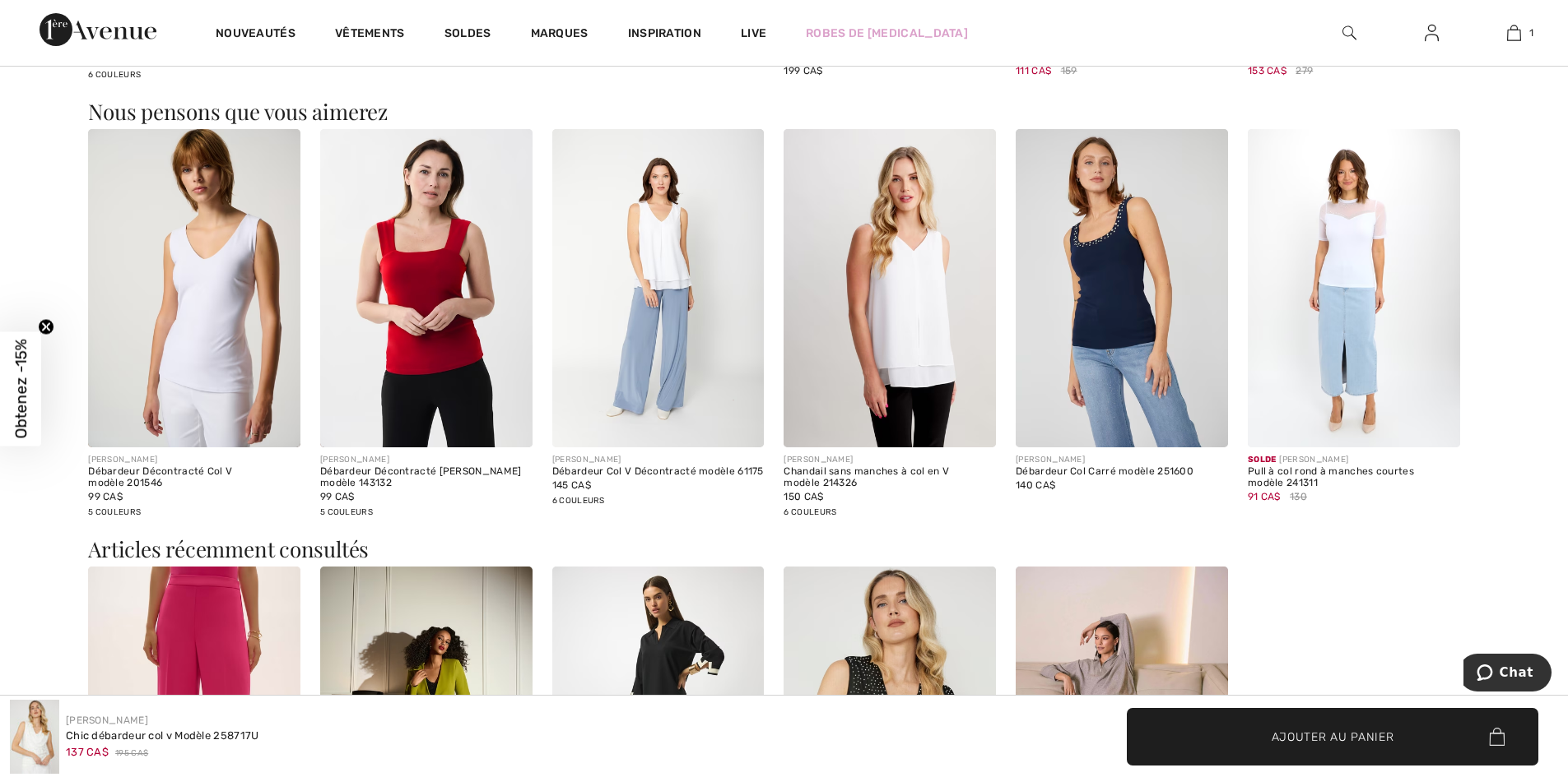
scroll to position [1892, 0]
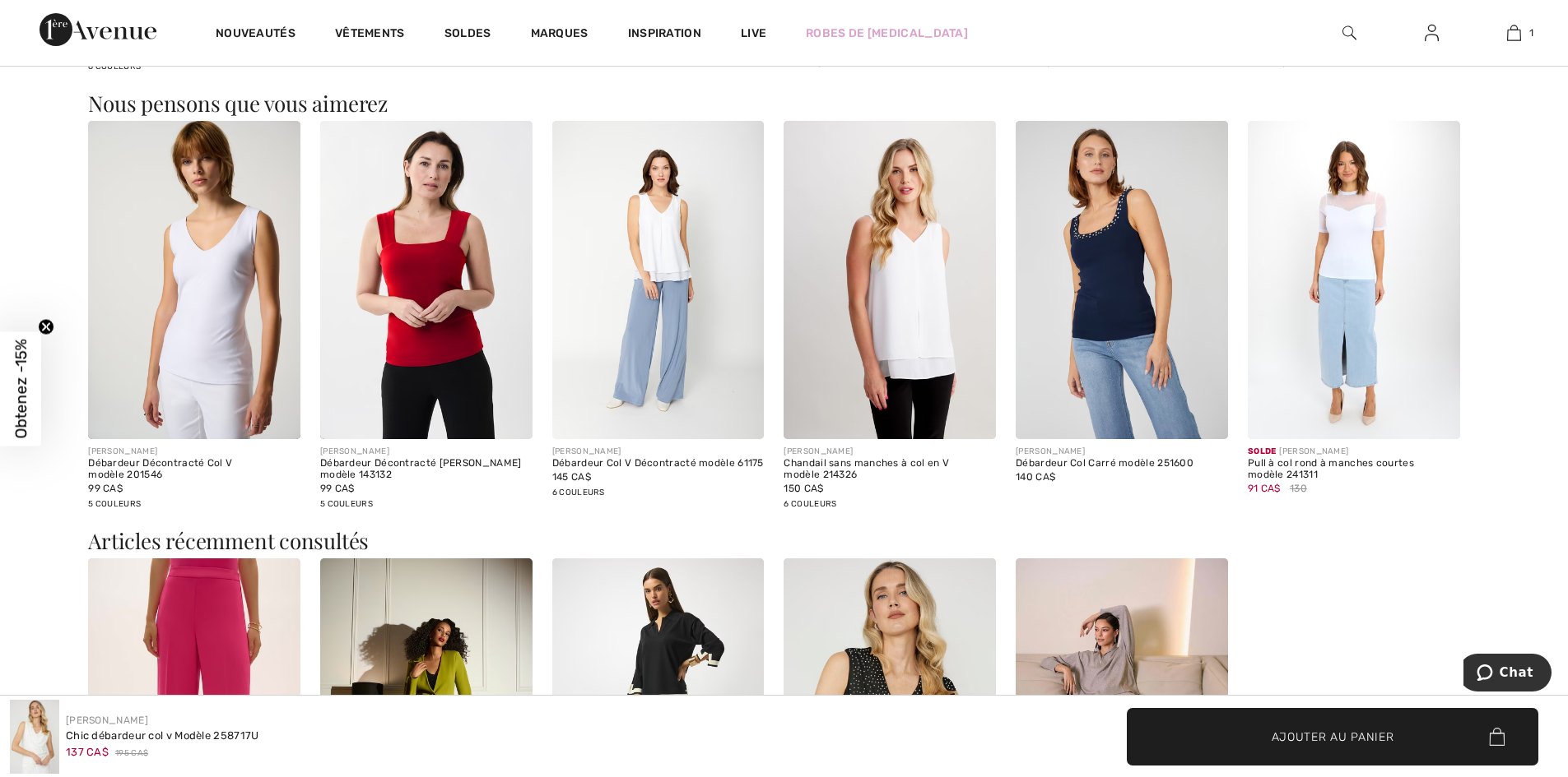
click at [664, 260] on img at bounding box center [658, 280] width 213 height 318
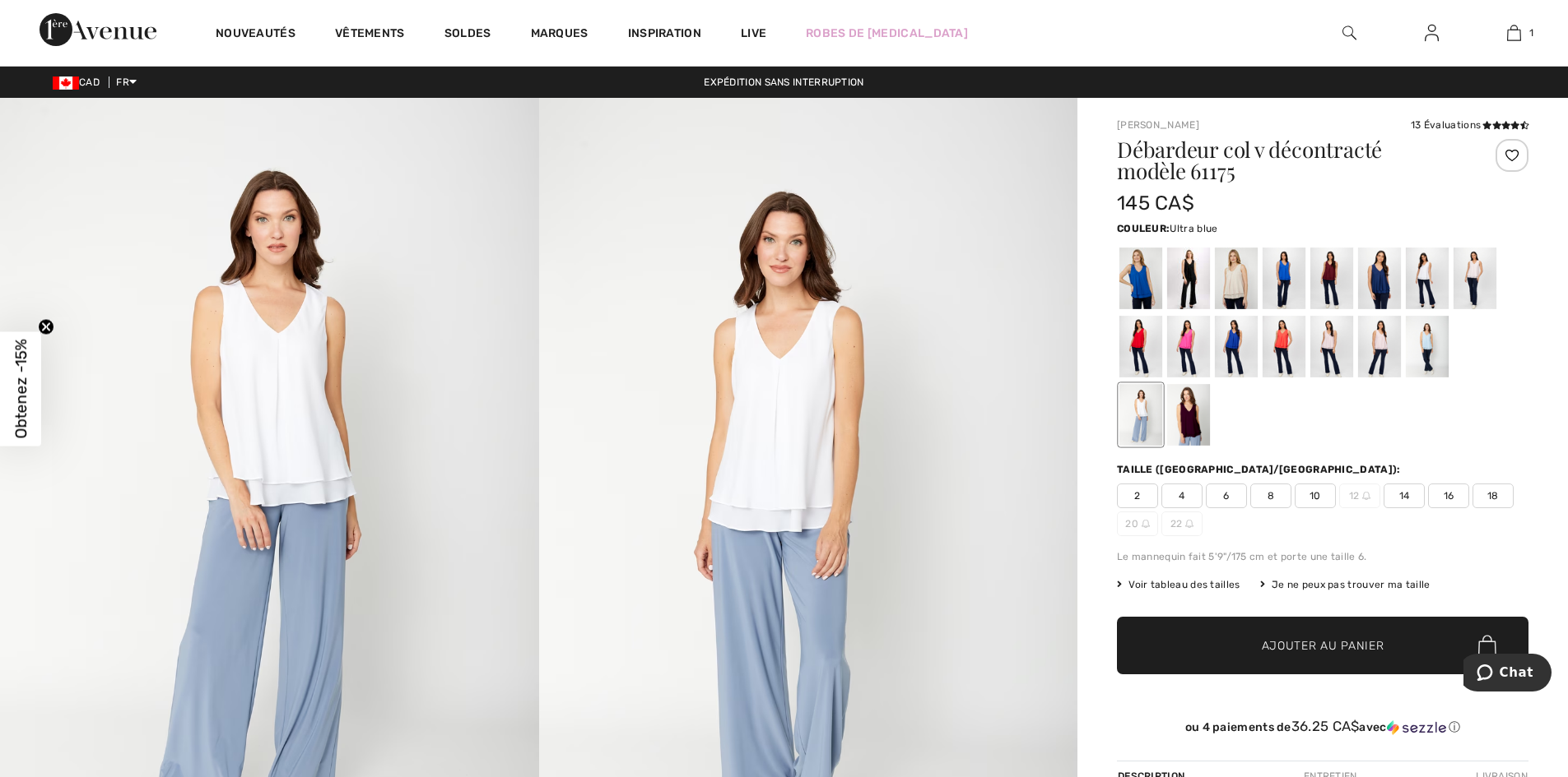
click at [1139, 294] on div at bounding box center [1140, 279] width 42 height 62
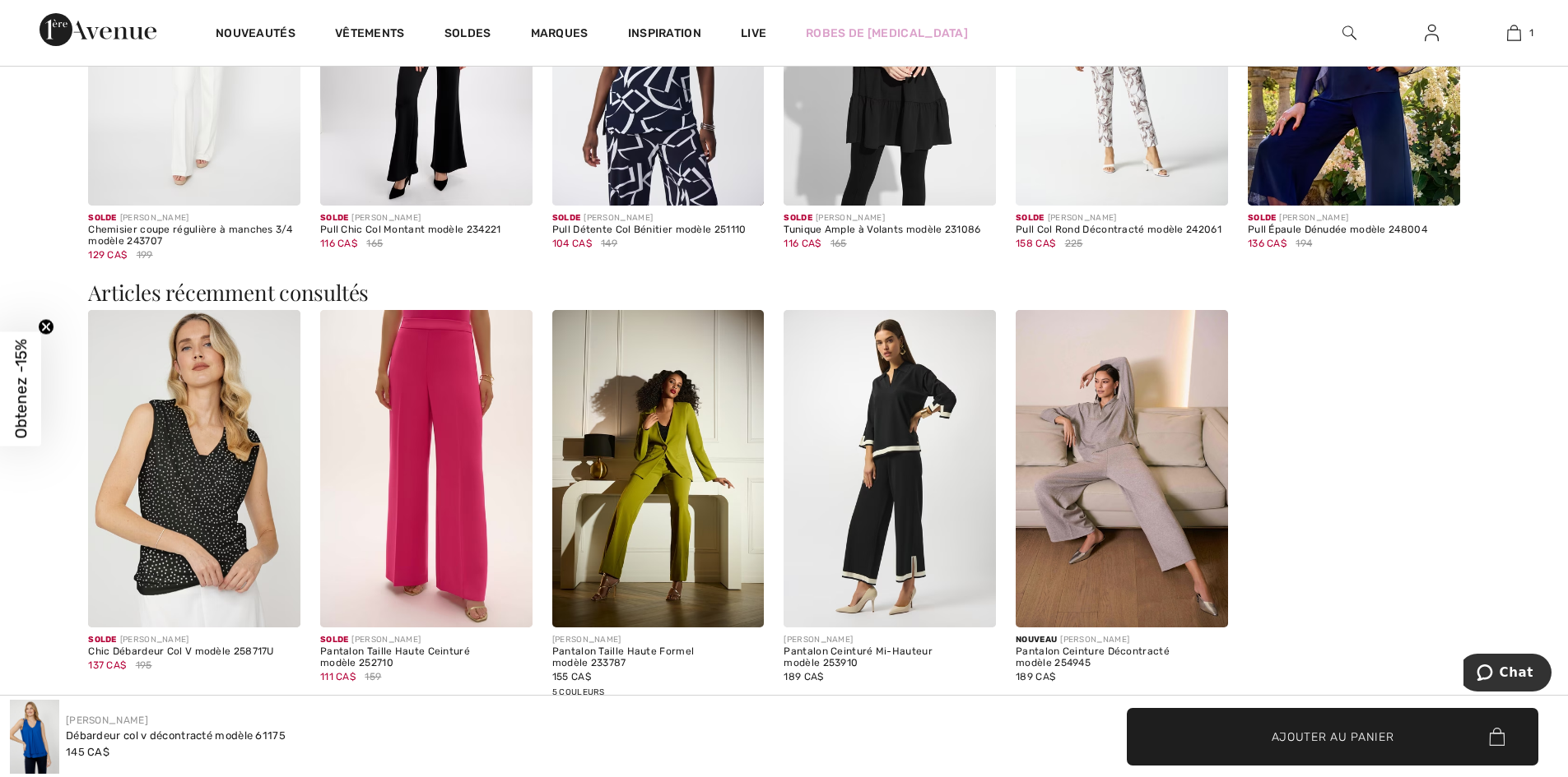
scroll to position [1728, 0]
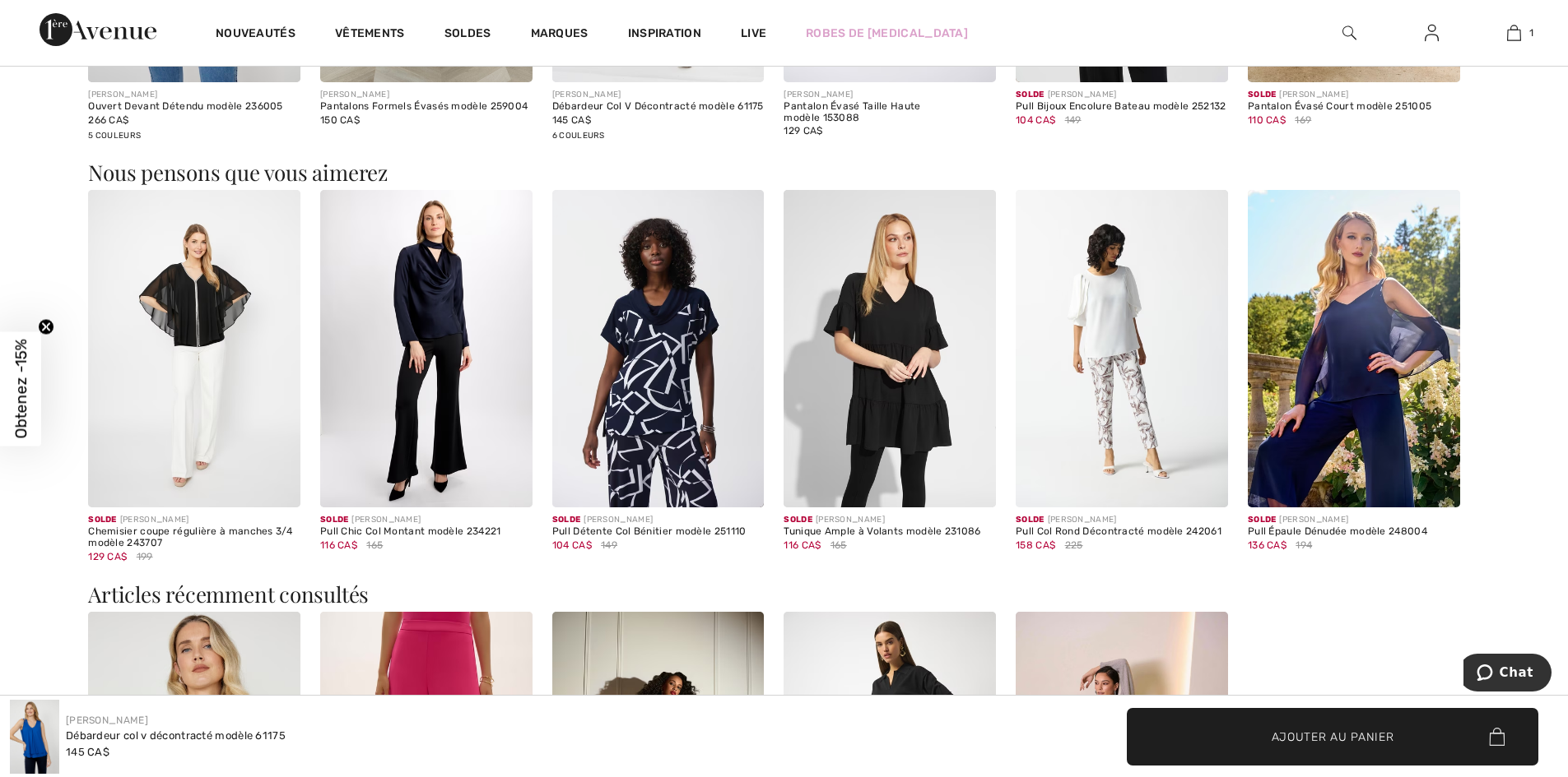
click at [430, 288] on img at bounding box center [426, 349] width 213 height 318
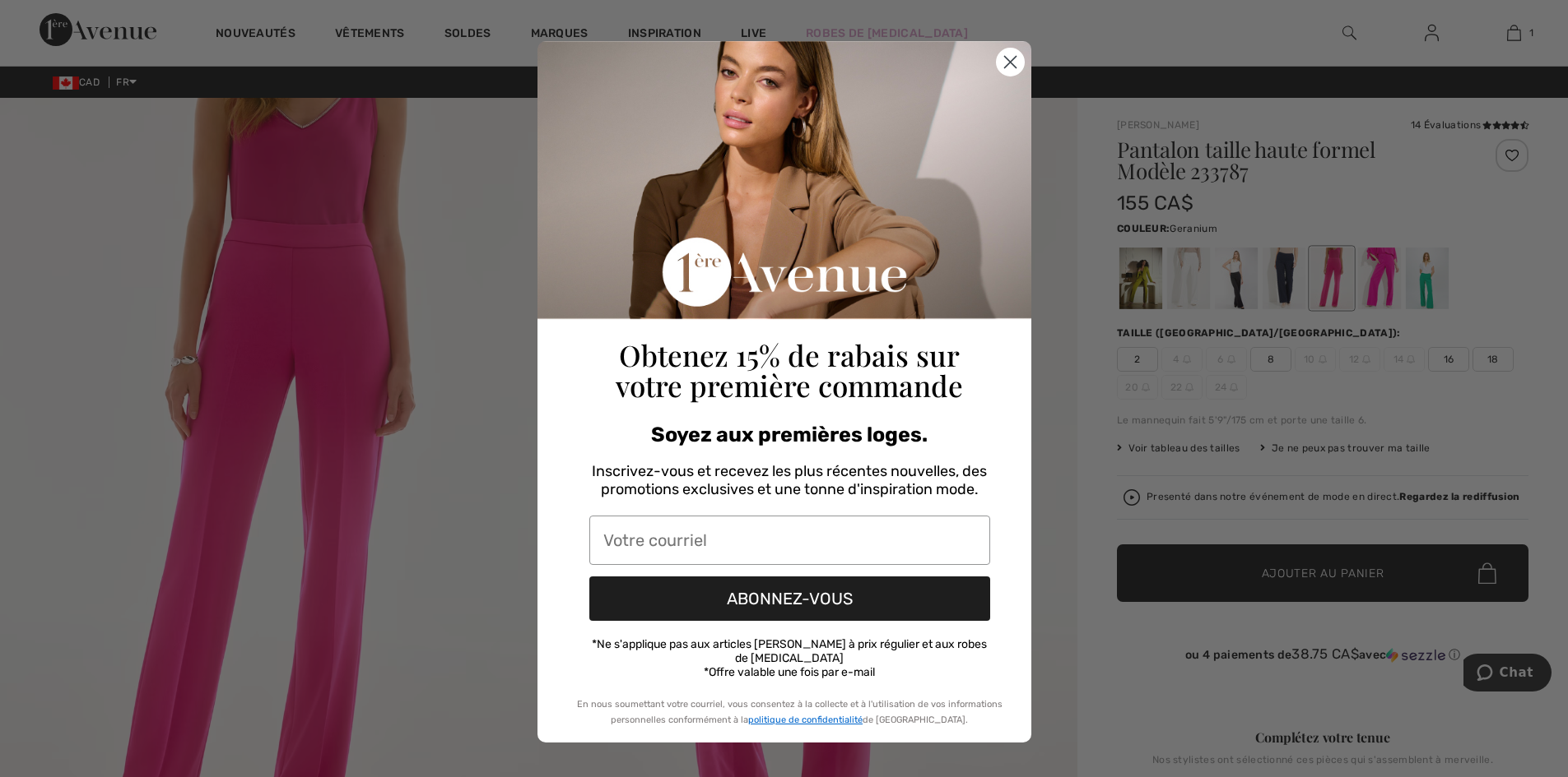
click at [1011, 63] on circle "Close dialog" at bounding box center [1009, 62] width 27 height 27
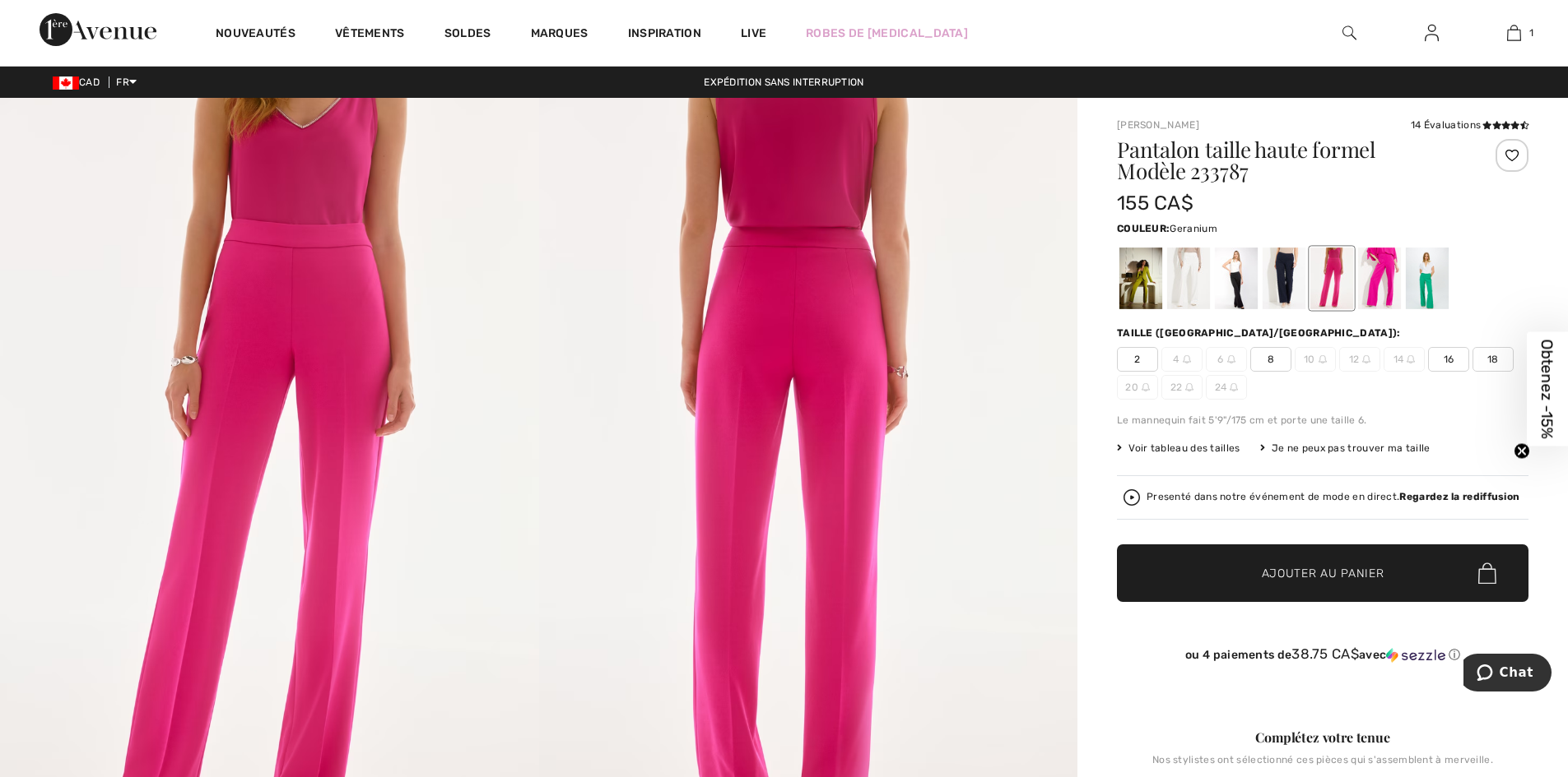
click at [1492, 355] on span "18" at bounding box center [1492, 360] width 41 height 25
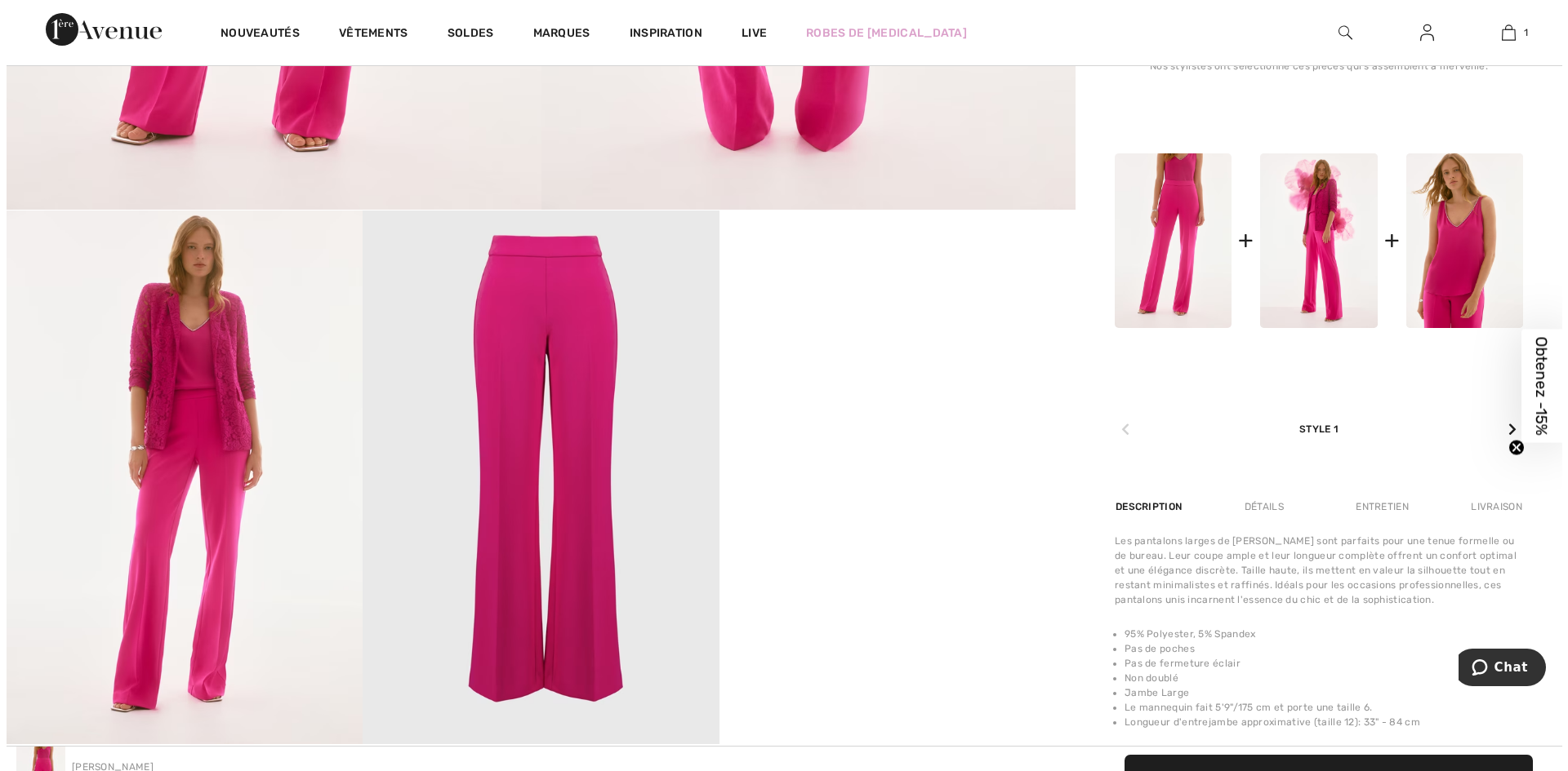
scroll to position [735, 0]
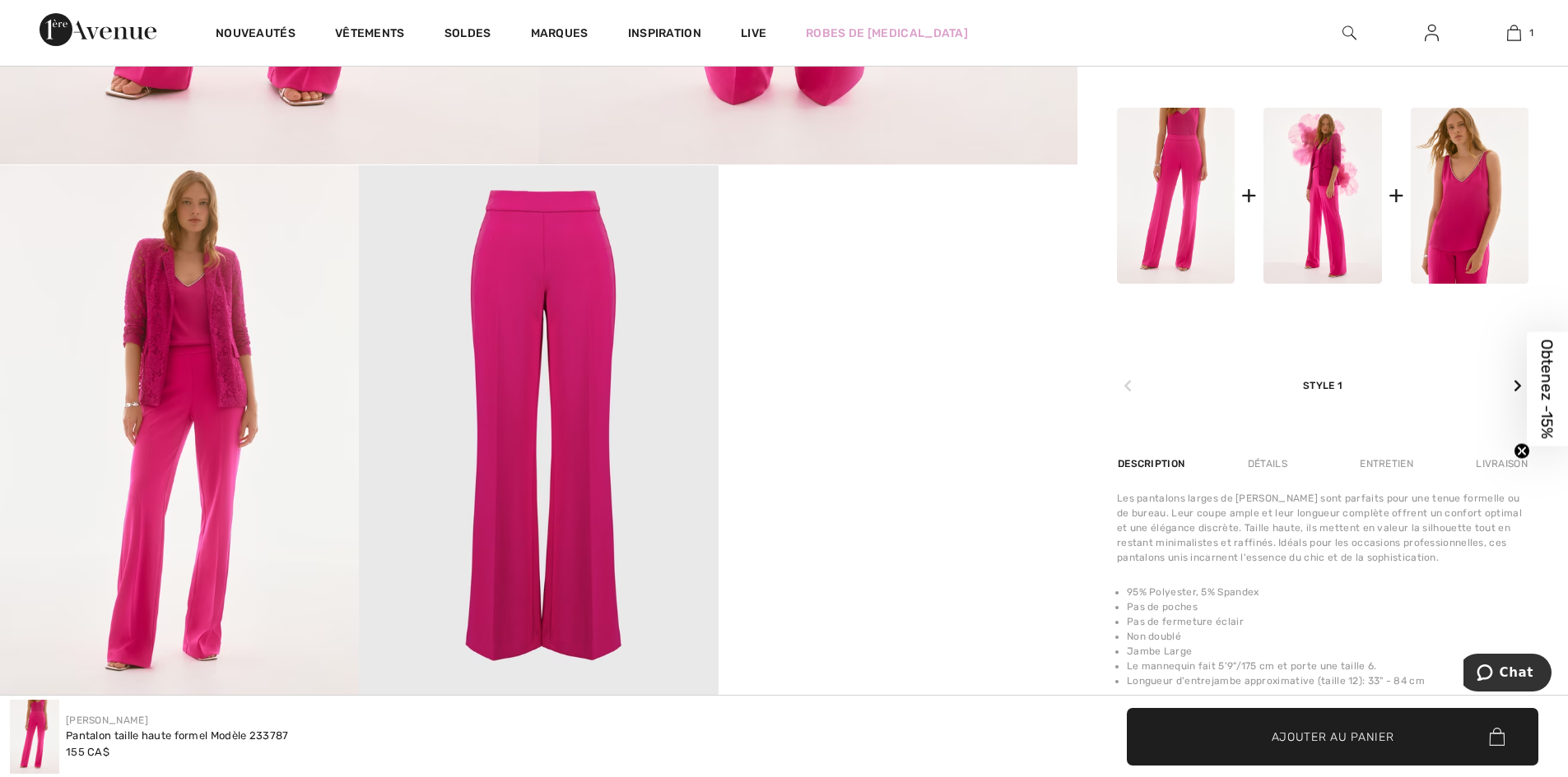
click at [565, 457] on img at bounding box center [538, 434] width 359 height 538
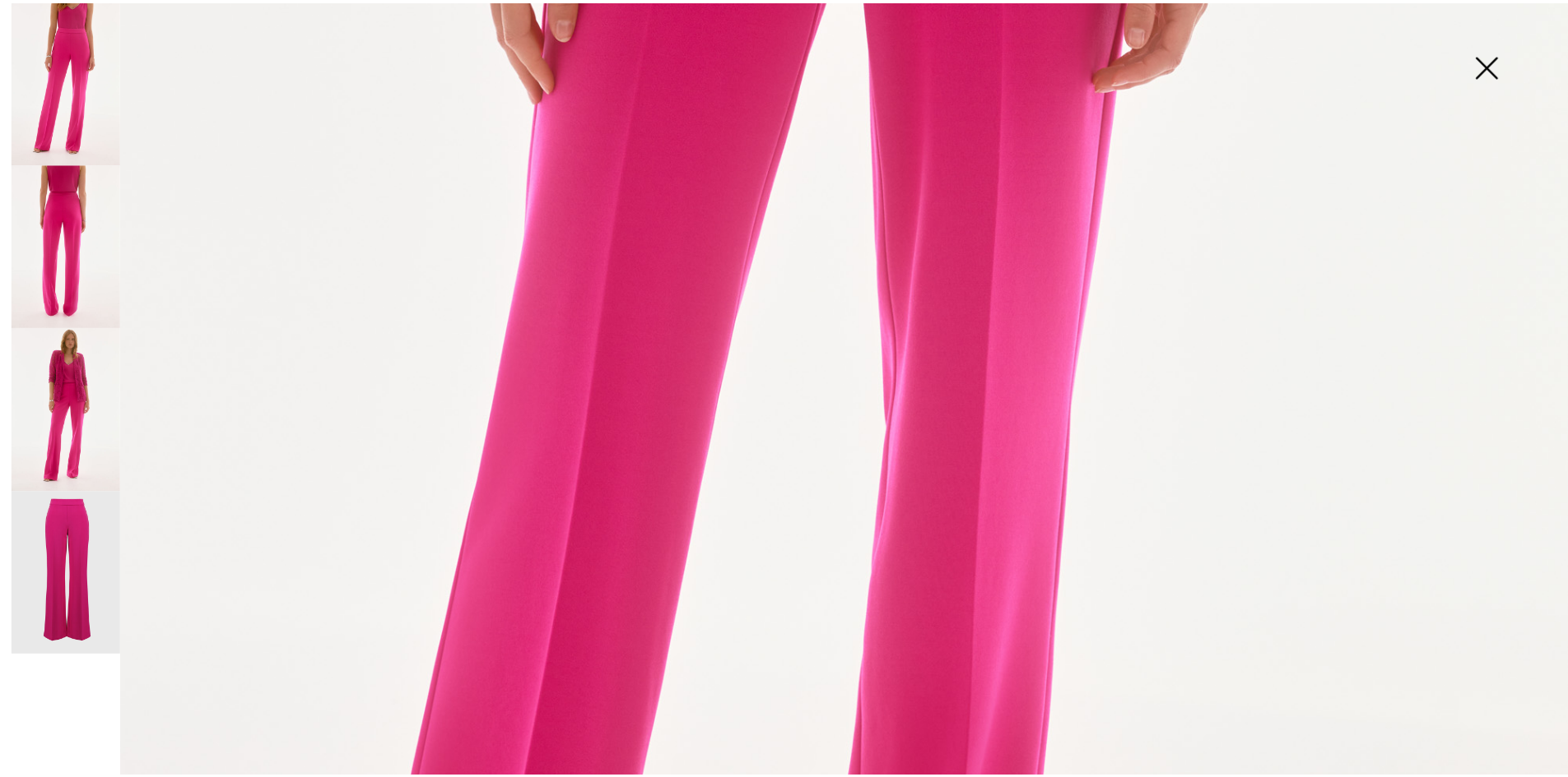
scroll to position [1398, 0]
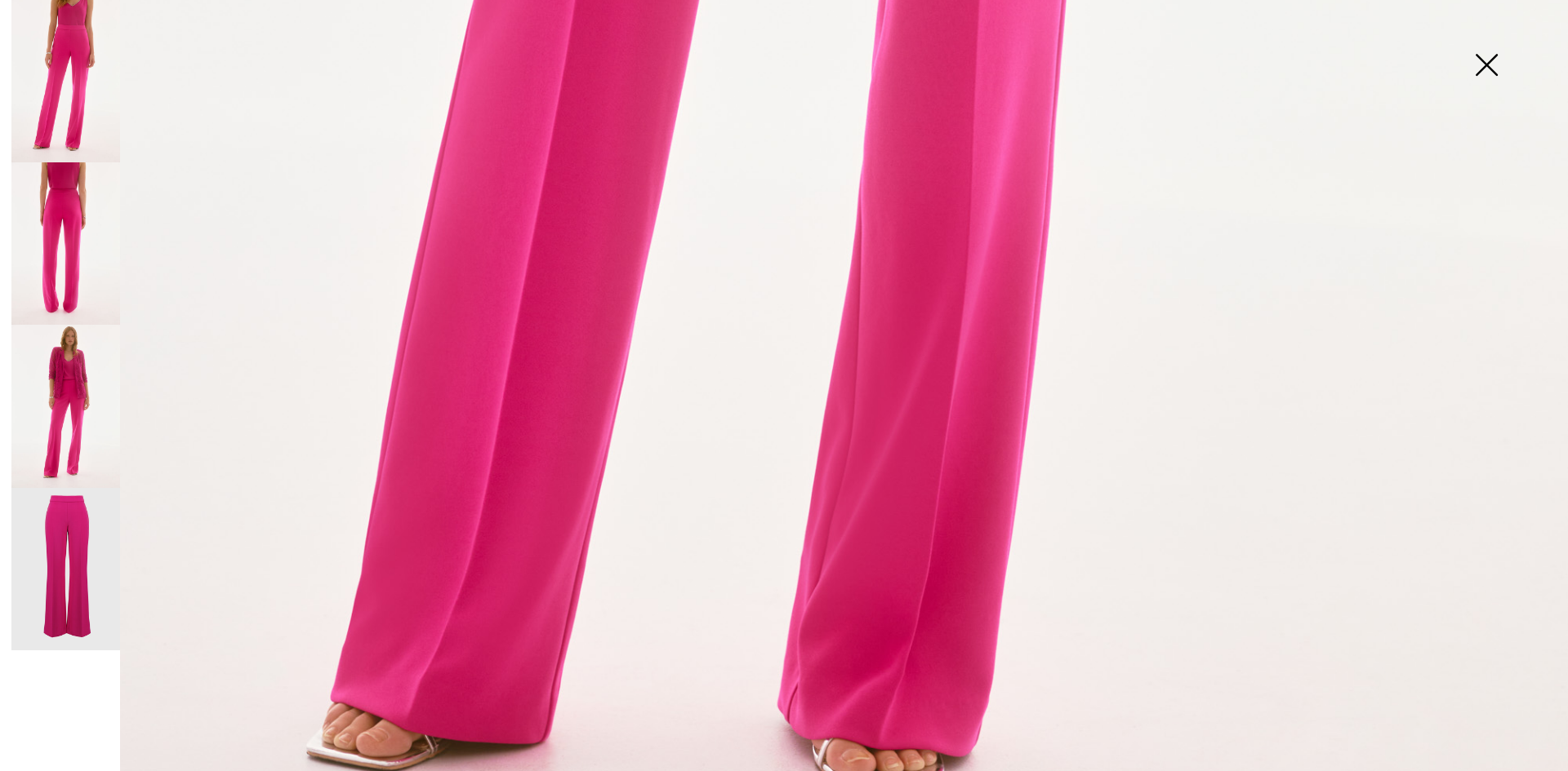
click at [1493, 53] on img at bounding box center [1486, 67] width 82 height 84
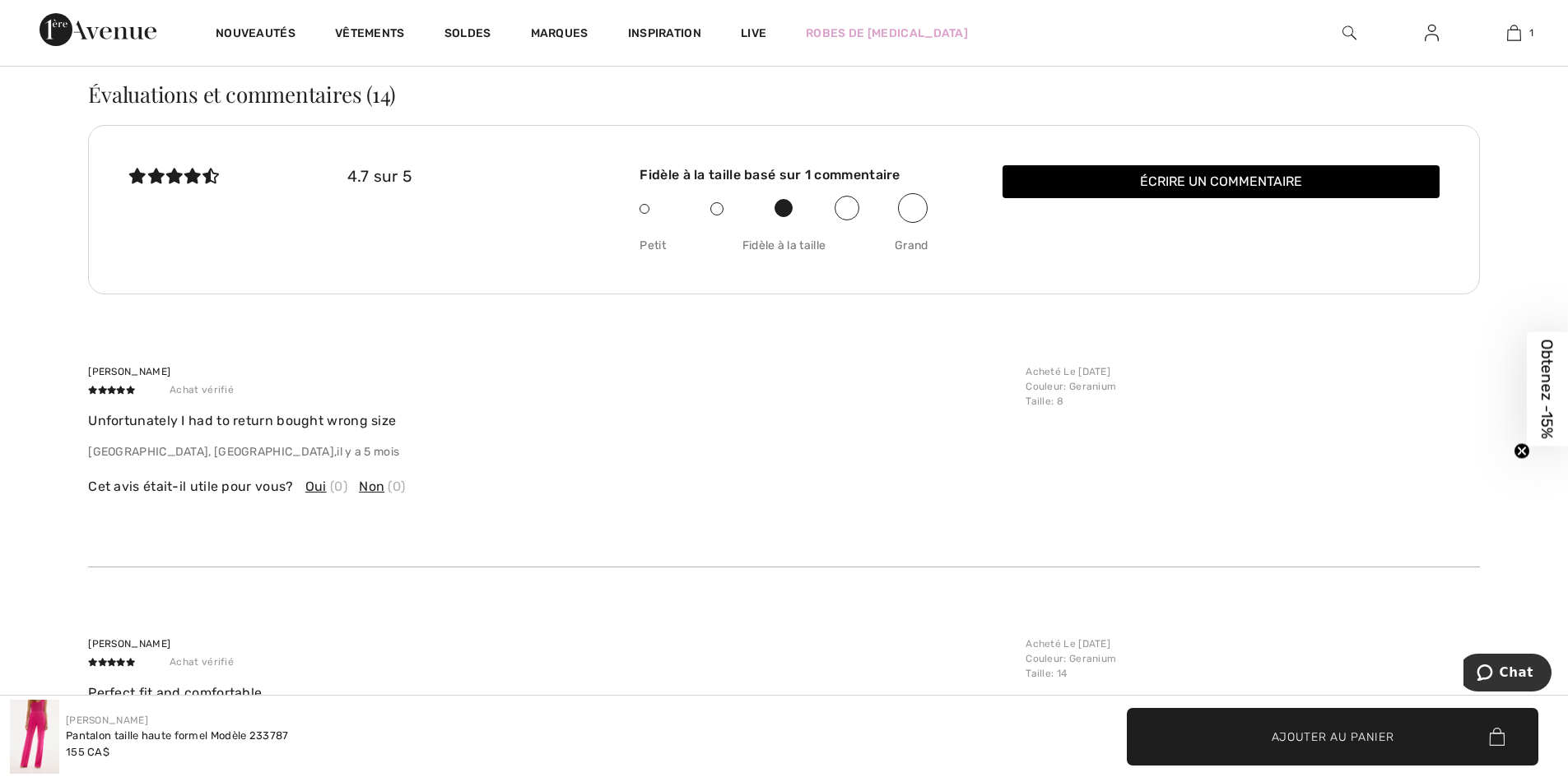
scroll to position [3455, 0]
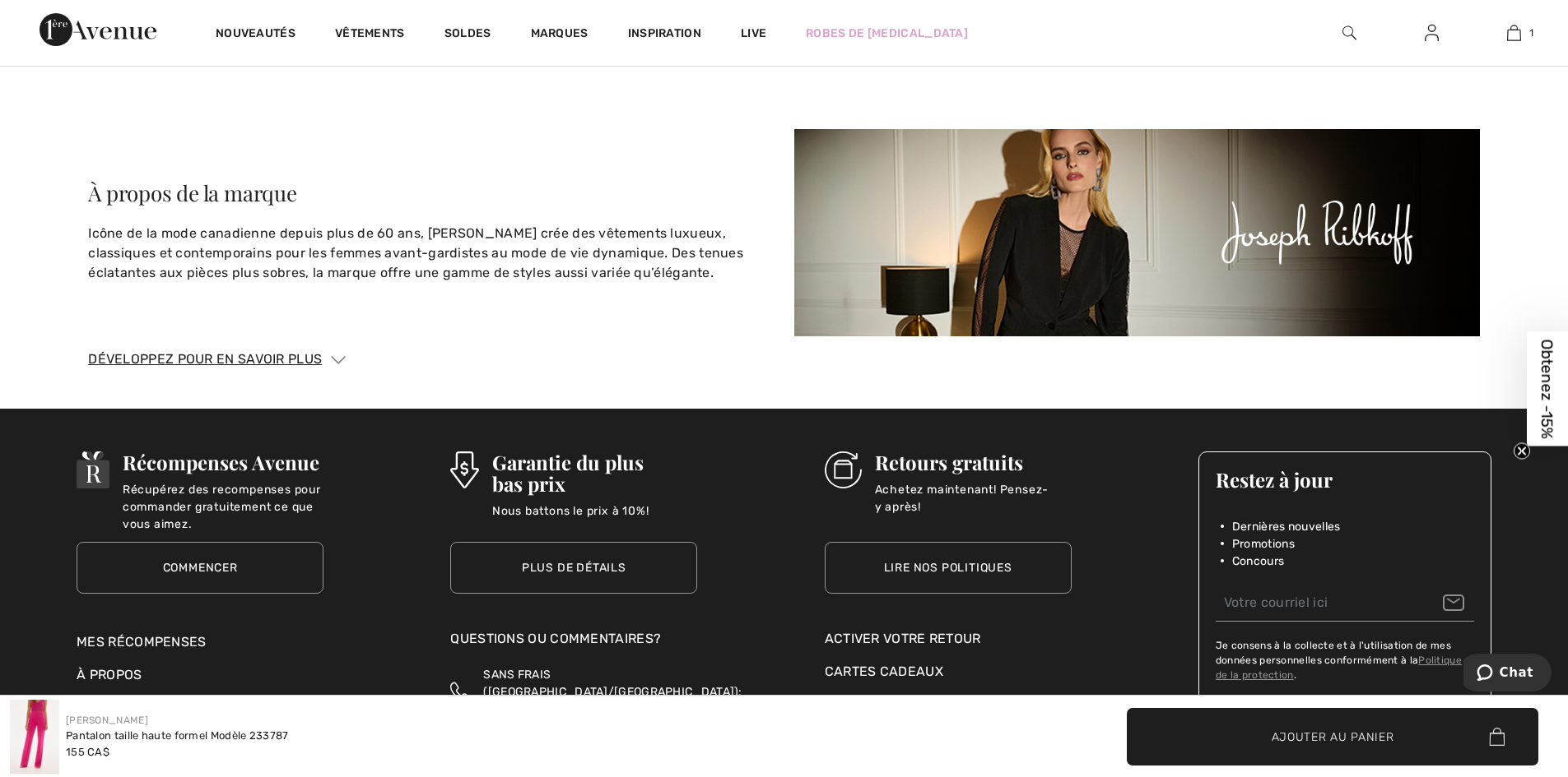
scroll to position [4051, 0]
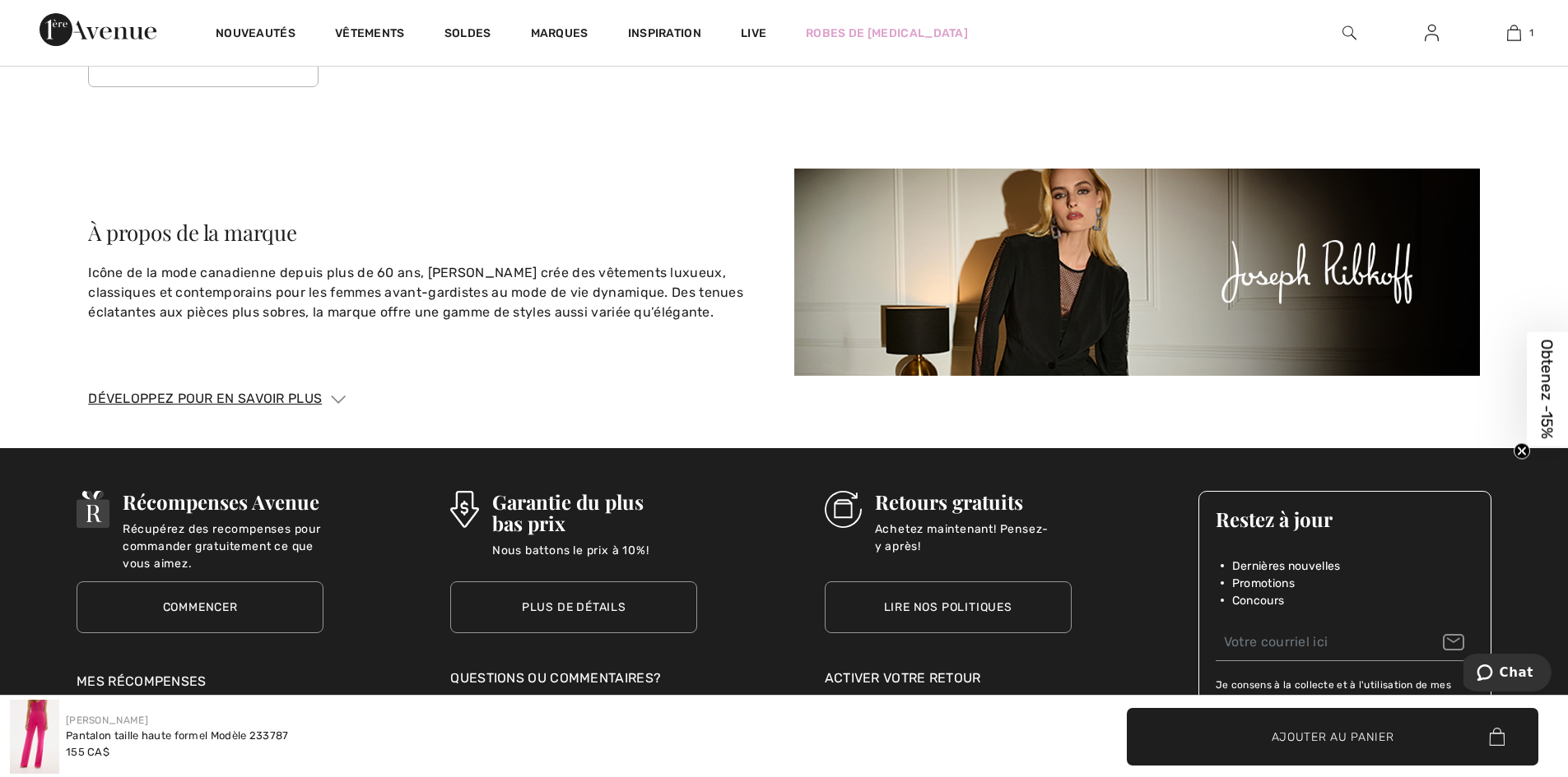
click at [1065, 308] on img at bounding box center [1137, 272] width 686 height 208
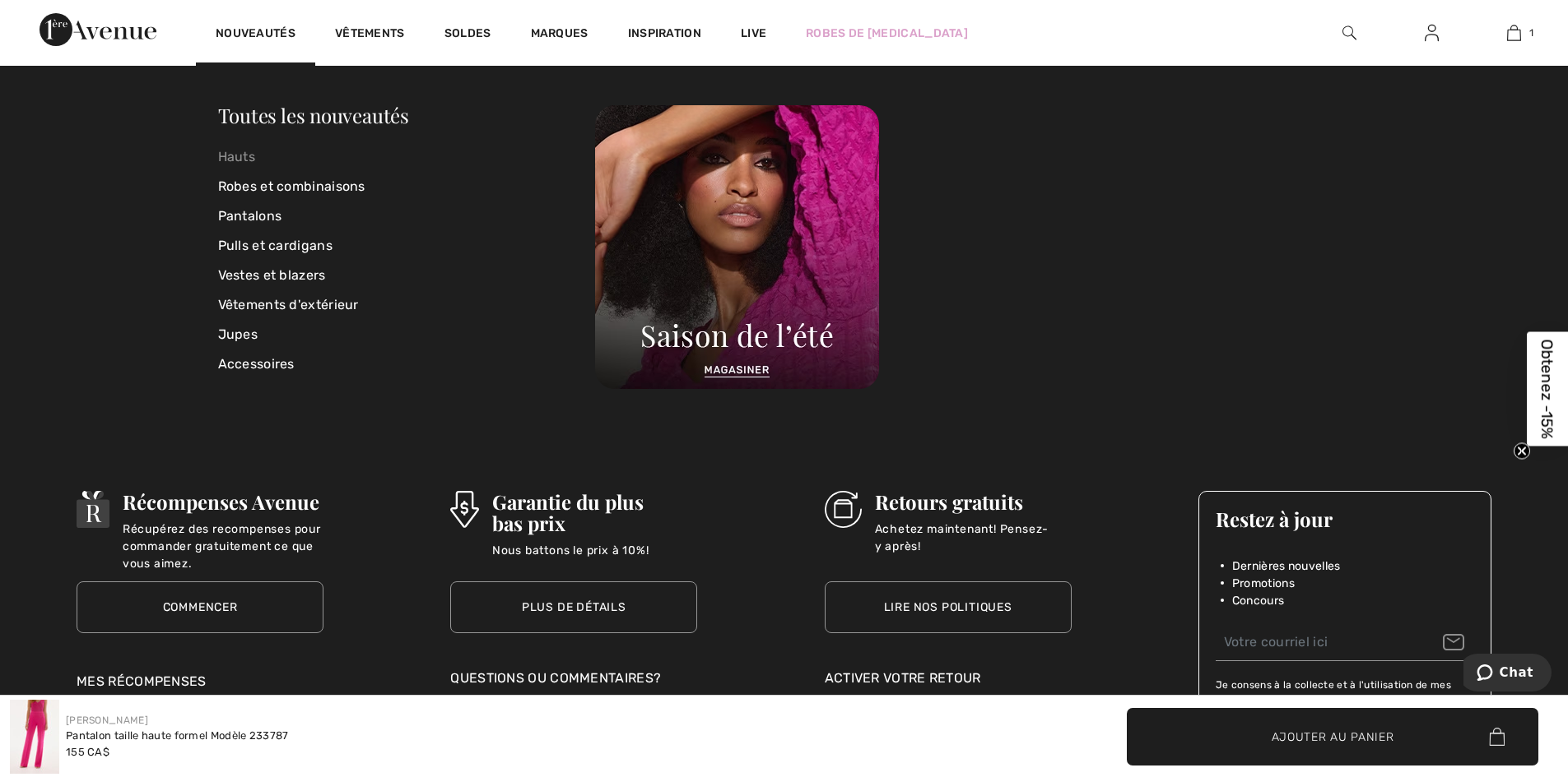
click at [240, 156] on link "Hauts" at bounding box center [407, 157] width 378 height 30
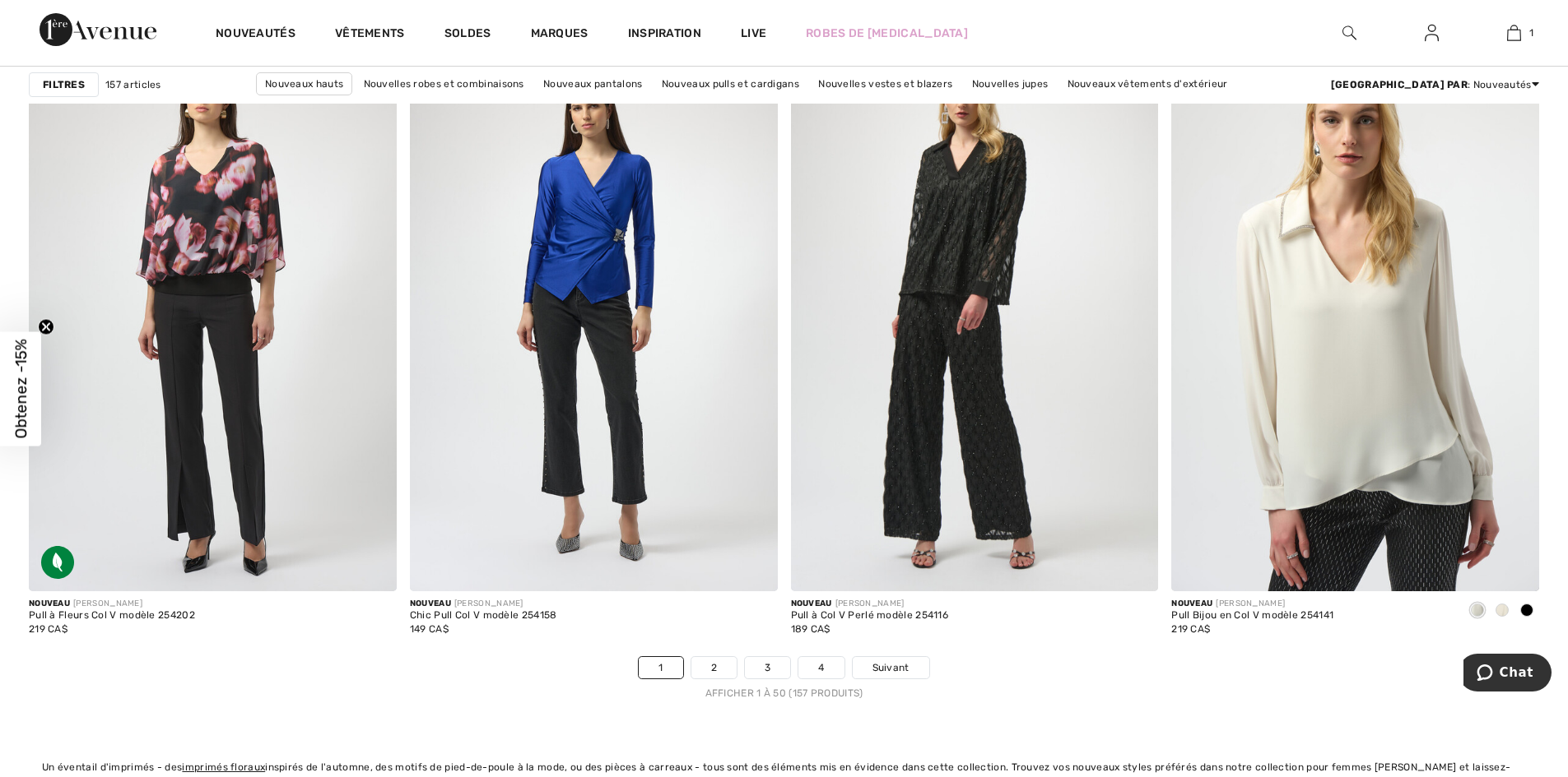
scroll to position [9132, 0]
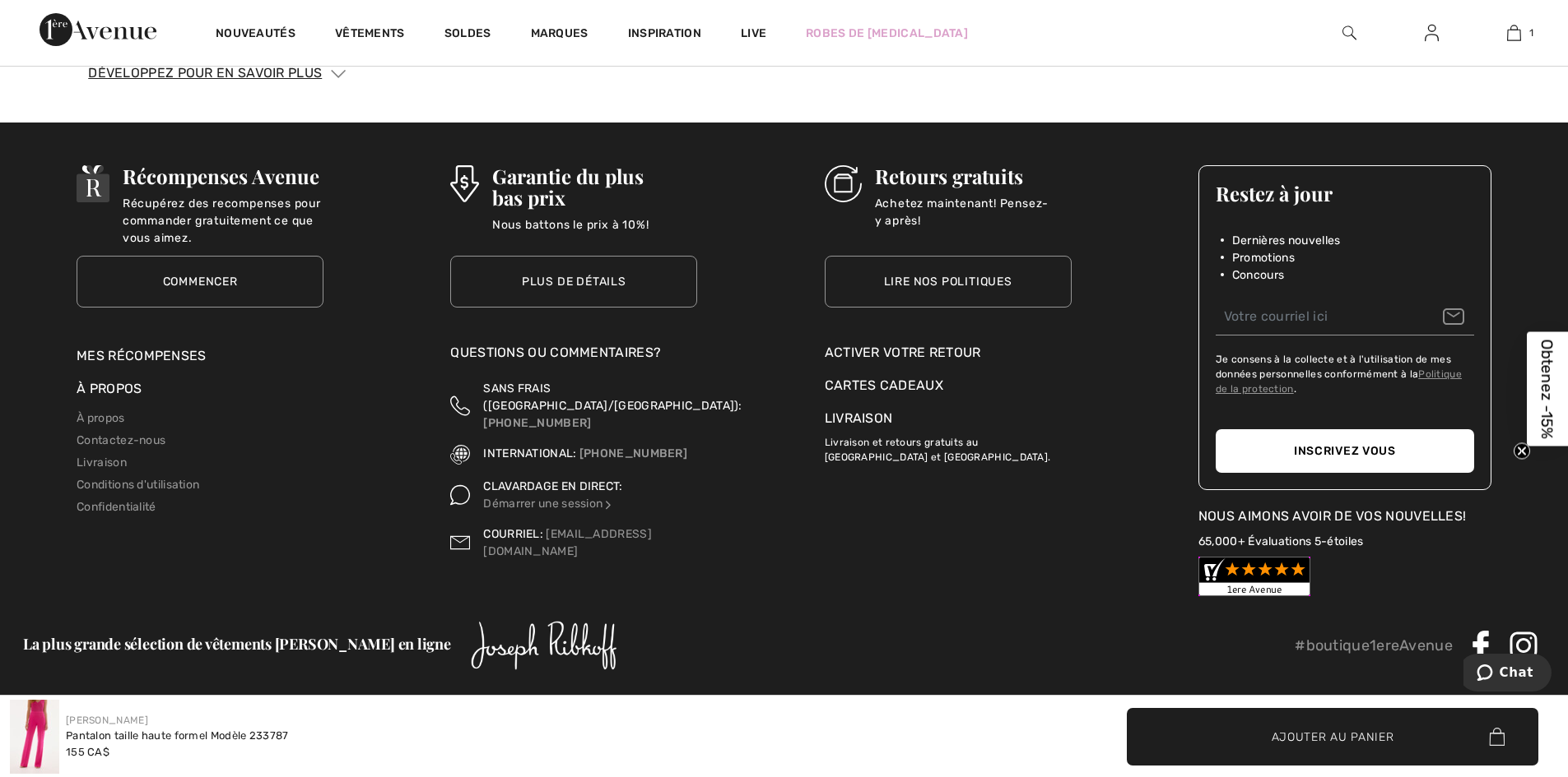
scroll to position [4381, 0]
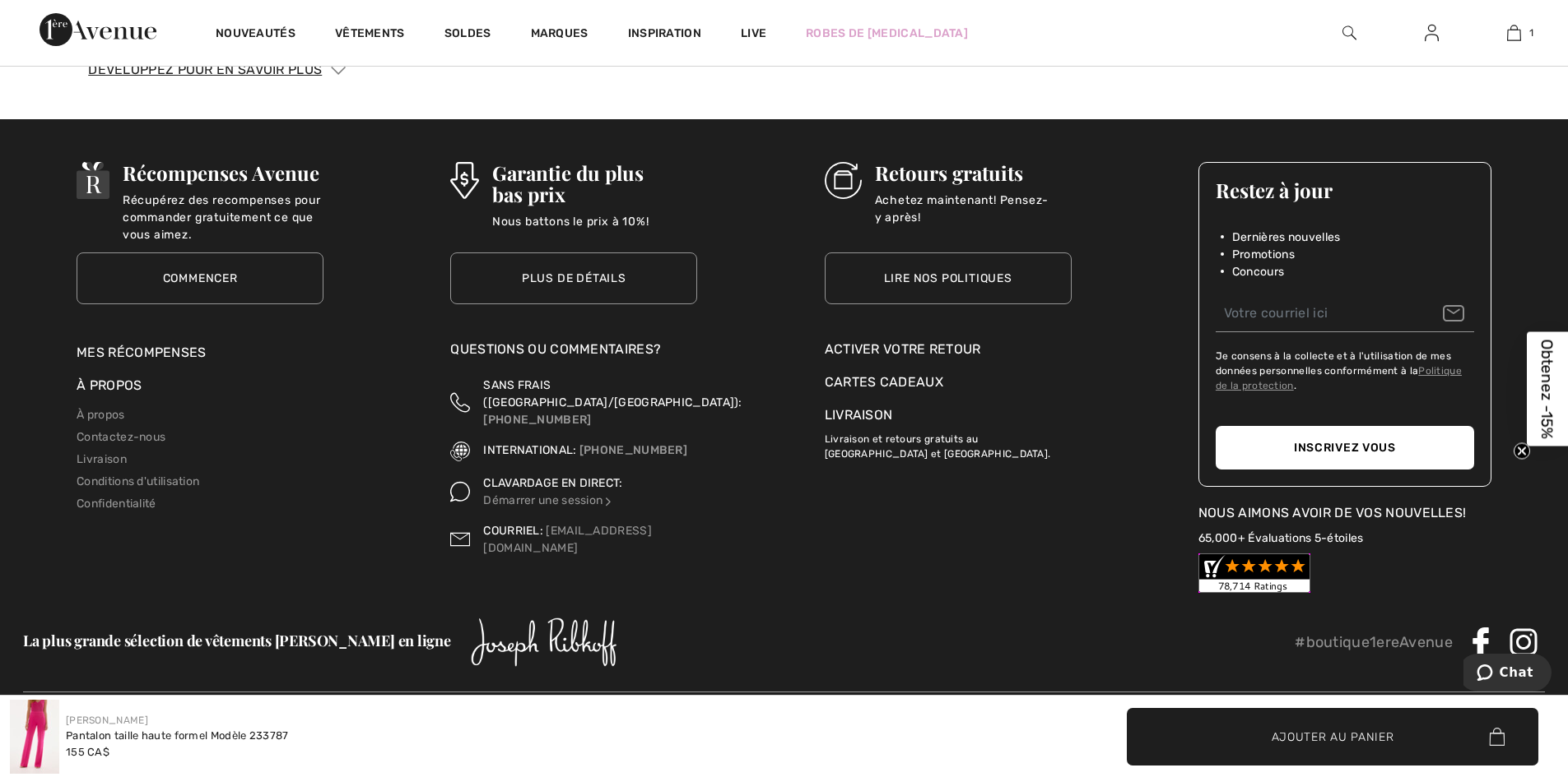
drag, startPoint x: 504, startPoint y: 459, endPoint x: 471, endPoint y: 561, distance: 107.2
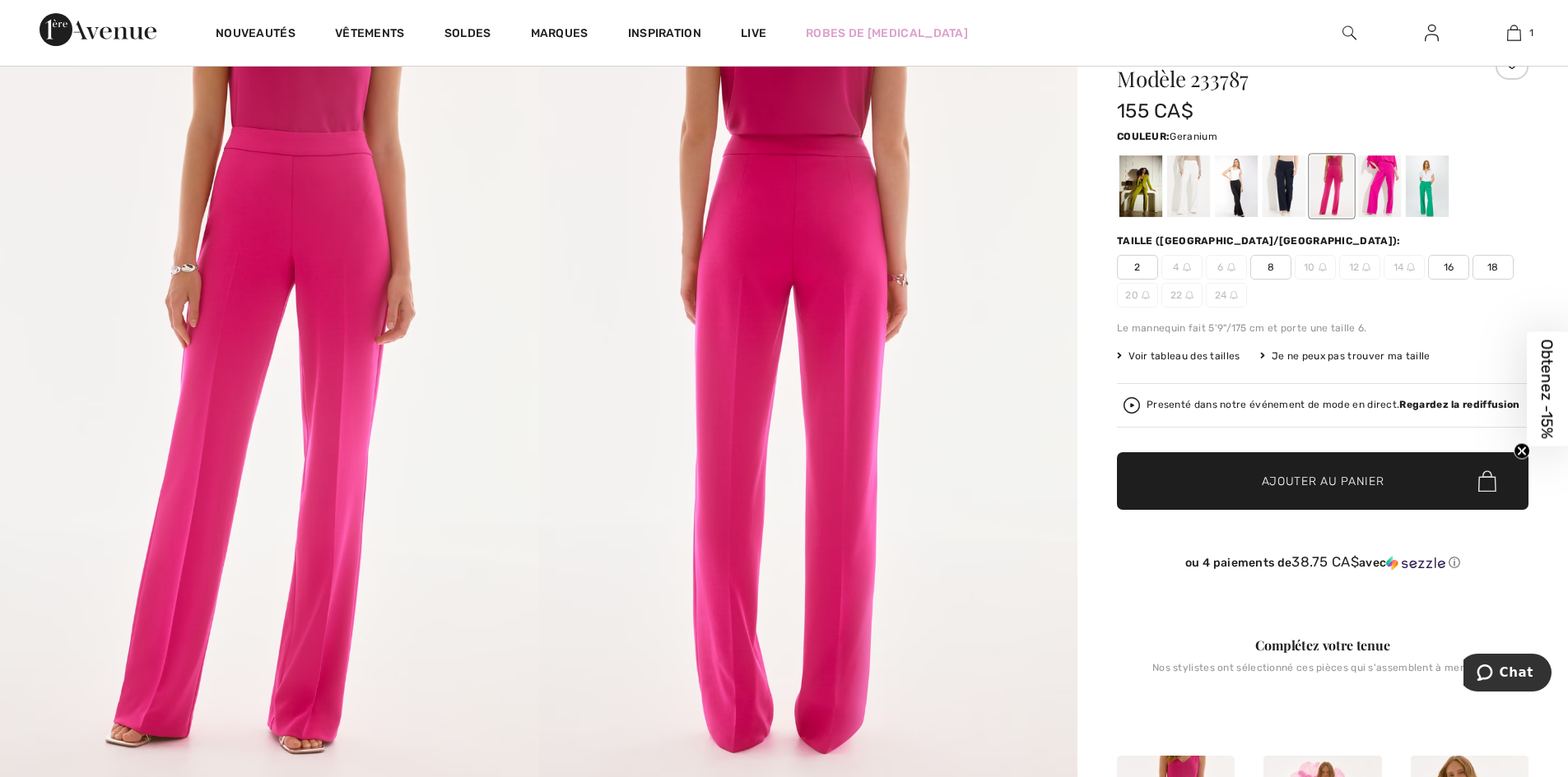
scroll to position [0, 0]
